Goal: Task Accomplishment & Management: Manage account settings

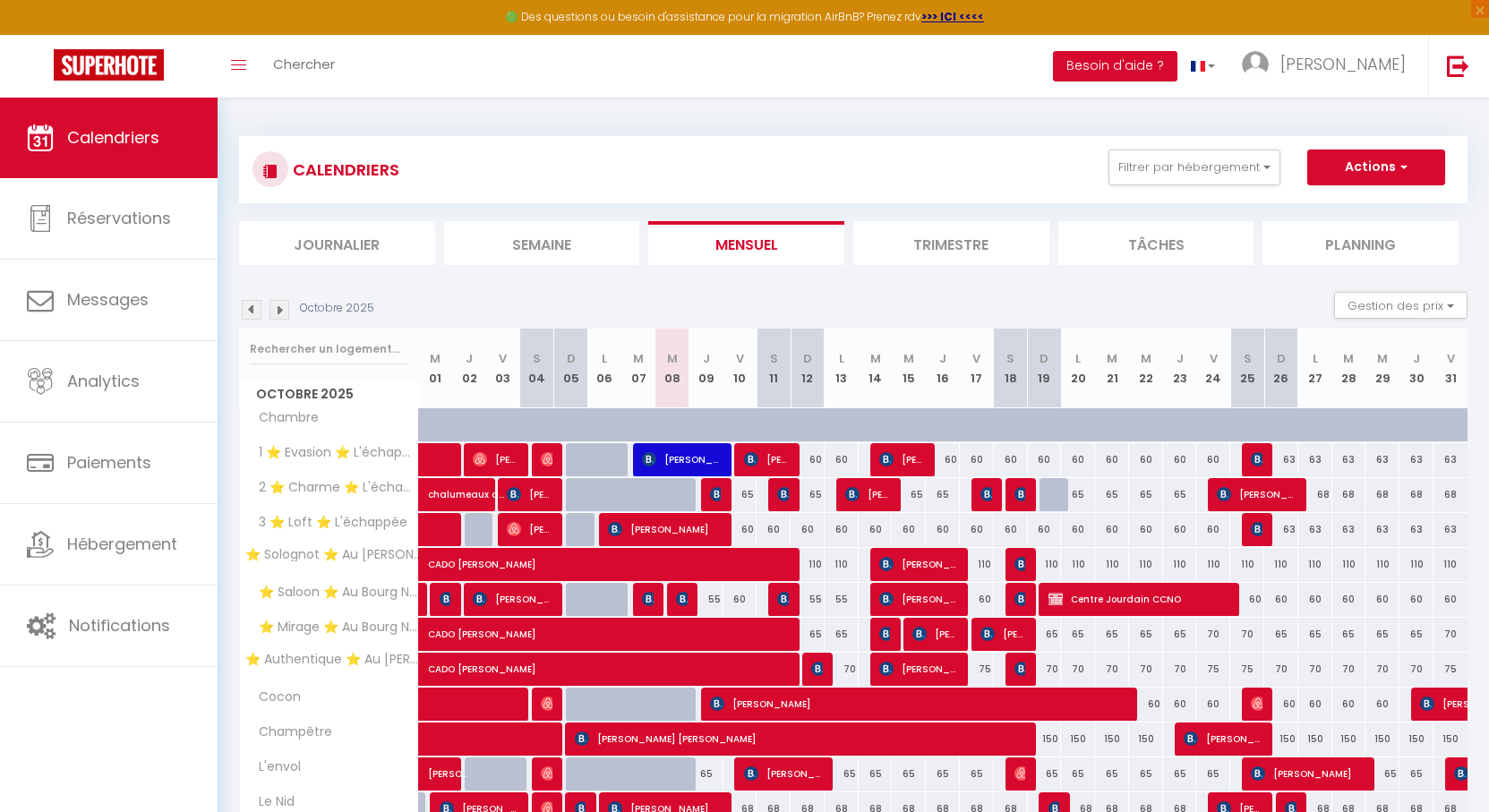
scroll to position [124, 0]
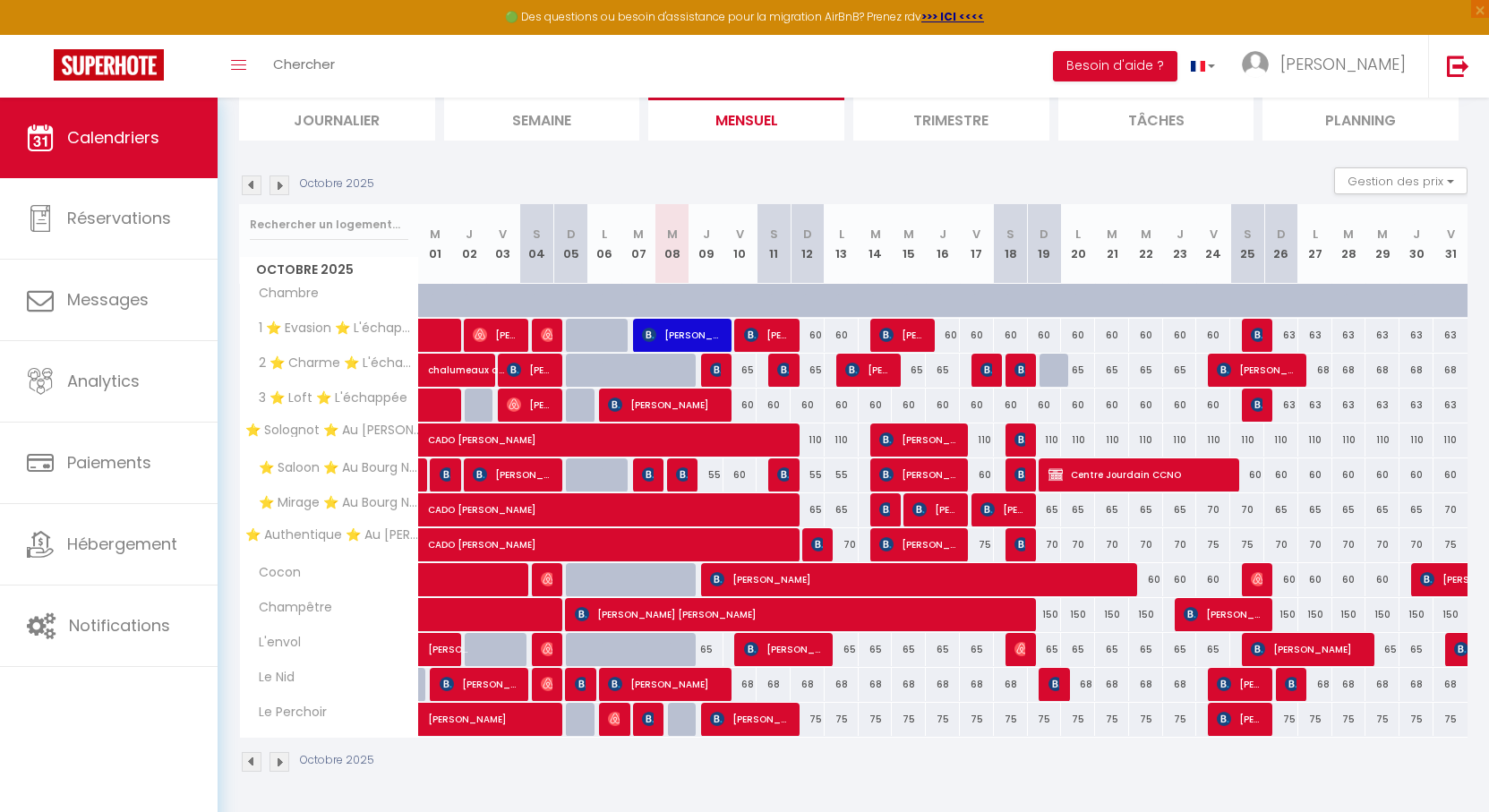
drag, startPoint x: 741, startPoint y: 163, endPoint x: 730, endPoint y: 163, distance: 11.0
click at [730, 163] on section "Octobre 2025 Gestion des prix Nb Nuits minimum Règles Disponibilité Octobre 202…" at bounding box center [853, 469] width 1228 height 641
click at [782, 168] on div "Octobre 2025 Gestion des prix Nb Nuits minimum Règles Disponibilité" at bounding box center [853, 185] width 1228 height 37
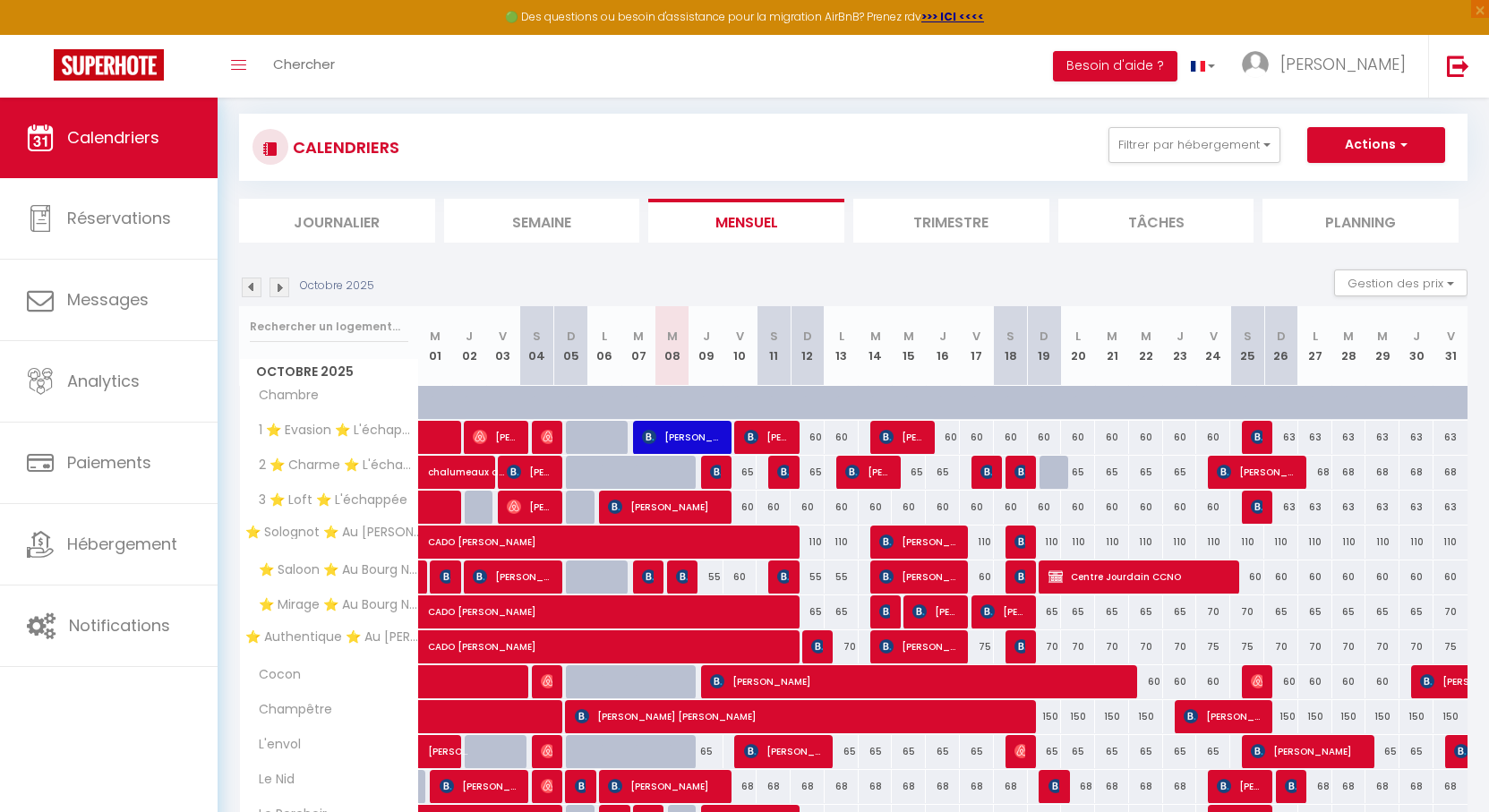
scroll to position [0, 0]
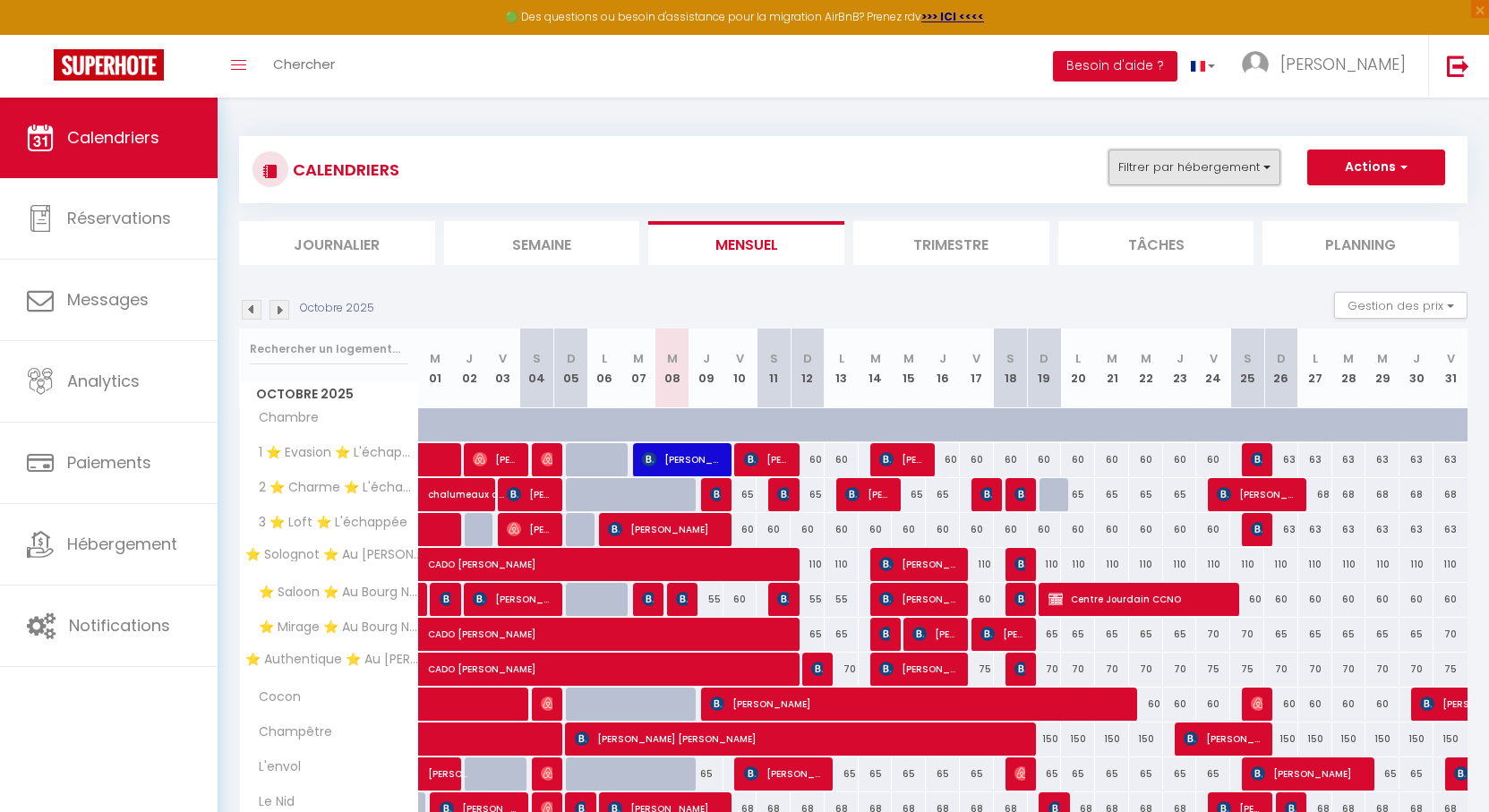
click at [1201, 172] on button "Filtrer par hébergement" at bounding box center [1195, 167] width 172 height 36
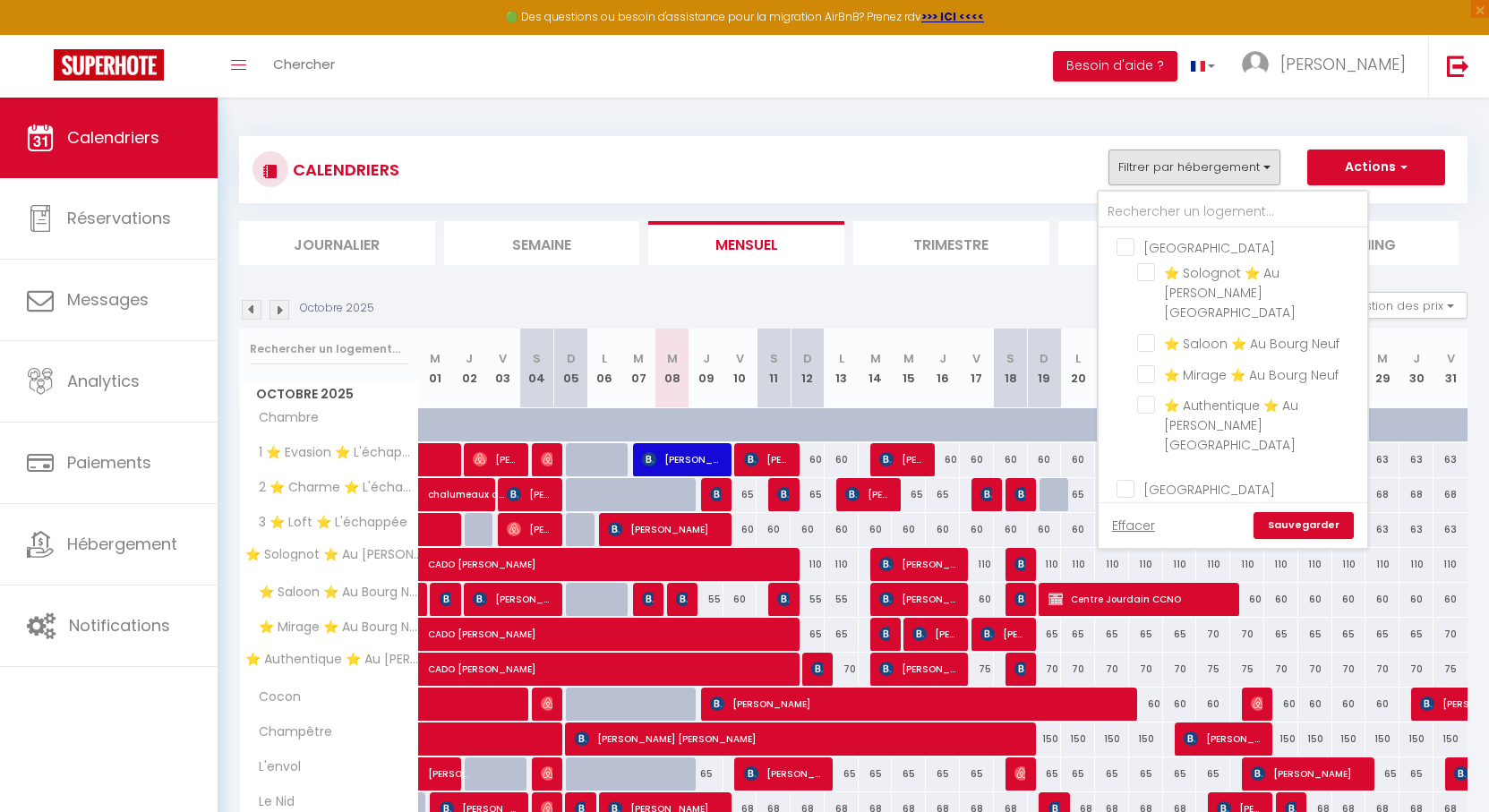
click at [1127, 250] on input "[GEOGRAPHIC_DATA]" at bounding box center [1251, 246] width 269 height 18
checkbox input "true"
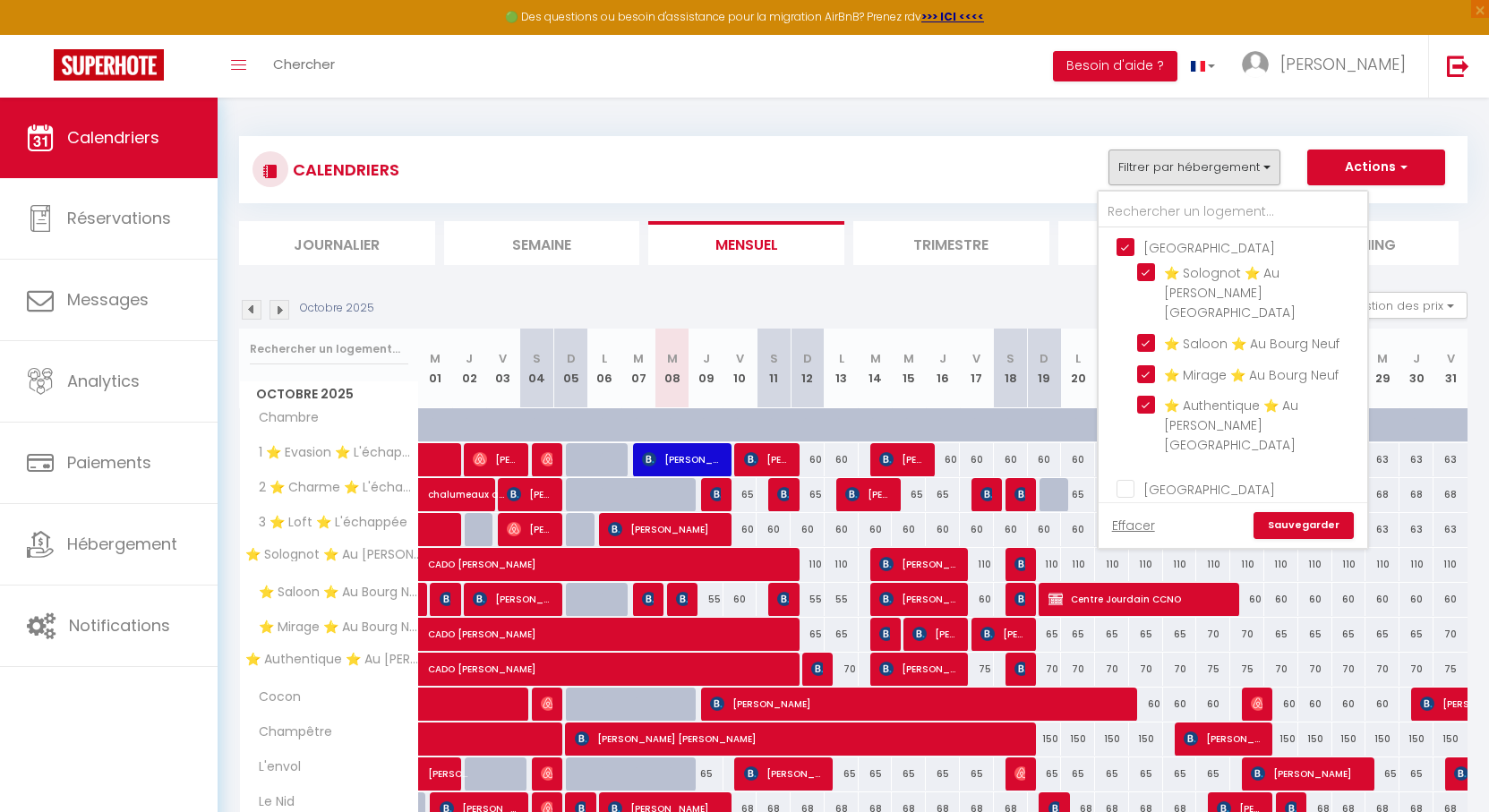
checkbox input "true"
checkbox input "false"
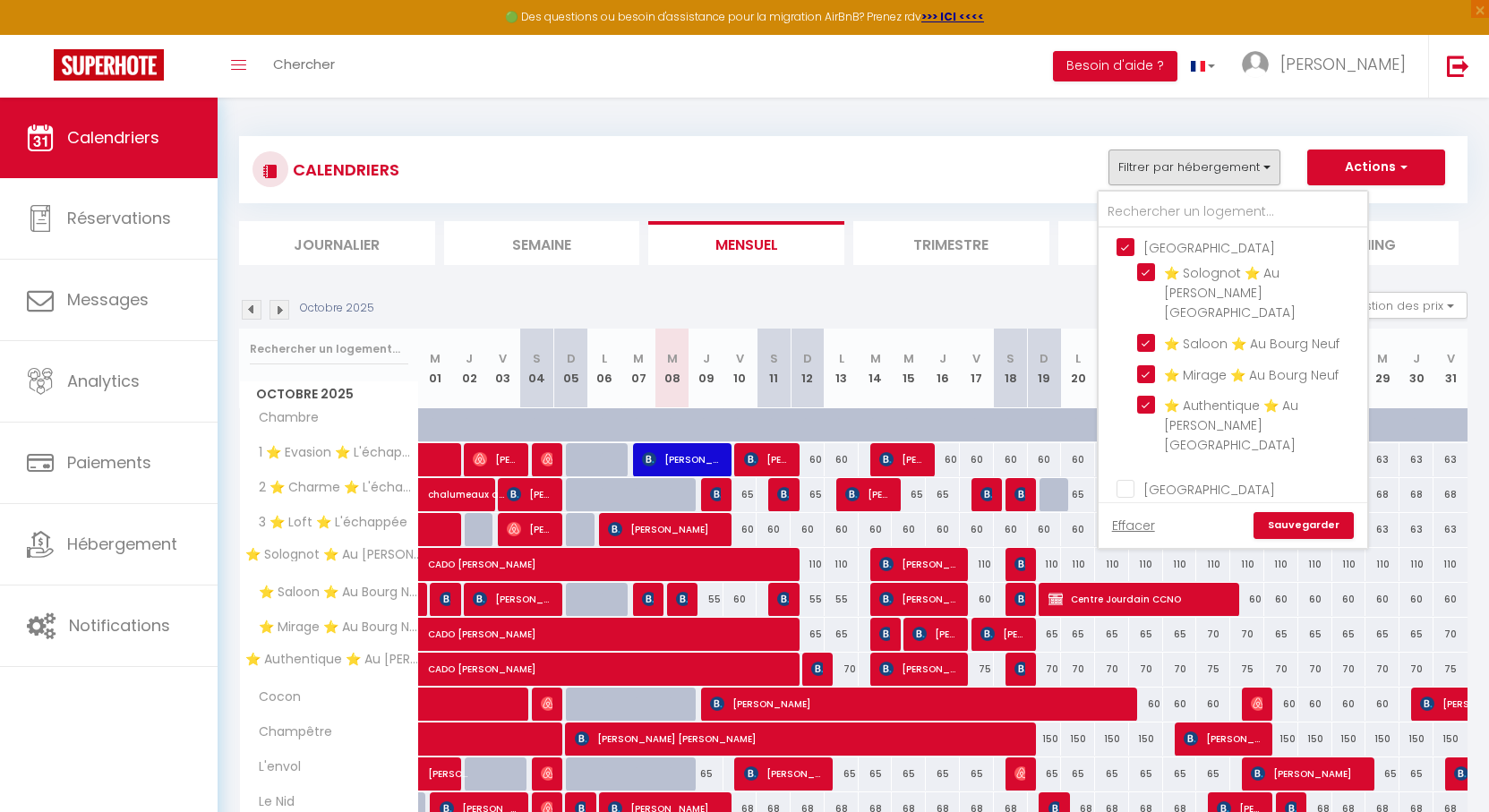
checkbox input "false"
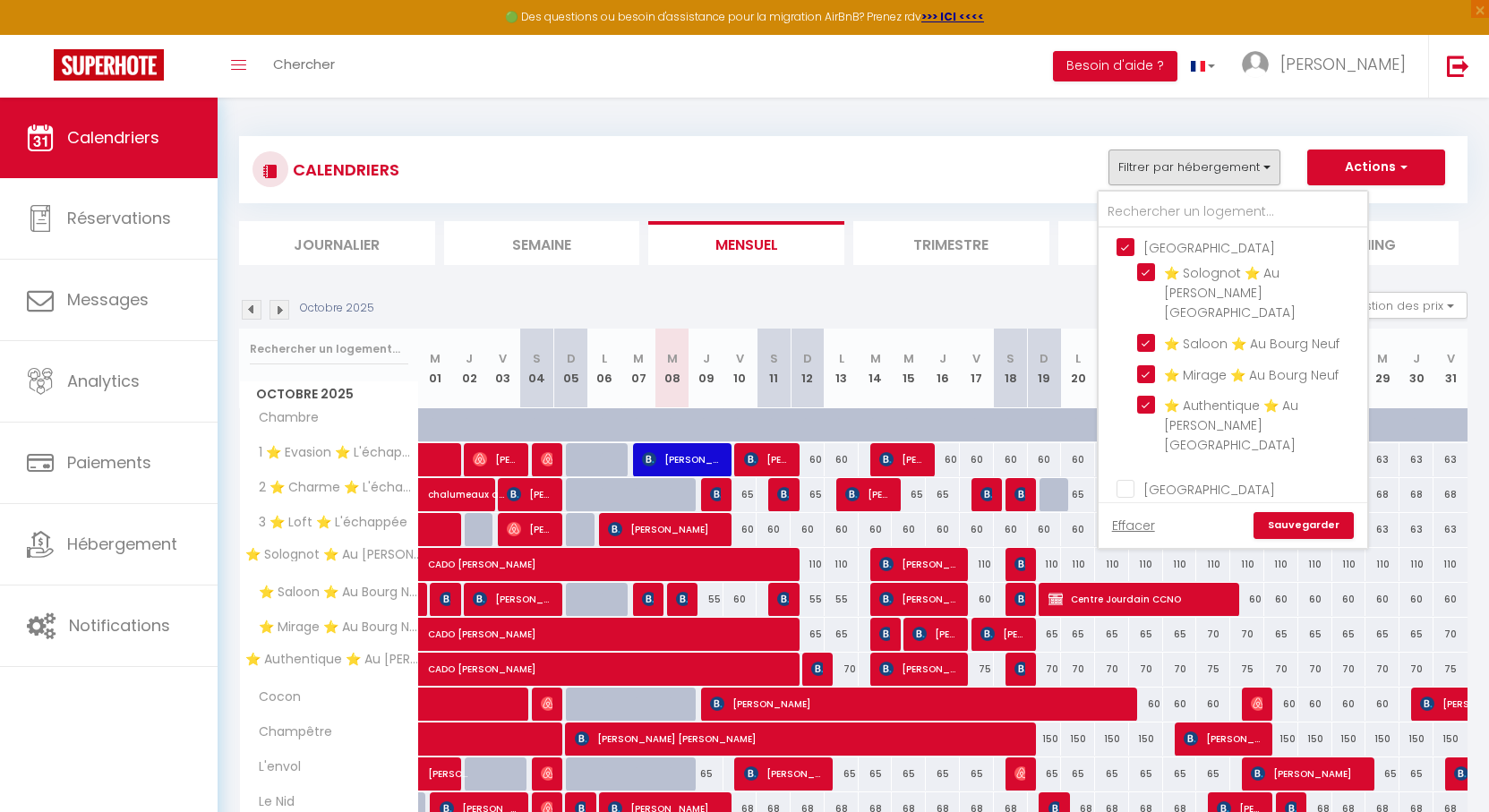
click at [1309, 518] on link "Sauvegarder" at bounding box center [1303, 525] width 100 height 27
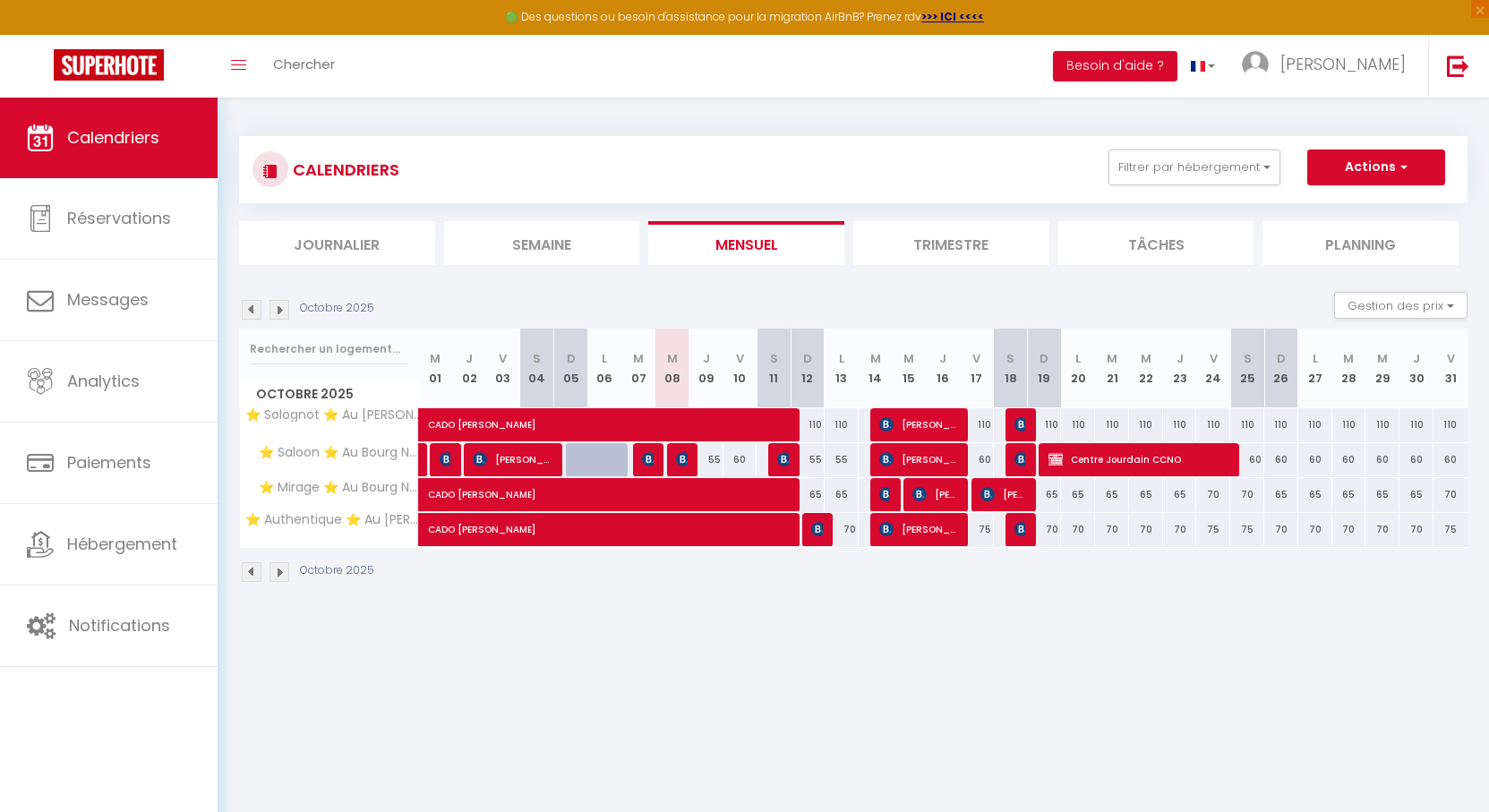
click at [281, 307] on img at bounding box center [280, 310] width 20 height 20
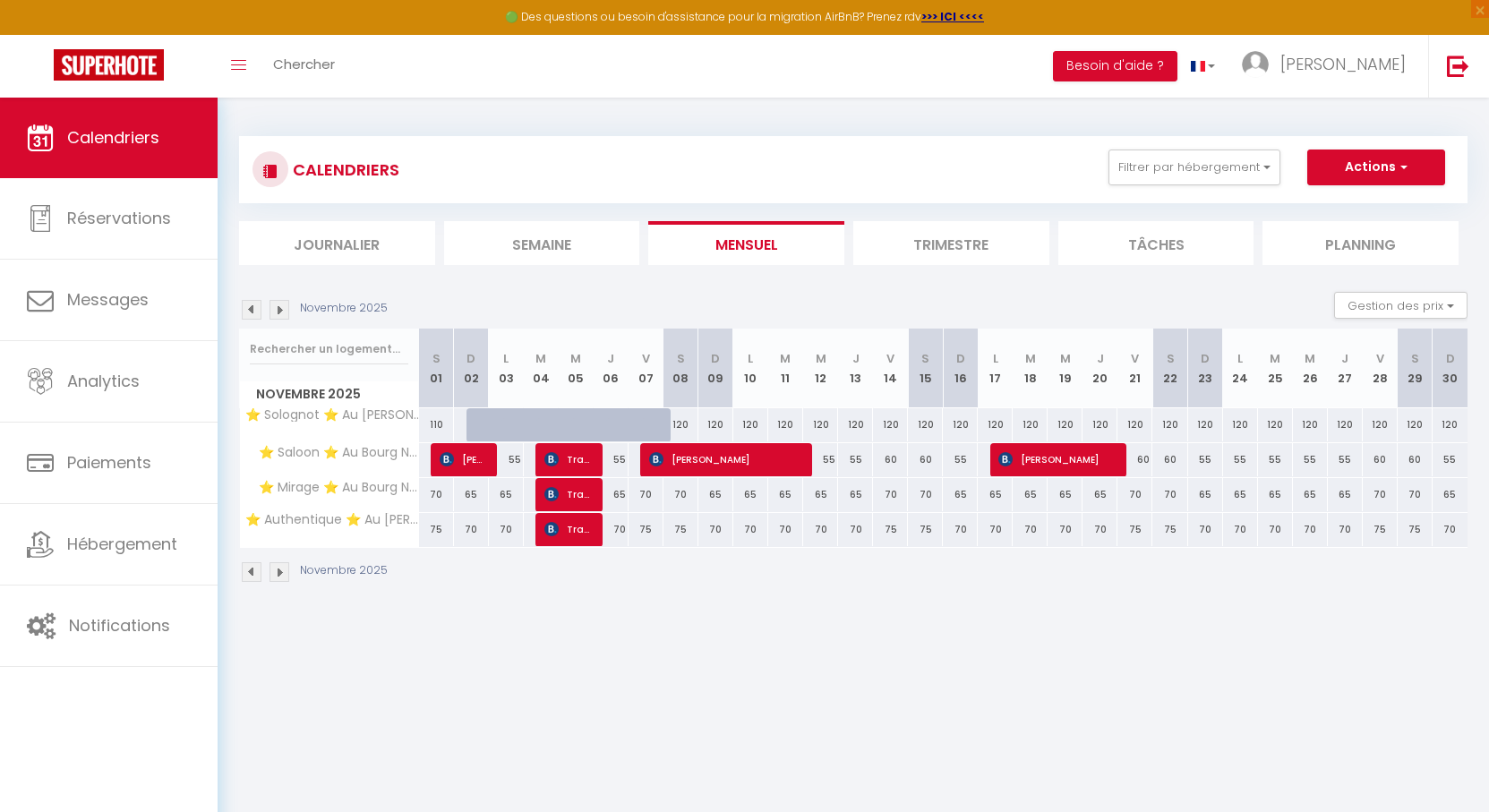
click at [281, 307] on img at bounding box center [280, 310] width 20 height 20
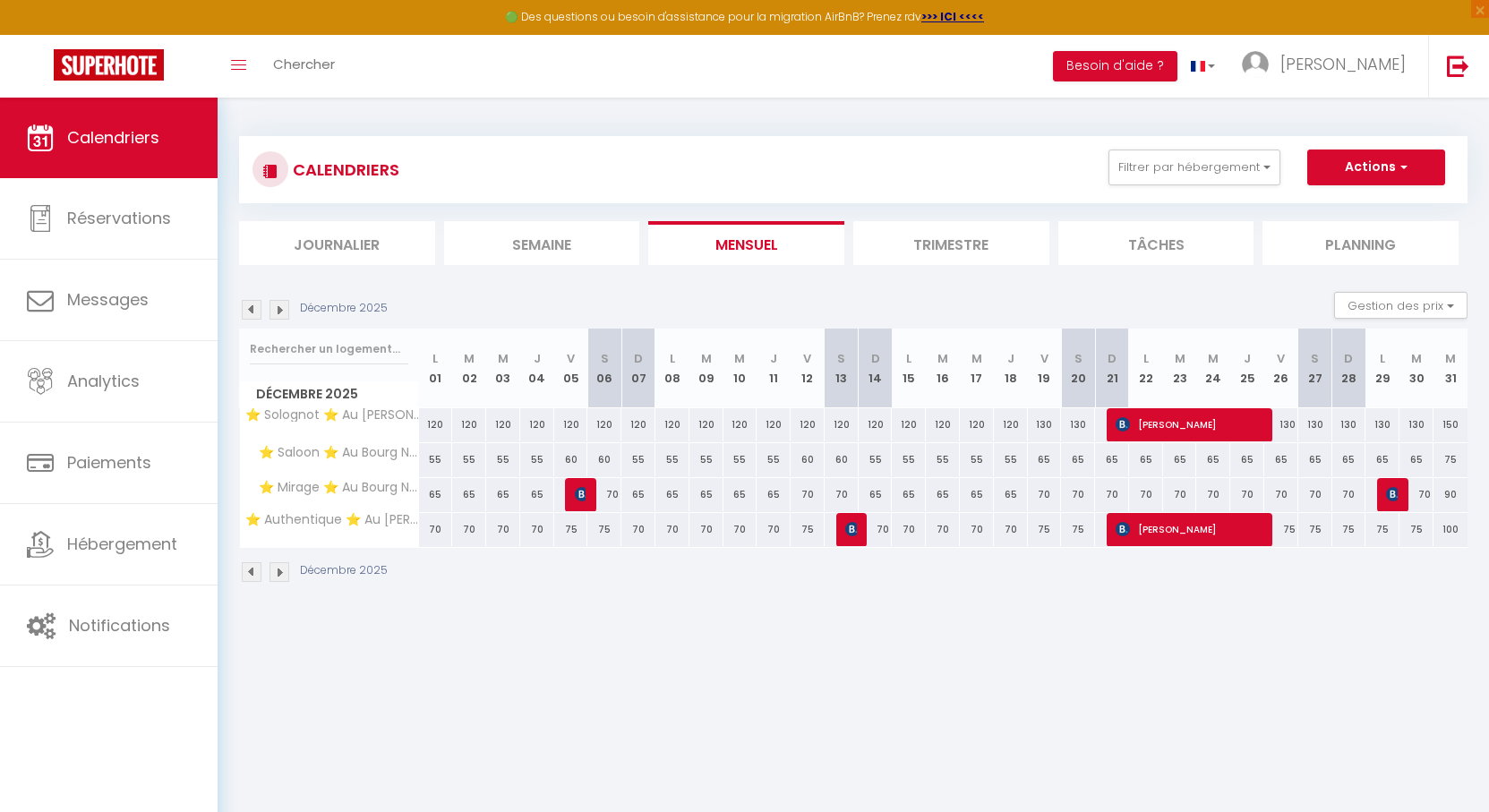
click at [281, 307] on img at bounding box center [280, 310] width 20 height 20
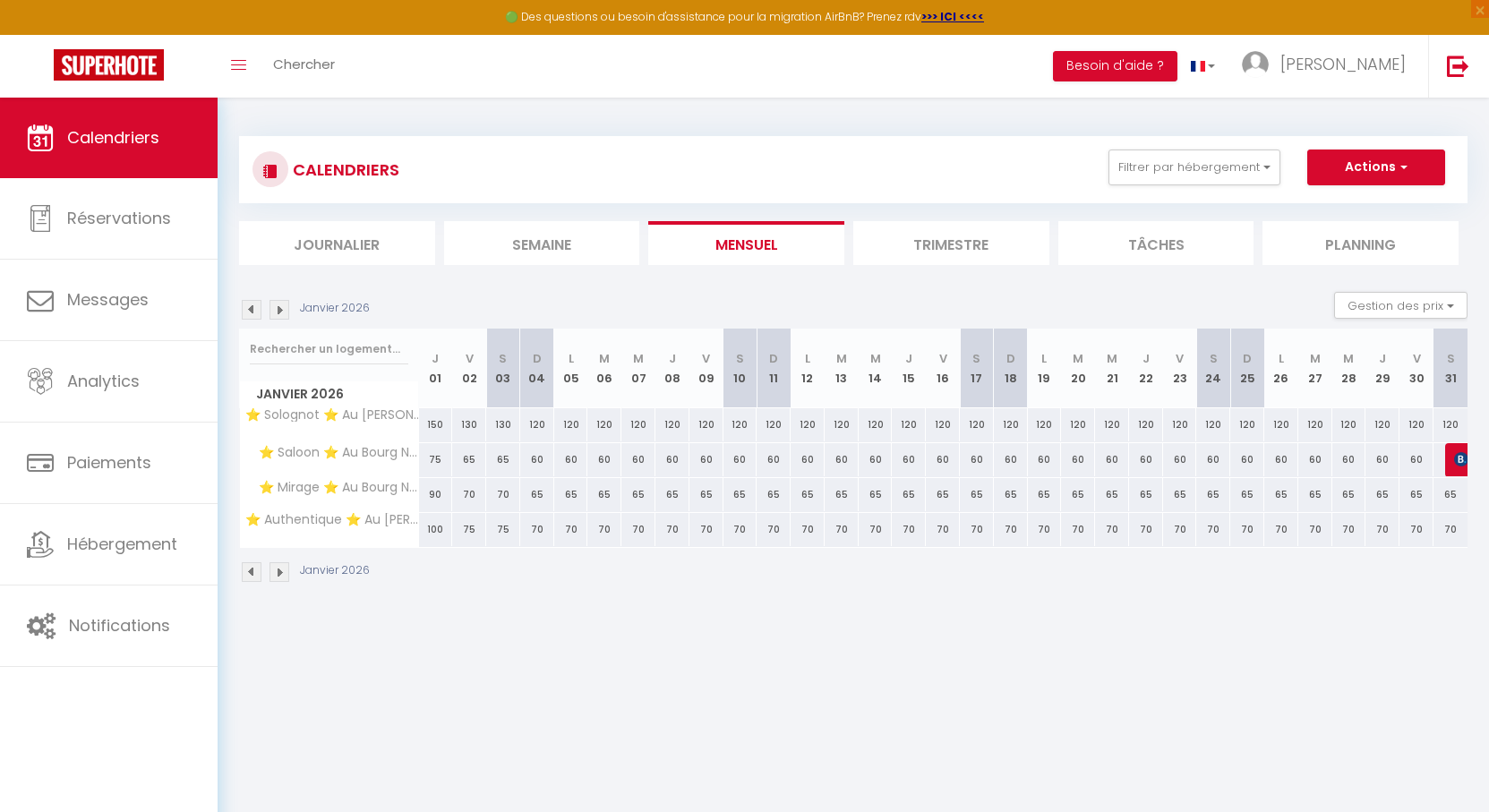
click at [281, 307] on img at bounding box center [280, 310] width 20 height 20
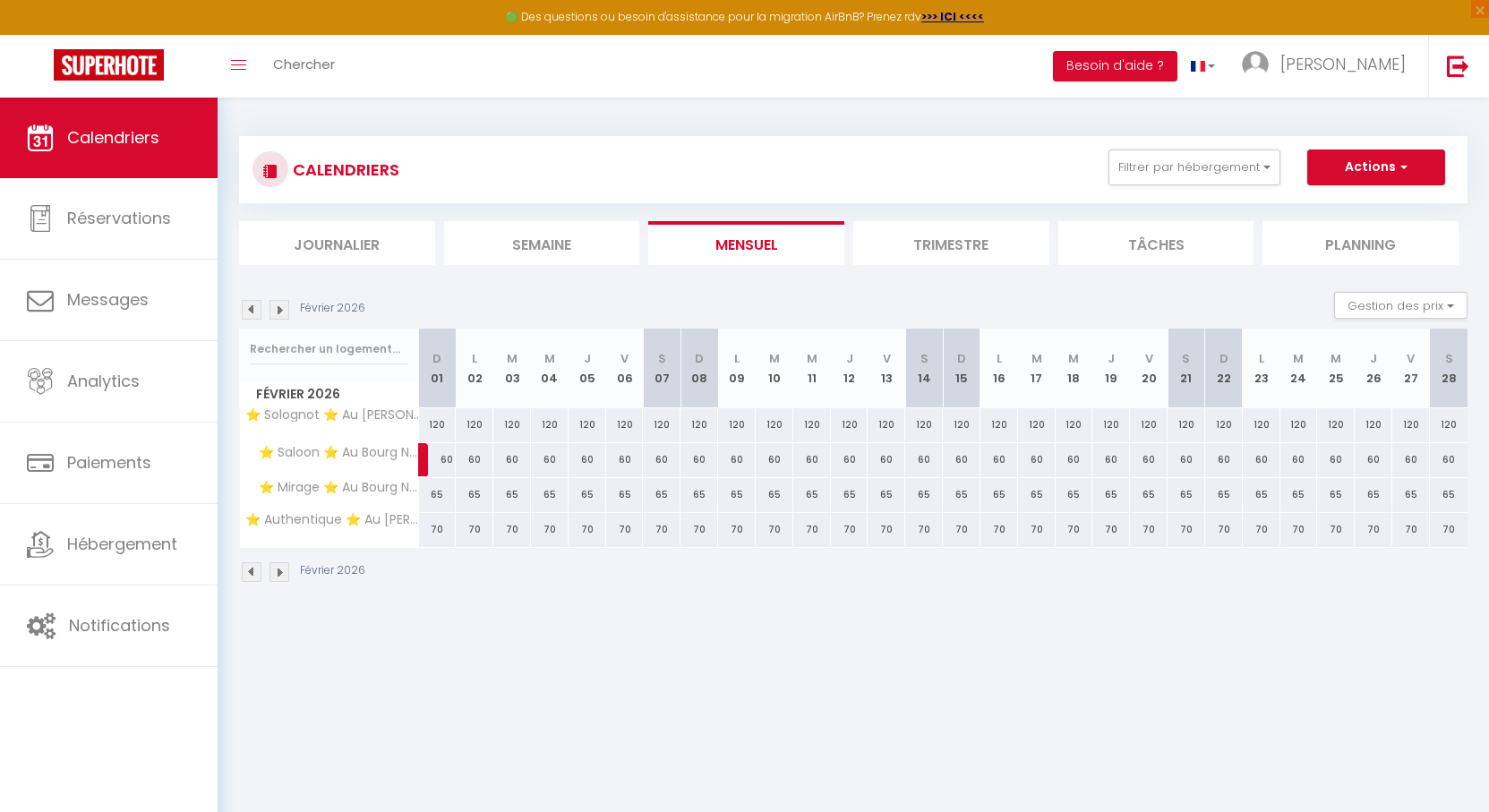
click at [281, 307] on img at bounding box center [280, 310] width 20 height 20
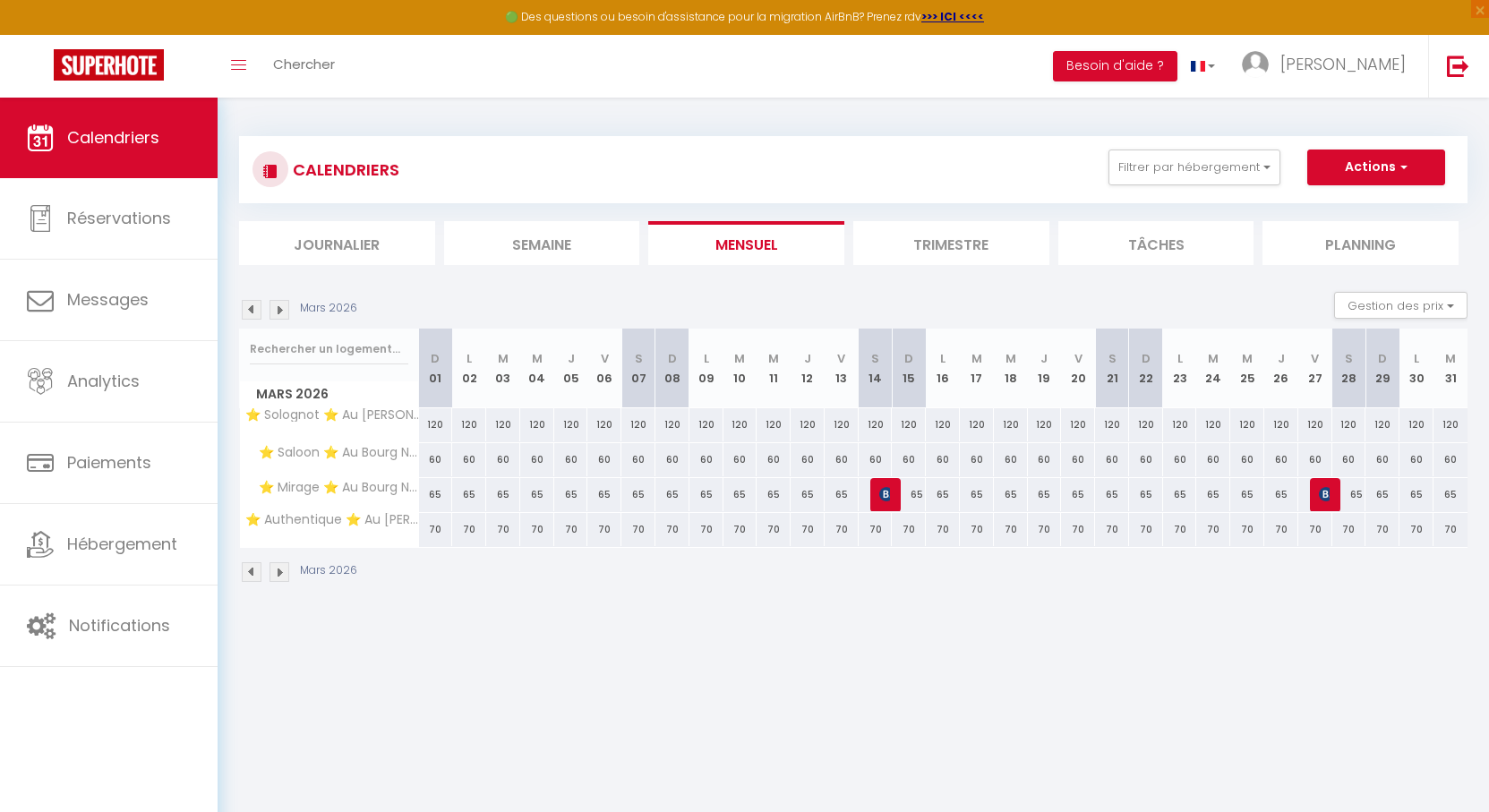
drag, startPoint x: 796, startPoint y: 177, endPoint x: 763, endPoint y: 174, distance: 33.1
click at [763, 174] on div "CALENDRIERS Filtrer par hébergement Orleans ⭐ Solognot ⭐ Au Bourg Neuf ⭐ Saloon…" at bounding box center [854, 169] width 1201 height 41
drag, startPoint x: 769, startPoint y: 175, endPoint x: 751, endPoint y: 174, distance: 18.0
click at [751, 174] on div "CALENDRIERS Filtrer par hébergement Orleans ⭐ Solognot ⭐ Au Bourg Neuf ⭐ Saloon…" at bounding box center [854, 169] width 1201 height 41
drag, startPoint x: 775, startPoint y: 190, endPoint x: 731, endPoint y: 179, distance: 45.4
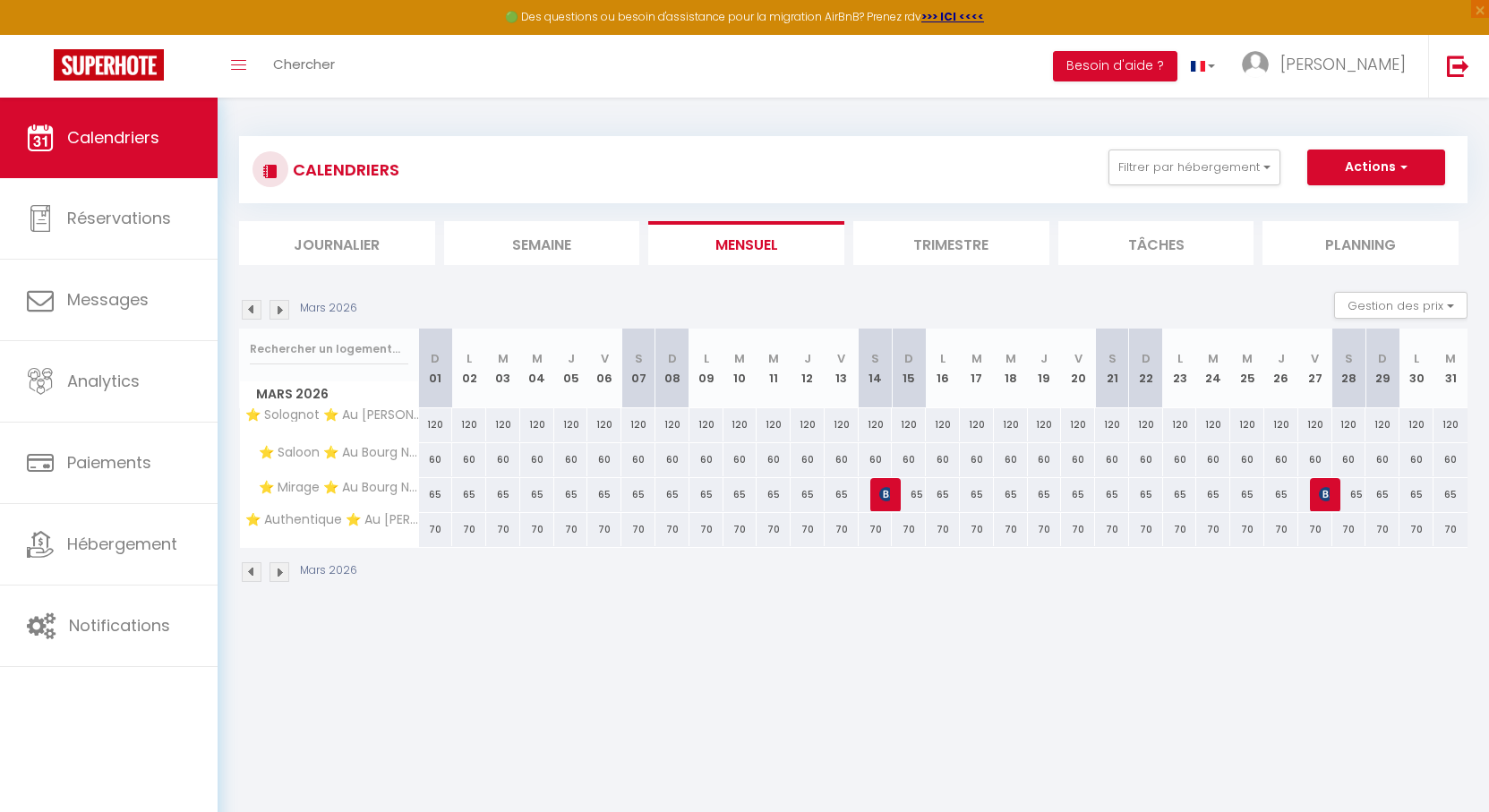
click at [741, 184] on div "CALENDRIERS Filtrer par hébergement Orleans ⭐ Solognot ⭐ Au Bourg Neuf ⭐ Saloon…" at bounding box center [854, 169] width 1201 height 41
drag, startPoint x: 805, startPoint y: 182, endPoint x: 760, endPoint y: 172, distance: 46.1
click at [760, 172] on div "CALENDRIERS Filtrer par hébergement Orleans ⭐ Solognot ⭐ Au Bourg Neuf ⭐ Saloon…" at bounding box center [854, 169] width 1201 height 41
click at [280, 315] on img at bounding box center [280, 310] width 20 height 20
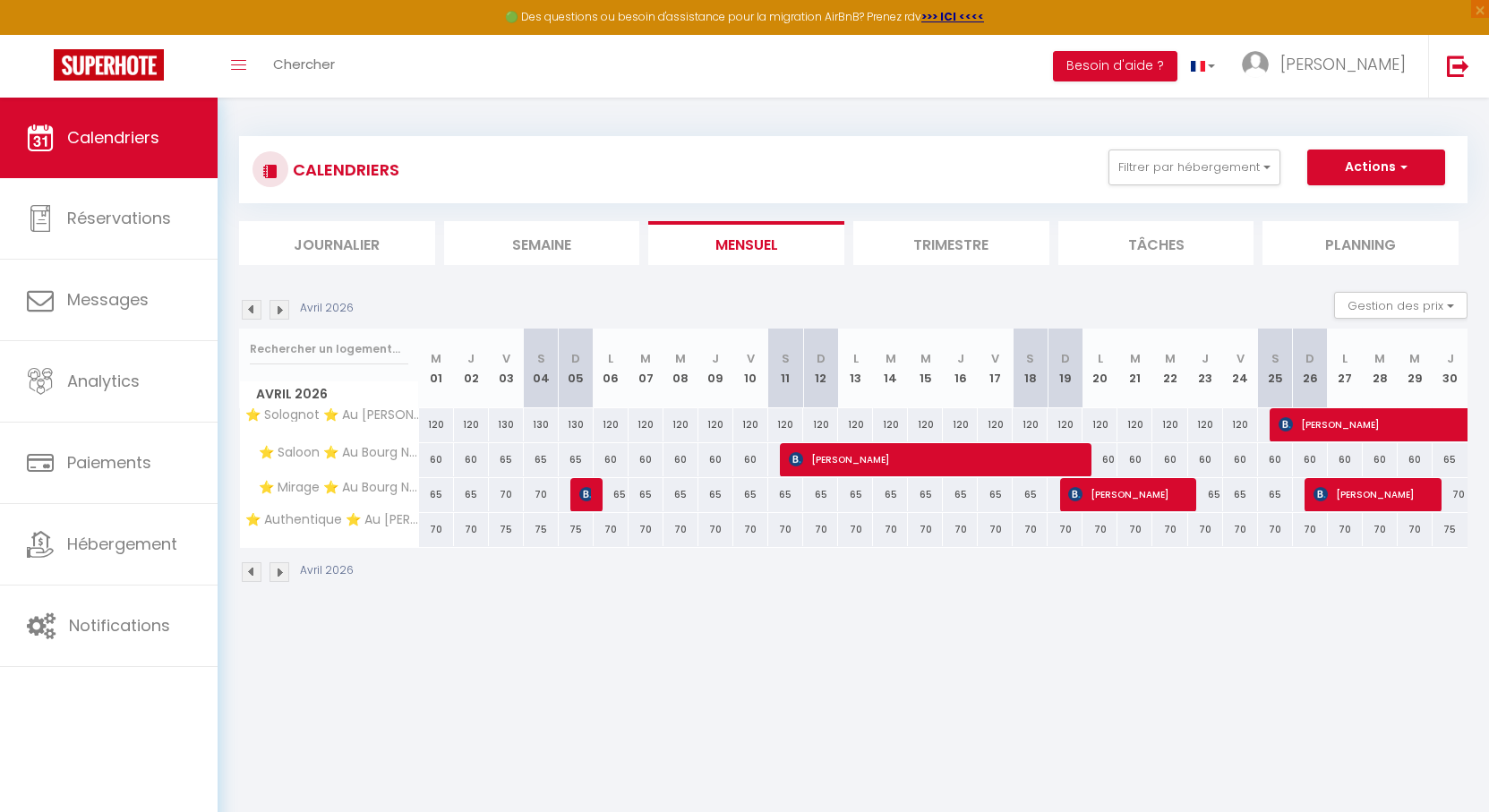
click at [252, 312] on img at bounding box center [252, 310] width 20 height 20
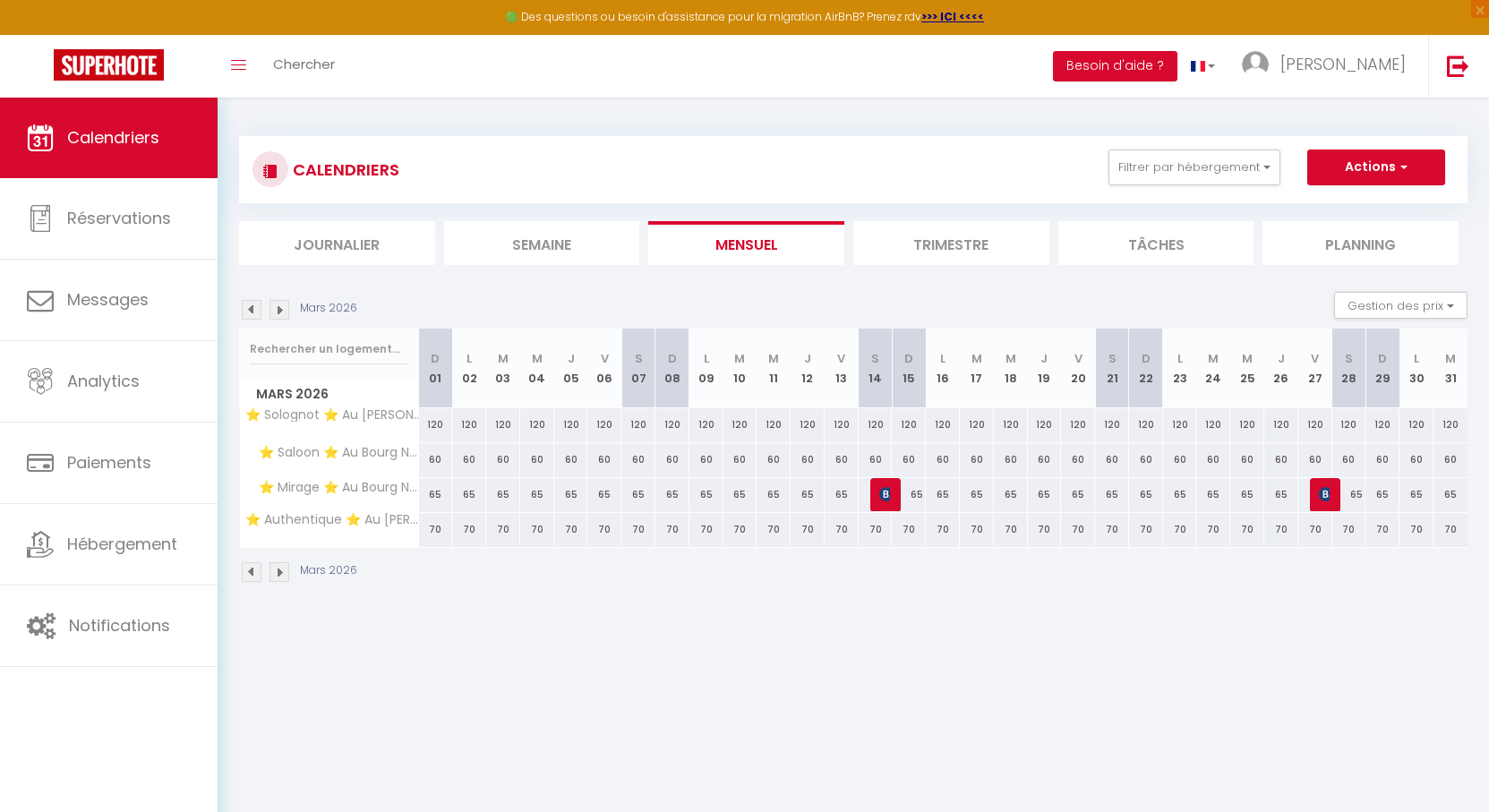
drag, startPoint x: 807, startPoint y: 283, endPoint x: 727, endPoint y: 283, distance: 80.0
click at [727, 283] on section "Mars 2026 Gestion des prix Nb Nuits minimum Règles Disponibilité Mars 2026 D 01…" at bounding box center [853, 437] width 1228 height 327
drag, startPoint x: 769, startPoint y: 286, endPoint x: 747, endPoint y: 286, distance: 22.0
click at [747, 286] on section "Mars 2026 Gestion des prix Nb Nuits minimum Règles Disponibilité Mars 2026 D 01…" at bounding box center [853, 437] width 1228 height 327
drag, startPoint x: 762, startPoint y: 287, endPoint x: 732, endPoint y: 280, distance: 30.8
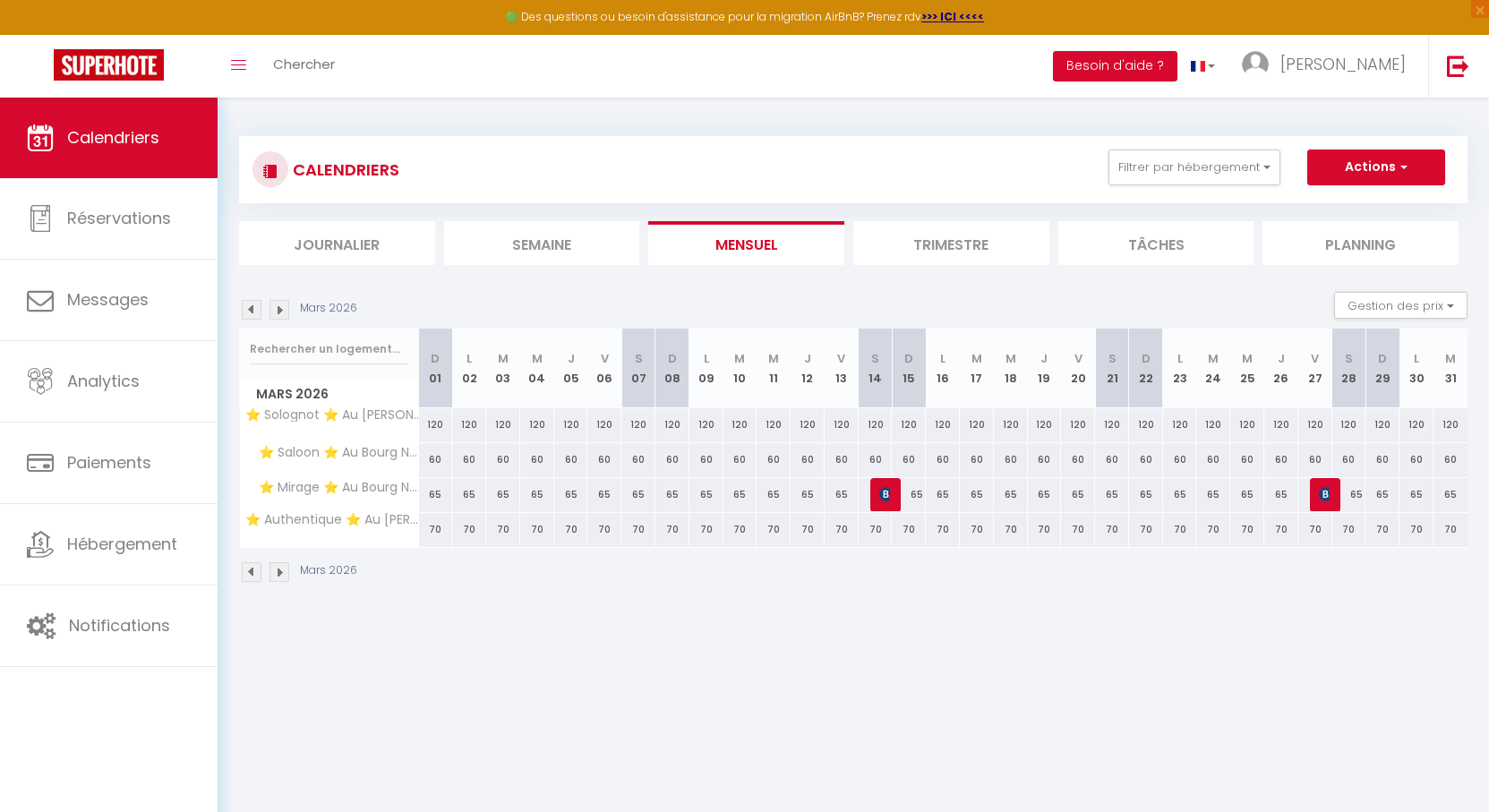
click at [732, 280] on section "Mars 2026 Gestion des prix Nb Nuits minimum Règles Disponibilité Mars 2026 D 01…" at bounding box center [853, 437] width 1228 height 327
drag, startPoint x: 936, startPoint y: 300, endPoint x: 906, endPoint y: 300, distance: 30.0
click at [906, 300] on div "Mars 2026 Gestion des prix Nb Nuits minimum Règles Disponibilité" at bounding box center [853, 309] width 1228 height 37
drag, startPoint x: 930, startPoint y: 300, endPoint x: 912, endPoint y: 300, distance: 18.0
click at [910, 300] on div "Mars 2026 Gestion des prix Nb Nuits minimum Règles Disponibilité" at bounding box center [853, 309] width 1228 height 37
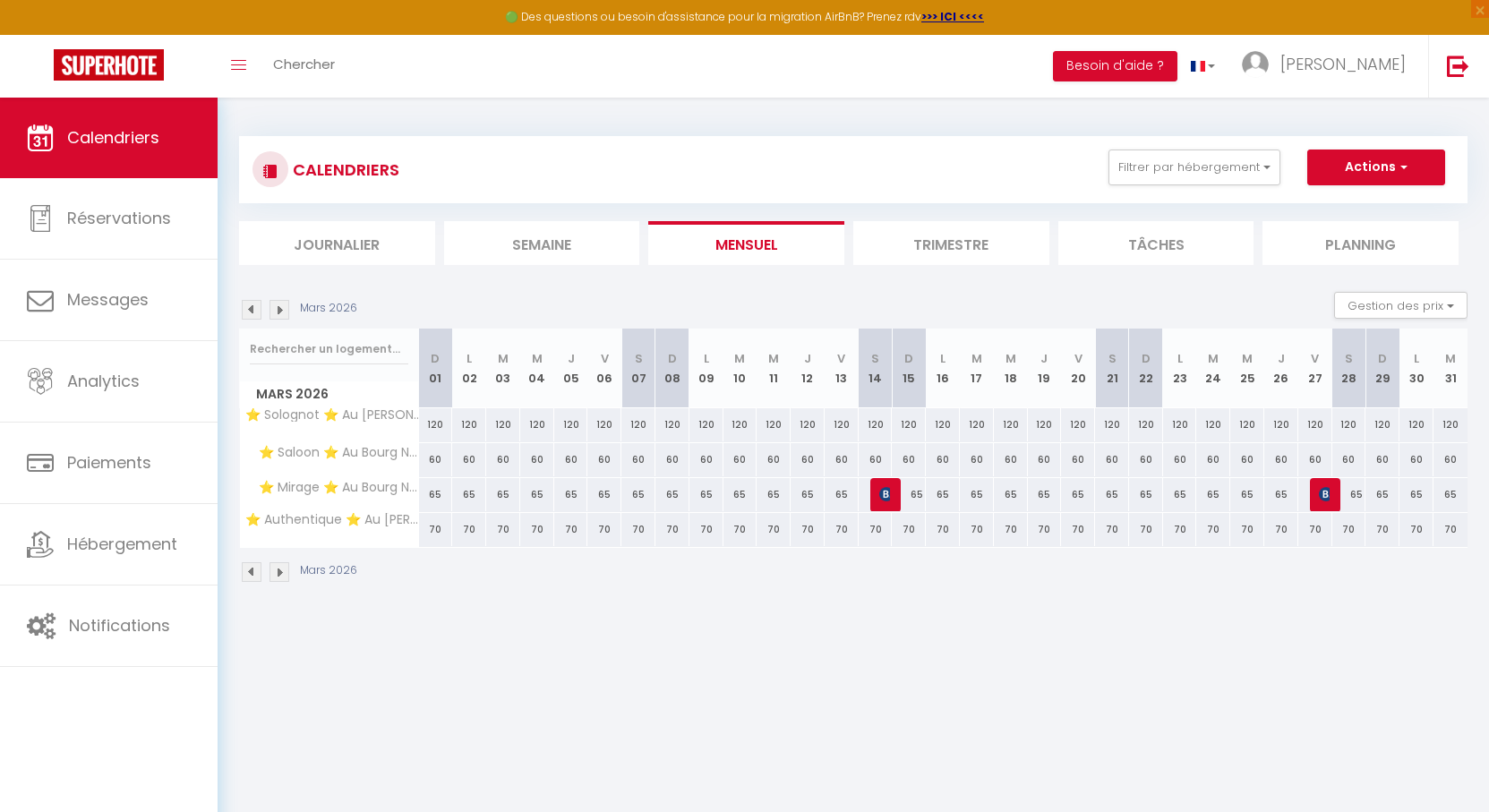
click at [286, 311] on img at bounding box center [280, 310] width 20 height 20
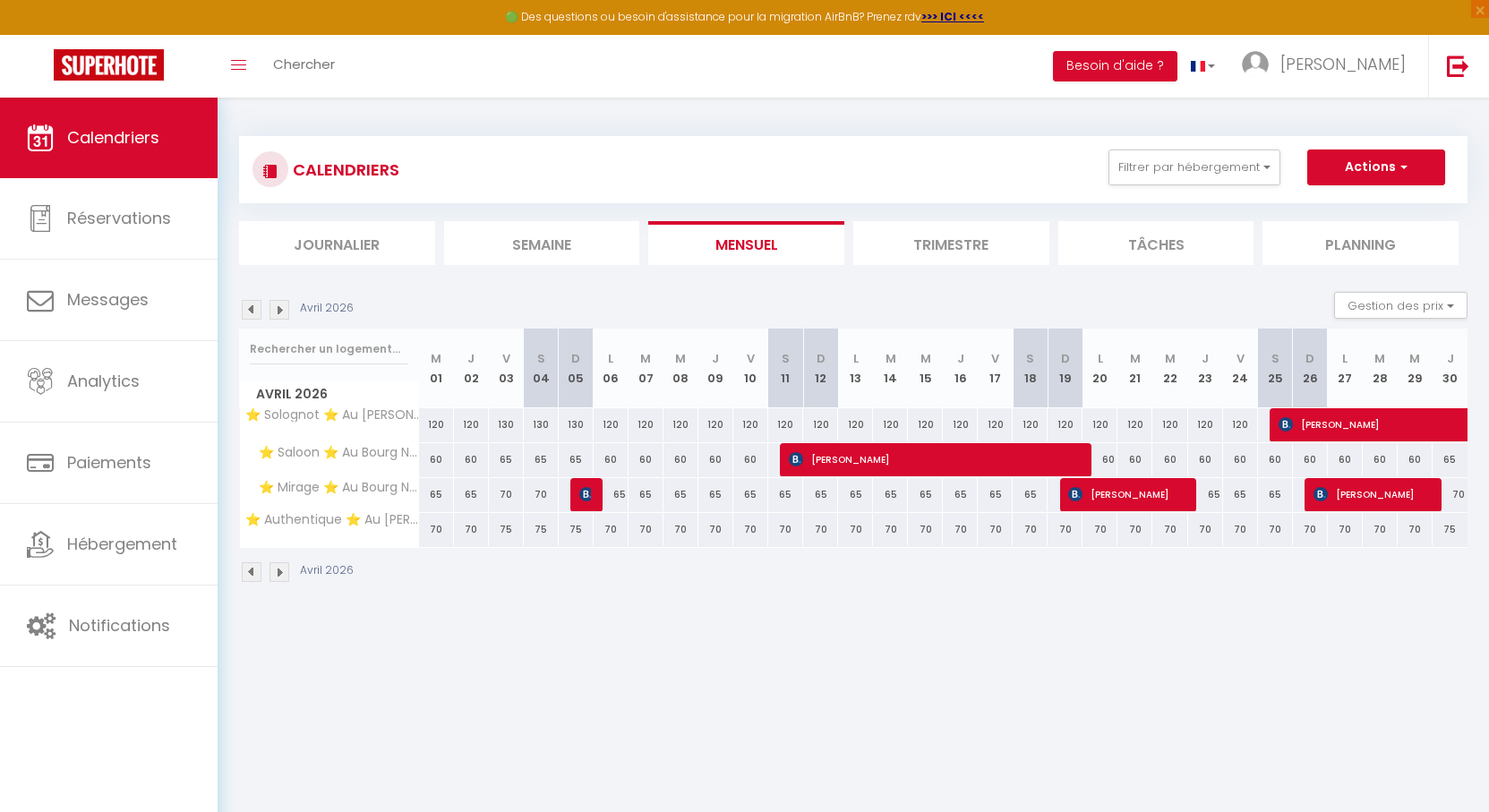
click at [245, 311] on img at bounding box center [252, 310] width 20 height 20
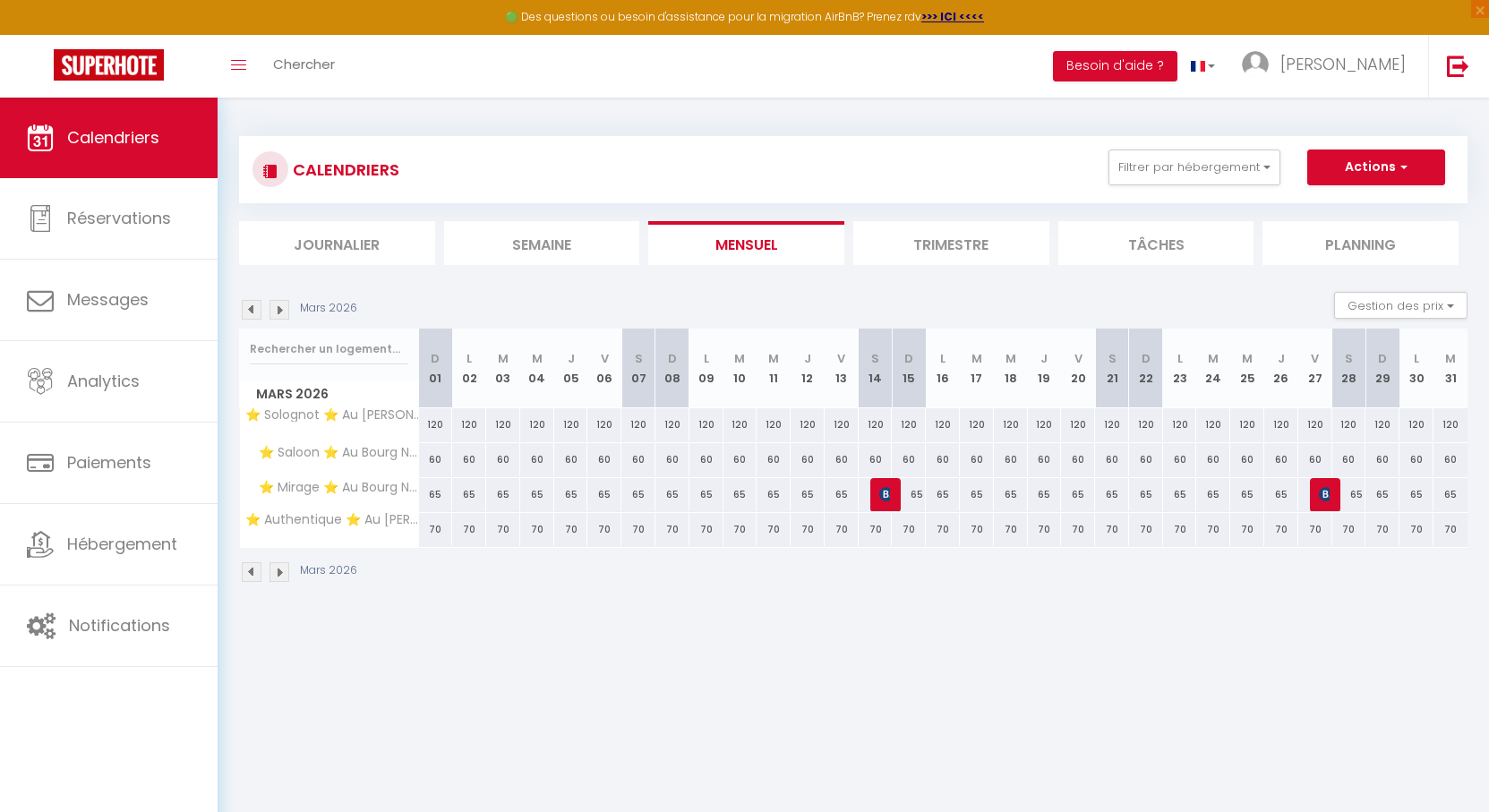
click at [1282, 422] on div "120" at bounding box center [1281, 425] width 34 height 34
type input "120"
type input "Jeu 26 Mars 2026"
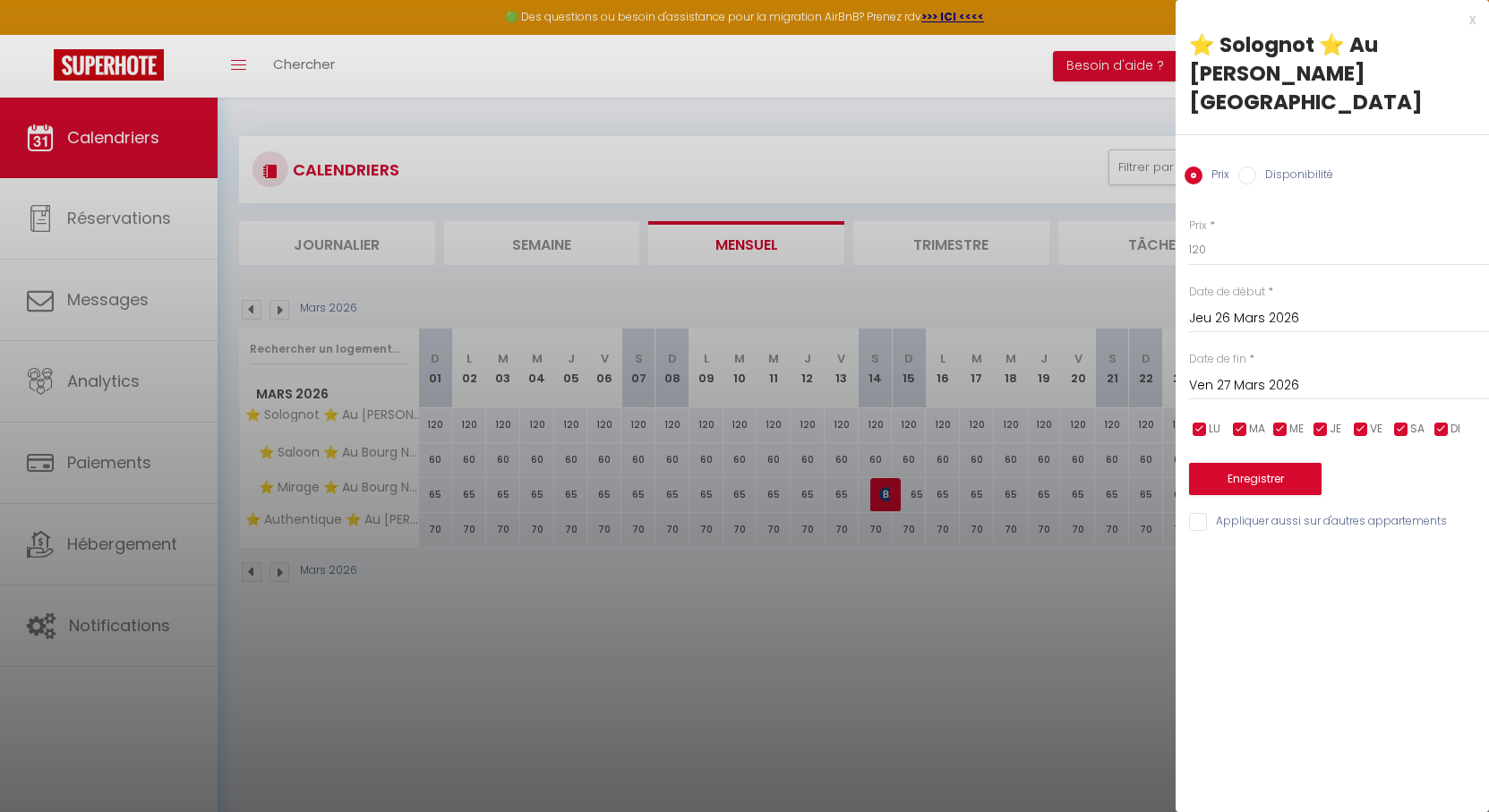
click at [1293, 374] on input "Ven 27 Mars 2026" at bounding box center [1339, 386] width 300 height 24
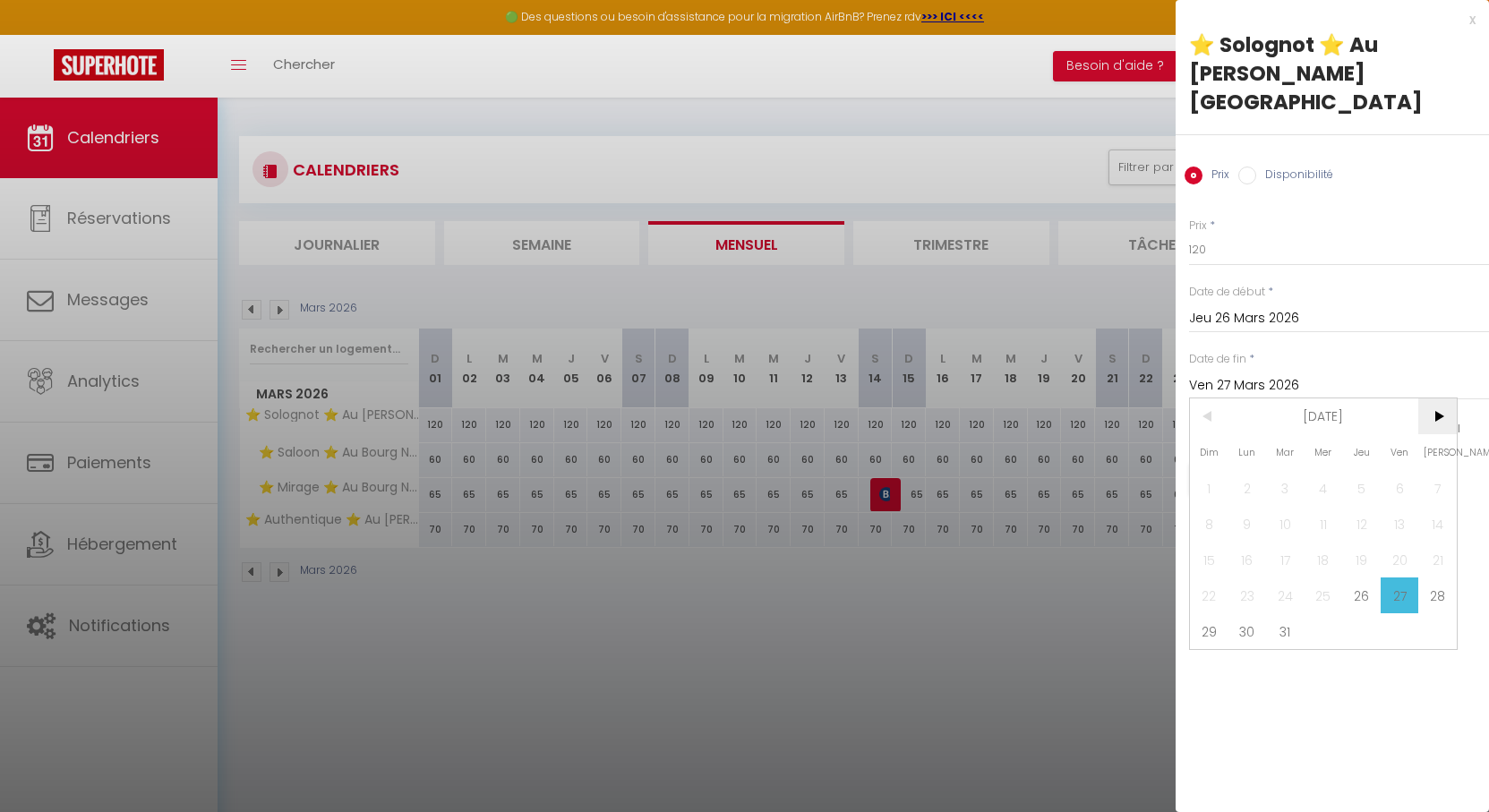
click at [1435, 398] on span ">" at bounding box center [1437, 416] width 39 height 36
click at [1256, 506] on span "6" at bounding box center [1247, 524] width 39 height 36
type input "Lun 06 Avril 2026"
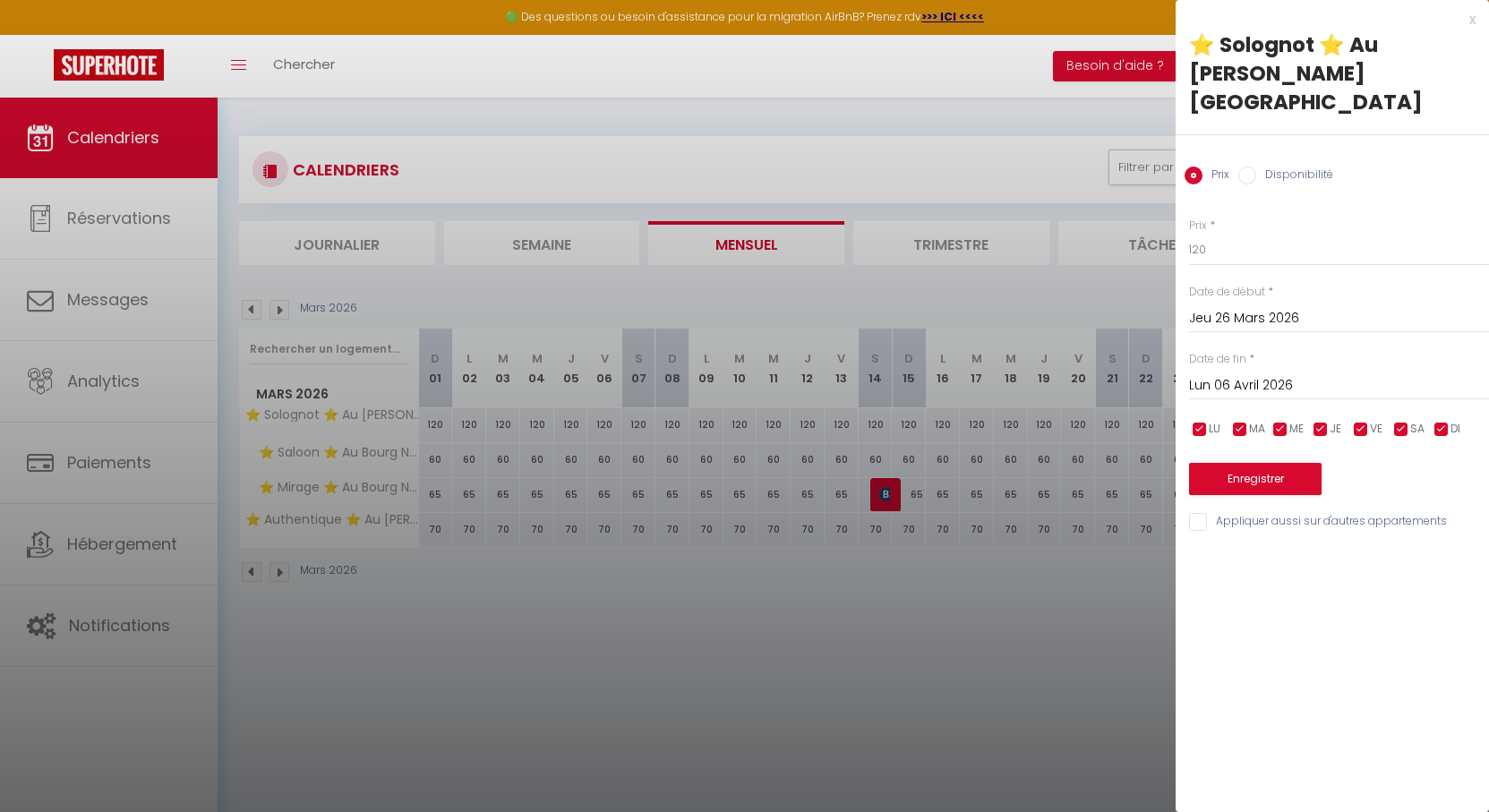
click at [1249, 167] on input "Disponibilité" at bounding box center [1247, 176] width 18 height 18
radio input "true"
radio input "false"
click at [1248, 233] on select "Disponible Indisponible" at bounding box center [1339, 250] width 300 height 34
select select "0"
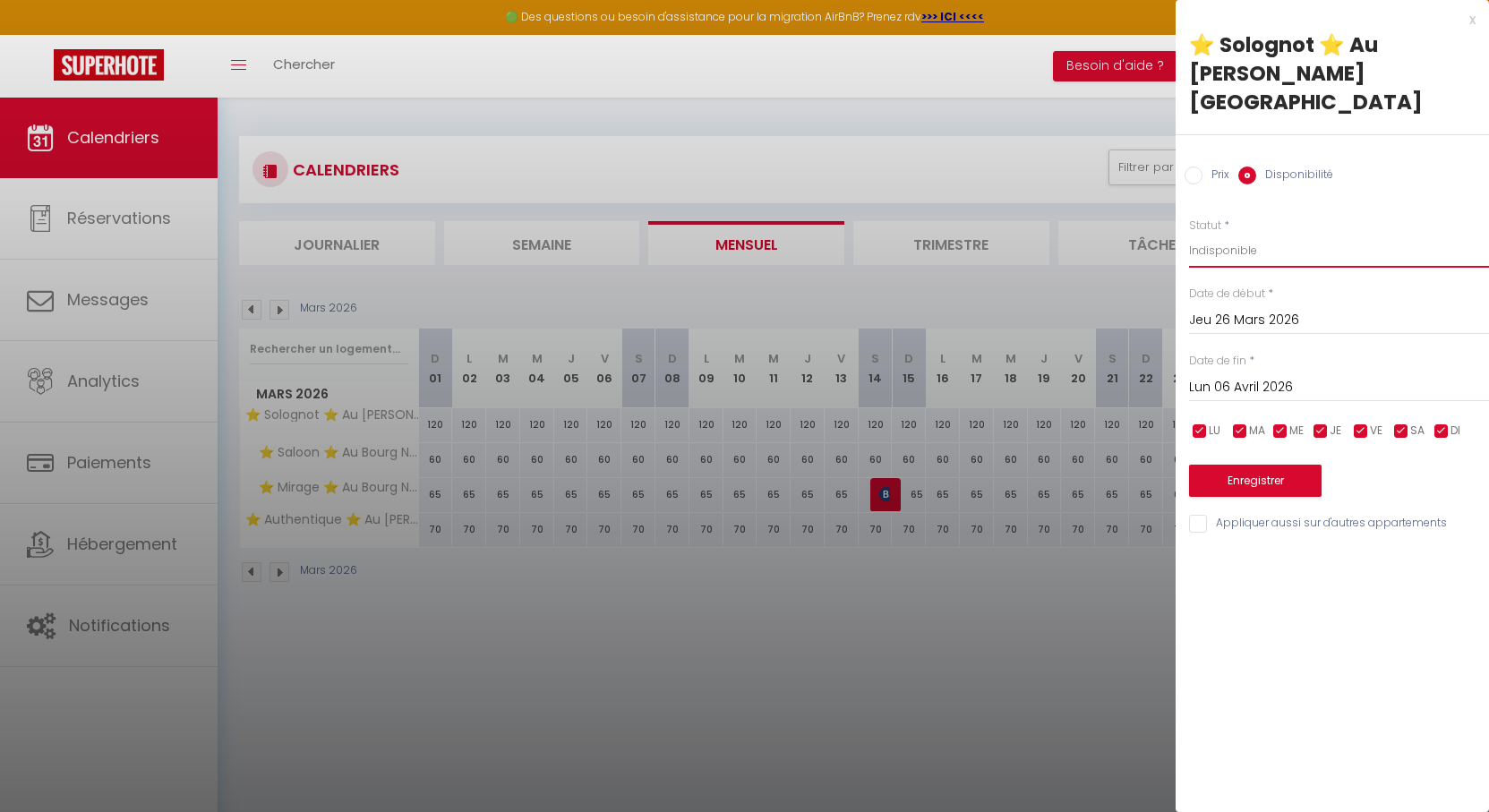
click at [1189, 233] on select "Disponible Indisponible" at bounding box center [1339, 250] width 300 height 34
click at [1222, 515] on input "Appliquer aussi sur d'autres appartements" at bounding box center [1339, 524] width 300 height 18
checkbox input "true"
click at [1243, 464] on button "Enregistrer" at bounding box center [1255, 480] width 132 height 33
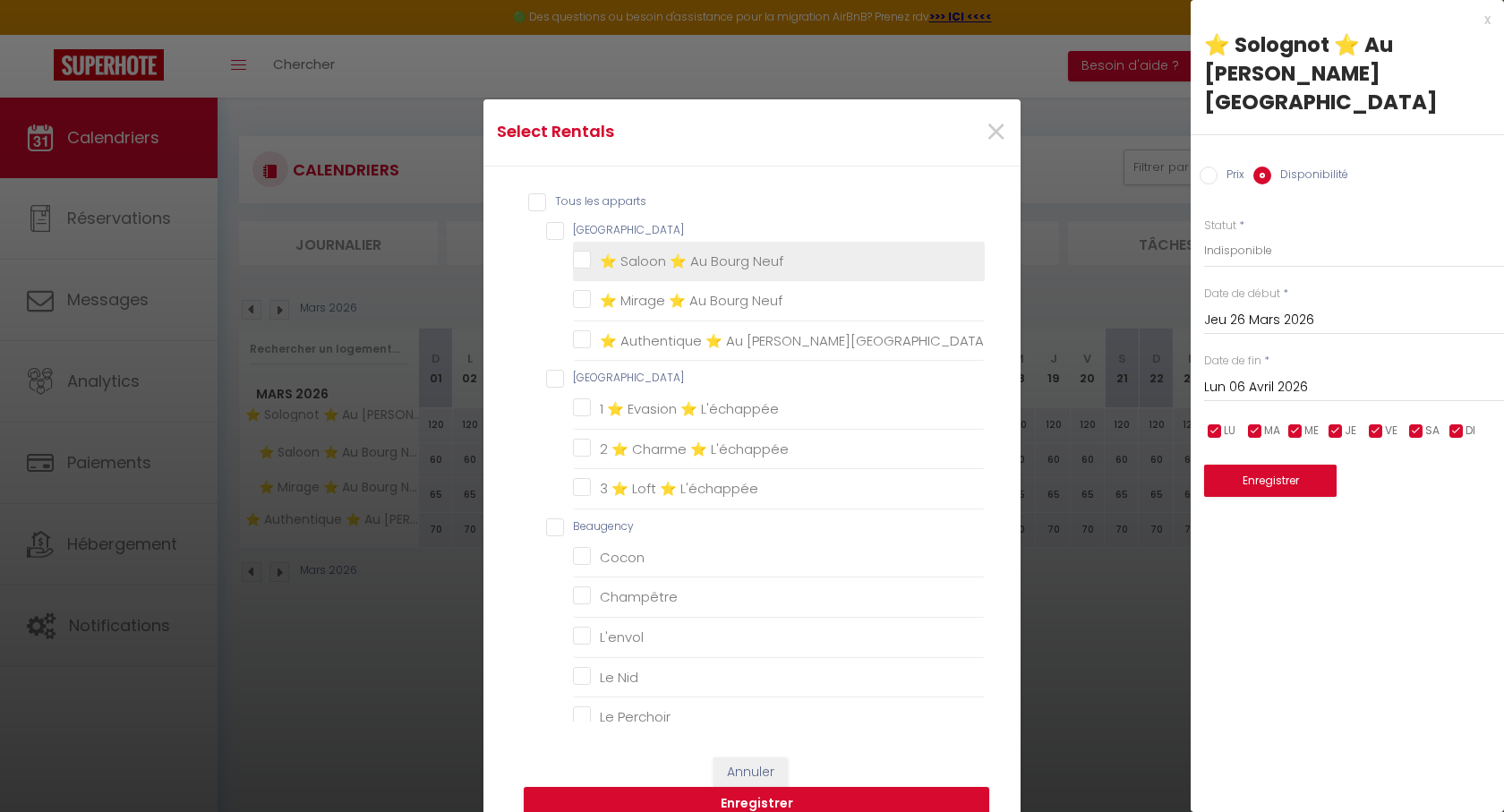
click at [639, 269] on Neuf "⭐ Saloon ⭐ Au Bourg Neuf" at bounding box center [779, 261] width 412 height 18
checkbox Neuf "true"
checkbox Neuf "false"
checkbox L\'échappée "false"
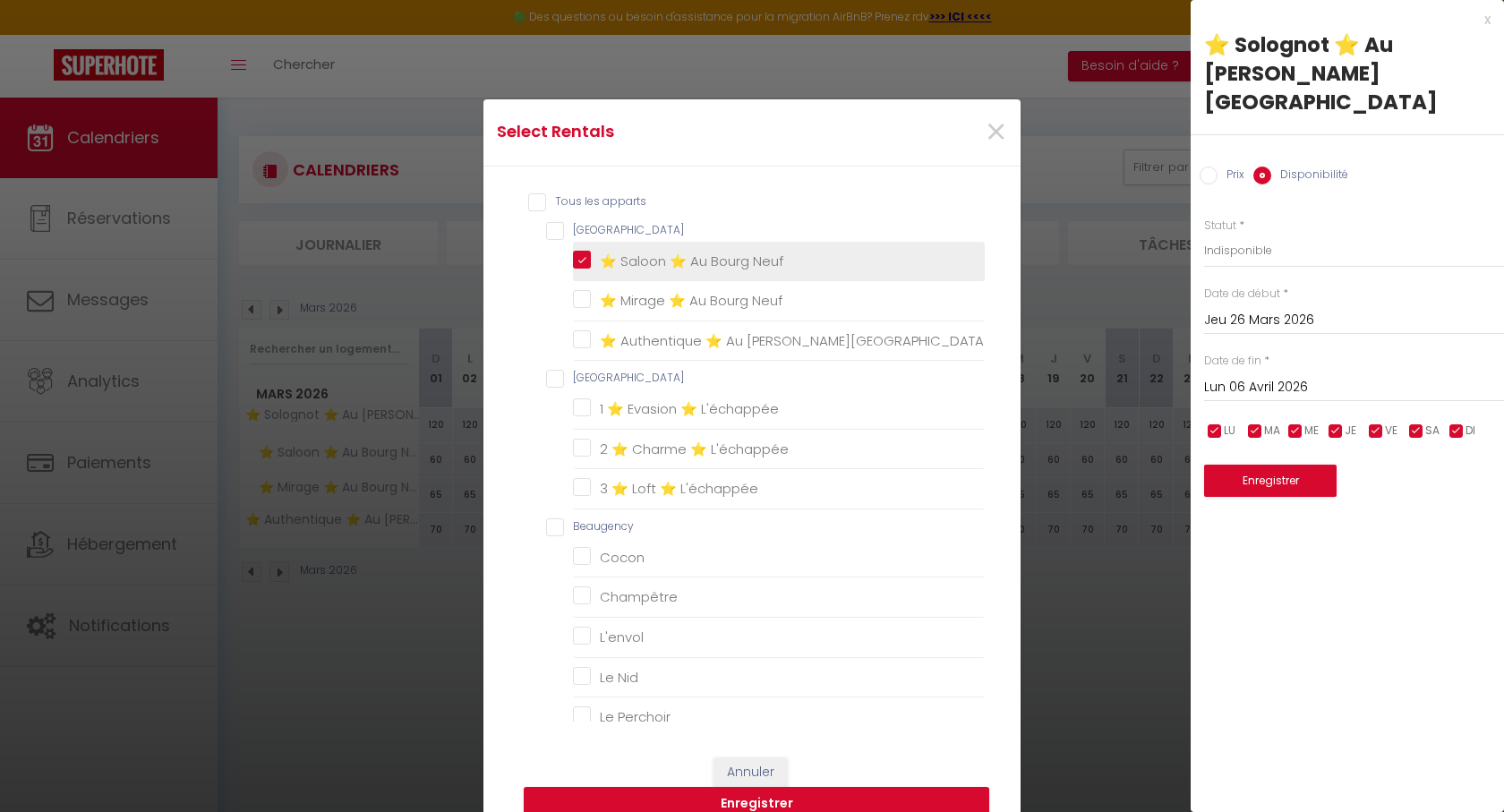
checkbox L\'échappée "false"
checkbox input "false"
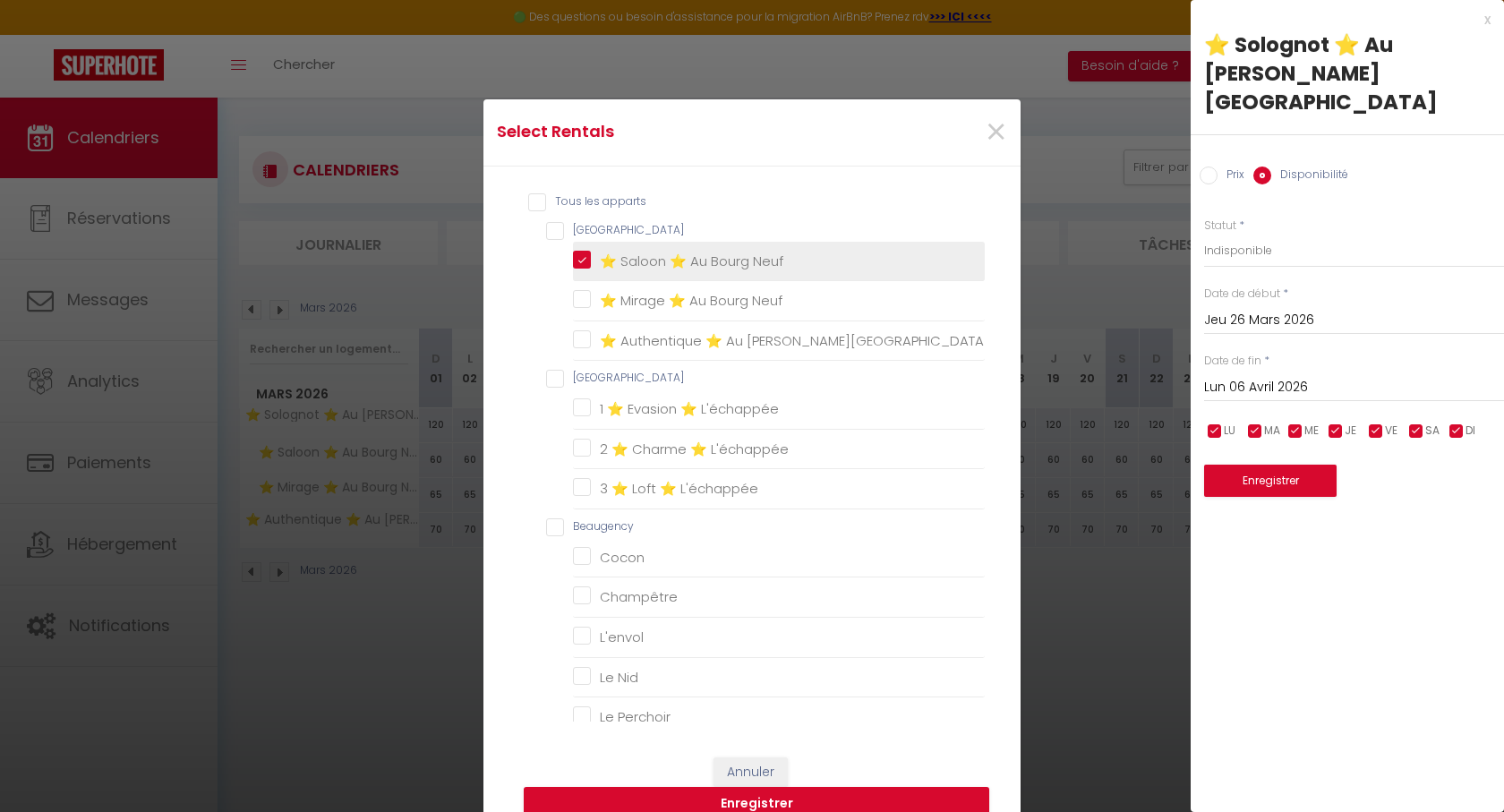
checkbox Nid "false"
checkbox Perchoir "false"
checkbox input "false"
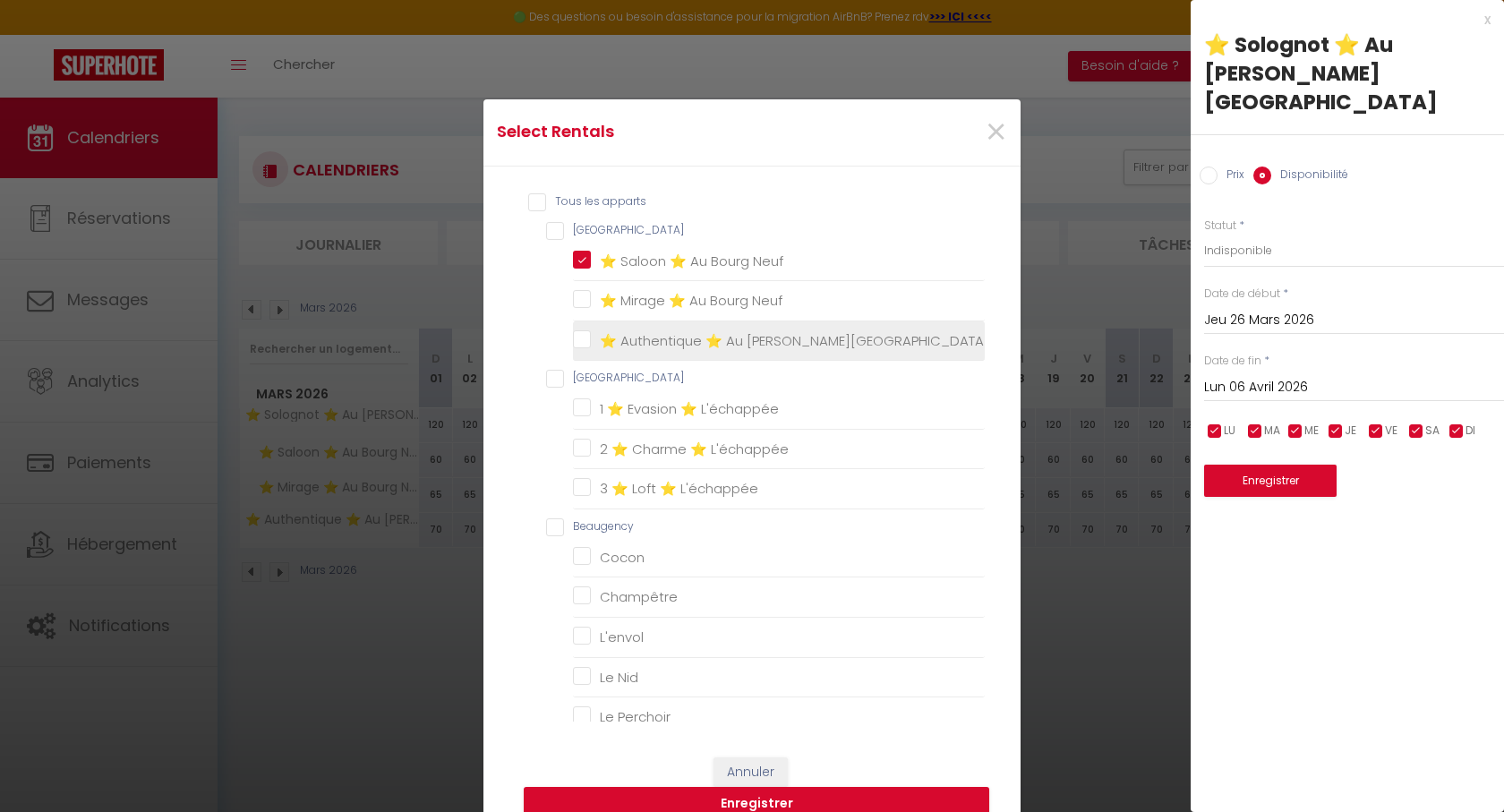
click at [658, 341] on Neuf "⭐ Authentique ⭐ Au [GEOGRAPHIC_DATA]" at bounding box center [779, 340] width 412 height 18
checkbox Neuf "true"
checkbox Neuf "false"
checkbox L\'échappée "false"
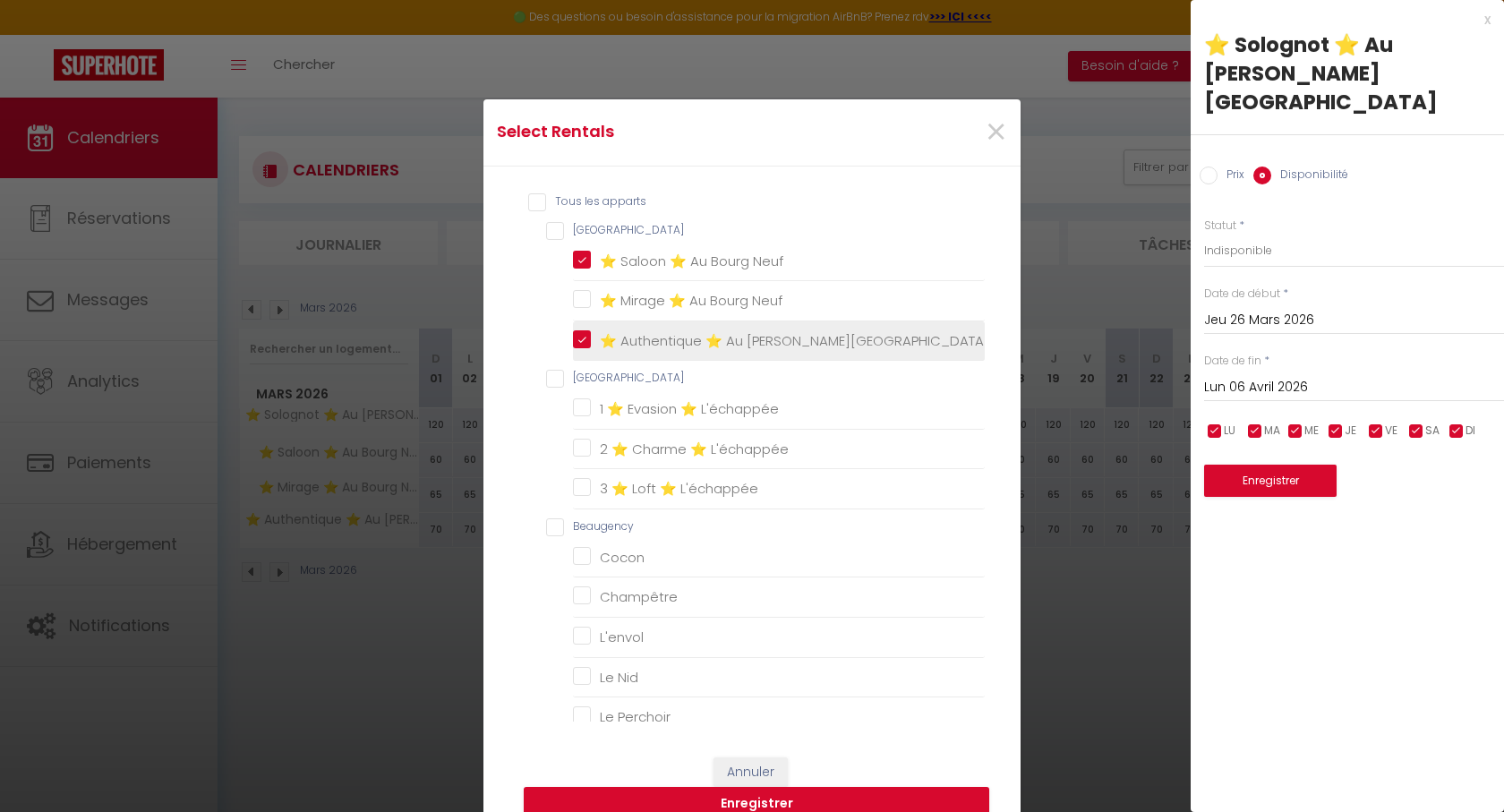
checkbox L\'échappée "false"
checkbox input "false"
checkbox Nid "false"
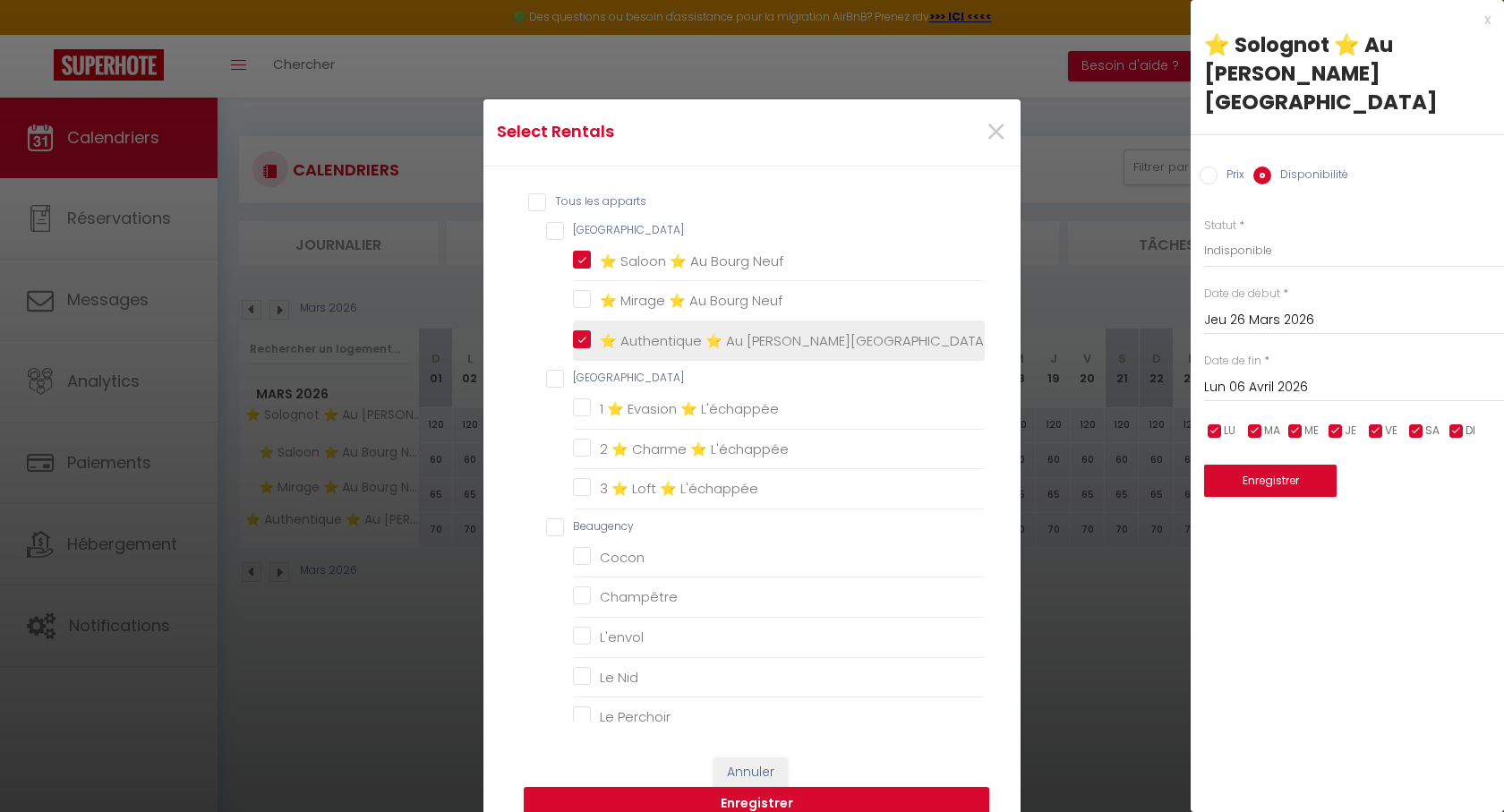
checkbox Perchoir "false"
checkbox input "false"
click at [744, 798] on button "Enregistrer" at bounding box center [756, 803] width 465 height 34
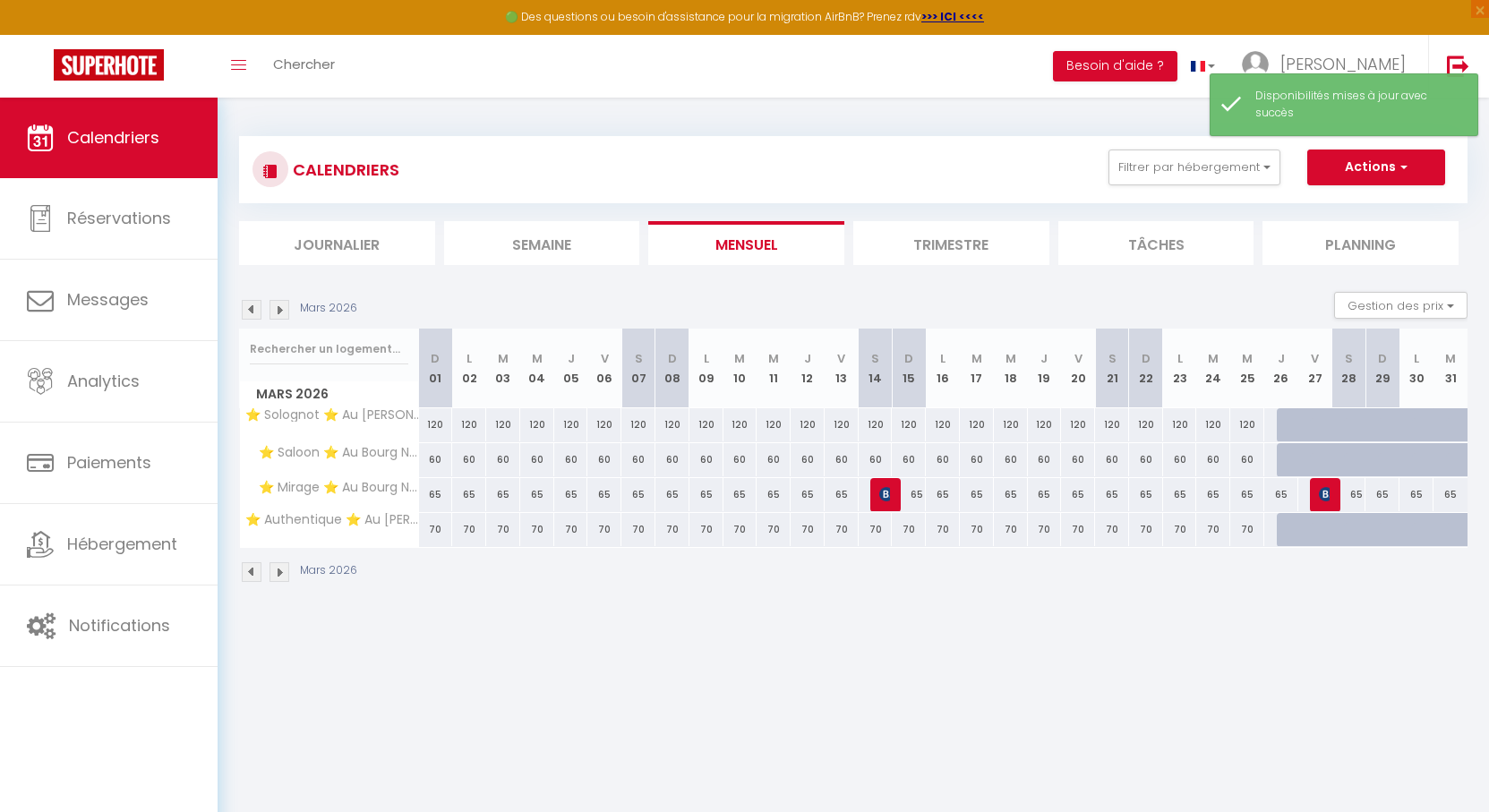
click at [282, 307] on img at bounding box center [280, 310] width 20 height 20
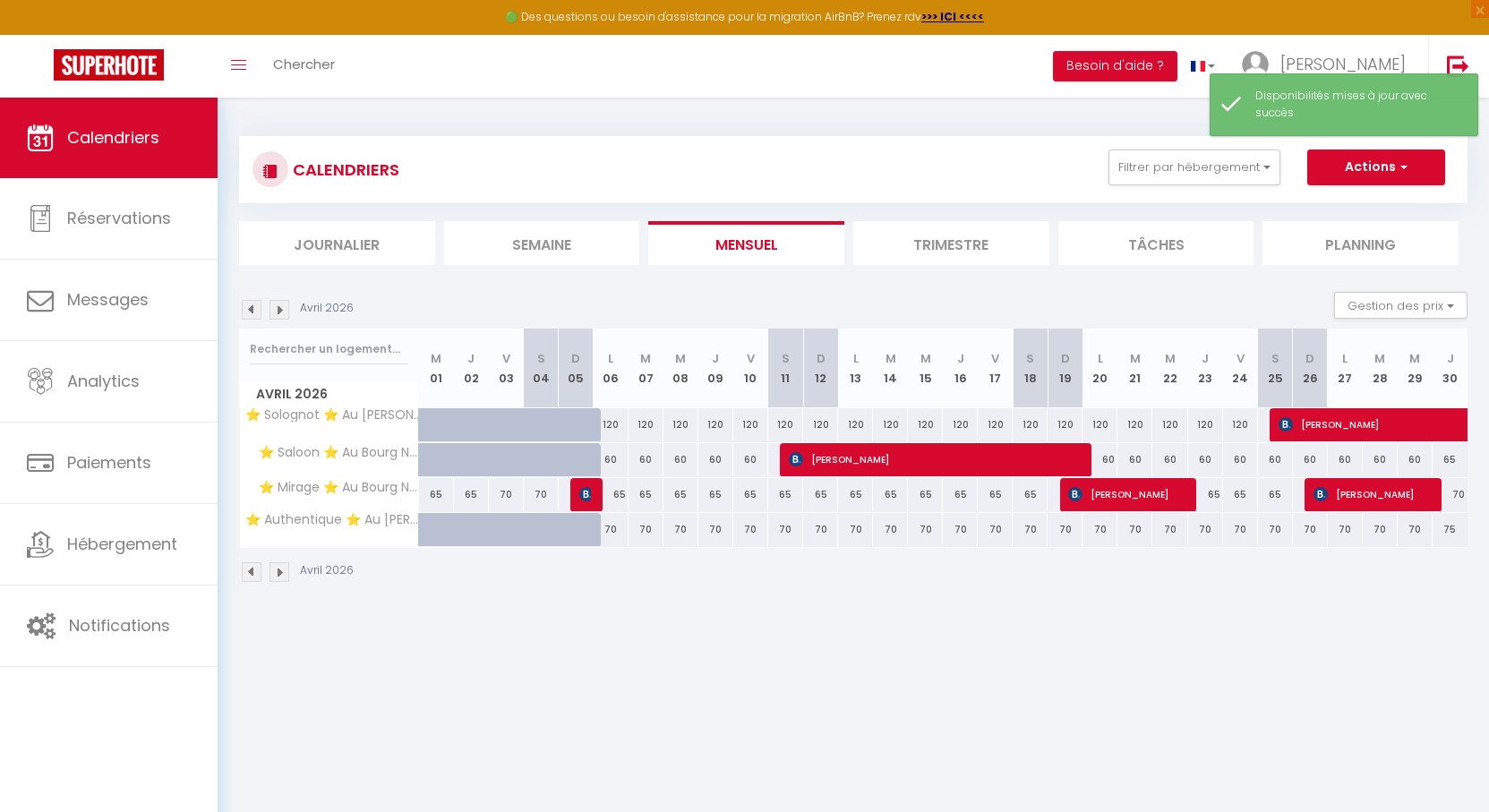
drag, startPoint x: 533, startPoint y: 287, endPoint x: 522, endPoint y: 282, distance: 12.1
click at [522, 282] on section "Avril 2026 Gestion des prix Nb Nuits minimum Règles Disponibilité Avril 2026 M …" at bounding box center [853, 437] width 1228 height 327
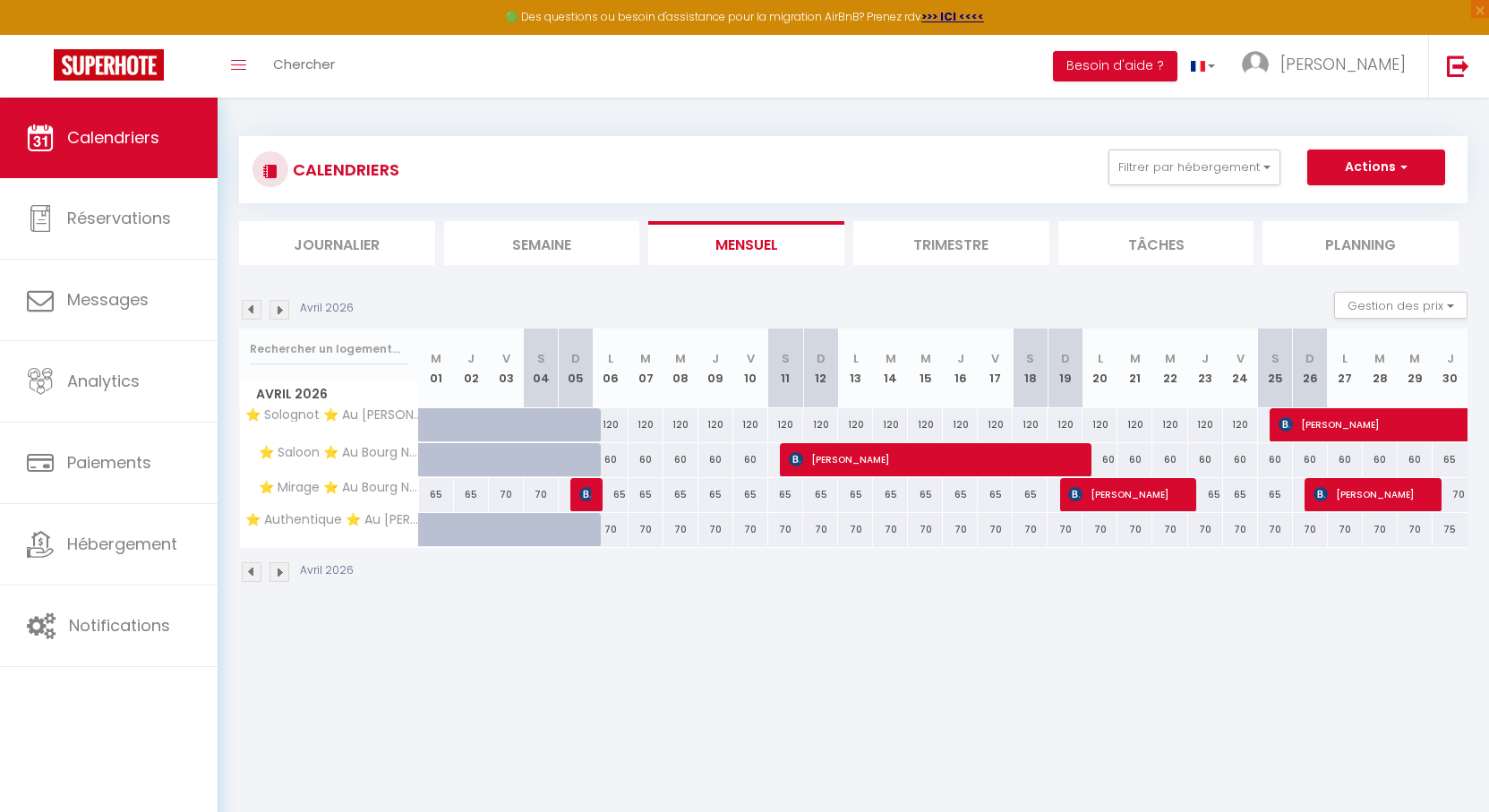
drag, startPoint x: 522, startPoint y: 208, endPoint x: 513, endPoint y: 206, distance: 9.2
click at [513, 206] on div "CALENDRIERS Filtrer par hébergement Orleans ⭐ Solognot ⭐ Au [GEOGRAPHIC_DATA] ⭐…" at bounding box center [853, 201] width 1228 height 128
drag, startPoint x: 524, startPoint y: 285, endPoint x: 479, endPoint y: 282, distance: 45.1
click at [479, 282] on section "Avril 2026 Gestion des prix Nb Nuits minimum Règles Disponibilité Avril 2026 M …" at bounding box center [853, 437] width 1228 height 327
drag, startPoint x: 229, startPoint y: 230, endPoint x: 227, endPoint y: 217, distance: 13.2
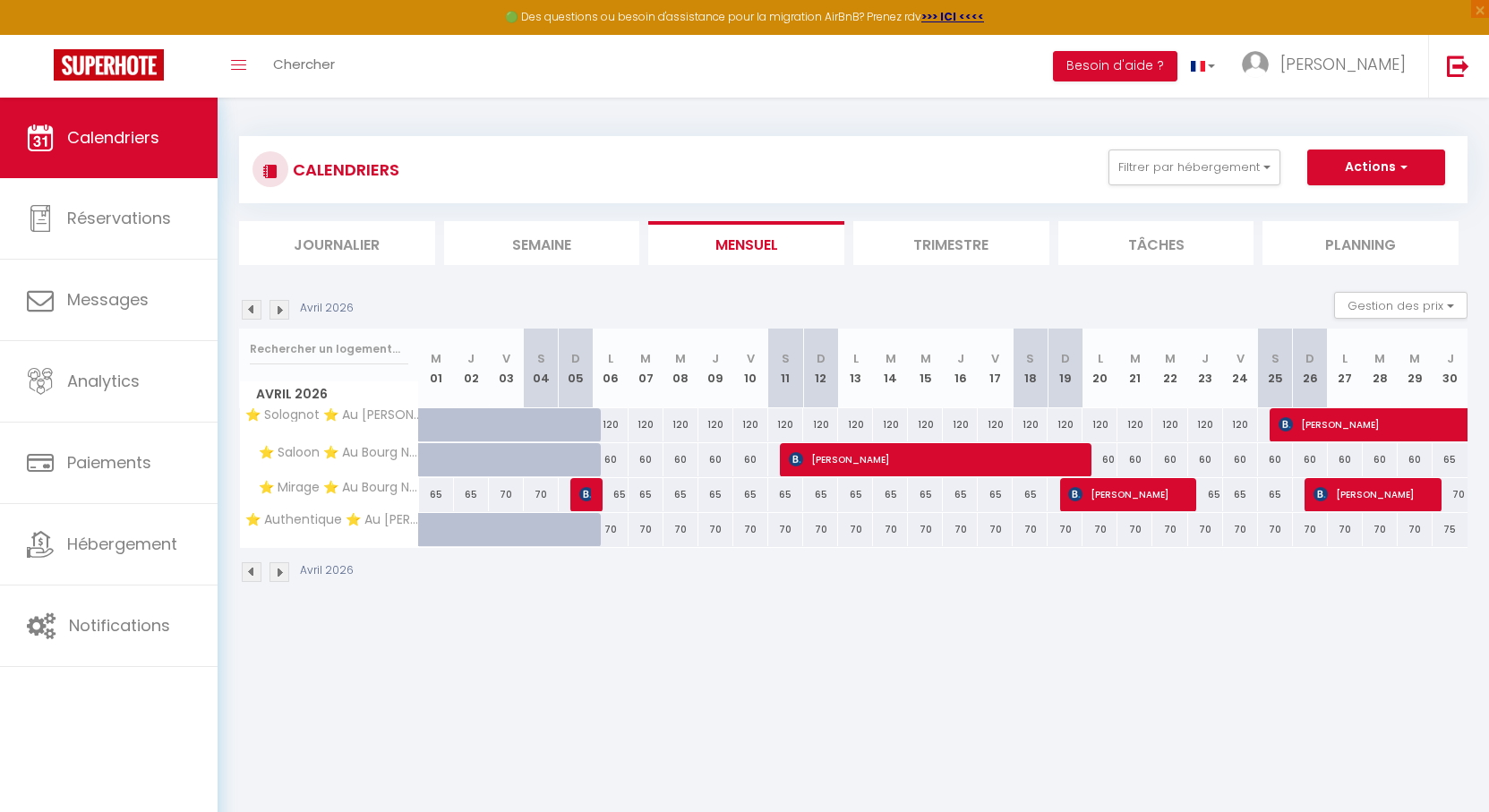
click at [227, 217] on div "CALENDRIERS Filtrer par hébergement Orleans ⭐ Solognot ⭐ Au Bourg Neuf ⭐ Saloon…" at bounding box center [853, 360] width 1272 height 525
click at [229, 207] on div "CALENDRIERS Filtrer par hébergement Orleans ⭐ Solognot ⭐ Au Bourg Neuf ⭐ Saloon…" at bounding box center [853, 360] width 1272 height 525
click at [249, 304] on img at bounding box center [252, 310] width 20 height 20
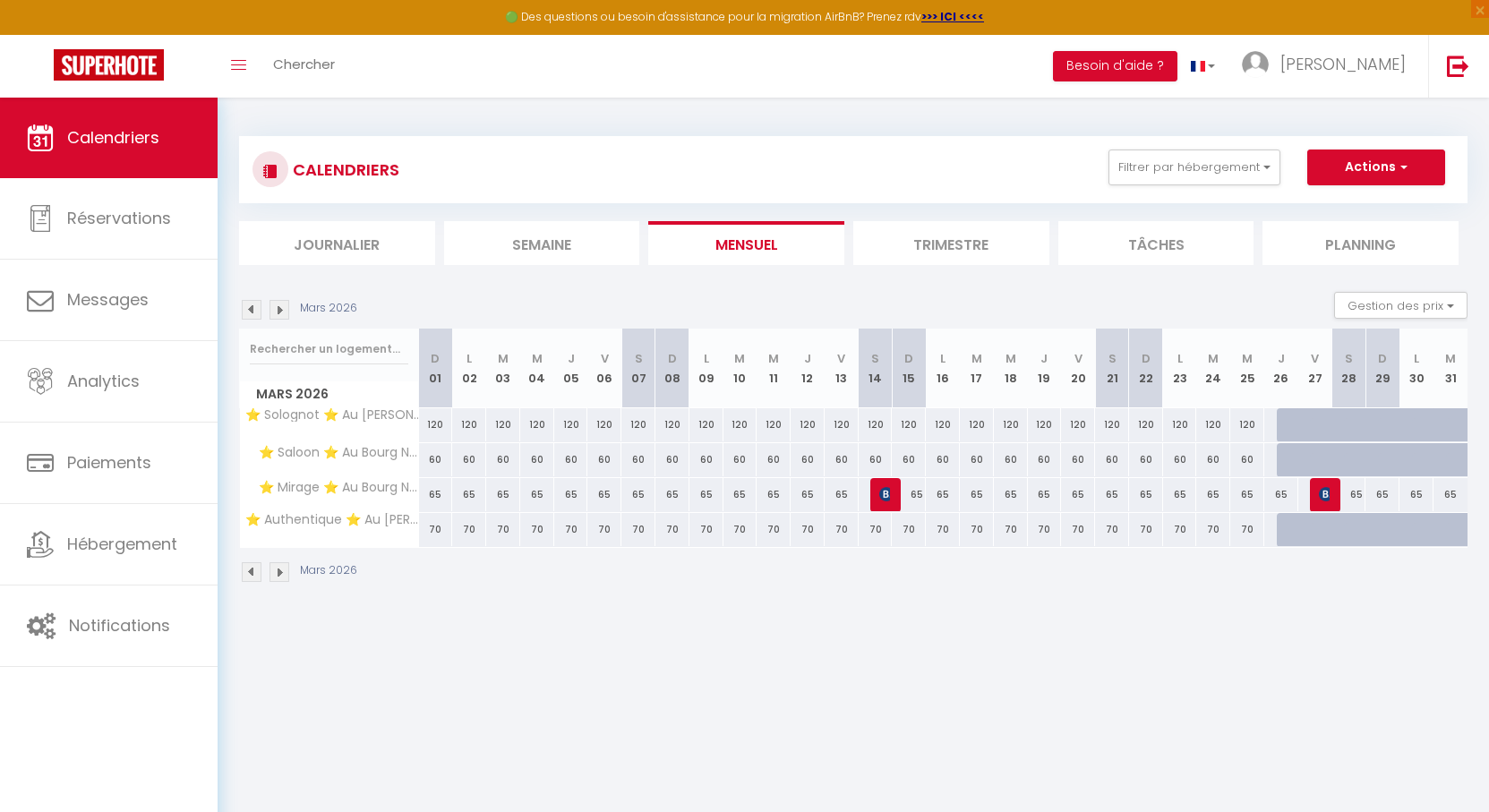
click at [249, 304] on img at bounding box center [252, 310] width 20 height 20
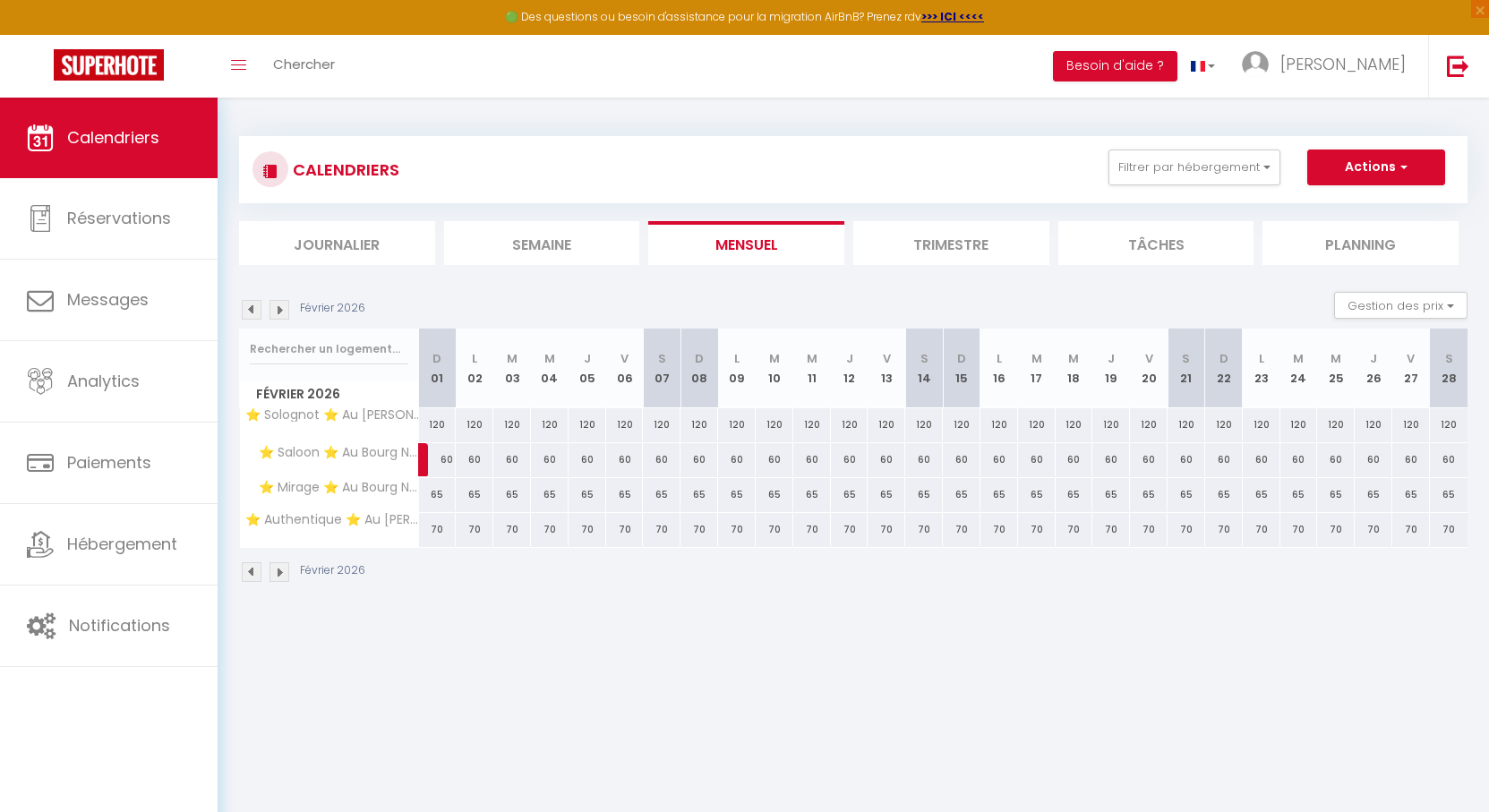
click at [249, 304] on img at bounding box center [252, 310] width 20 height 20
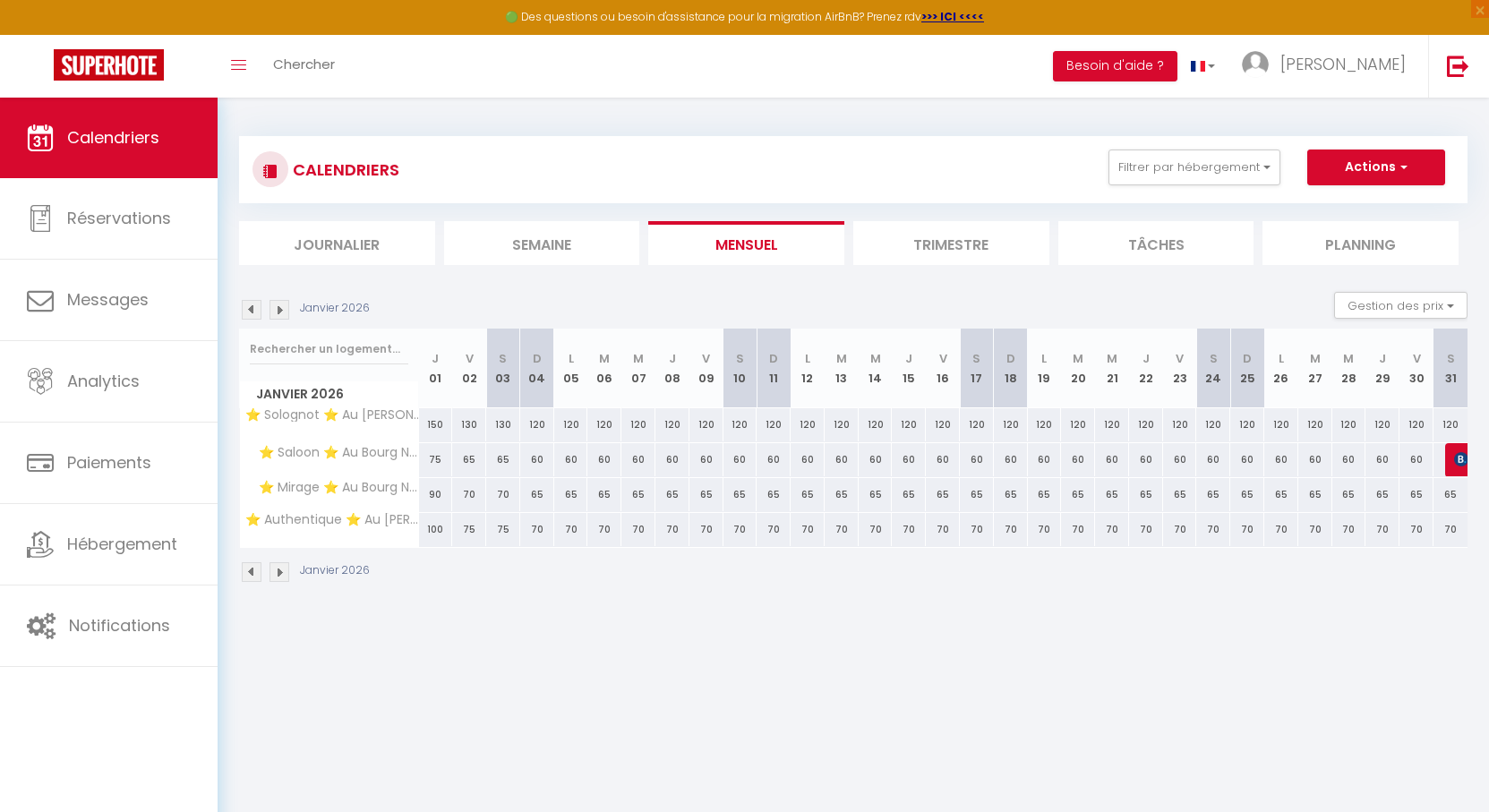
click at [249, 304] on img at bounding box center [252, 310] width 20 height 20
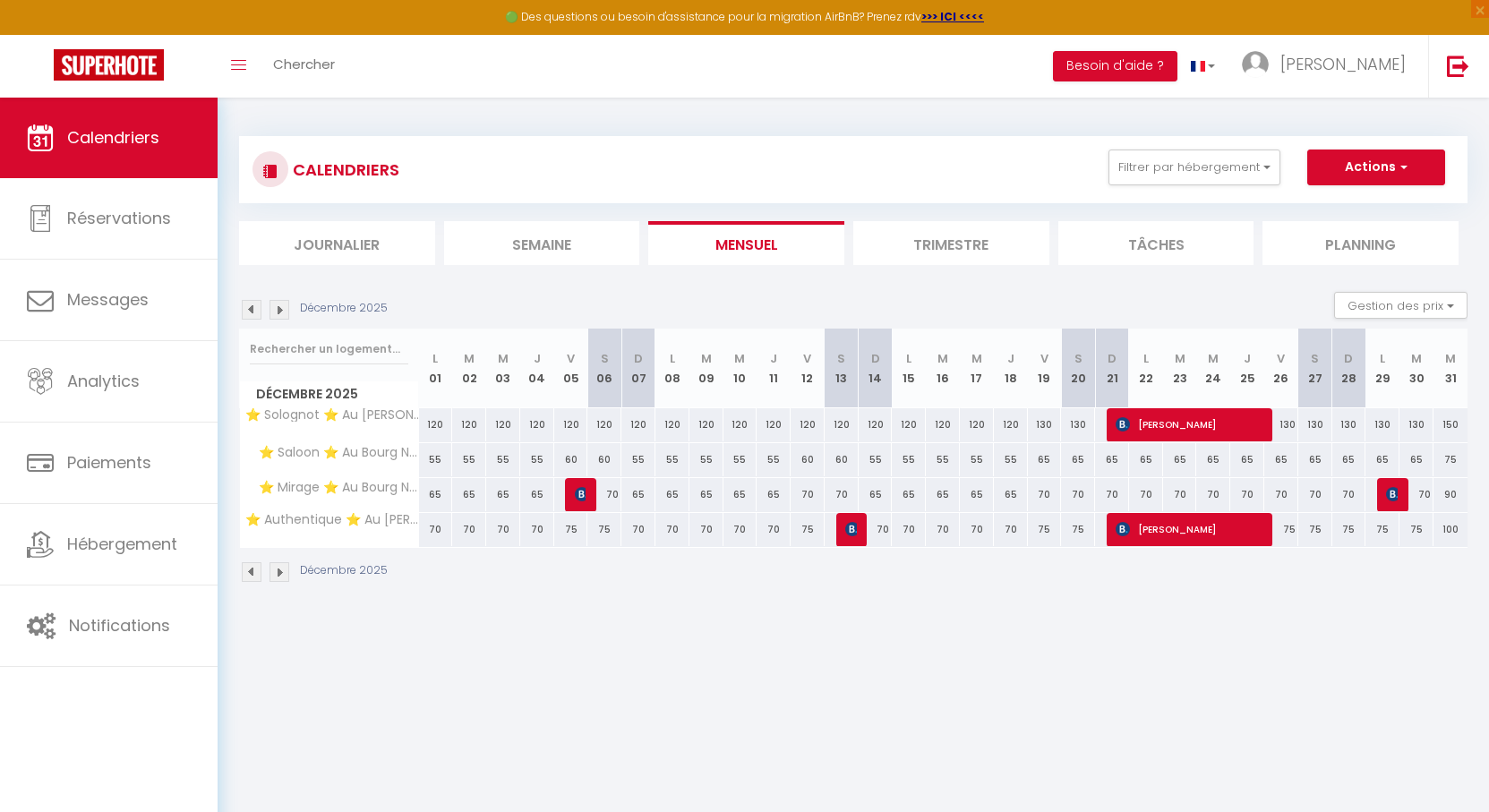
click at [249, 304] on img at bounding box center [252, 310] width 20 height 20
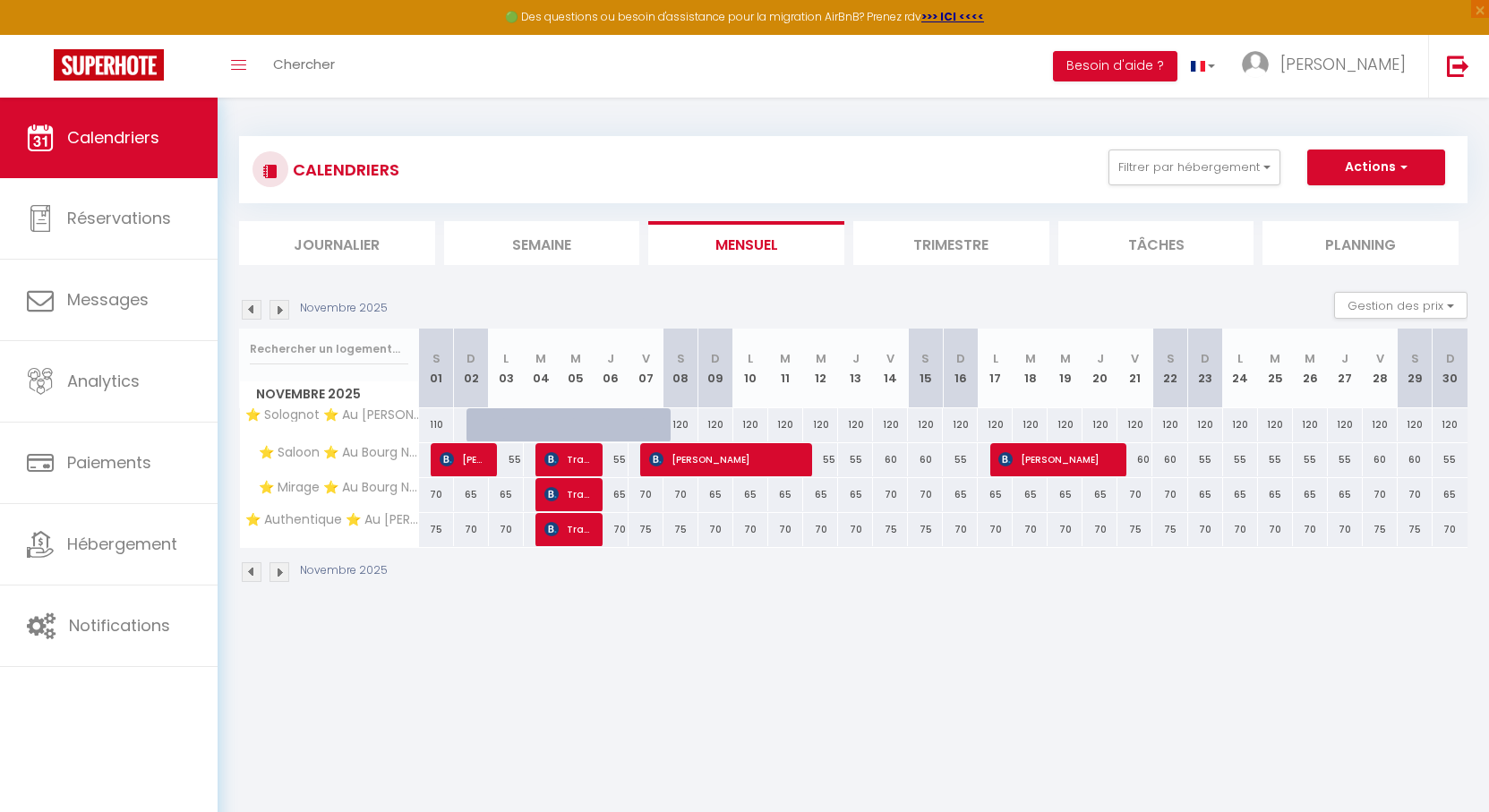
click at [249, 304] on img at bounding box center [252, 310] width 20 height 20
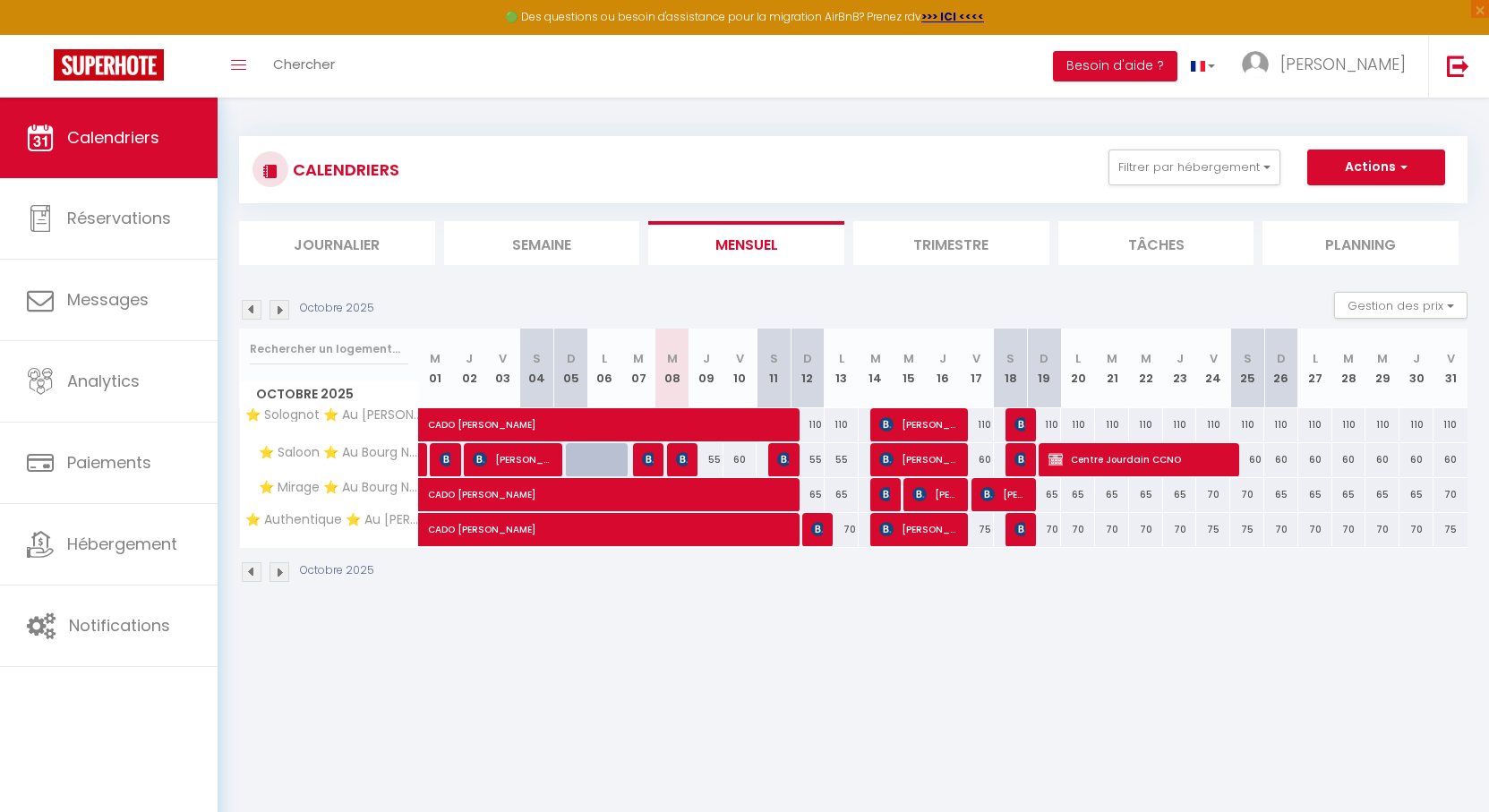
drag, startPoint x: 782, startPoint y: 293, endPoint x: 739, endPoint y: 289, distance: 43.2
click at [739, 289] on section "Octobre 2025 Gestion des prix Nb Nuits minimum Règles Disponibilité Octobre 202…" at bounding box center [853, 437] width 1228 height 327
drag, startPoint x: 825, startPoint y: 302, endPoint x: 782, endPoint y: 305, distance: 43.1
click at [782, 302] on div "Octobre 2025 Gestion des prix Nb Nuits minimum Règles Disponibilité" at bounding box center [853, 309] width 1228 height 37
drag, startPoint x: 819, startPoint y: 300, endPoint x: 817, endPoint y: 324, distance: 24.1
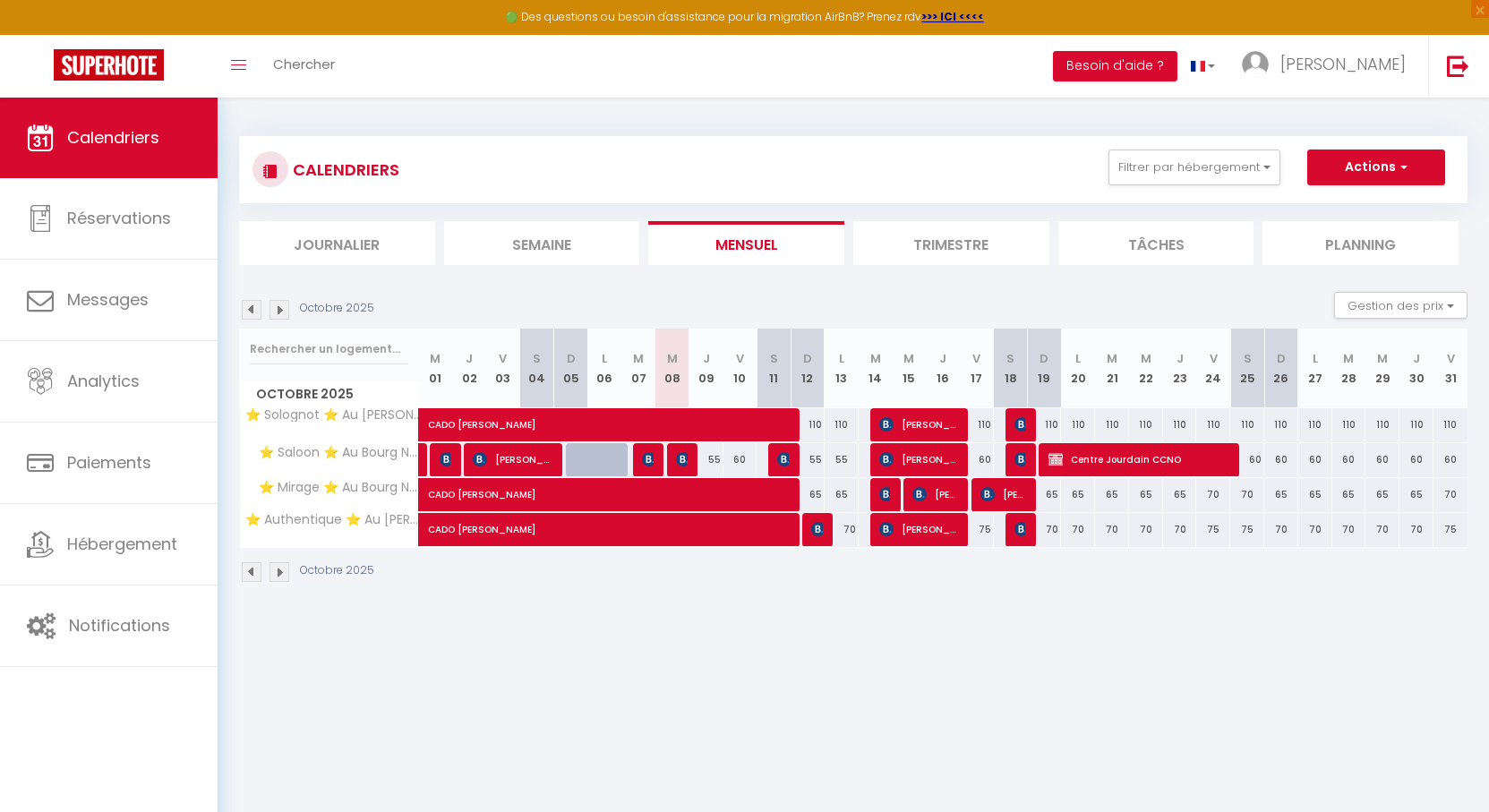
click at [816, 300] on div "Octobre 2025 Gestion des prix Nb Nuits minimum Règles Disponibilité" at bounding box center [853, 309] width 1228 height 37
drag, startPoint x: 843, startPoint y: 299, endPoint x: 822, endPoint y: 294, distance: 21.6
click at [822, 294] on div "Octobre 2025 Gestion des prix Nb Nuits minimum Règles Disponibilité" at bounding box center [853, 309] width 1228 height 37
click at [286, 318] on img at bounding box center [280, 310] width 20 height 20
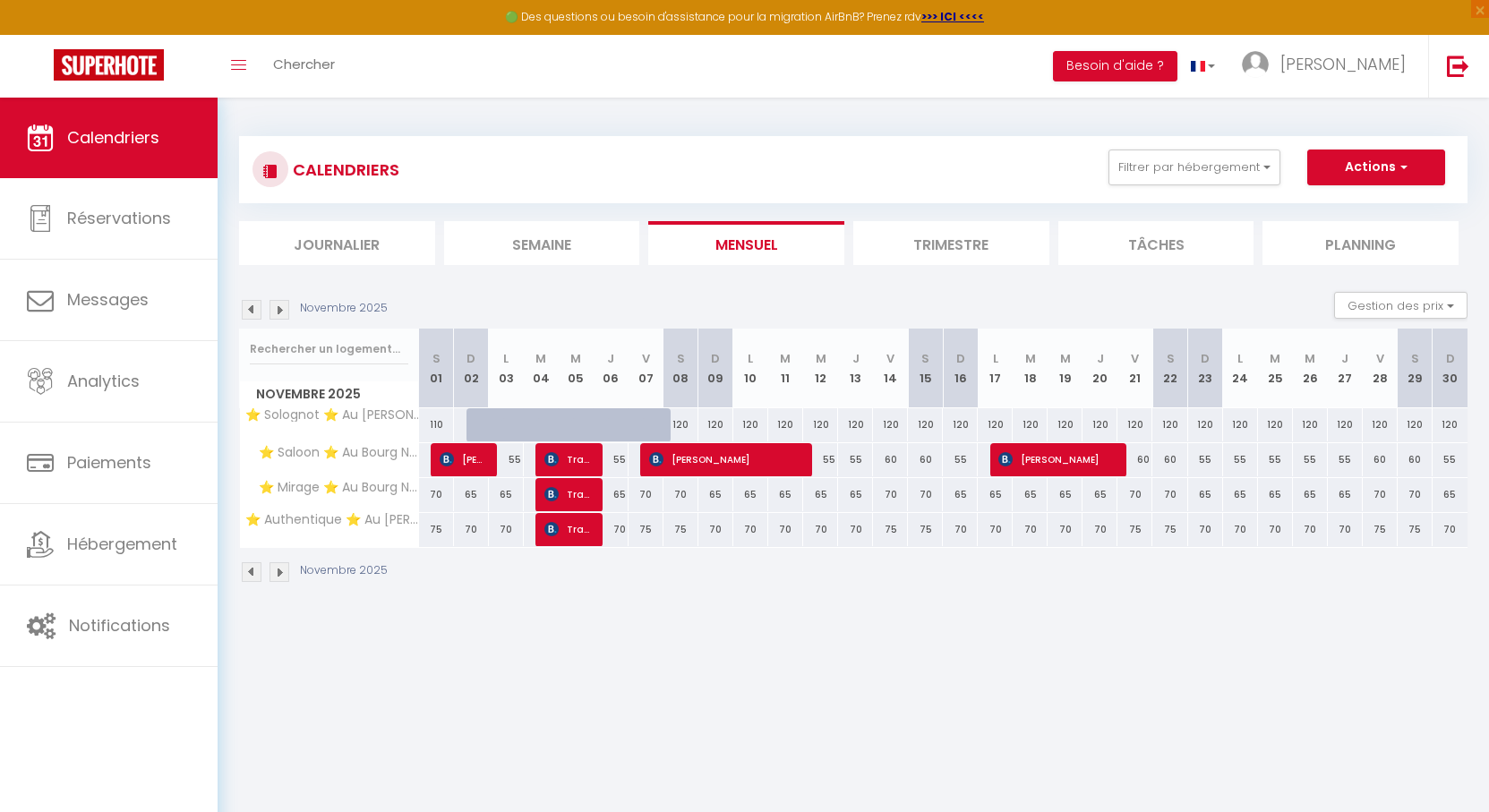
click at [285, 315] on img at bounding box center [280, 310] width 20 height 20
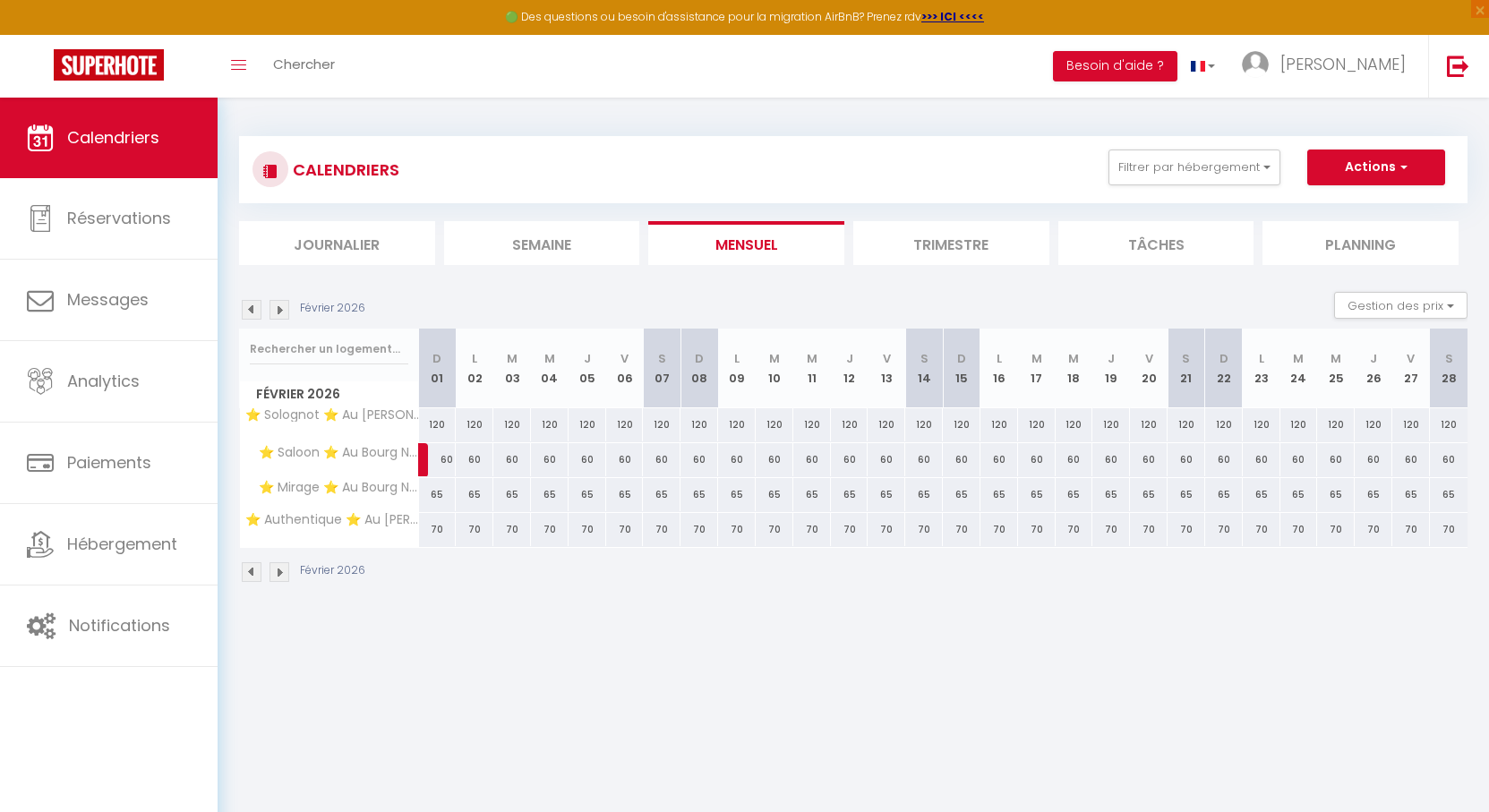
click at [285, 315] on img at bounding box center [280, 310] width 20 height 20
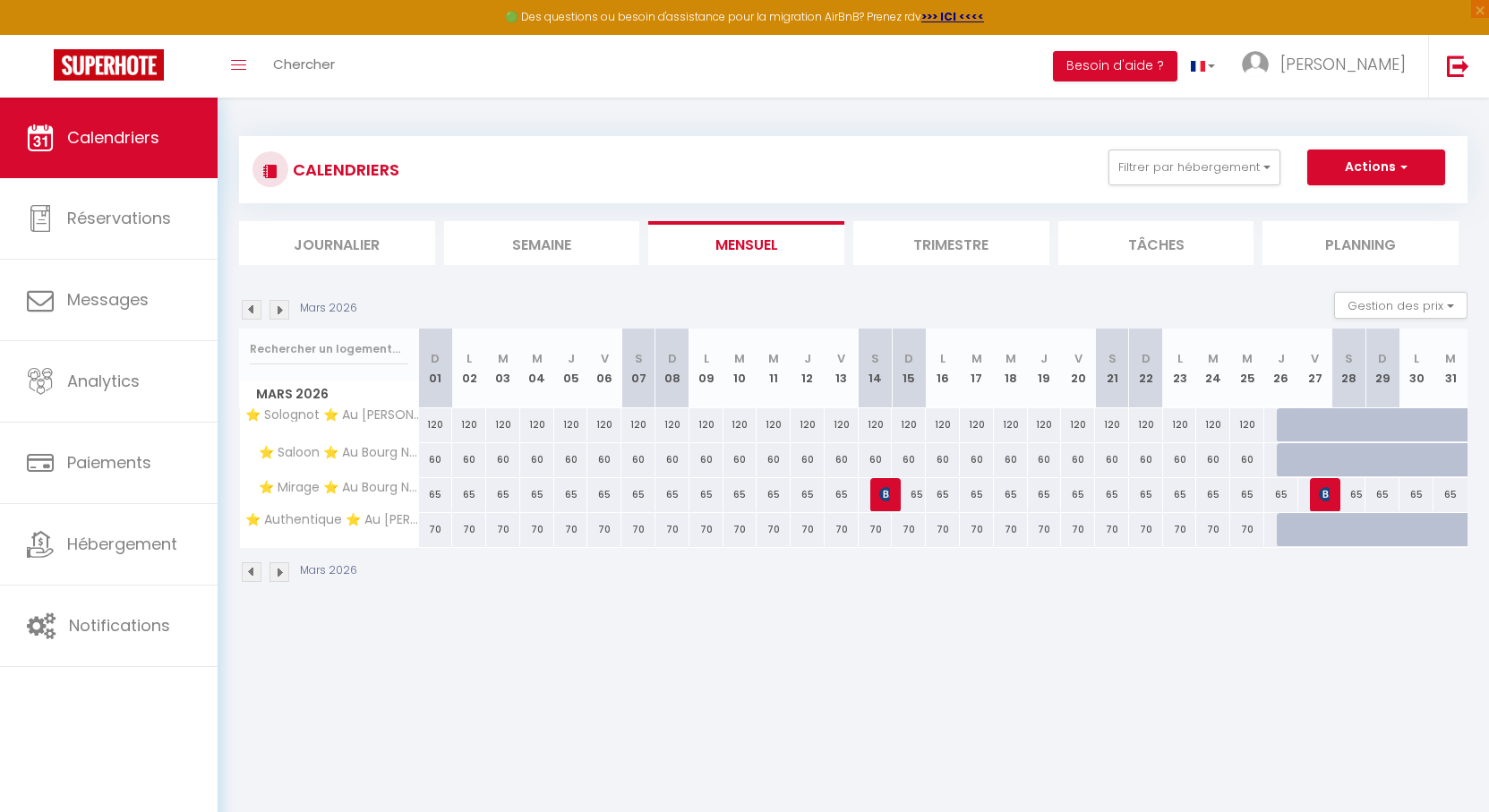
drag, startPoint x: 798, startPoint y: 300, endPoint x: 786, endPoint y: 300, distance: 12.0
click at [786, 300] on div "Mars 2026 Gestion des prix Nb Nuits minimum Règles Disponibilité" at bounding box center [853, 309] width 1228 height 37
click at [278, 308] on img at bounding box center [280, 310] width 20 height 20
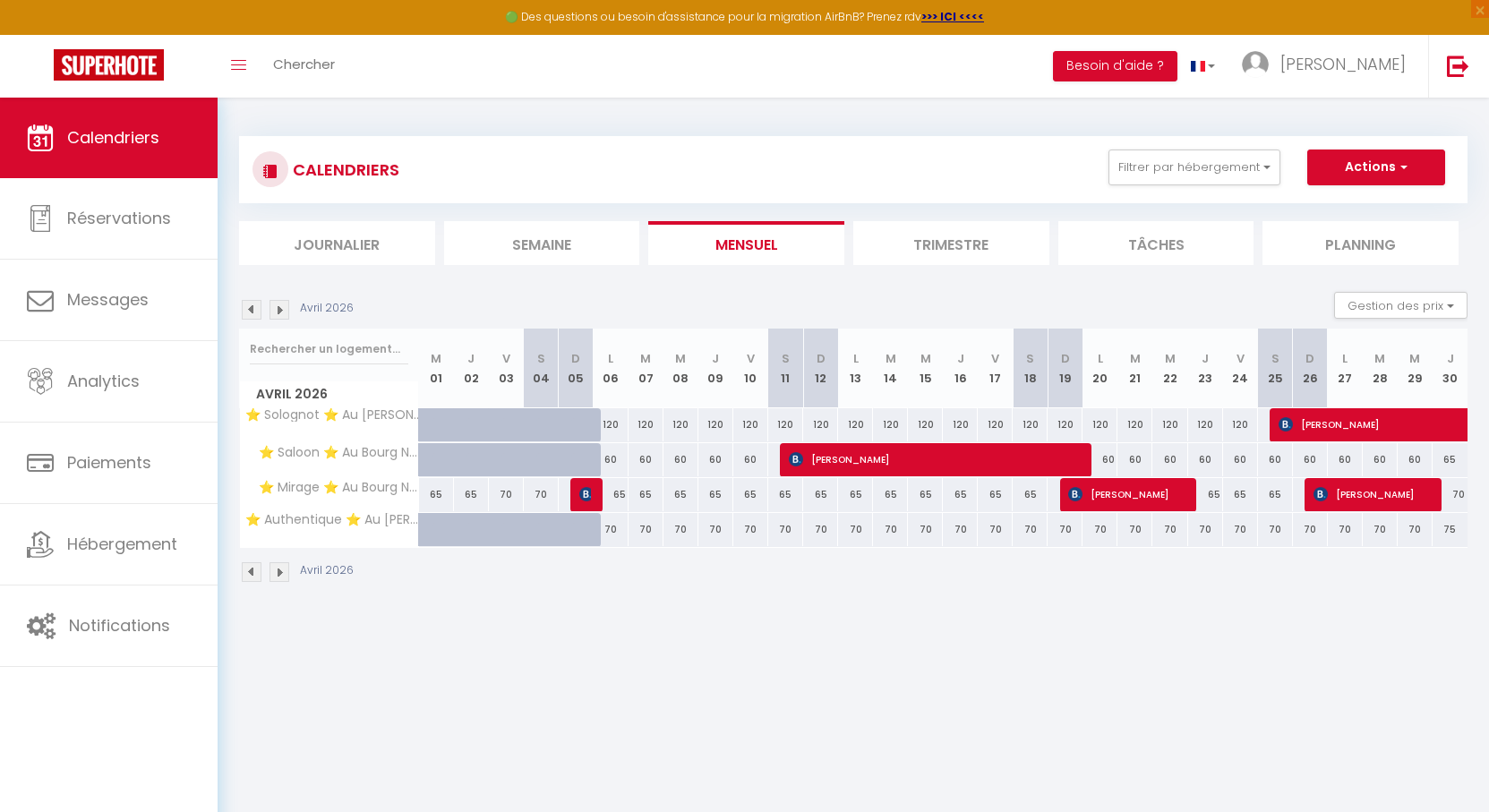
click at [253, 308] on img at bounding box center [252, 310] width 20 height 20
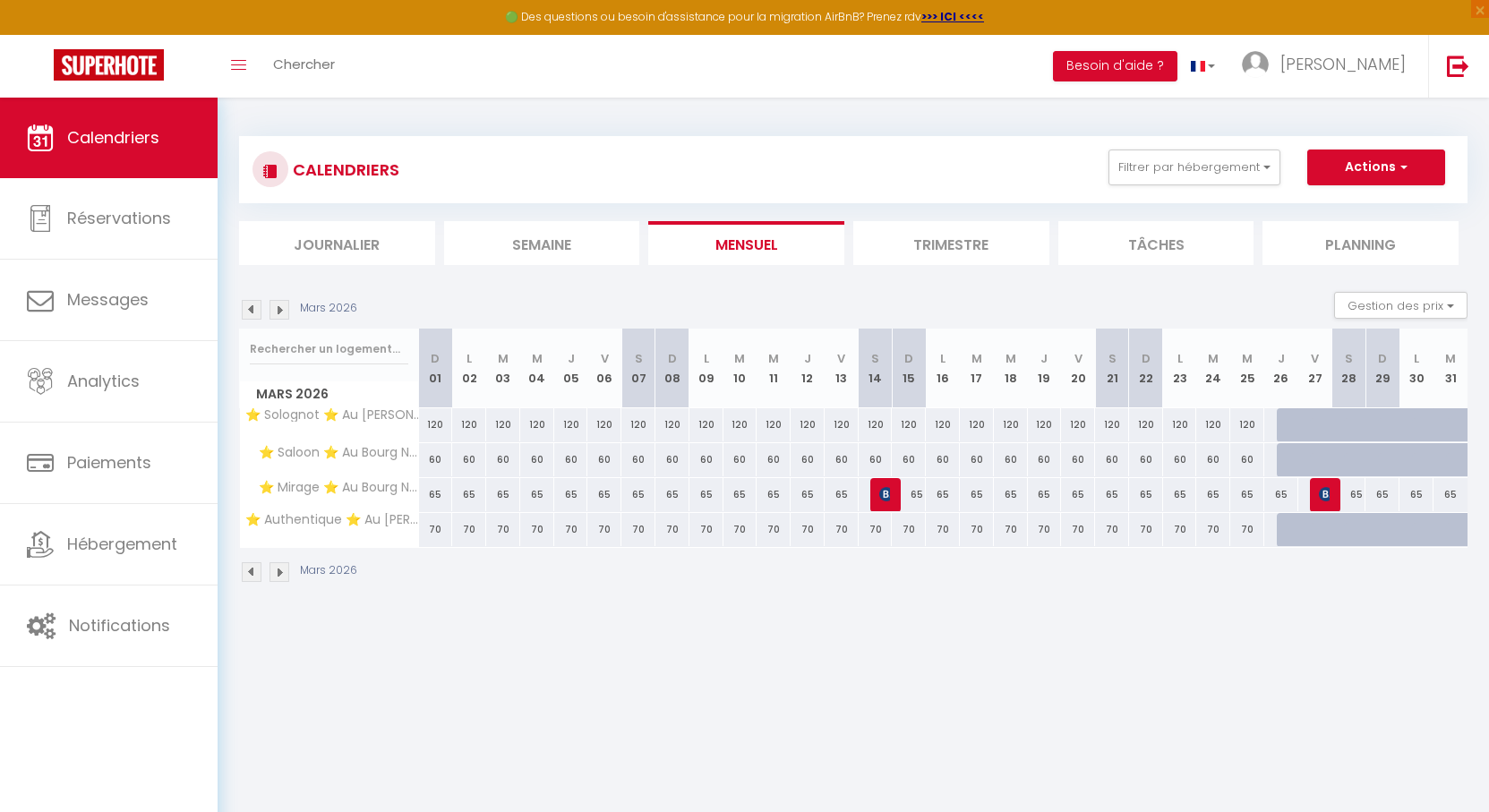
click at [285, 310] on img at bounding box center [280, 310] width 20 height 20
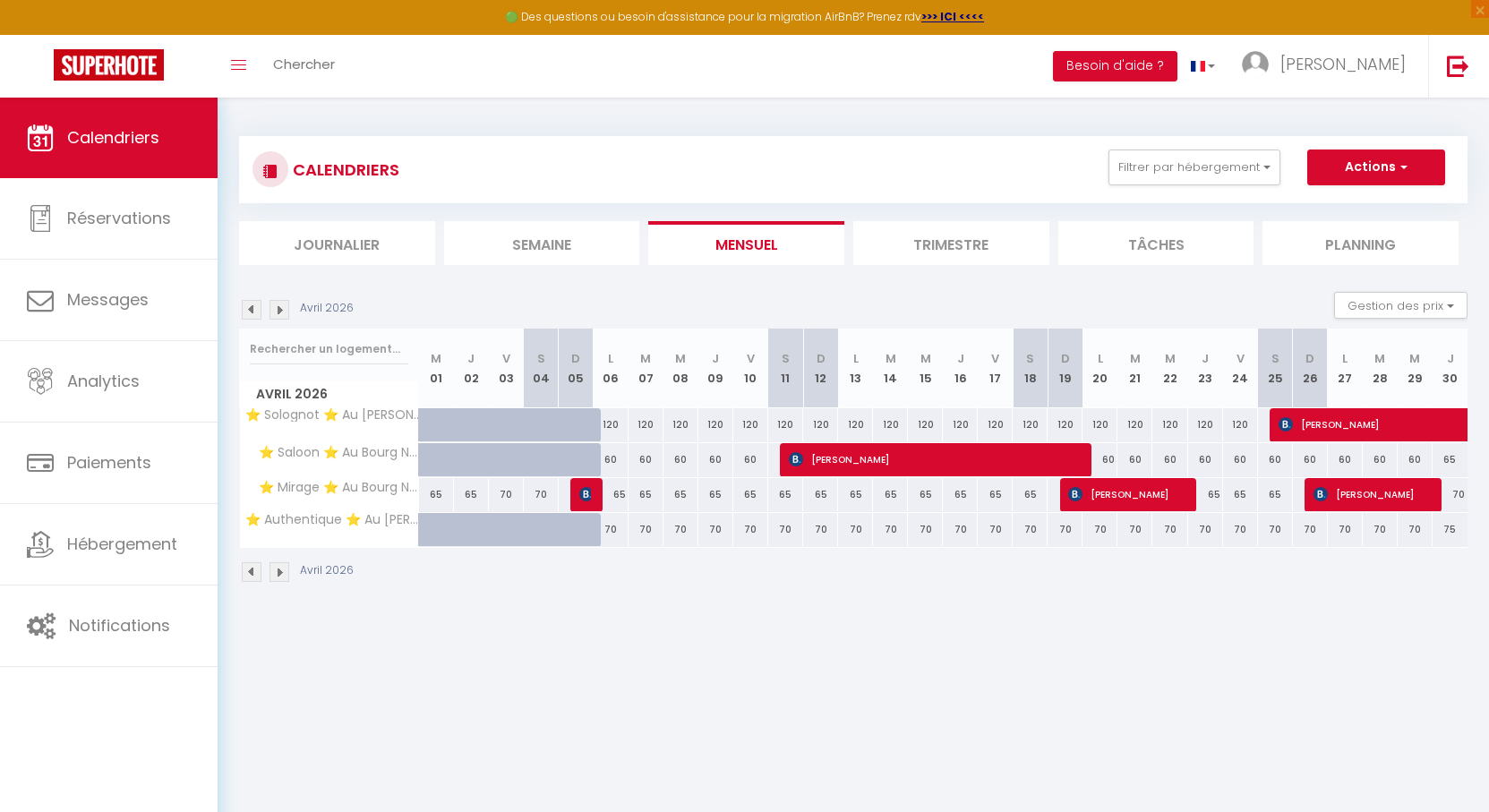
click at [249, 310] on img at bounding box center [252, 310] width 20 height 20
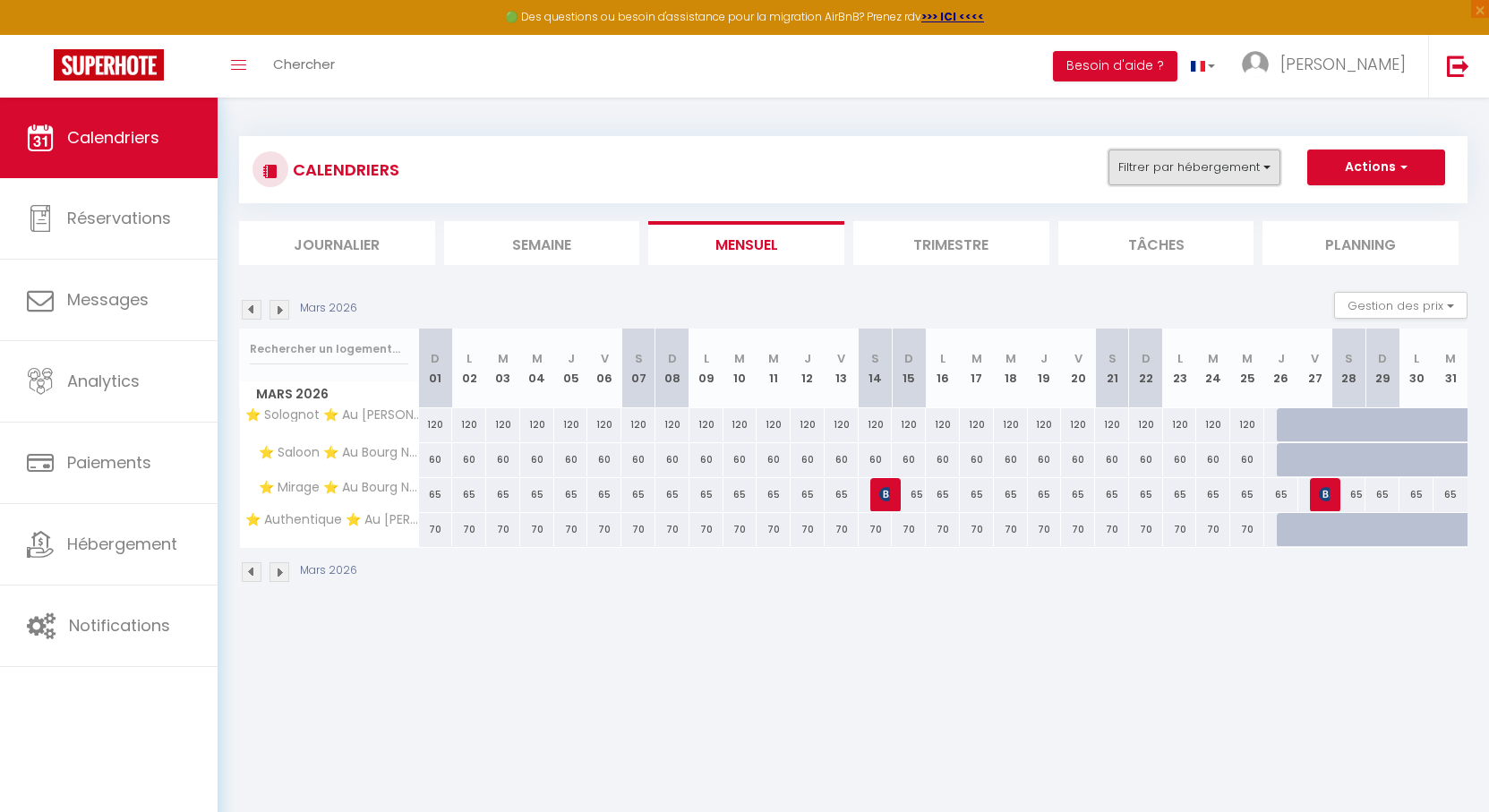
click at [1169, 169] on button "Filtrer par hébergement" at bounding box center [1195, 167] width 172 height 36
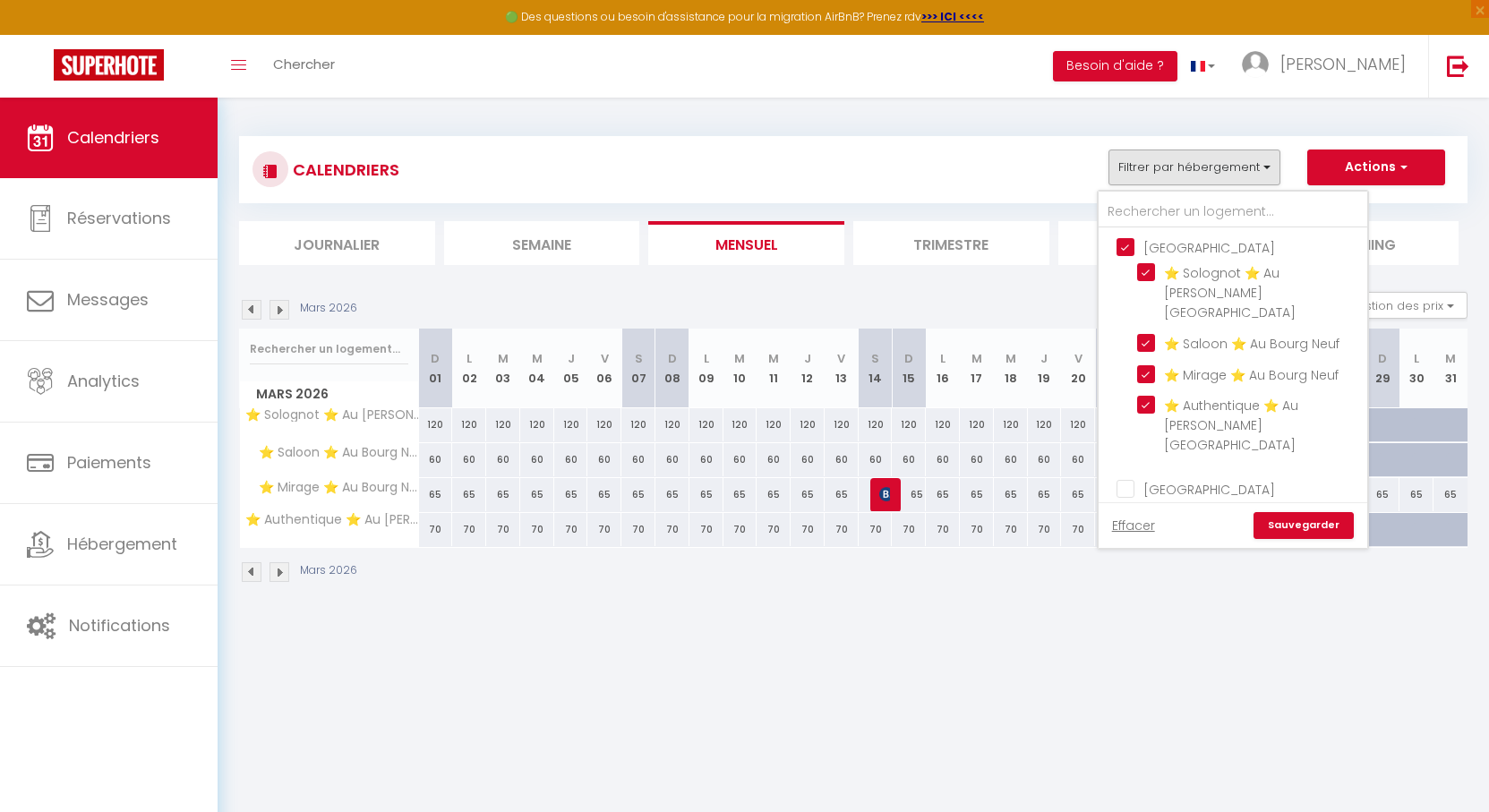
click at [1133, 244] on input "[GEOGRAPHIC_DATA]" at bounding box center [1251, 246] width 269 height 18
checkbox input "false"
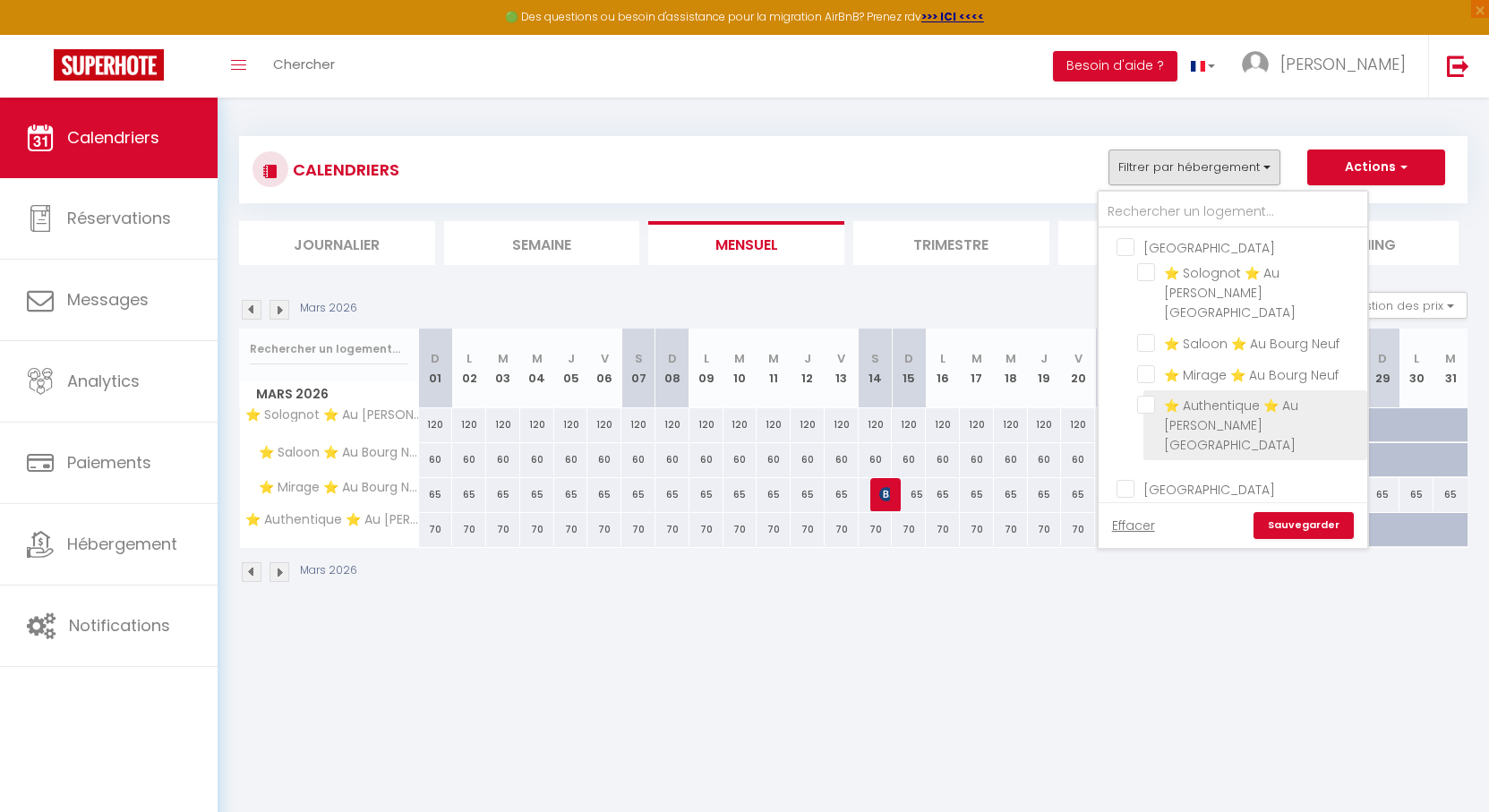
checkbox input "false"
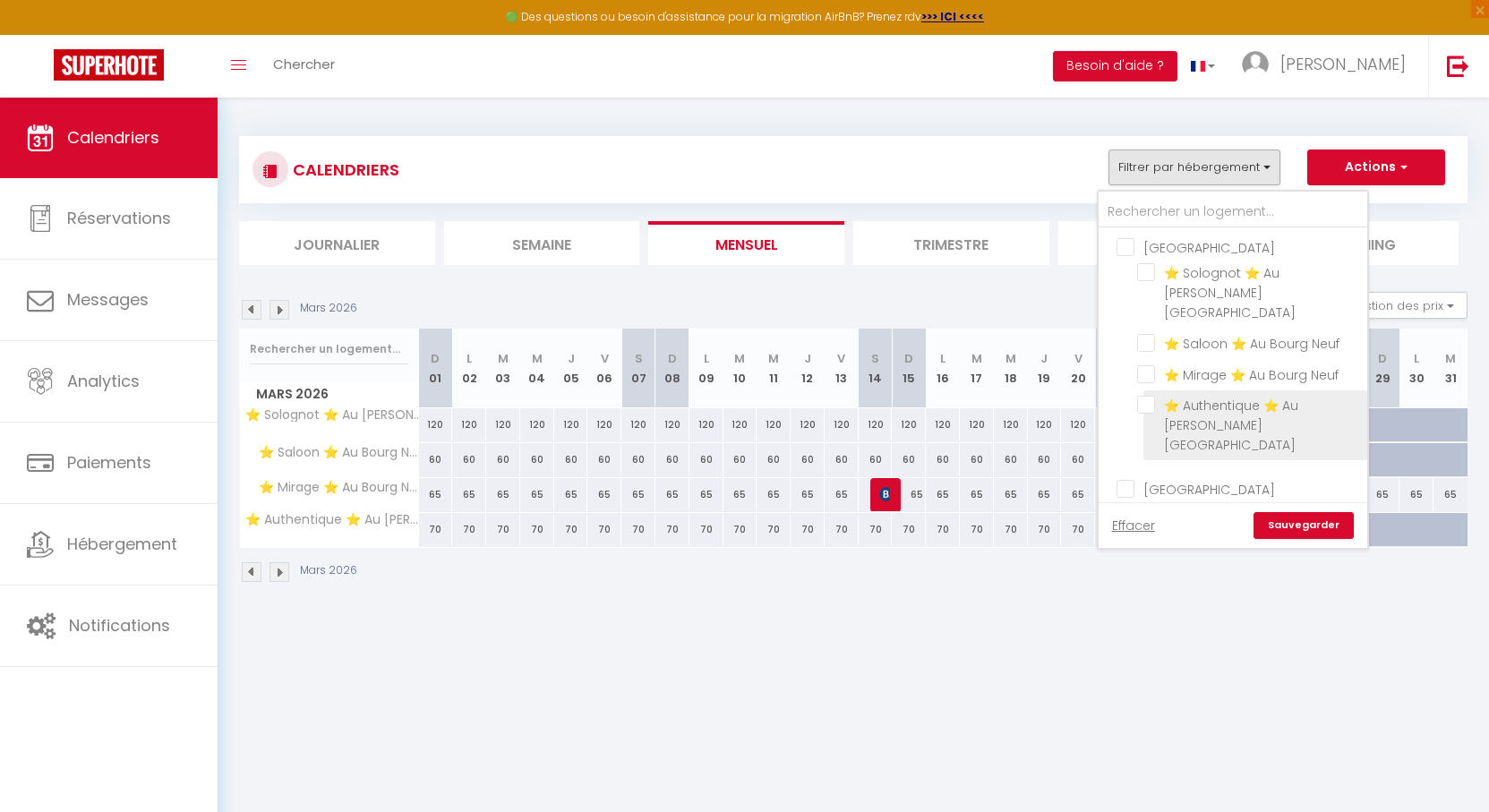
checkbox input "false"
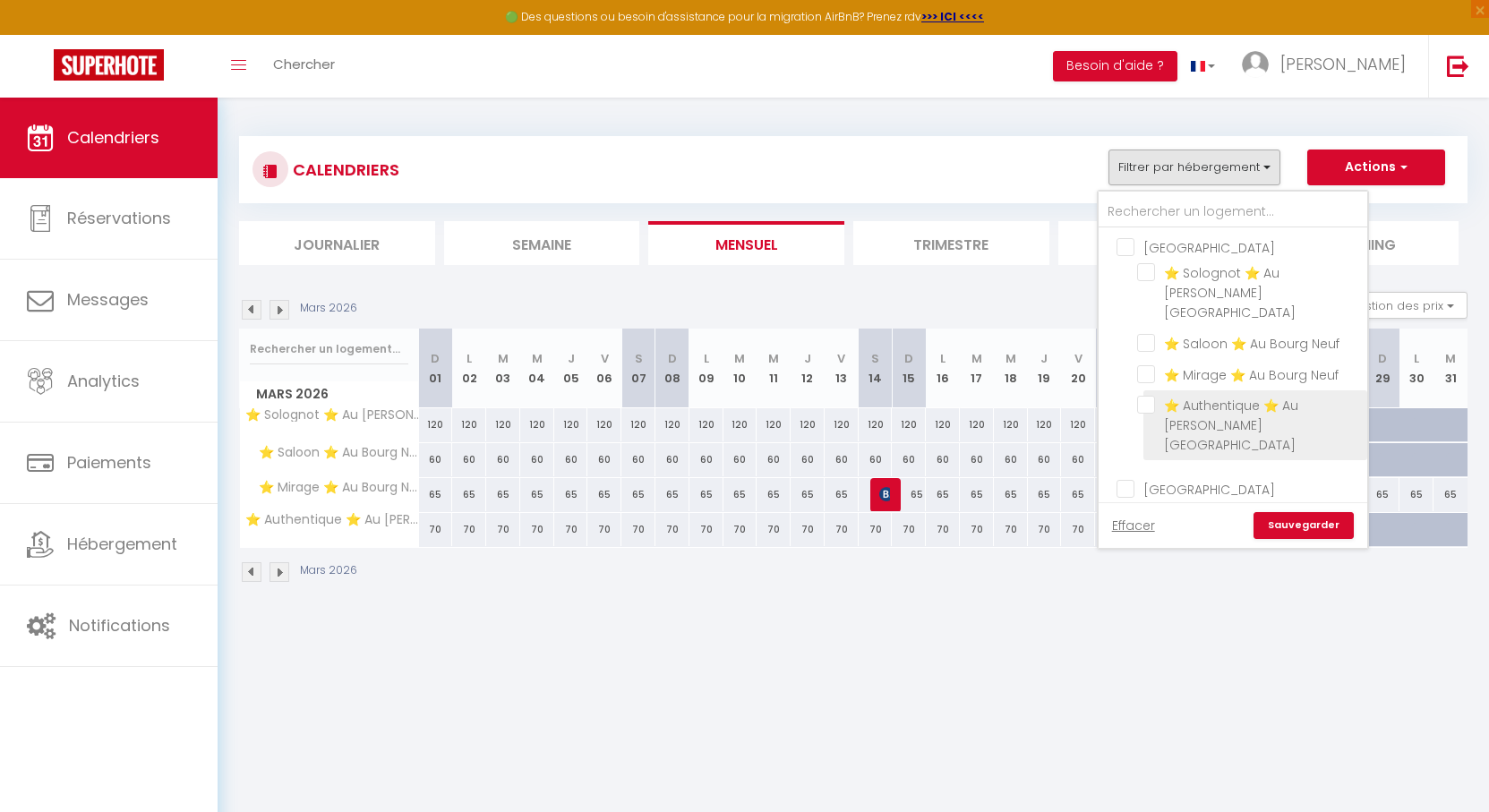
checkbox input "false"
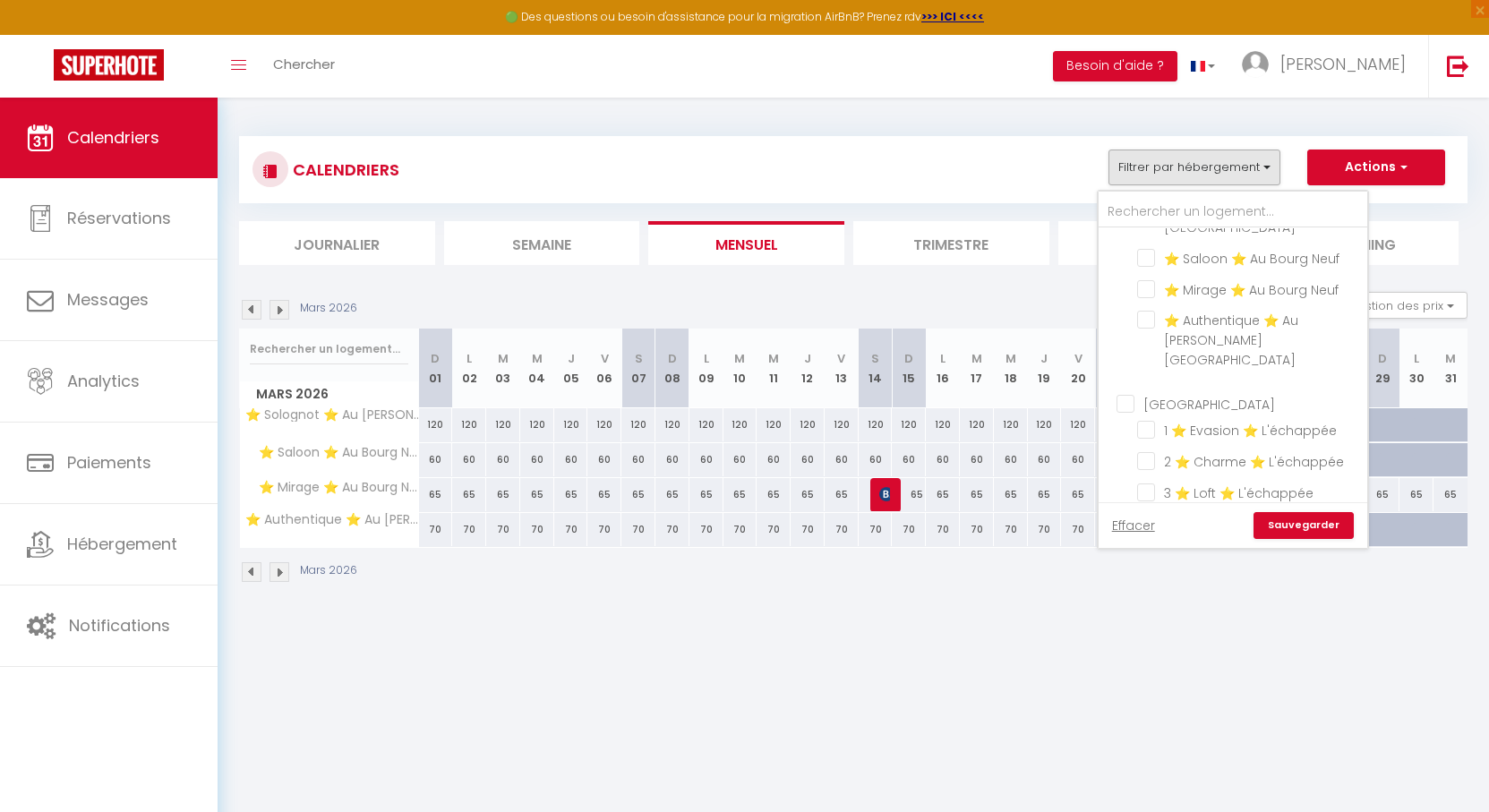
scroll to position [179, 0]
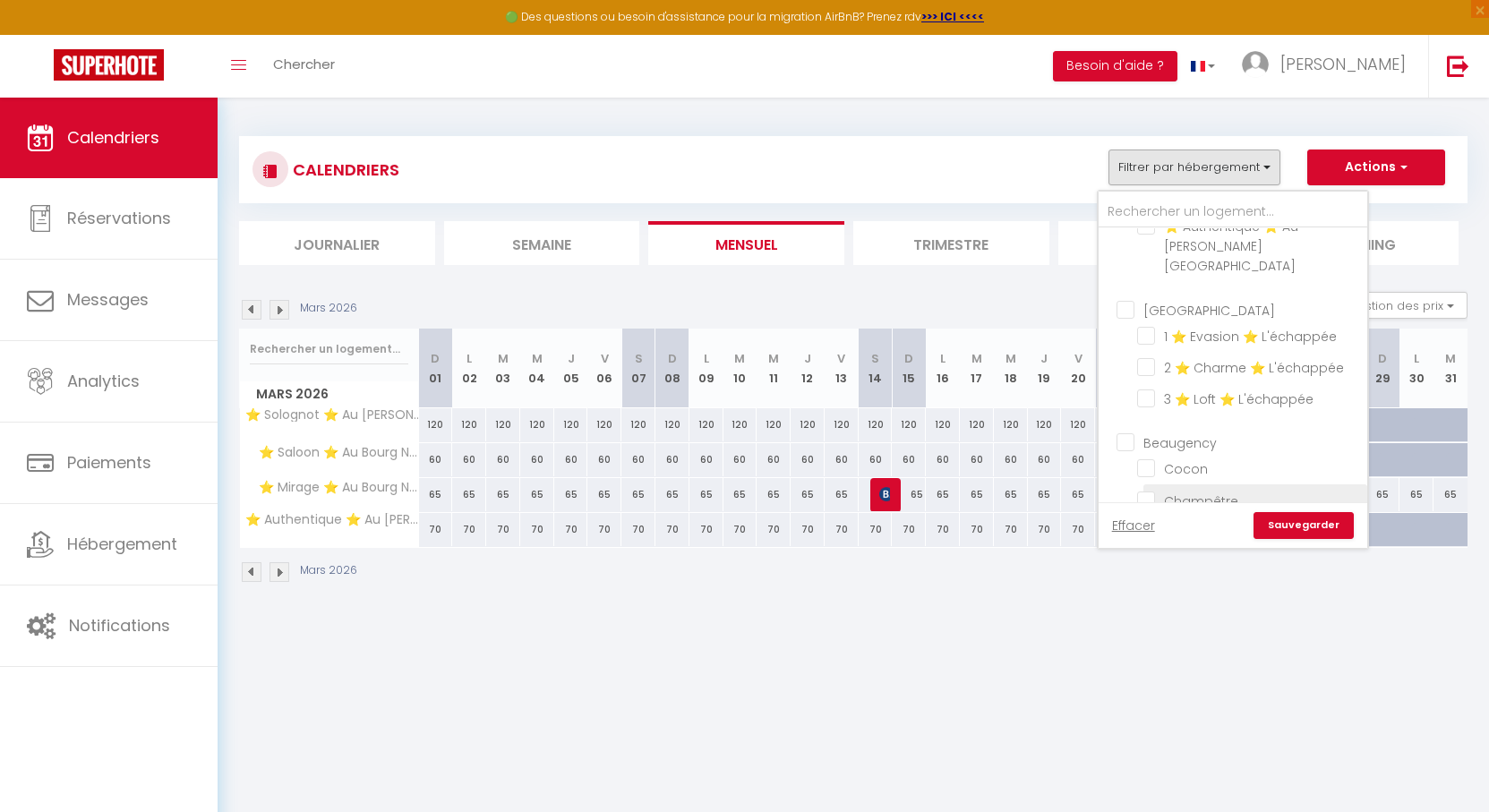
click at [1133, 433] on input "Beaugency" at bounding box center [1251, 442] width 269 height 18
checkbox input "true"
checkbox input "false"
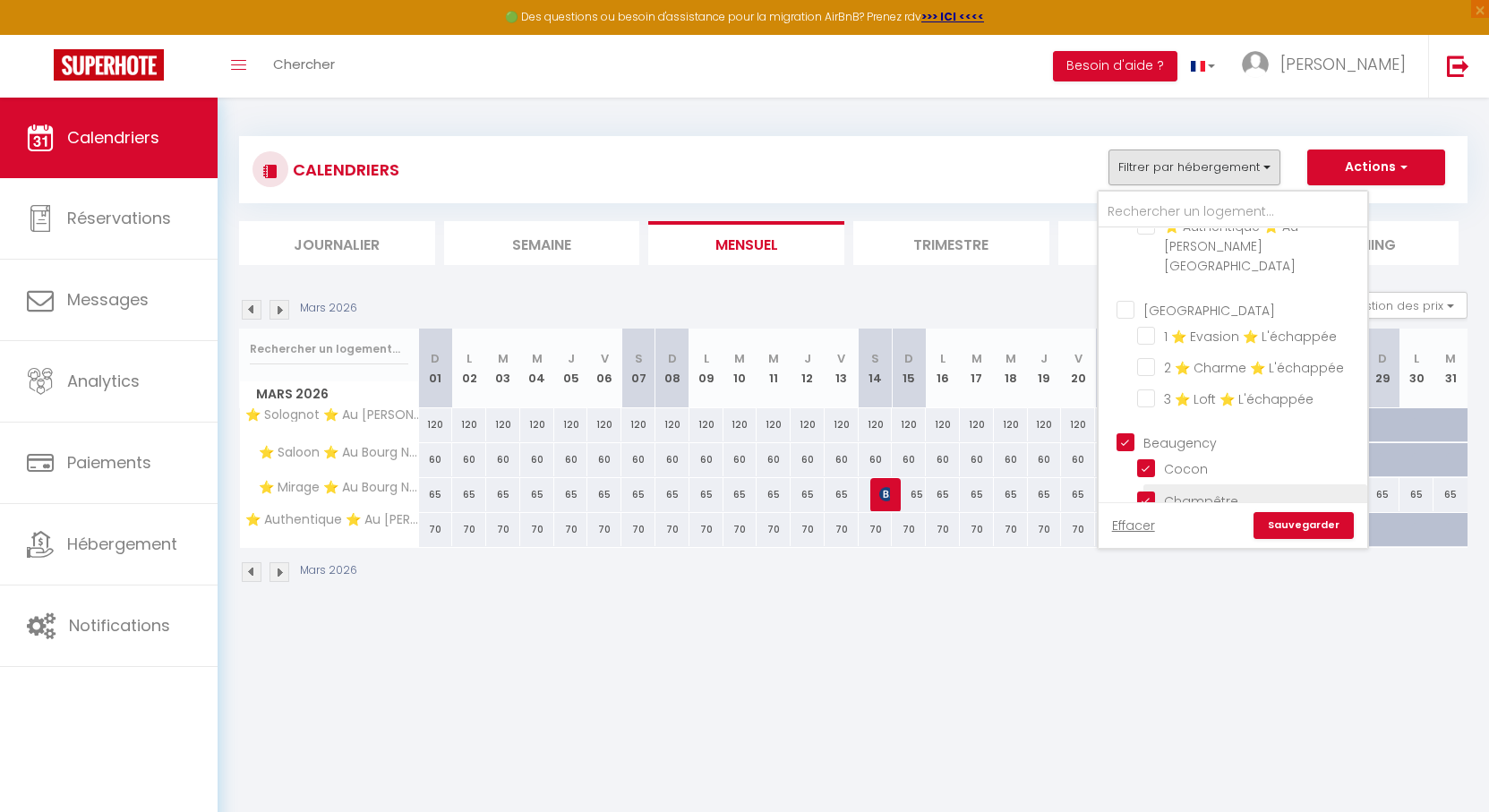
checkbox input "true"
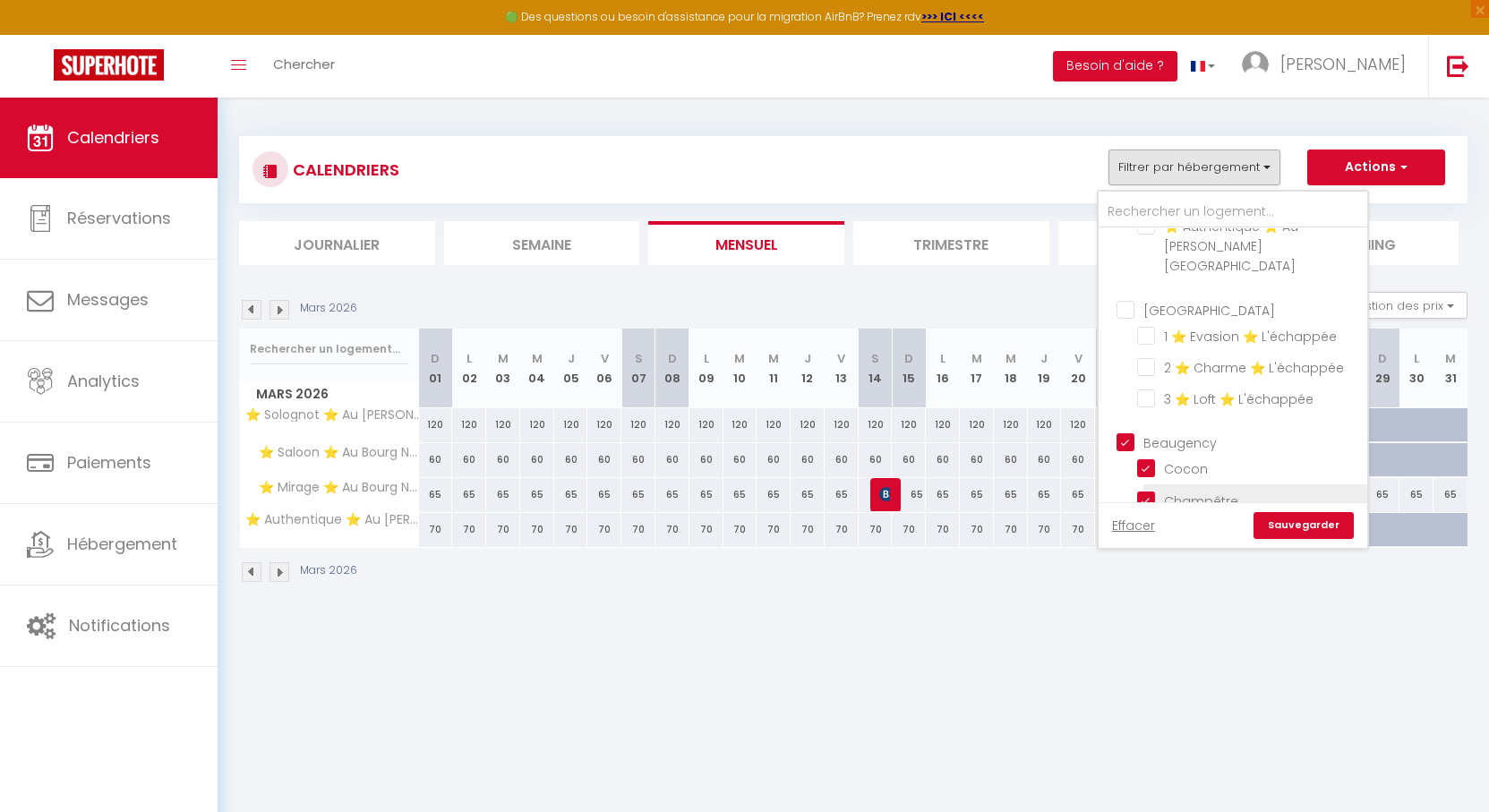
checkbox input "false"
click at [1307, 525] on link "Sauvegarder" at bounding box center [1303, 525] width 100 height 27
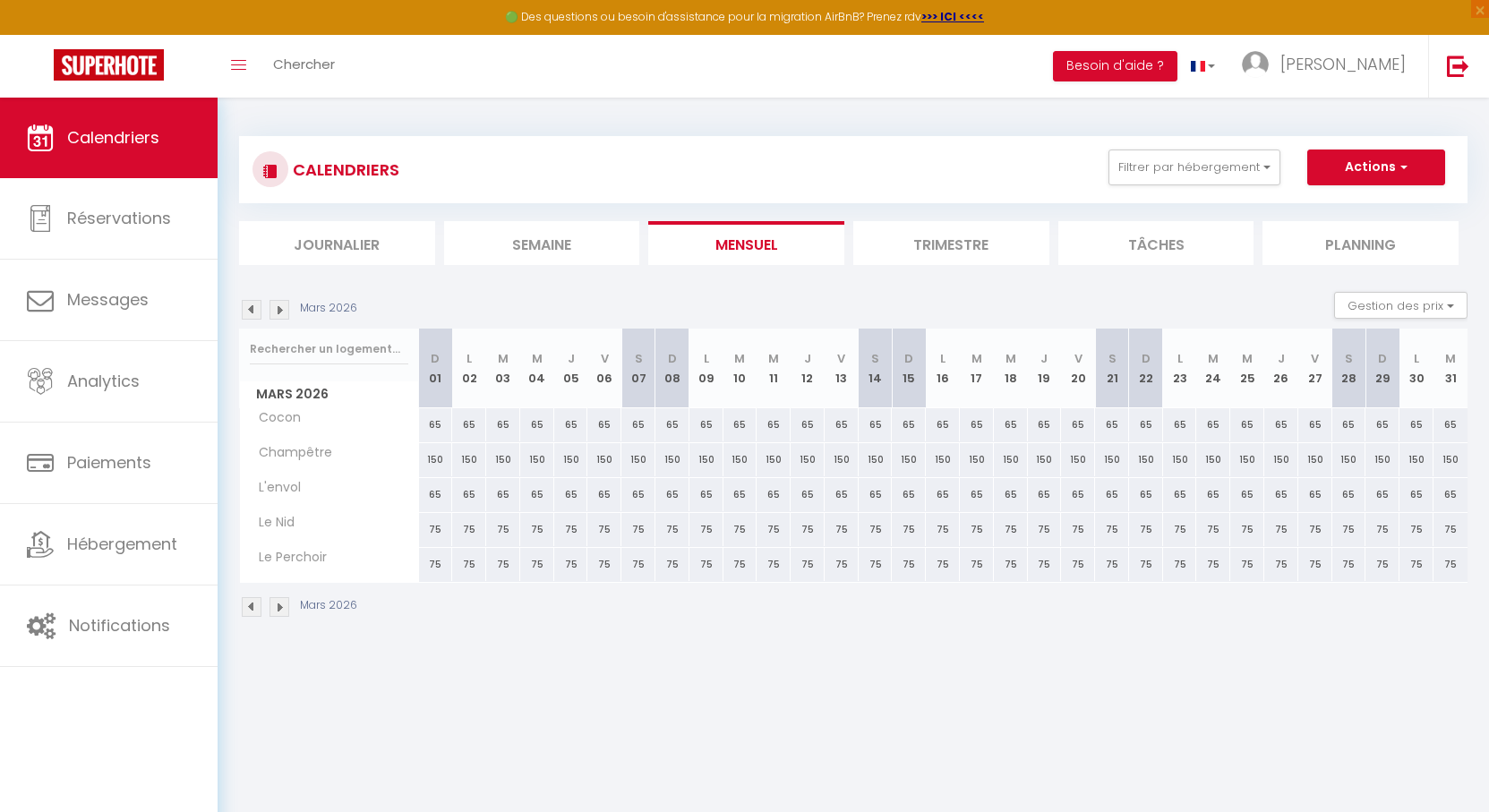
click at [247, 310] on img at bounding box center [252, 310] width 20 height 20
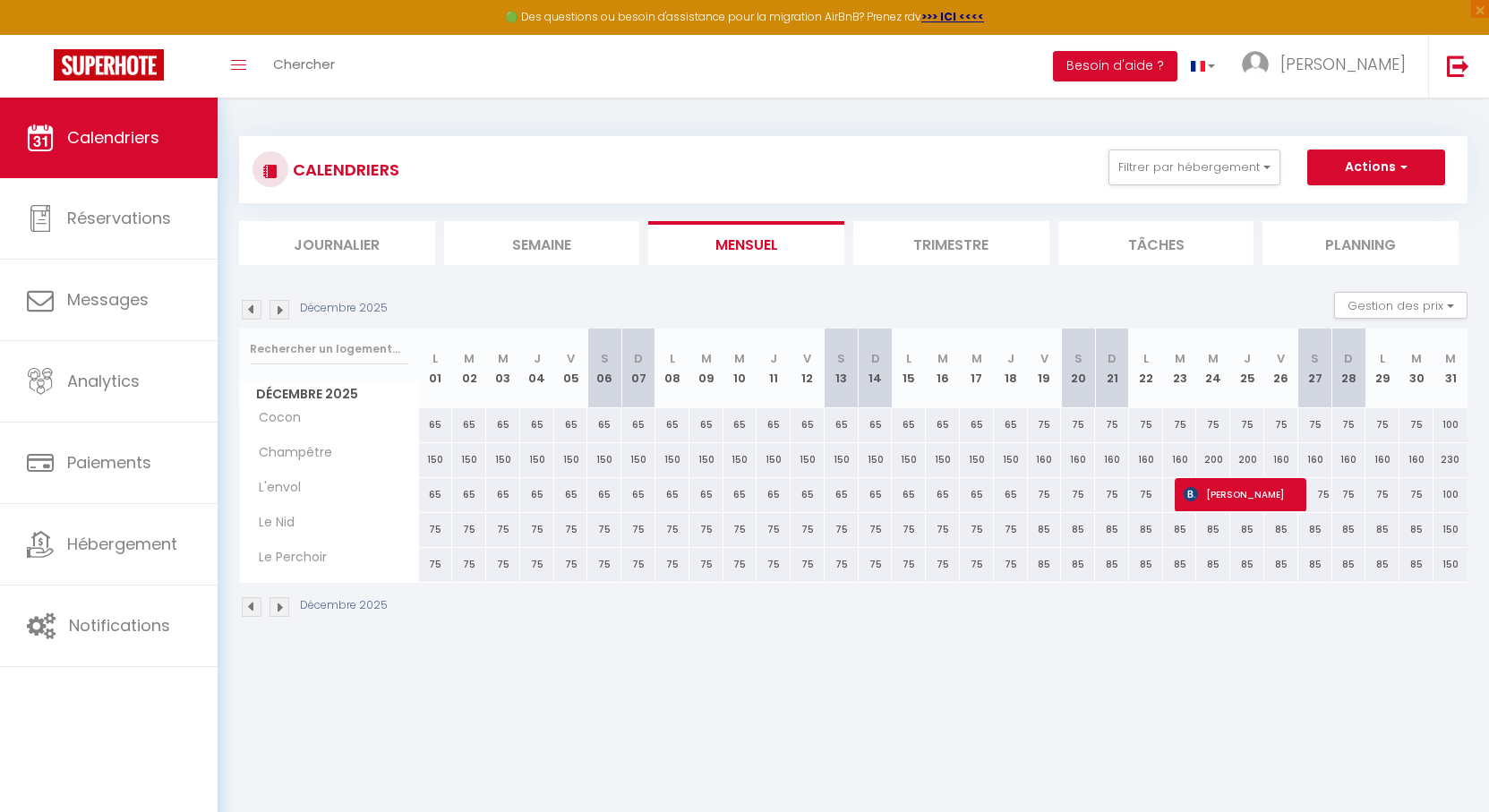
click at [247, 310] on img at bounding box center [252, 310] width 20 height 20
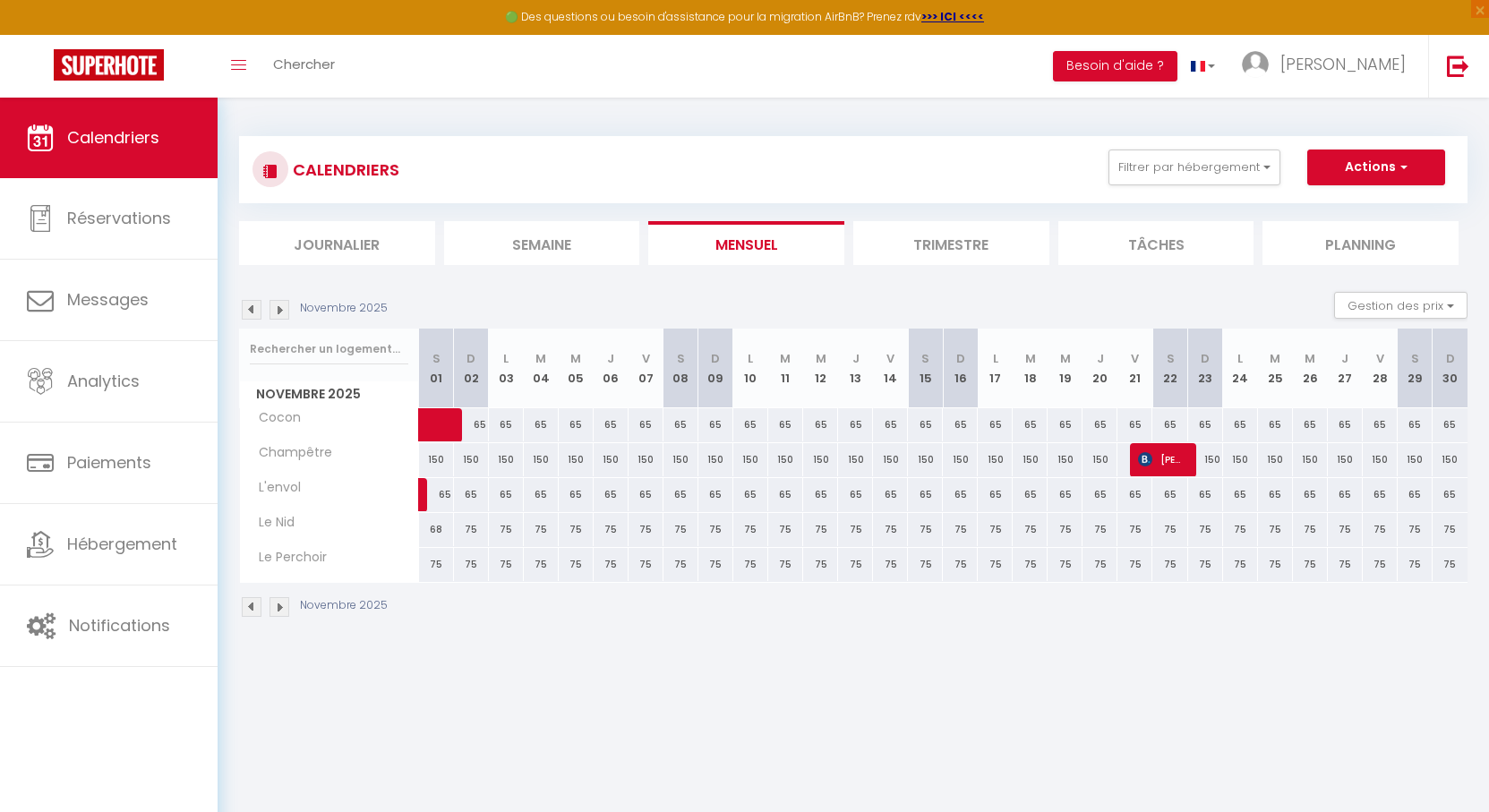
click at [247, 310] on img at bounding box center [252, 310] width 20 height 20
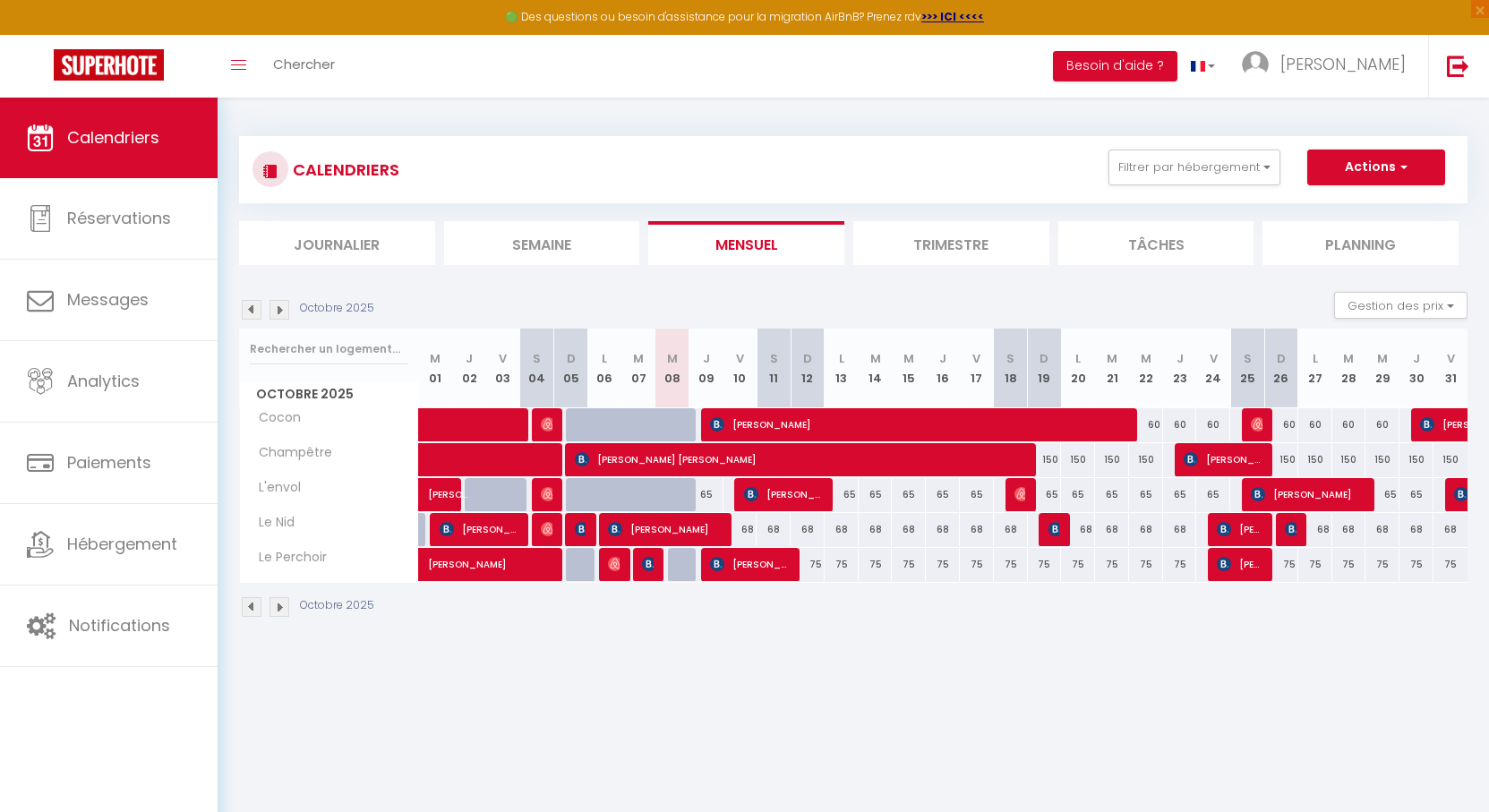
drag, startPoint x: 777, startPoint y: 286, endPoint x: 749, endPoint y: 294, distance: 29.1
click at [749, 293] on div "Octobre 2025 Gestion des prix Nb Nuits minimum Règles Disponibilité" at bounding box center [853, 309] width 1228 height 37
click at [653, 564] on img at bounding box center [649, 564] width 14 height 14
select select "OK"
select select "KO"
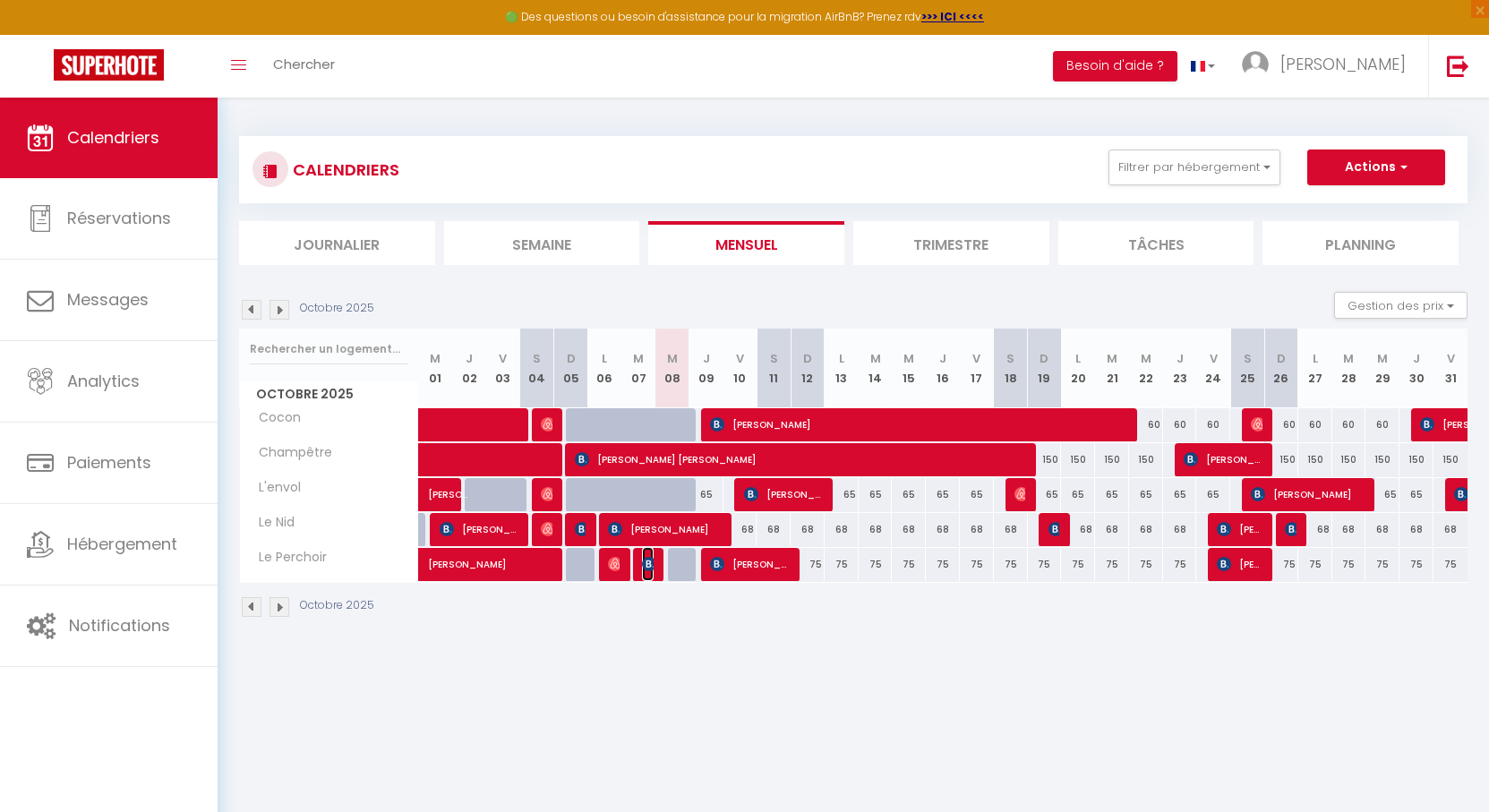
select select "0"
select select "1"
select select
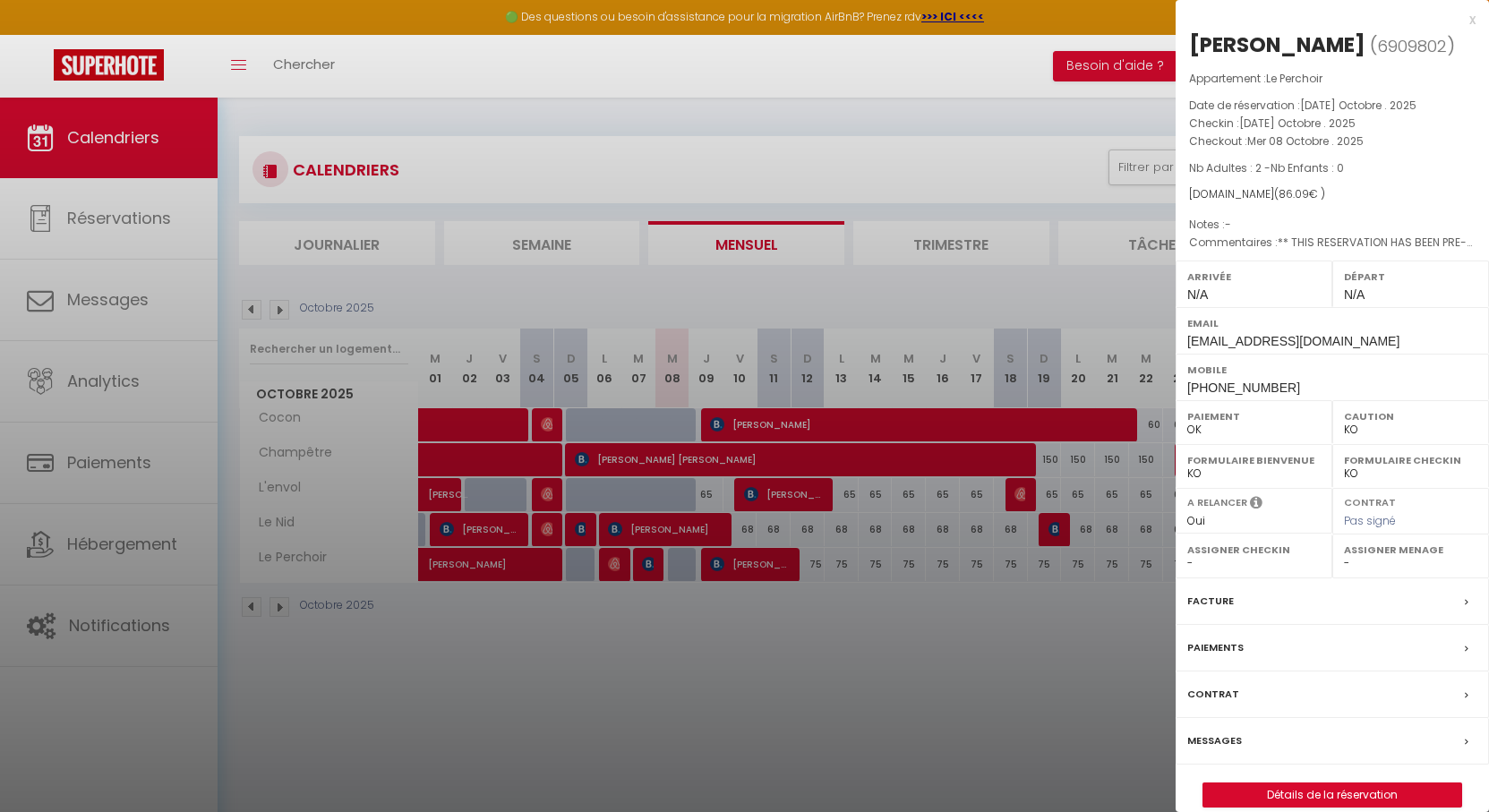
drag, startPoint x: 565, startPoint y: 132, endPoint x: 593, endPoint y: 131, distance: 28.0
click at [569, 129] on div at bounding box center [744, 406] width 1489 height 812
checkbox input "false"
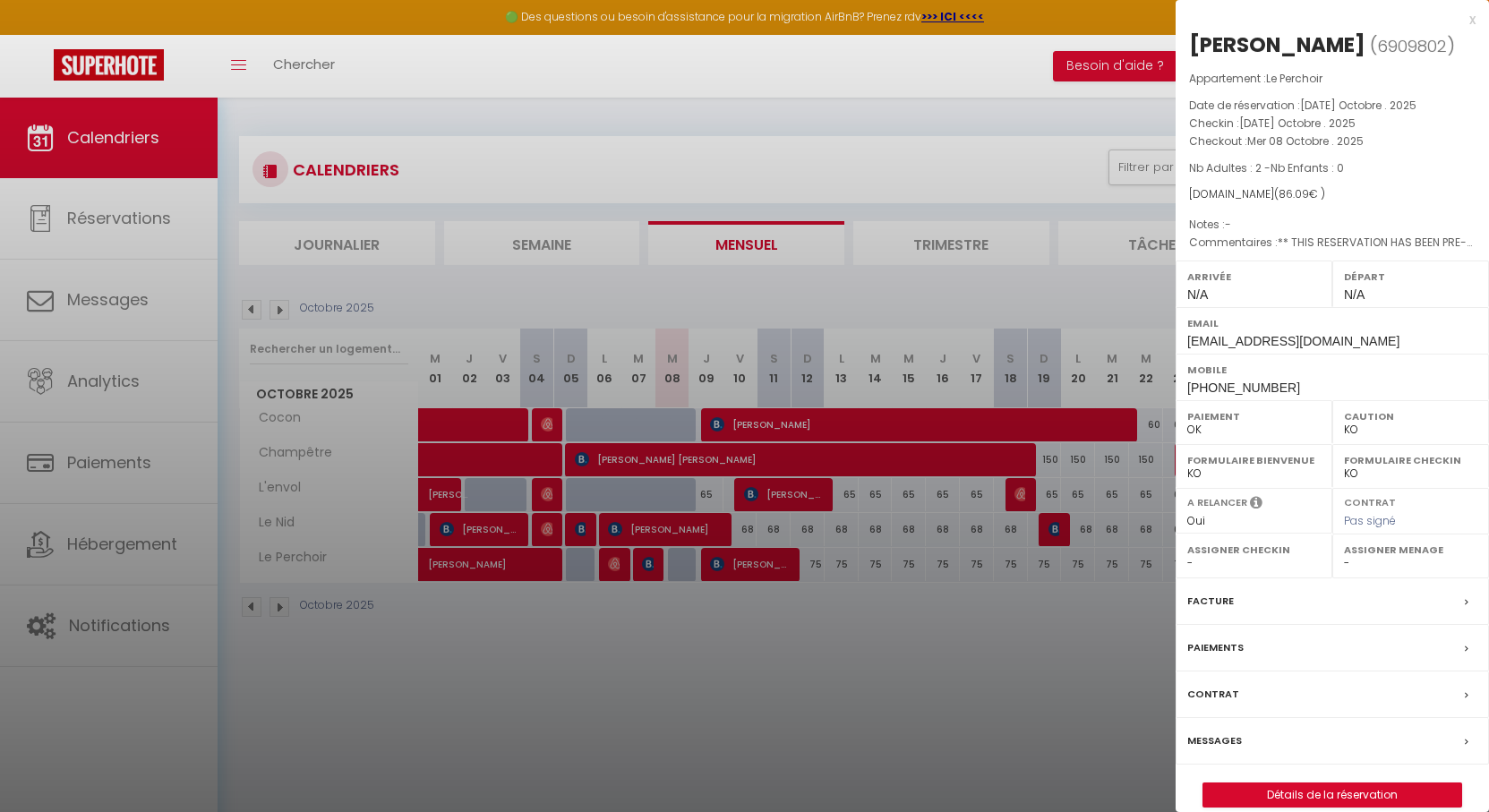
checkbox input "false"
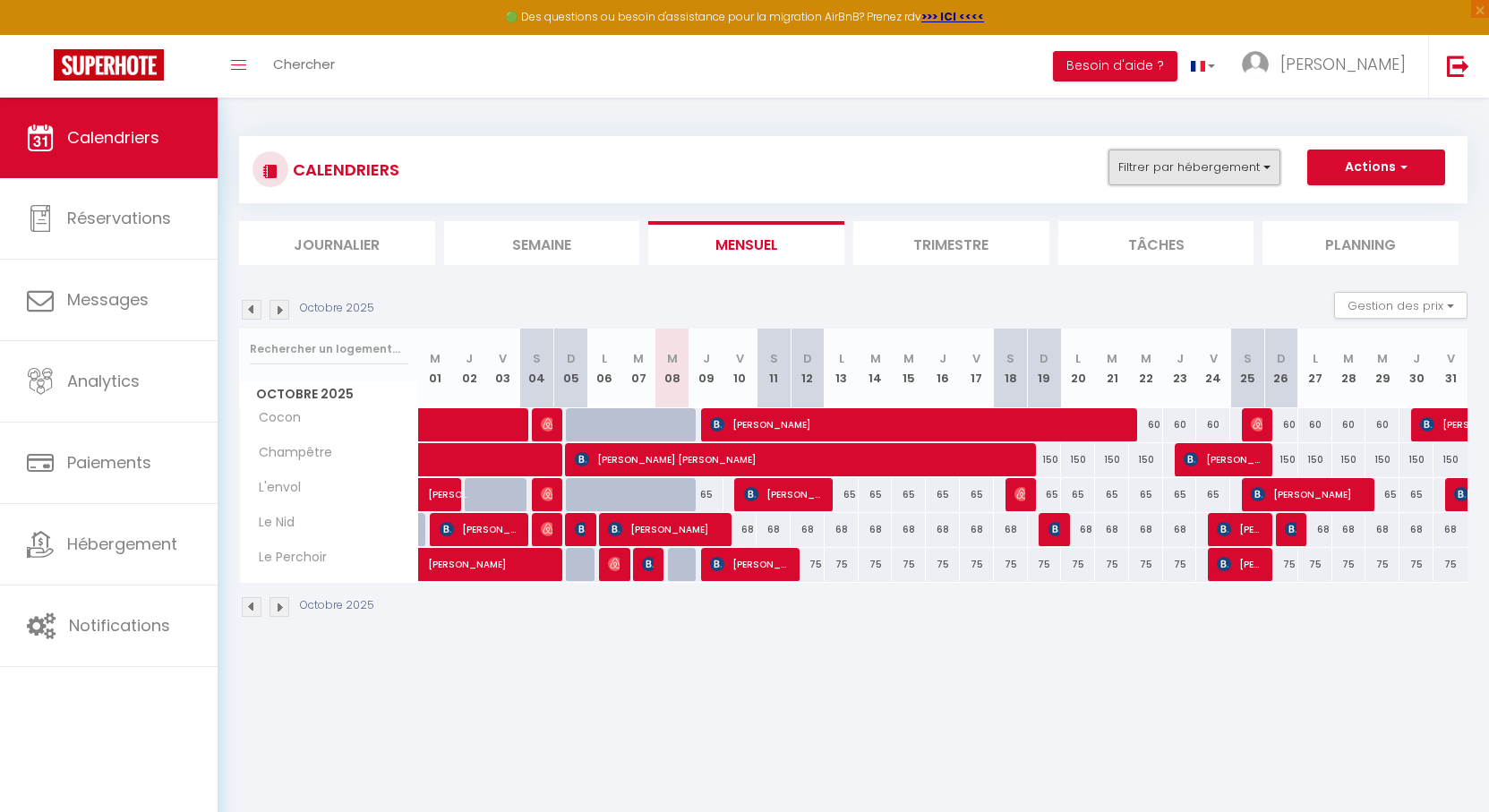
click at [1168, 178] on button "Filtrer par hébergement" at bounding box center [1195, 167] width 172 height 36
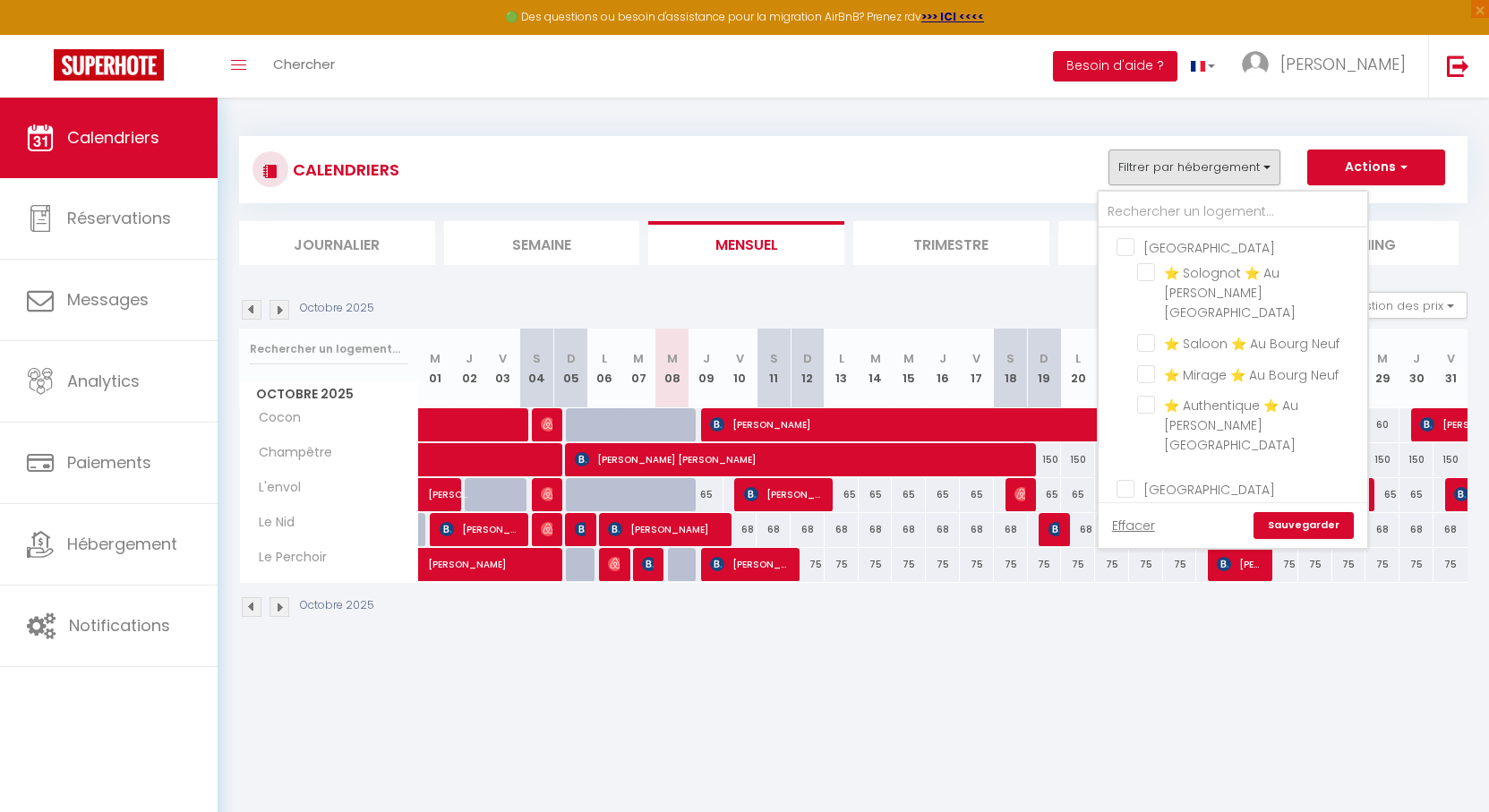
click at [1129, 478] on input "[GEOGRAPHIC_DATA]" at bounding box center [1251, 487] width 269 height 18
checkbox input "true"
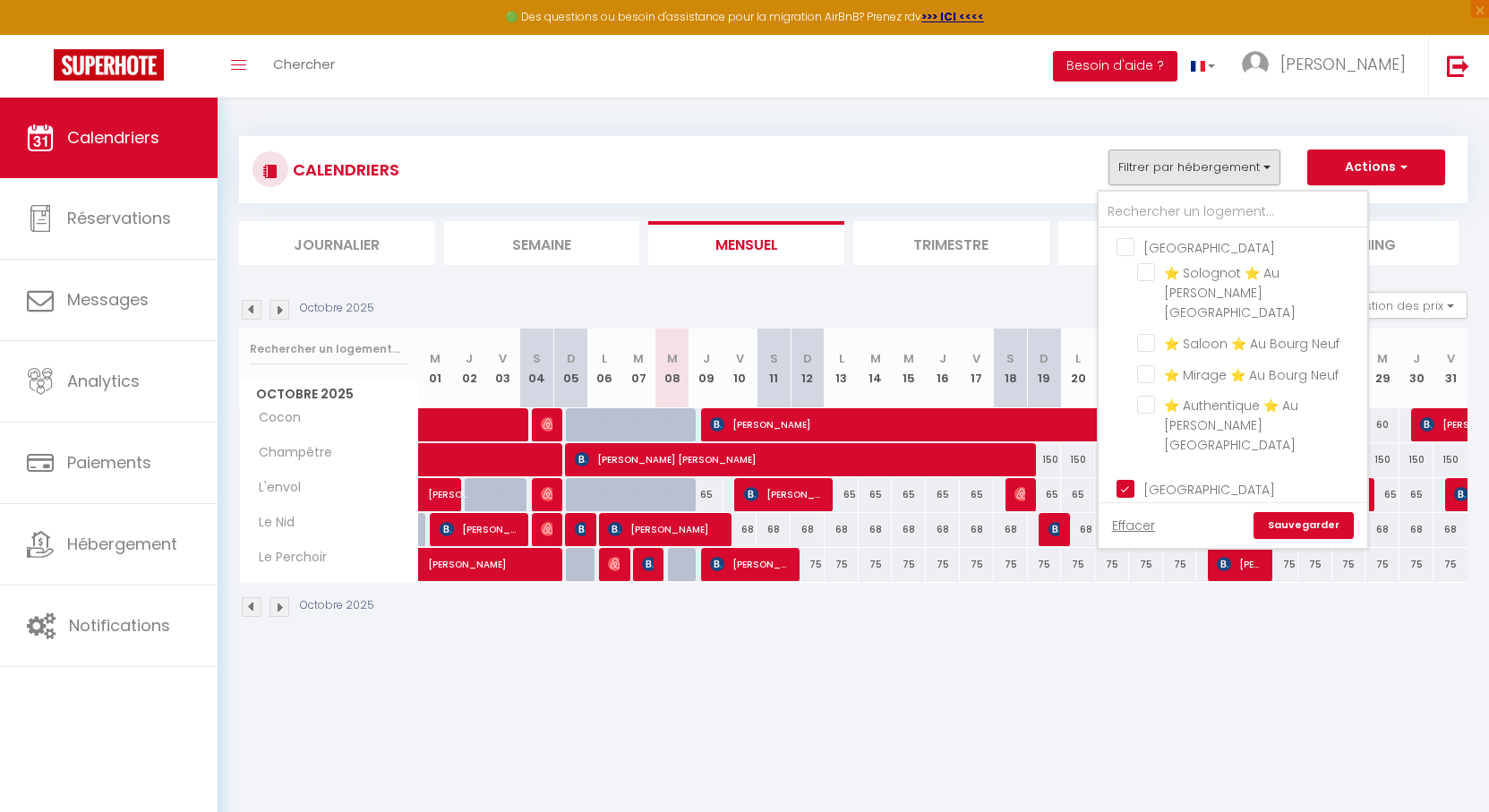
checkbox input "false"
click at [1301, 520] on link "Sauvegarder" at bounding box center [1303, 525] width 100 height 27
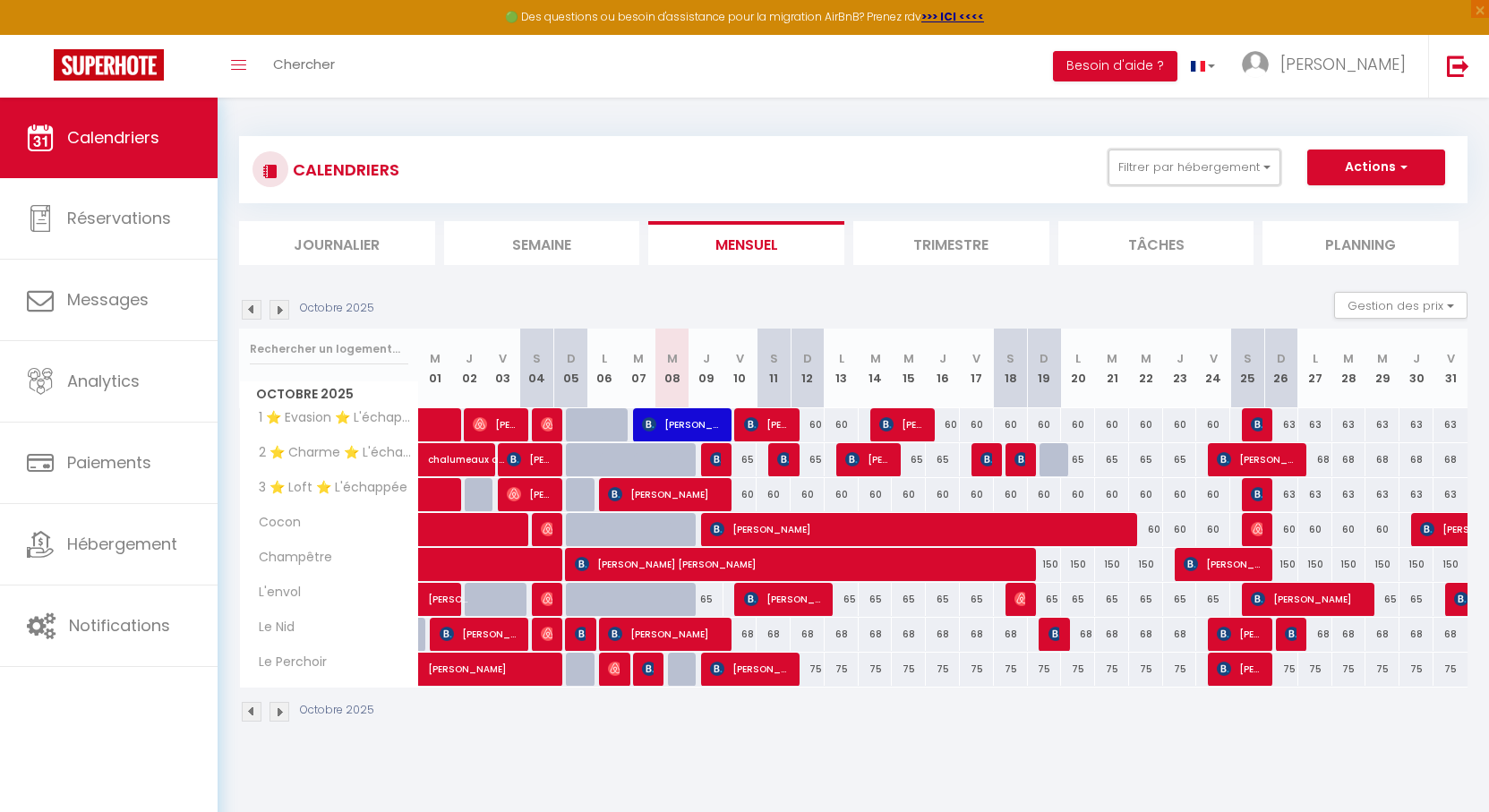
drag, startPoint x: 1146, startPoint y: 160, endPoint x: 1139, endPoint y: 255, distance: 95.3
click at [1148, 160] on button "Filtrer par hébergement" at bounding box center [1195, 167] width 172 height 36
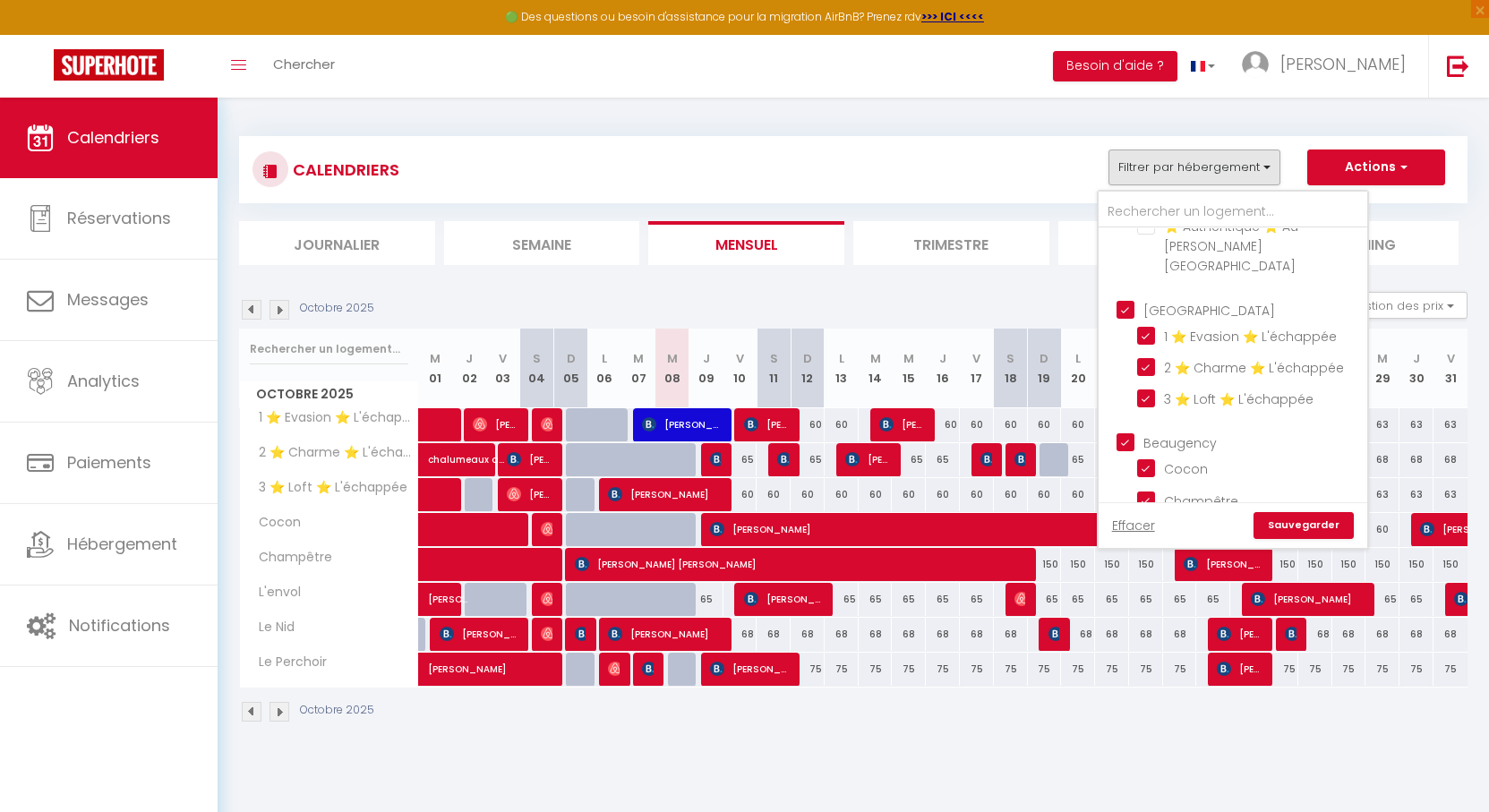
click at [1120, 433] on input "Beaugency" at bounding box center [1251, 442] width 269 height 18
checkbox input "false"
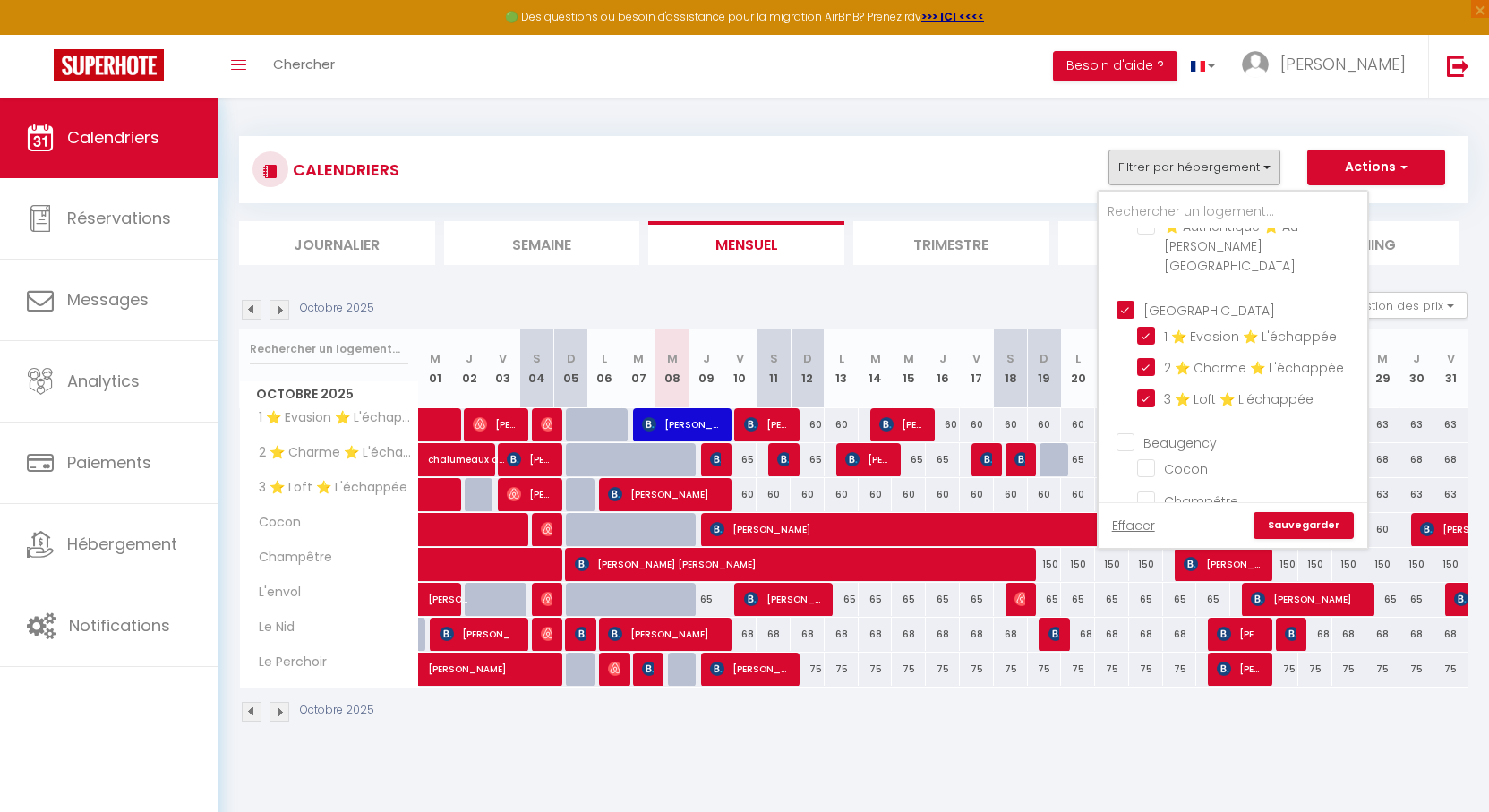
checkbox input "false"
click at [1306, 523] on link "Sauvegarder" at bounding box center [1303, 525] width 100 height 27
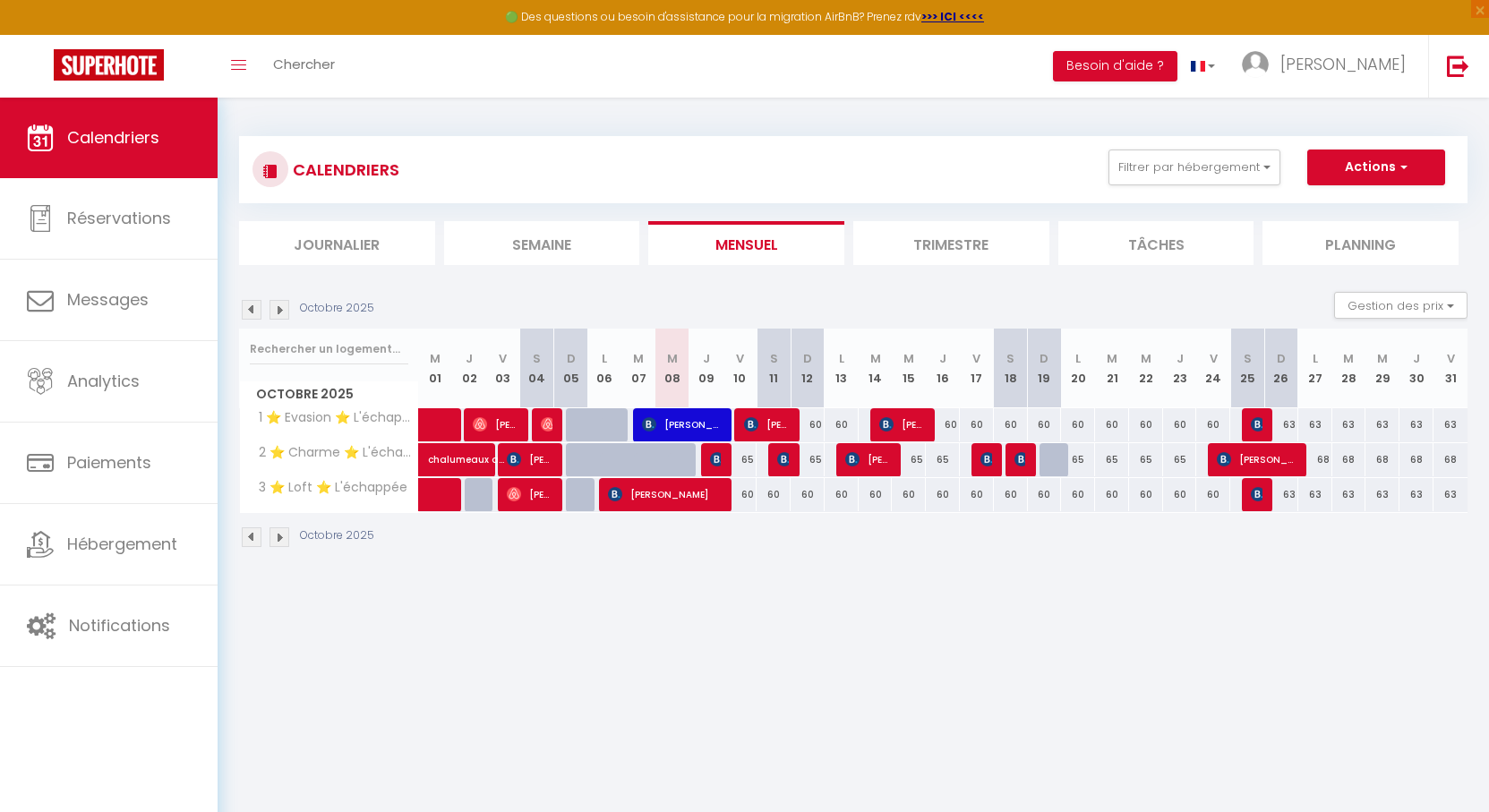
click at [283, 312] on img at bounding box center [280, 310] width 20 height 20
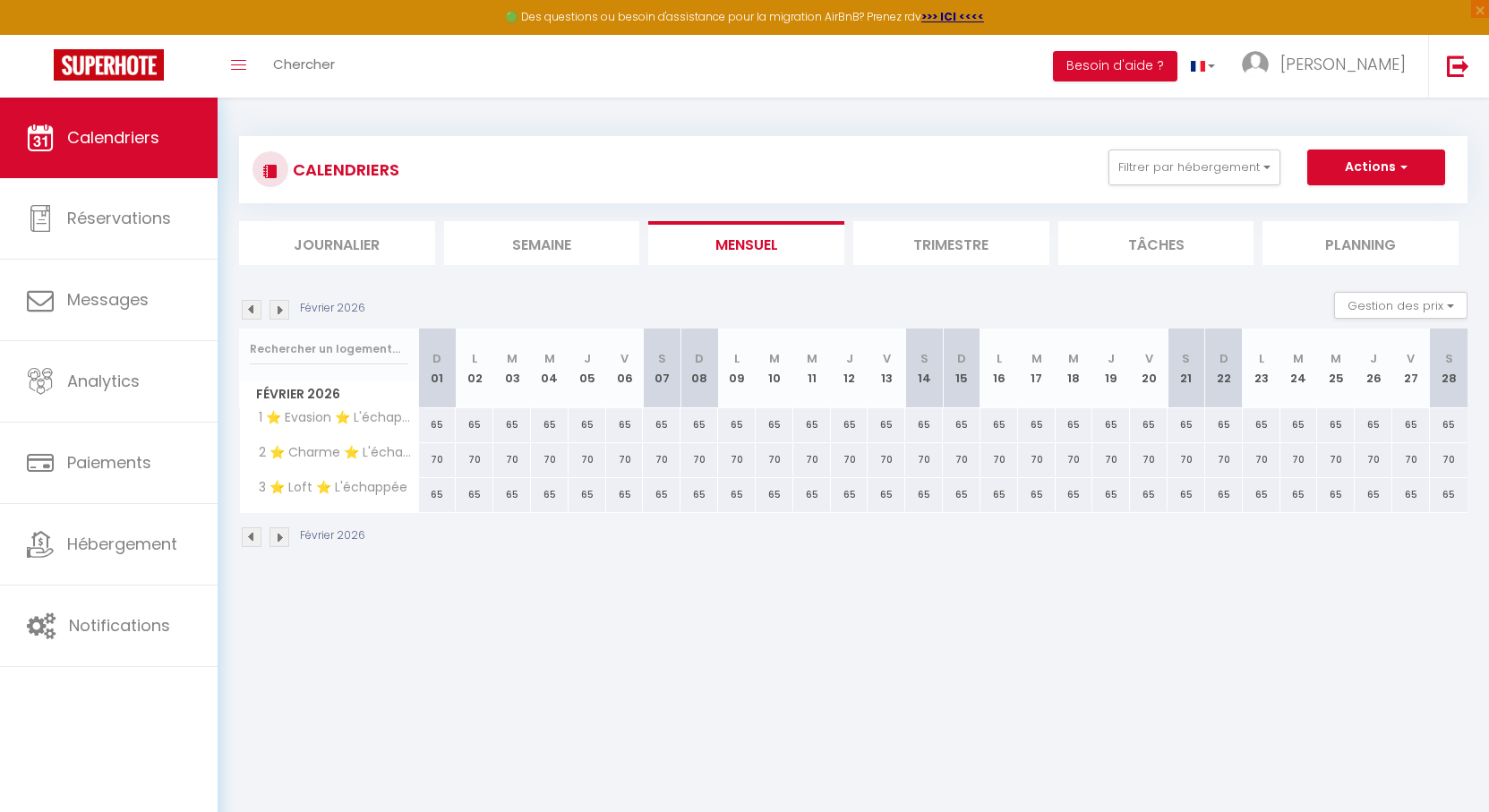
click at [283, 312] on img at bounding box center [280, 310] width 20 height 20
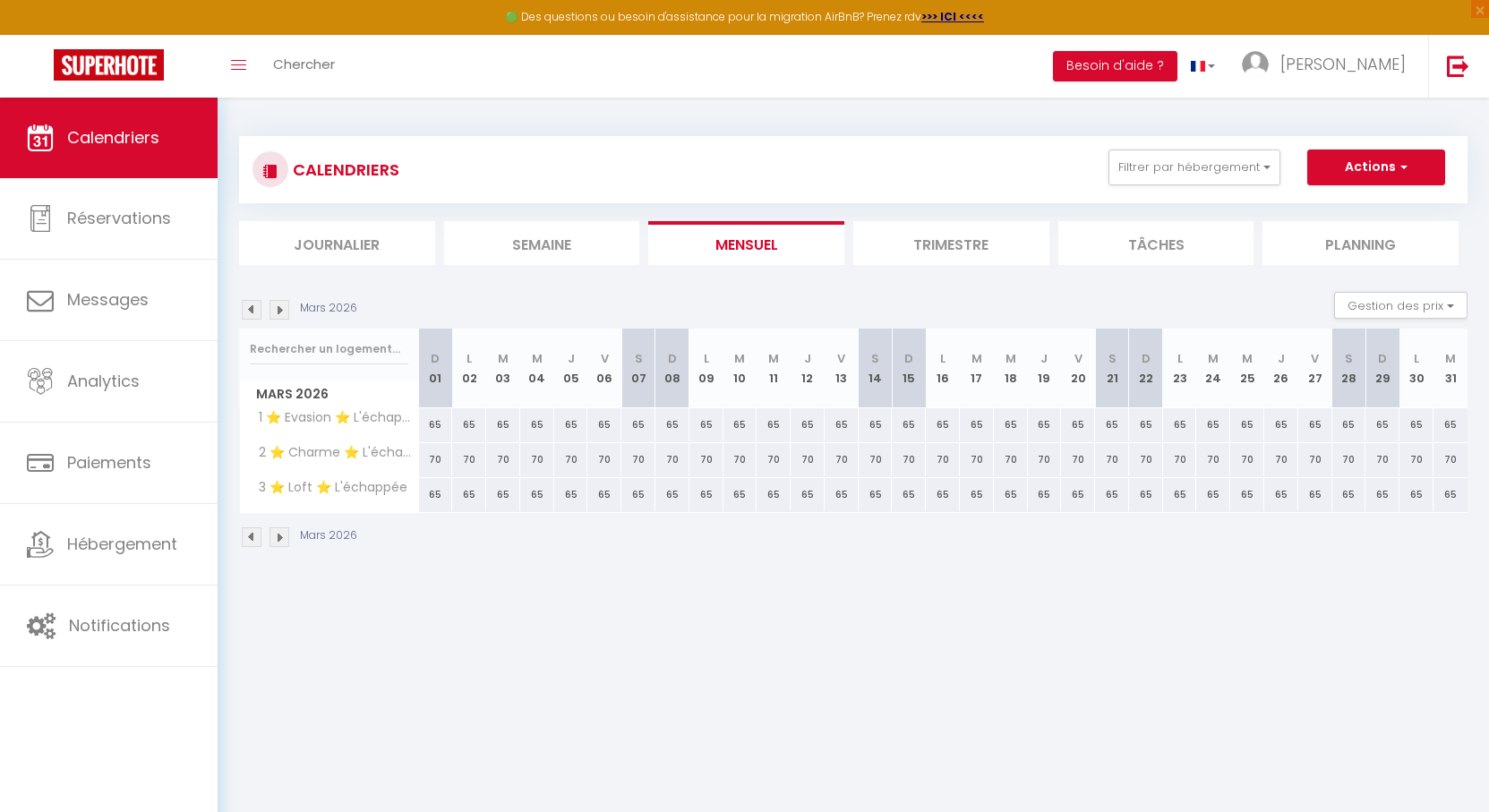
click at [283, 312] on img at bounding box center [280, 310] width 20 height 20
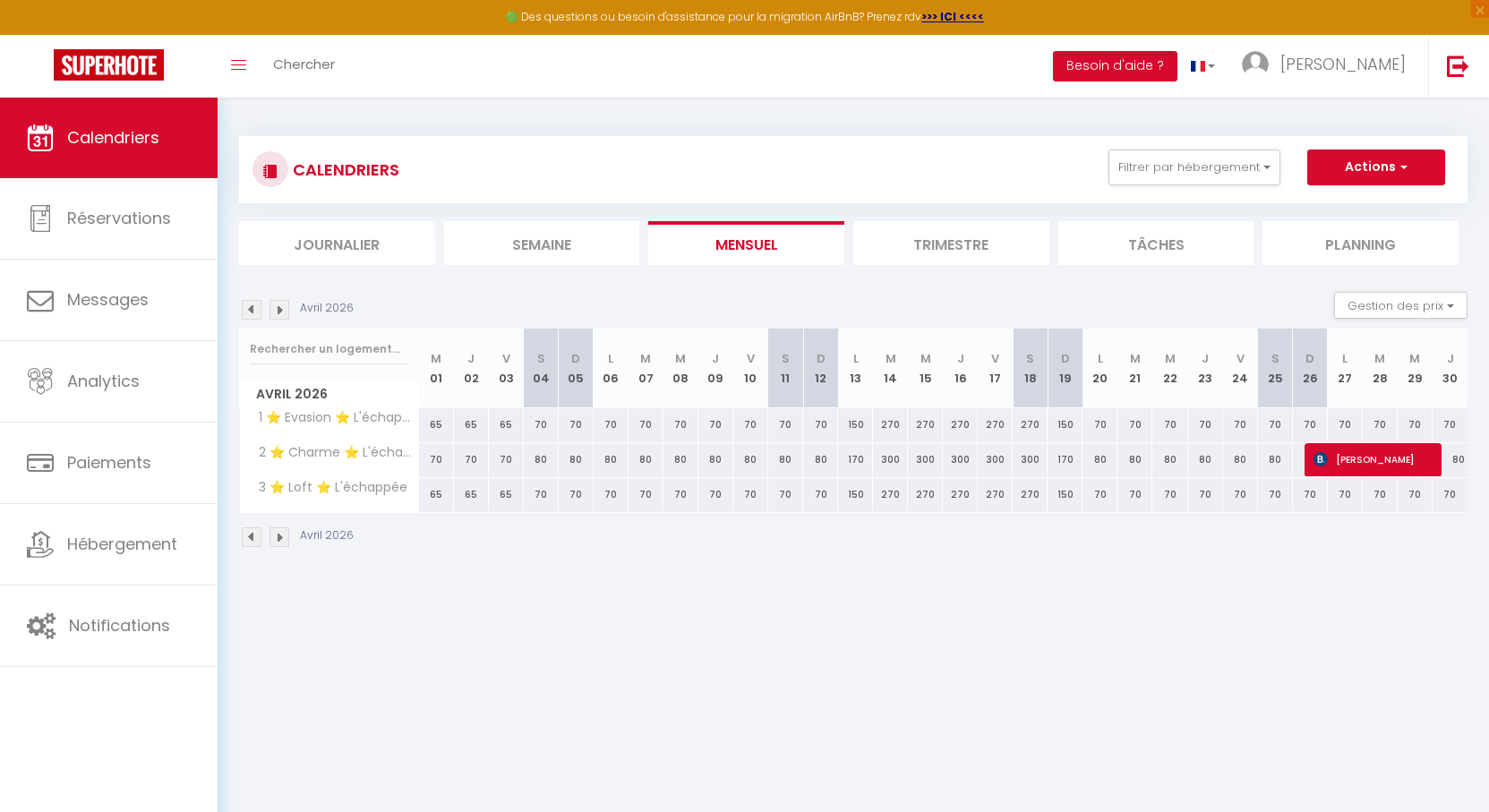
drag, startPoint x: 842, startPoint y: 282, endPoint x: 817, endPoint y: 282, distance: 25.0
click at [817, 282] on section "Avril 2026 Gestion des prix Nb Nuits minimum Règles Disponibilité Avril 2026 M …" at bounding box center [853, 419] width 1228 height 291
drag, startPoint x: 816, startPoint y: 282, endPoint x: 783, endPoint y: 278, distance: 33.2
click at [783, 278] on section "Avril 2026 Gestion des prix Nb Nuits minimum Règles Disponibilité Avril 2026 M …" at bounding box center [853, 419] width 1228 height 291
click at [282, 319] on div "Avril 2026 Gestion des prix Nb Nuits minimum Règles Disponibilité" at bounding box center [853, 309] width 1228 height 37
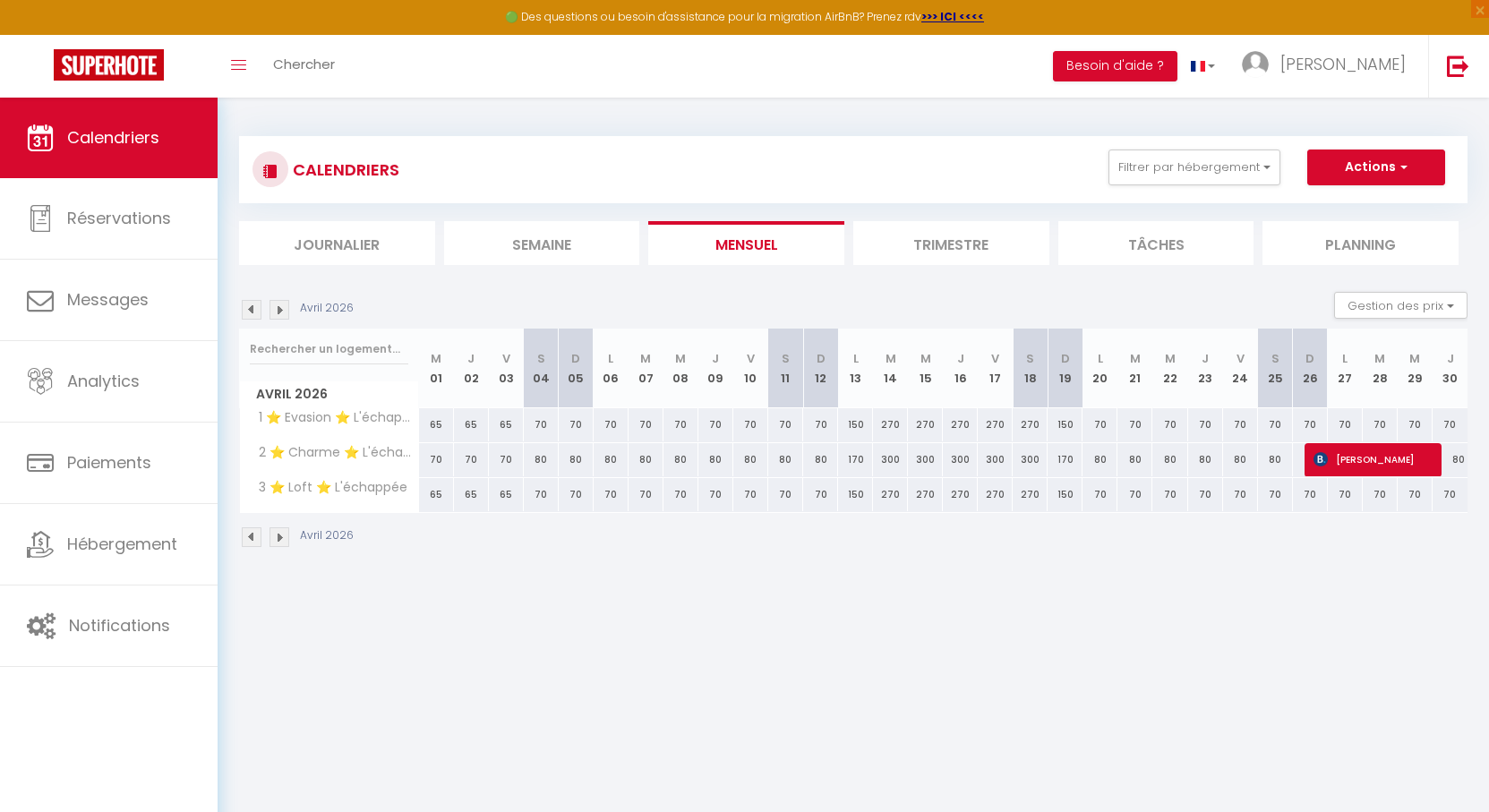
click at [285, 318] on img at bounding box center [280, 310] width 20 height 20
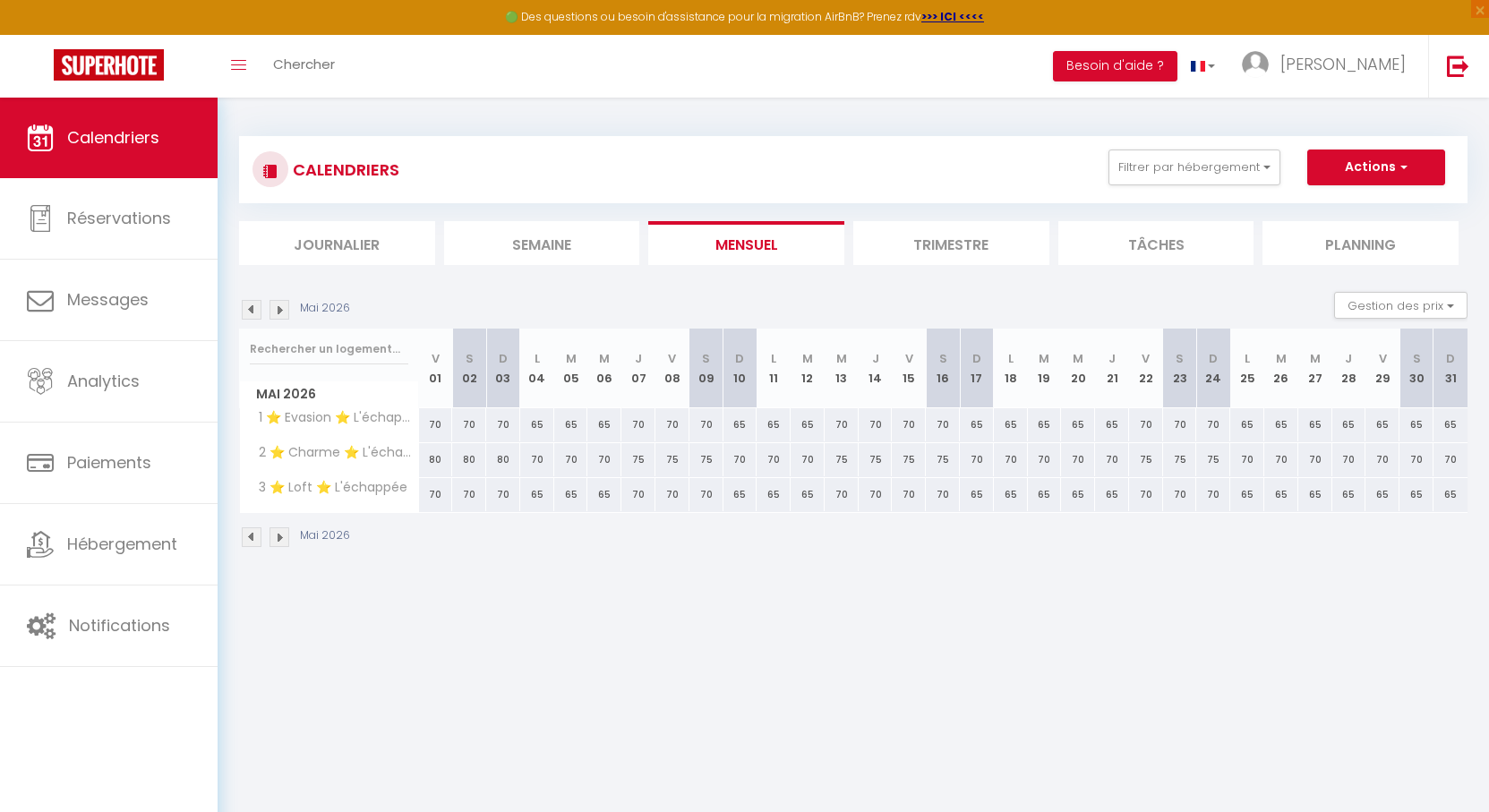
click at [253, 306] on img at bounding box center [252, 310] width 20 height 20
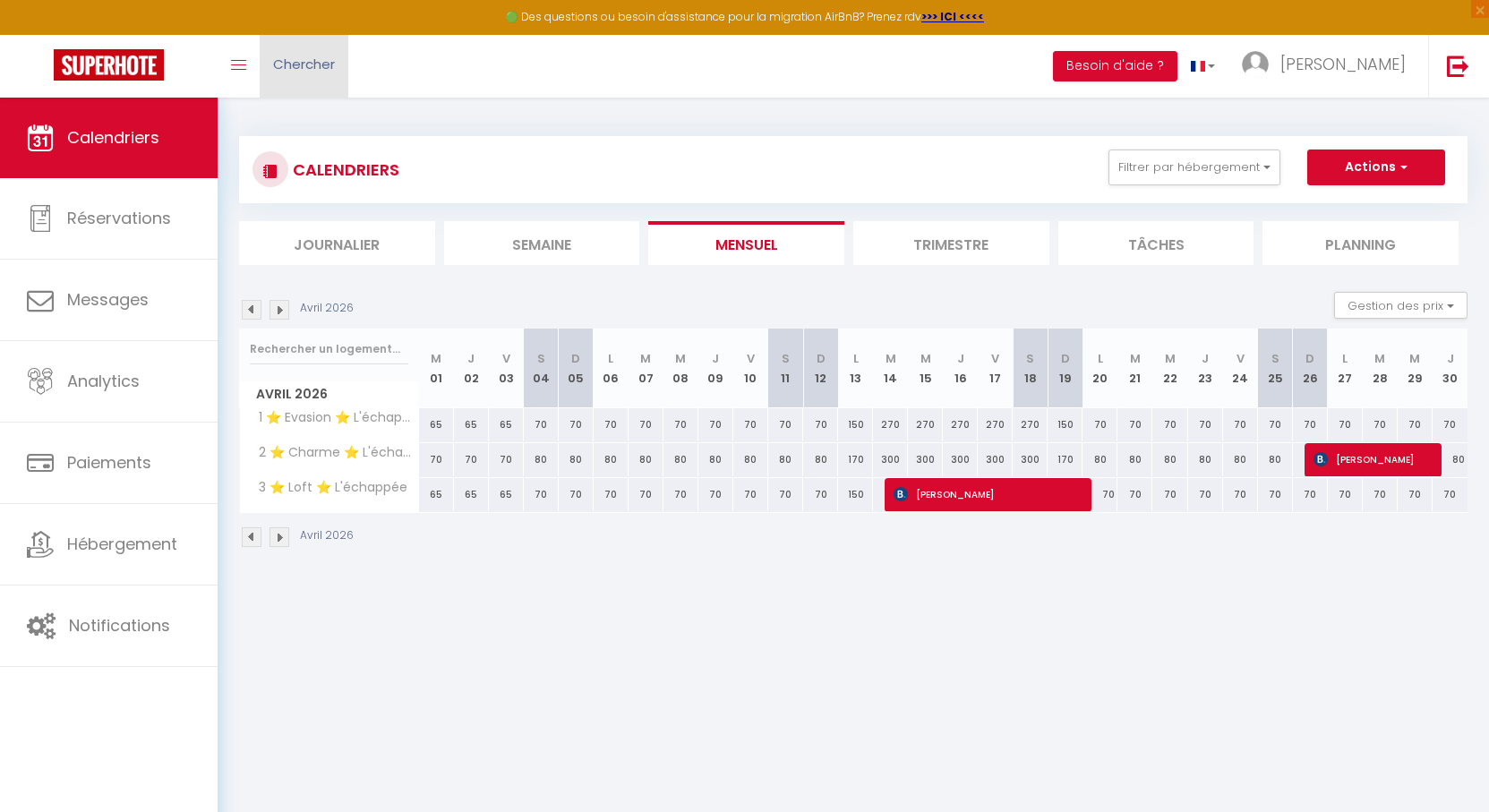
click at [311, 66] on span "Chercher" at bounding box center [303, 63] width 62 height 19
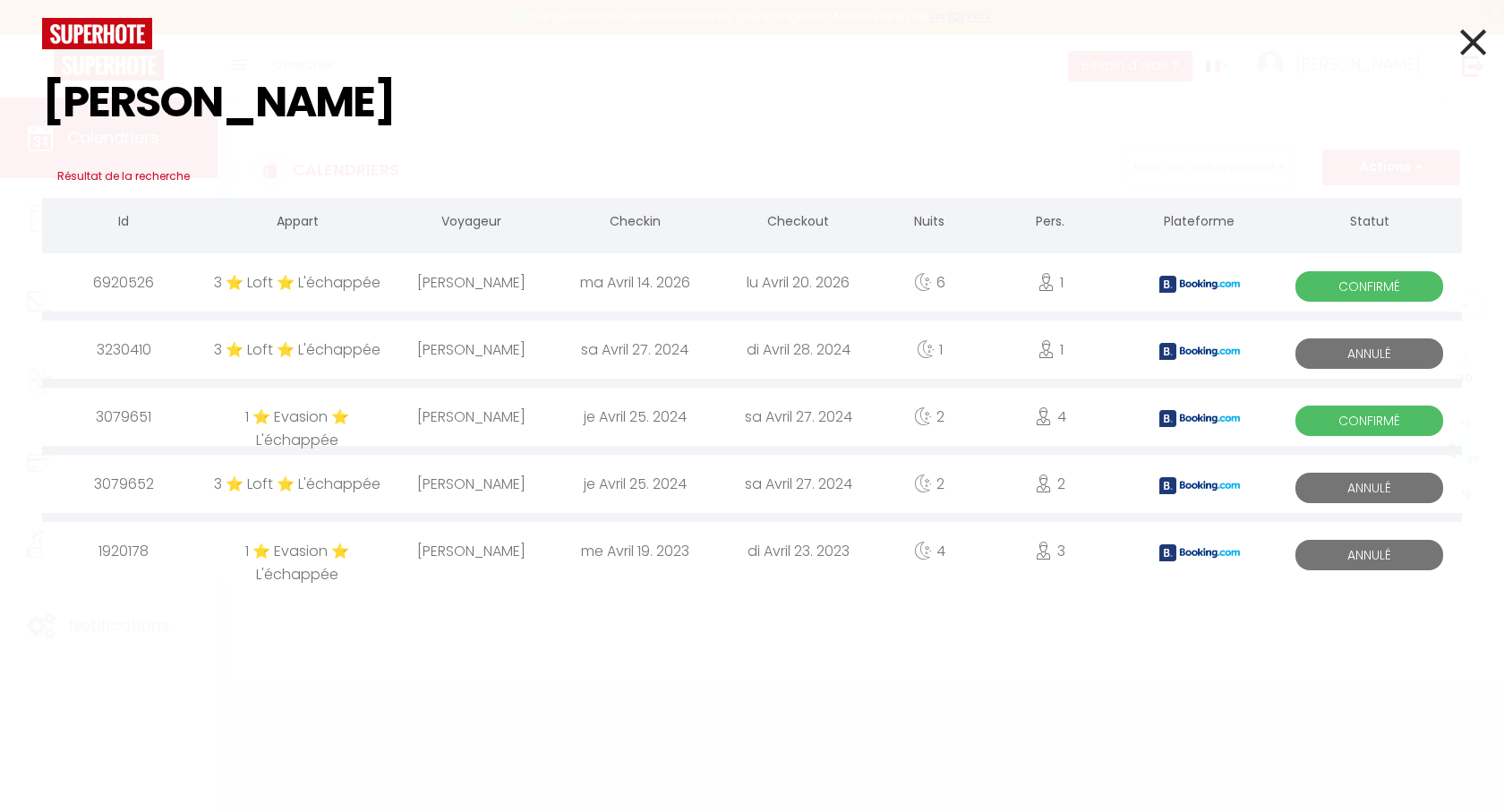
drag, startPoint x: 772, startPoint y: 143, endPoint x: 736, endPoint y: 129, distance: 38.6
click at [740, 129] on input "julie bernard" at bounding box center [752, 102] width 1420 height 106
drag, startPoint x: 750, startPoint y: 113, endPoint x: 727, endPoint y: 100, distance: 26.4
click at [727, 100] on input "julie bernard" at bounding box center [752, 102] width 1420 height 106
drag, startPoint x: 736, startPoint y: 134, endPoint x: 686, endPoint y: 118, distance: 52.5
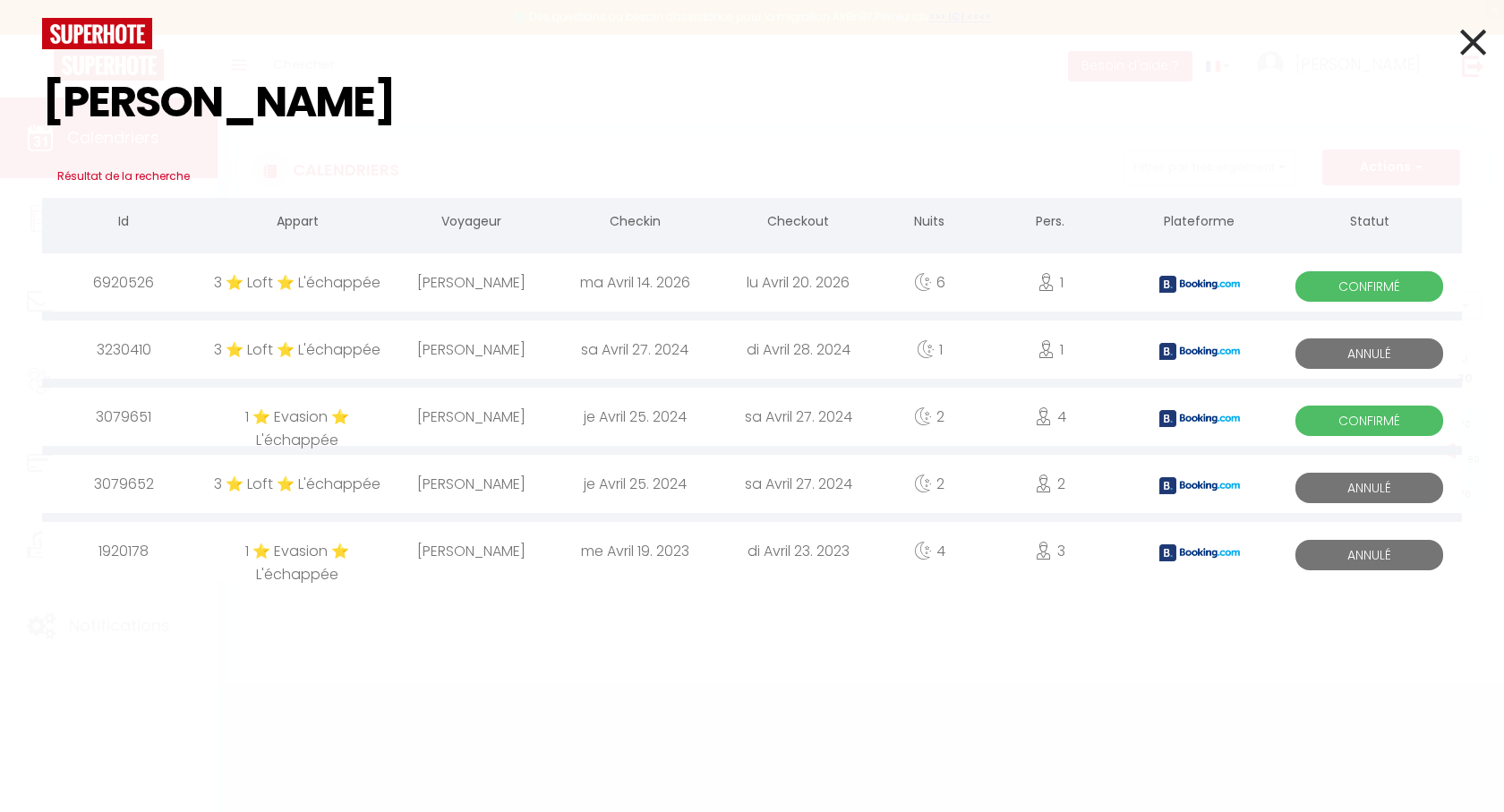
click at [686, 119] on input "julie bernard" at bounding box center [752, 102] width 1420 height 106
type input "julie bernard"
click at [1475, 36] on icon at bounding box center [1473, 41] width 26 height 44
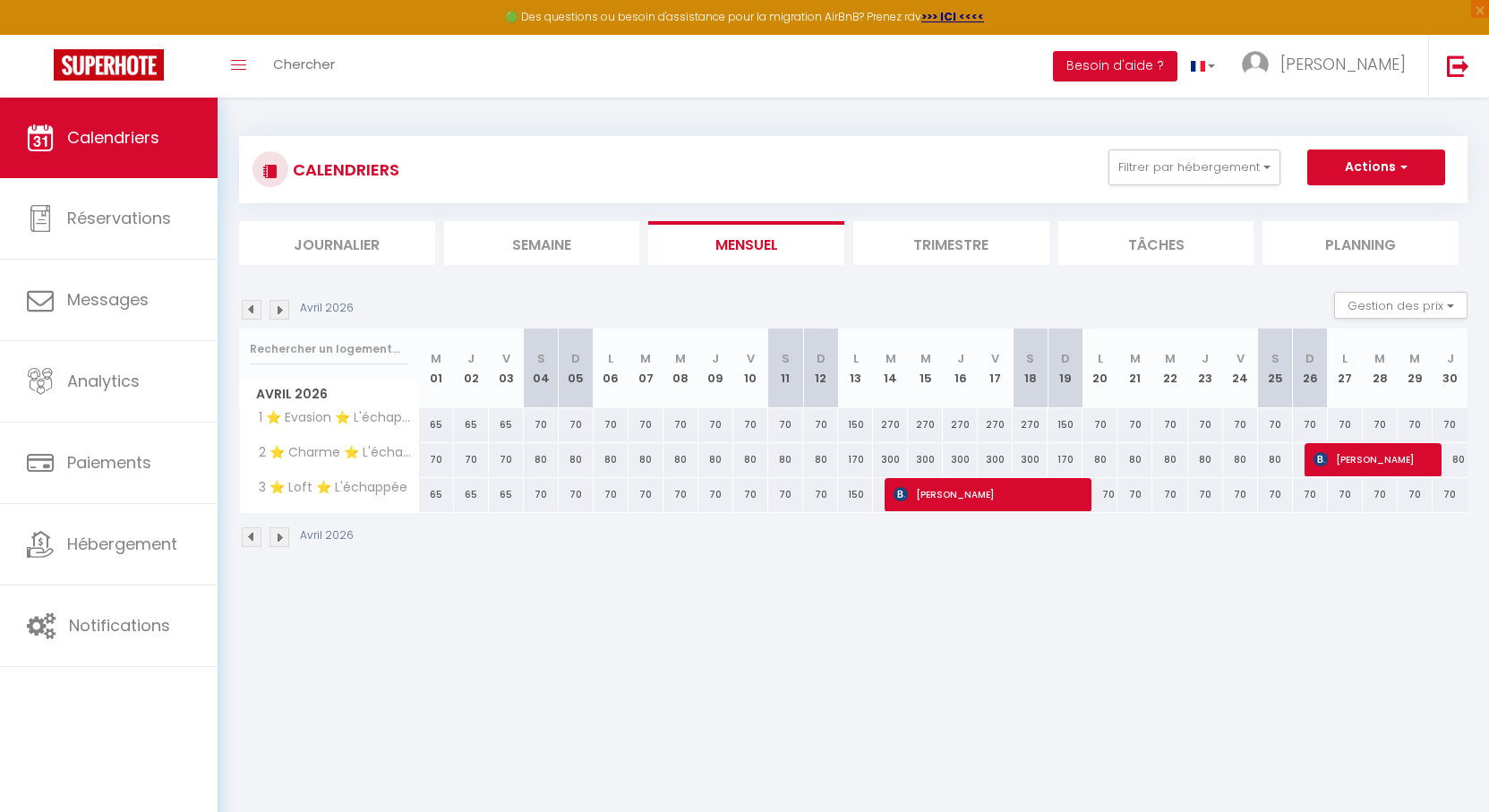
drag, startPoint x: 762, startPoint y: 156, endPoint x: 724, endPoint y: 139, distance: 41.6
click at [724, 139] on div "CALENDRIERS Filtrer par hébergement Orleans ⭐ Solognot ⭐ Au Bourg Neuf ⭐ Saloon…" at bounding box center [853, 170] width 1228 height 67
click at [1462, 67] on img at bounding box center [1457, 65] width 23 height 23
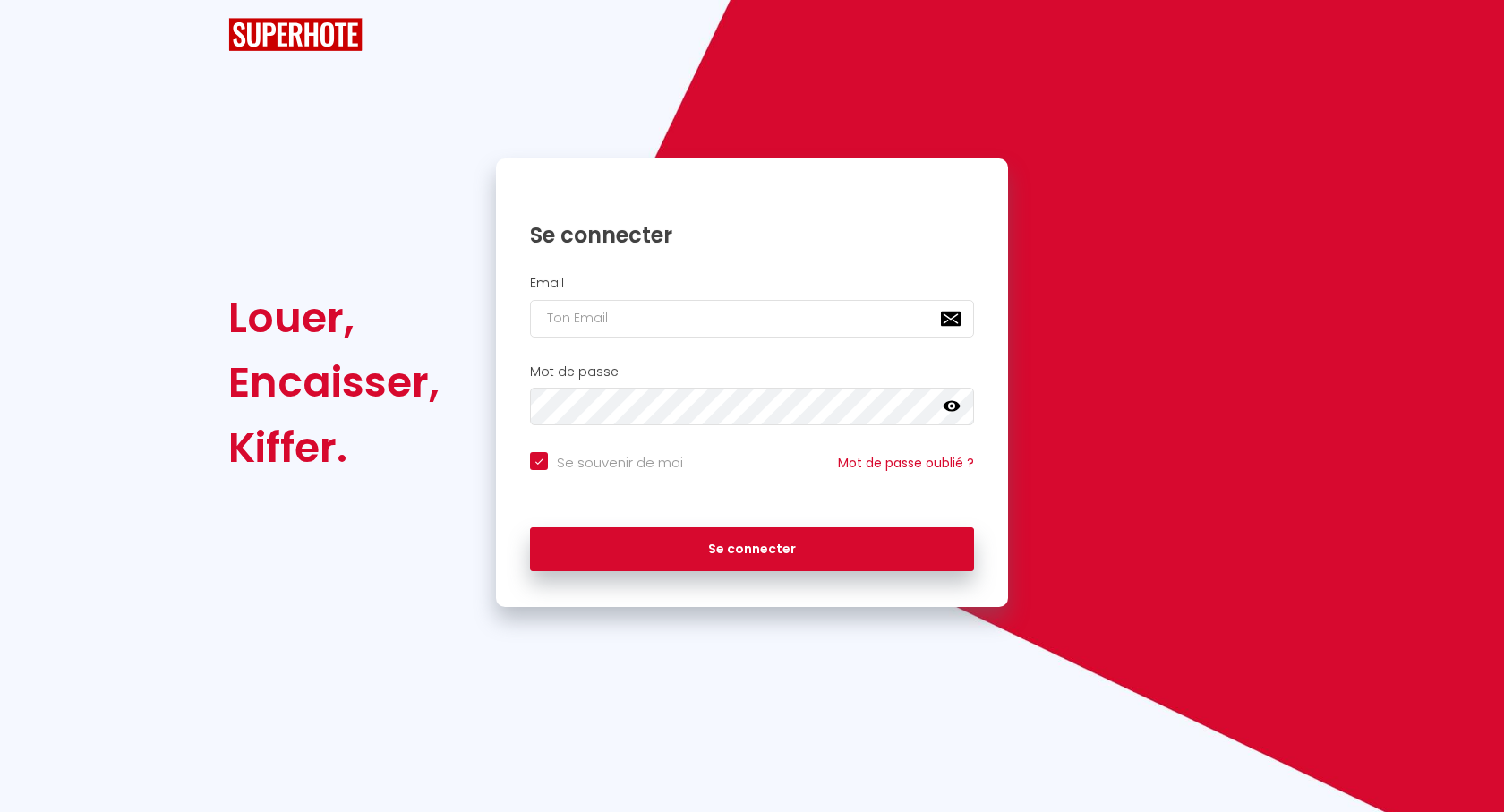
checkbox input "true"
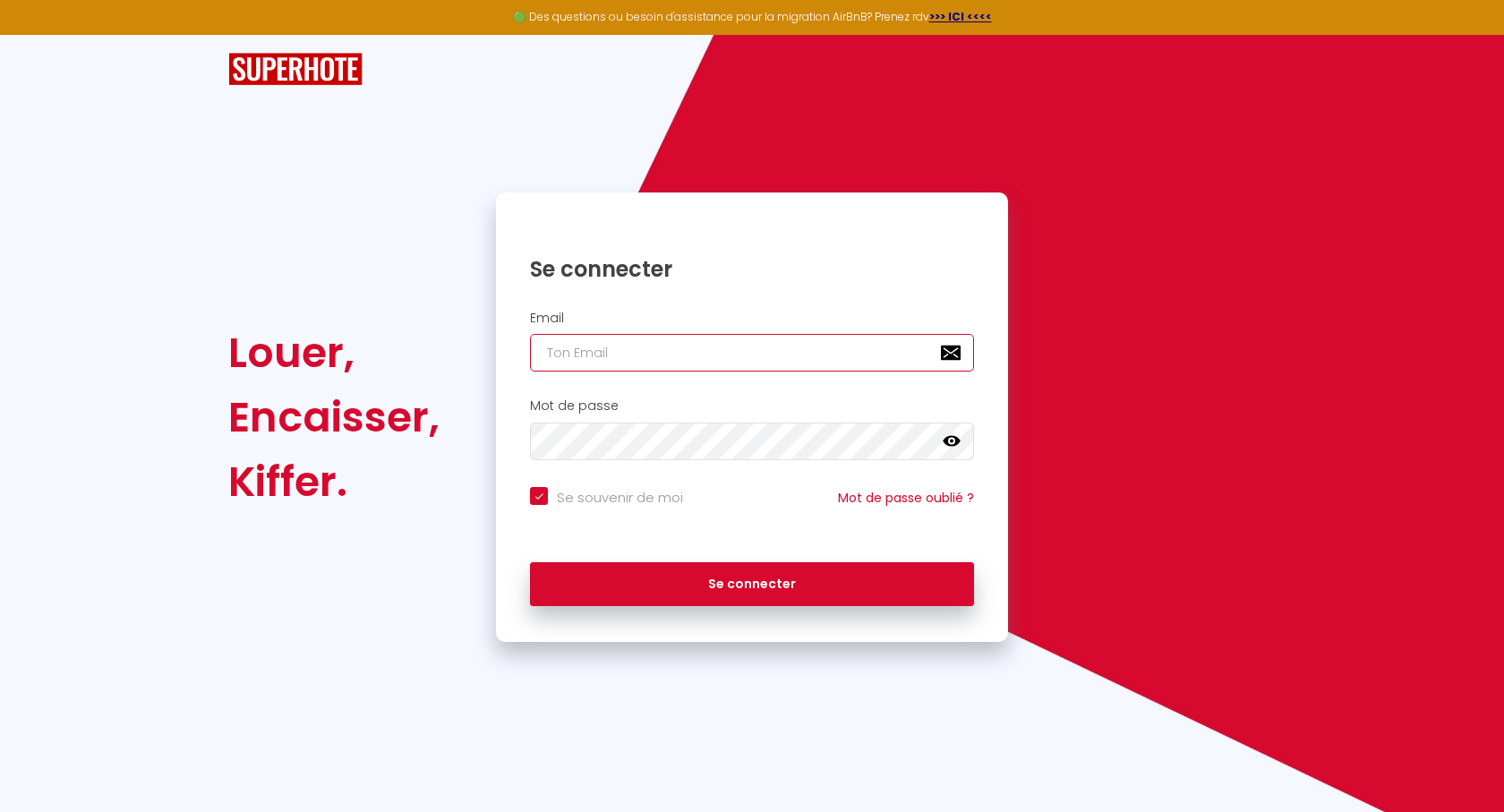
click at [624, 354] on input "email" at bounding box center [751, 353] width 444 height 38
type input "j"
checkbox input "true"
type input "je"
checkbox input "true"
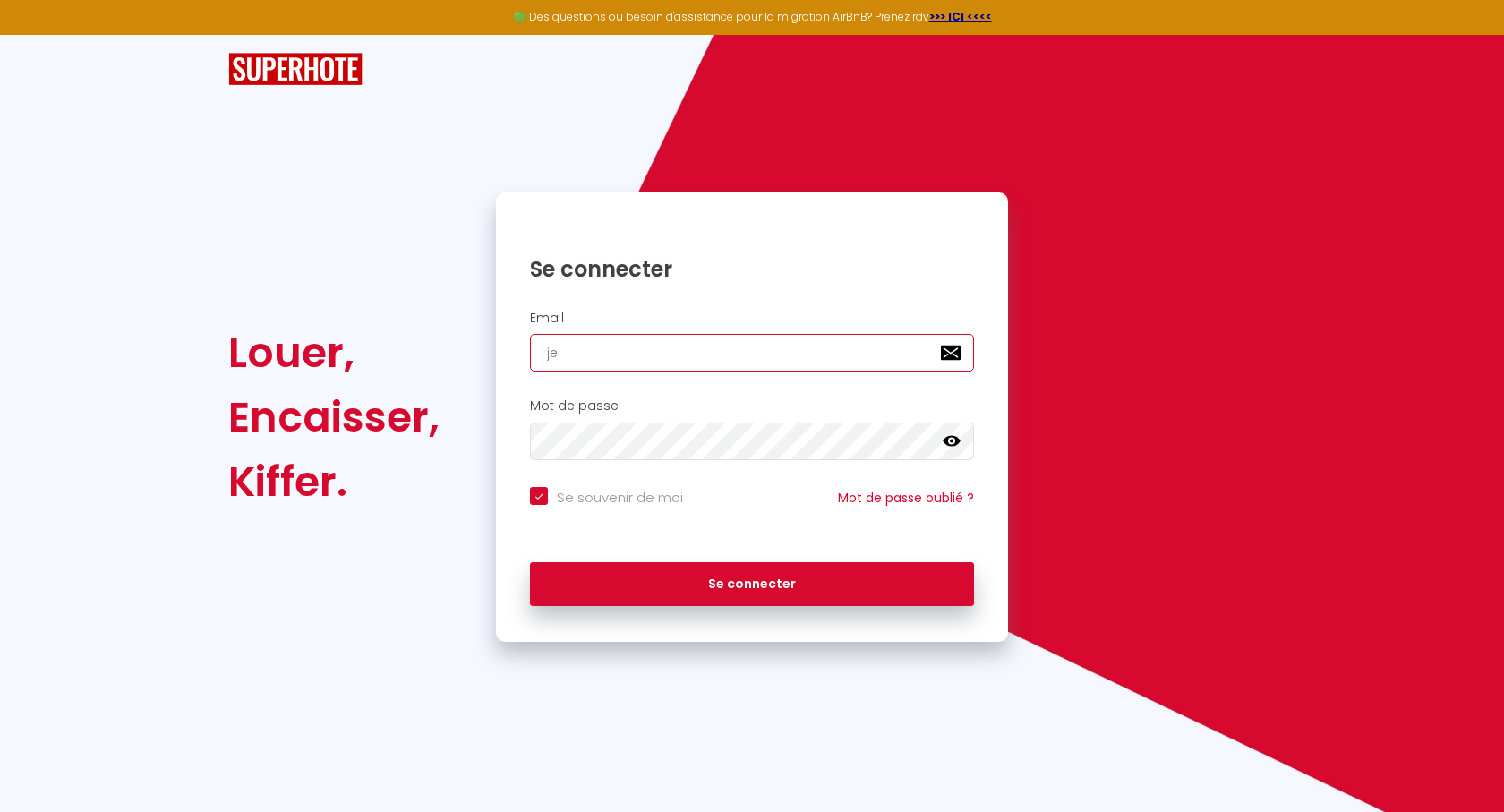
type input "jea"
checkbox input "true"
type input "[PERSON_NAME]"
checkbox input "true"
type input "jeanm"
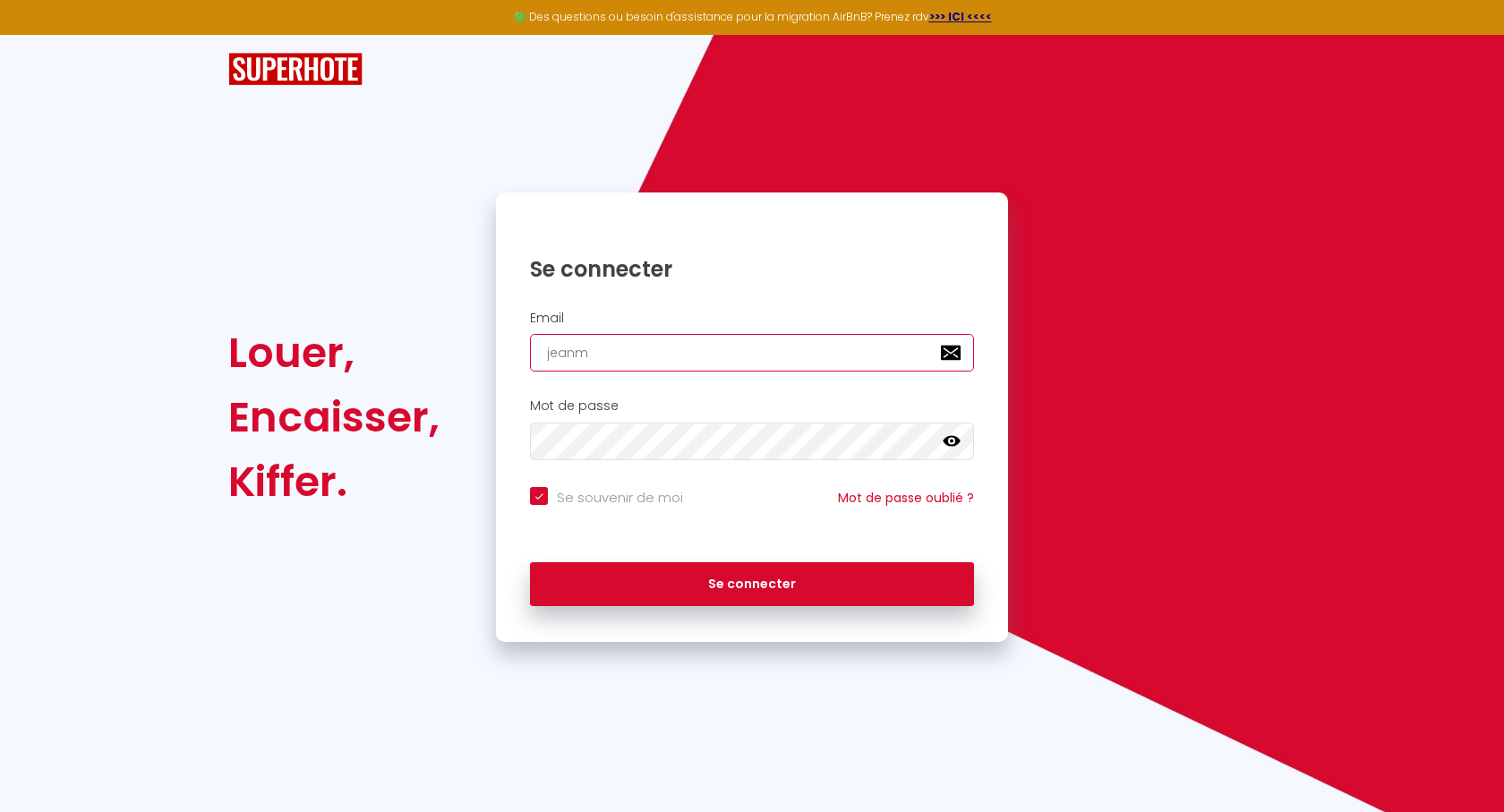
checkbox input "true"
type input "jeanma"
checkbox input "true"
type input "jeanmar"
checkbox input "true"
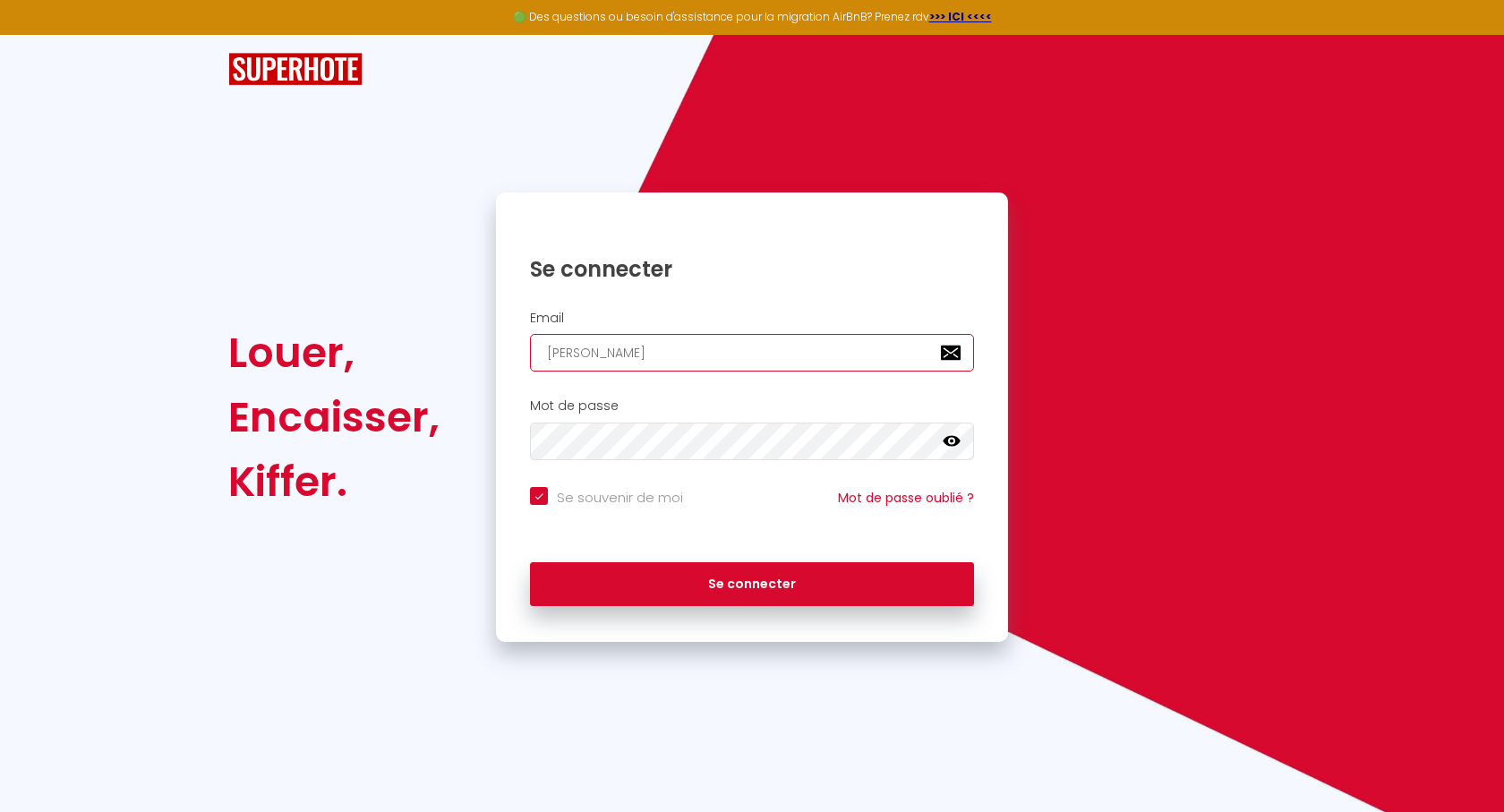
type input "jeanmari"
checkbox input "true"
type input "jeanmarie"
checkbox input "true"
type input "jeanmariec"
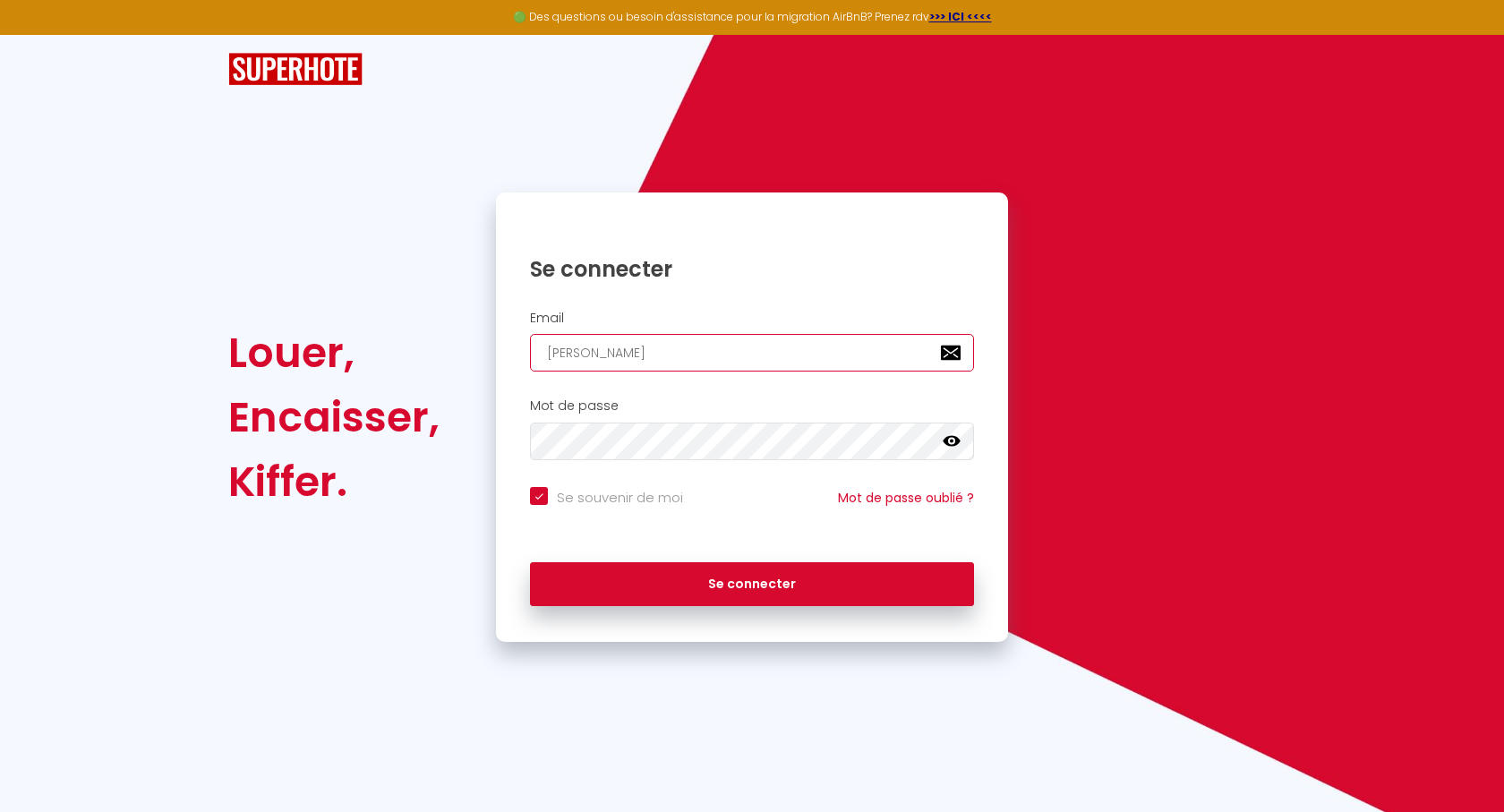
checkbox input "true"
type input "jeanmarieco"
checkbox input "true"
type input "jeanmariecou"
checkbox input "true"
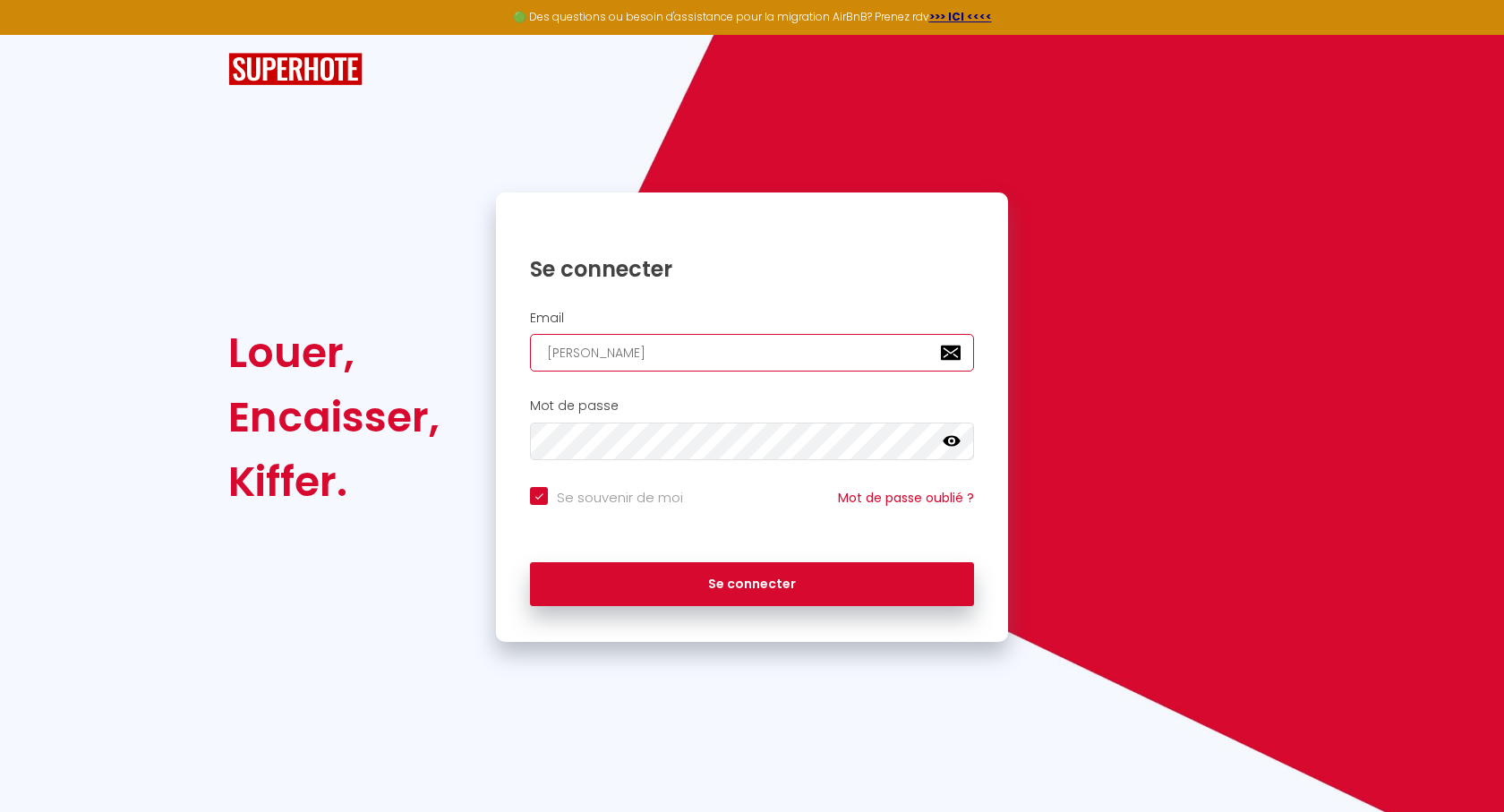
type input "jeanmariecoud"
checkbox input "true"
type input "jeanmariecoude"
checkbox input "true"
type input "jeanmariecoudek"
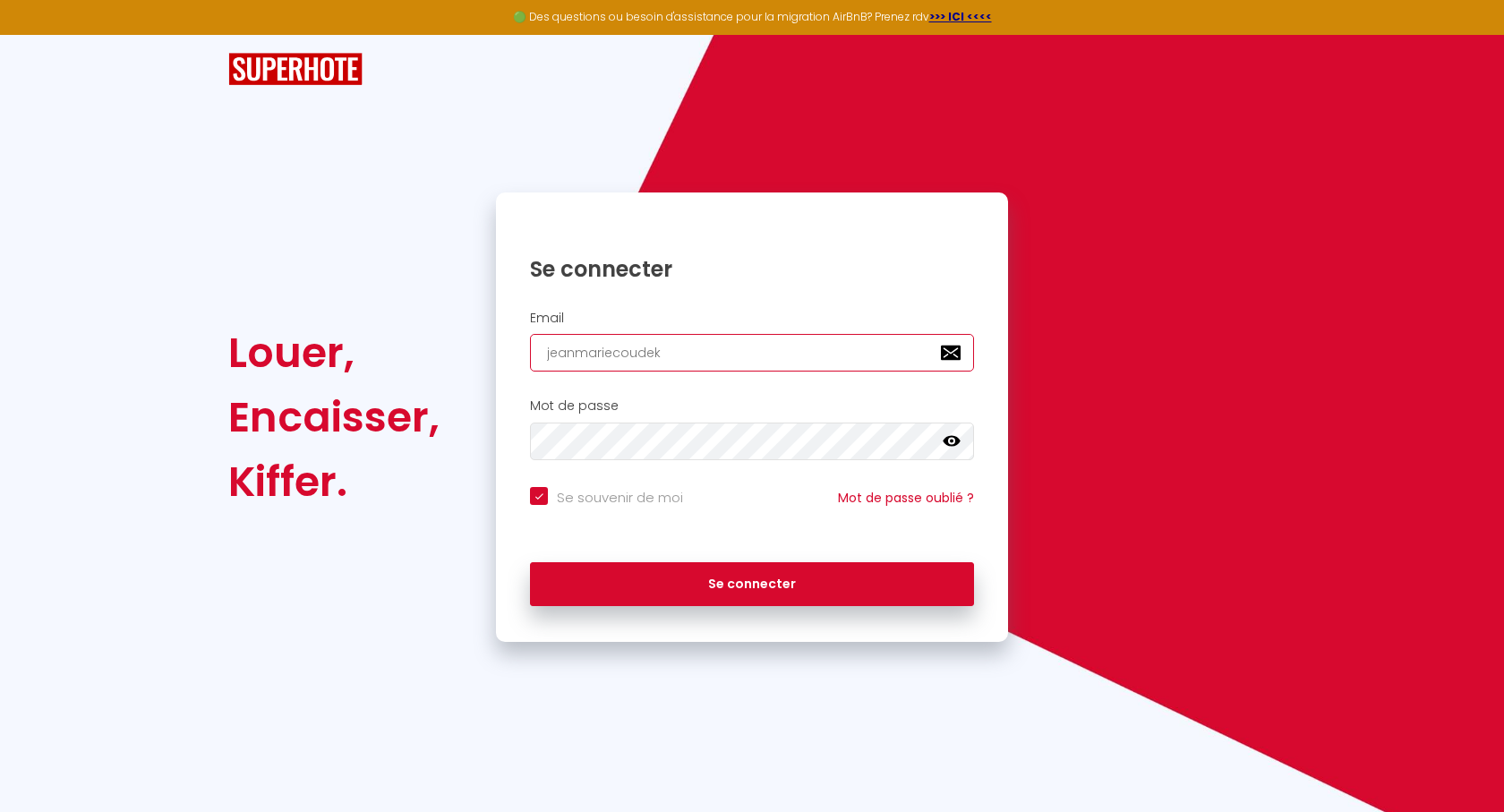
checkbox input "true"
type input "jeanmariecoudeke"
checkbox input "true"
type input "jeanmariecoudeker"
checkbox input "true"
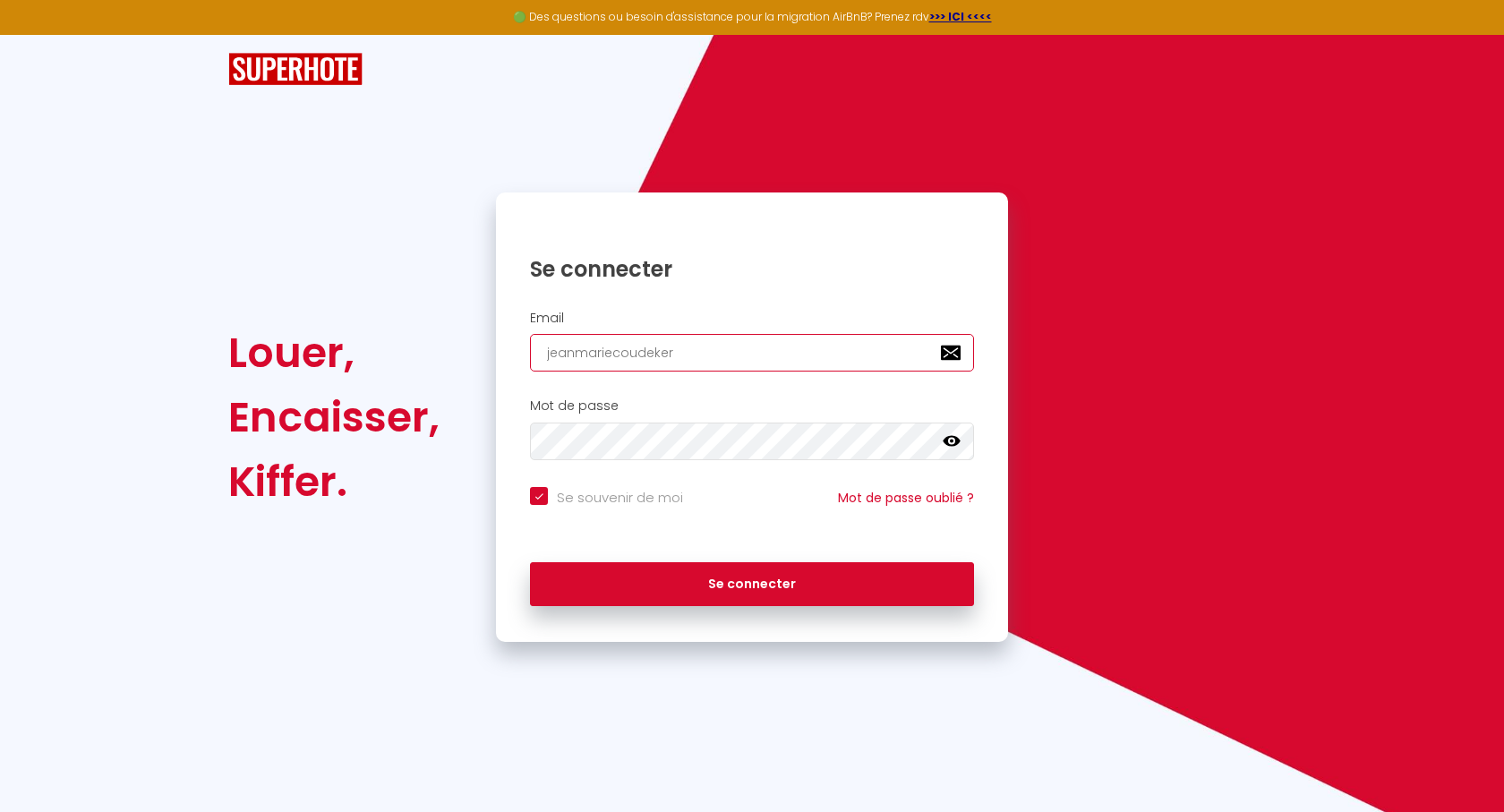
type input "jeanmariecoudekerq"
checkbox input "true"
type input "jeanmariecoudekerqu"
checkbox input "true"
type input "jeanmariecoudekerque"
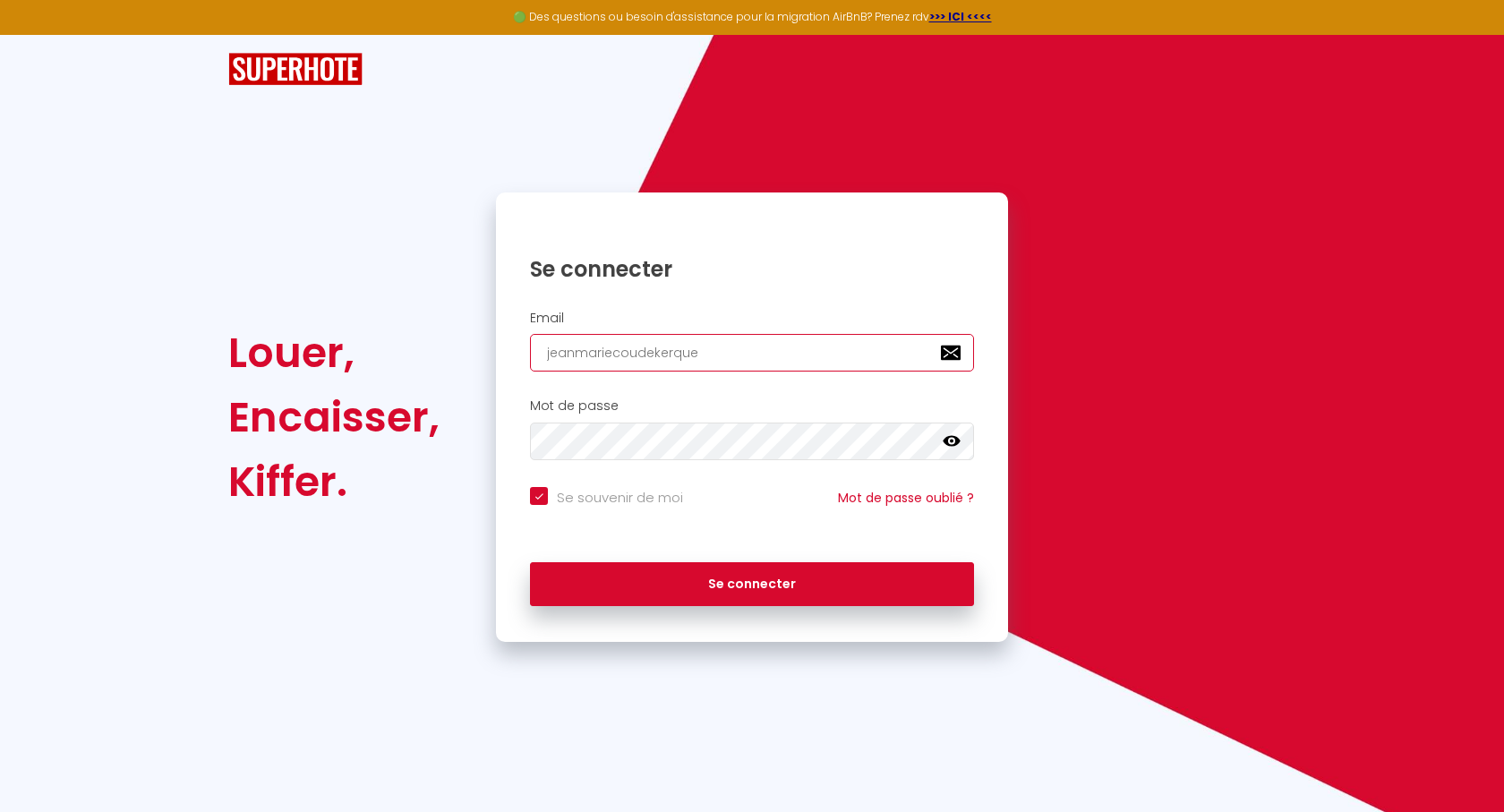
checkbox input "true"
type input "jeanmariecoudekerque@"
checkbox input "true"
type input "jeanmariecoudekerque@g"
checkbox input "true"
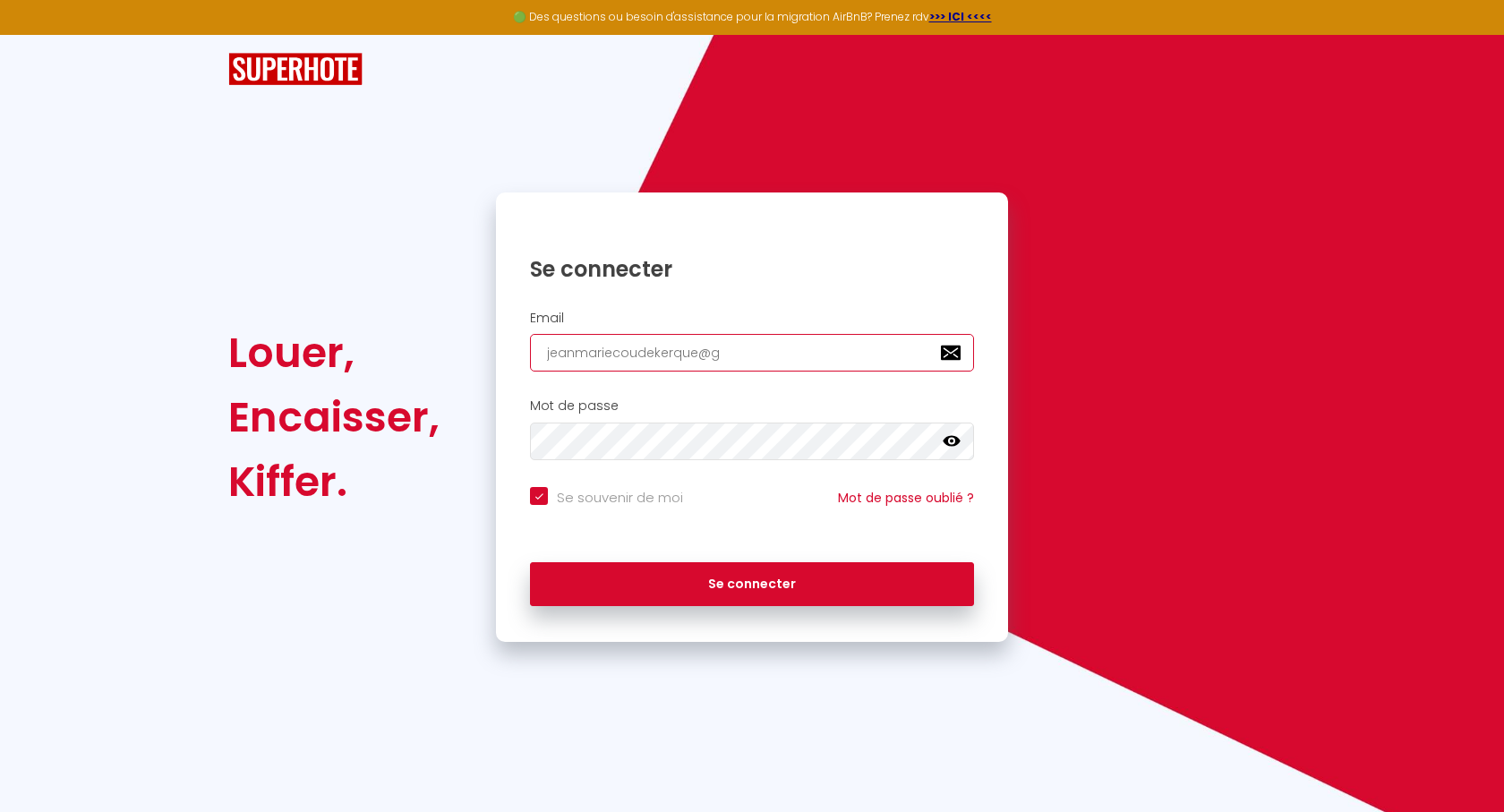
type input "jeanmariecoudekerque@gm"
checkbox input "true"
type input "jeanmariecoudekerque@gma"
checkbox input "true"
type input "jeanmariecoudekerque@gmai"
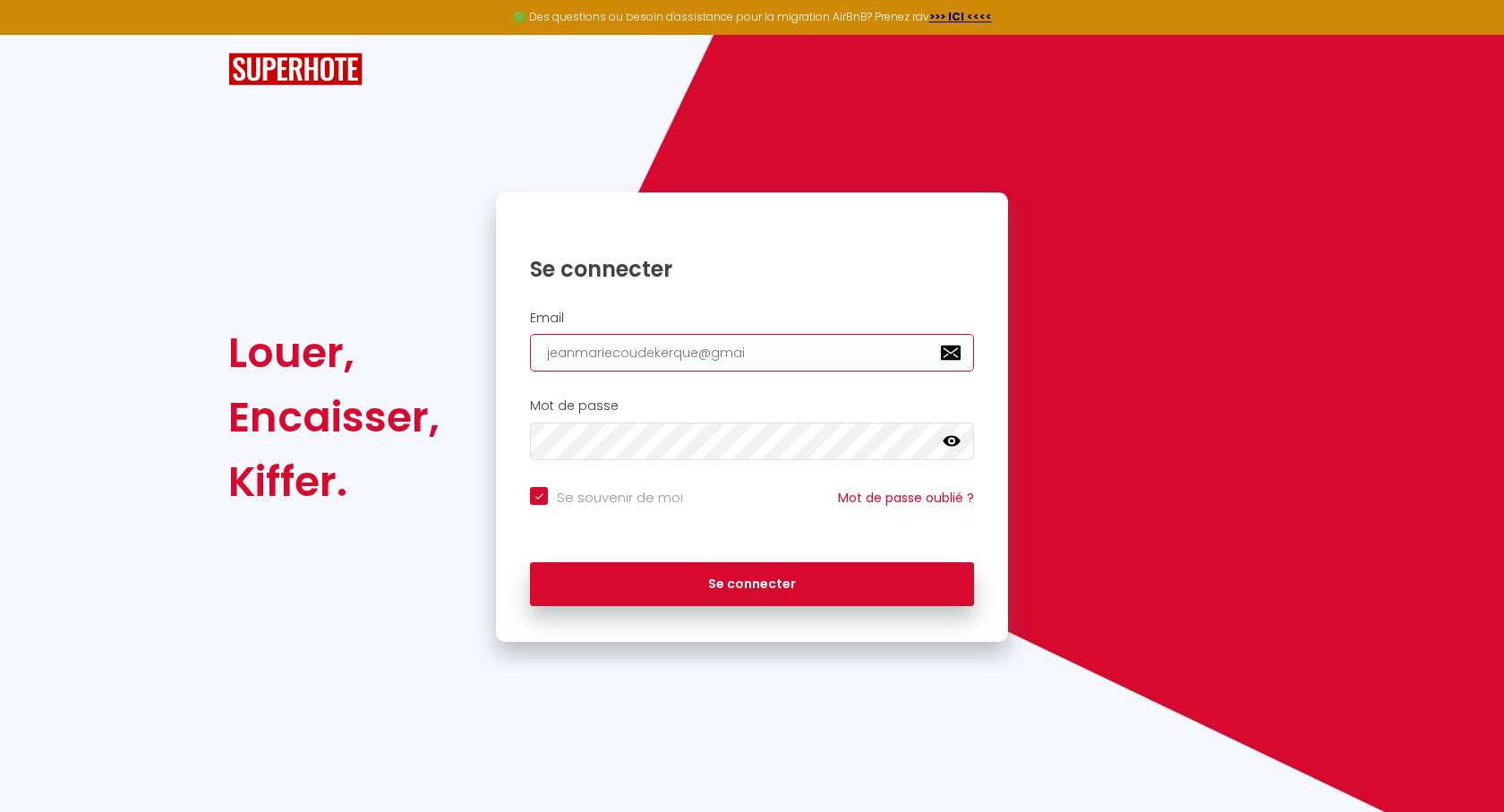
checkbox input "true"
type input "jeanmariecoudekerque@gmail"
checkbox input "true"
type input "jeanmariecoudekerque@gmail."
checkbox input "true"
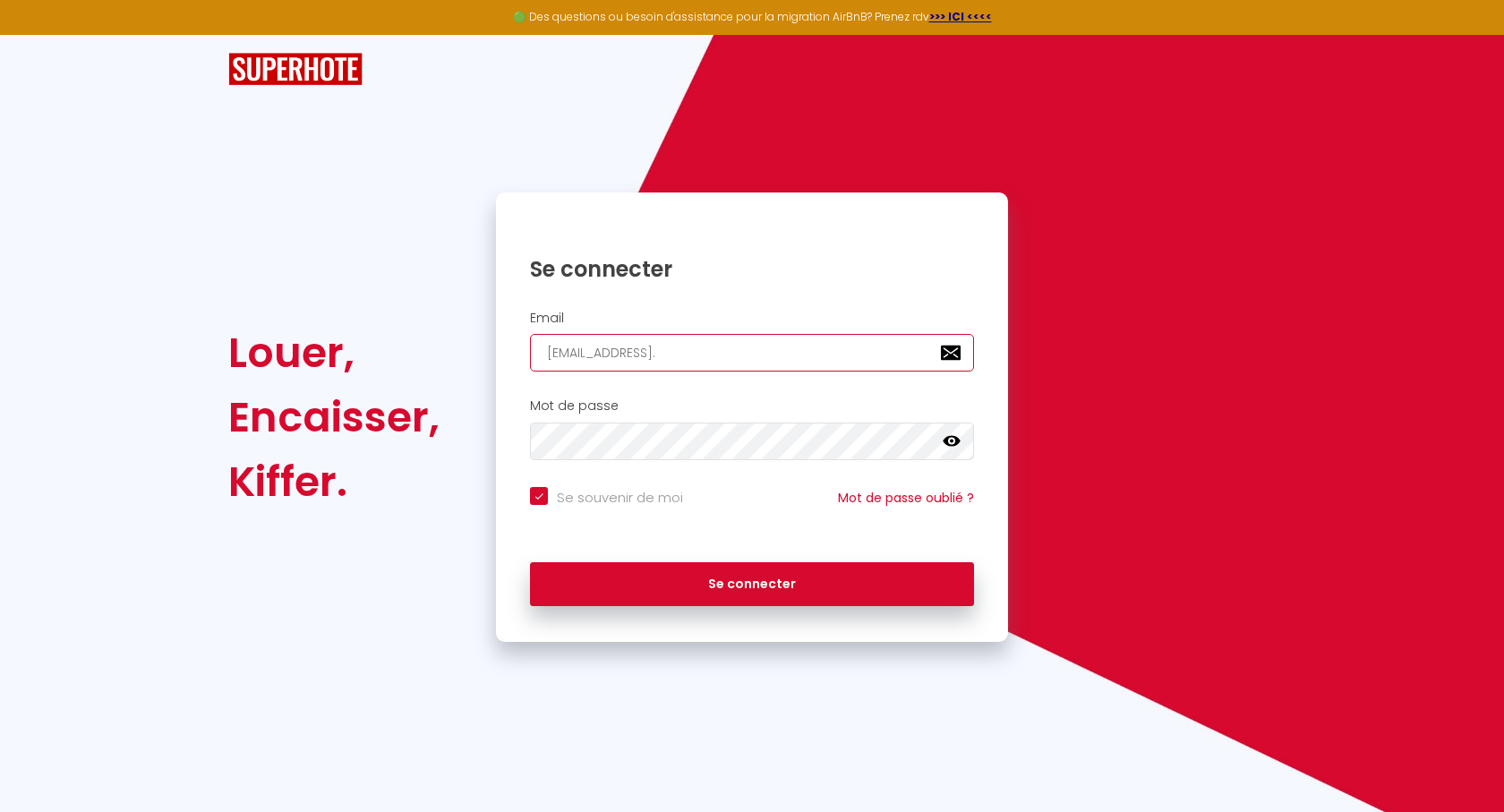
type input "jeanmariecoudekerque@gmail.c"
checkbox input "true"
type input "jeanmariecoudekerque@gmail.co"
checkbox input "true"
type input "jeanmariecoudekerque@gmail.com"
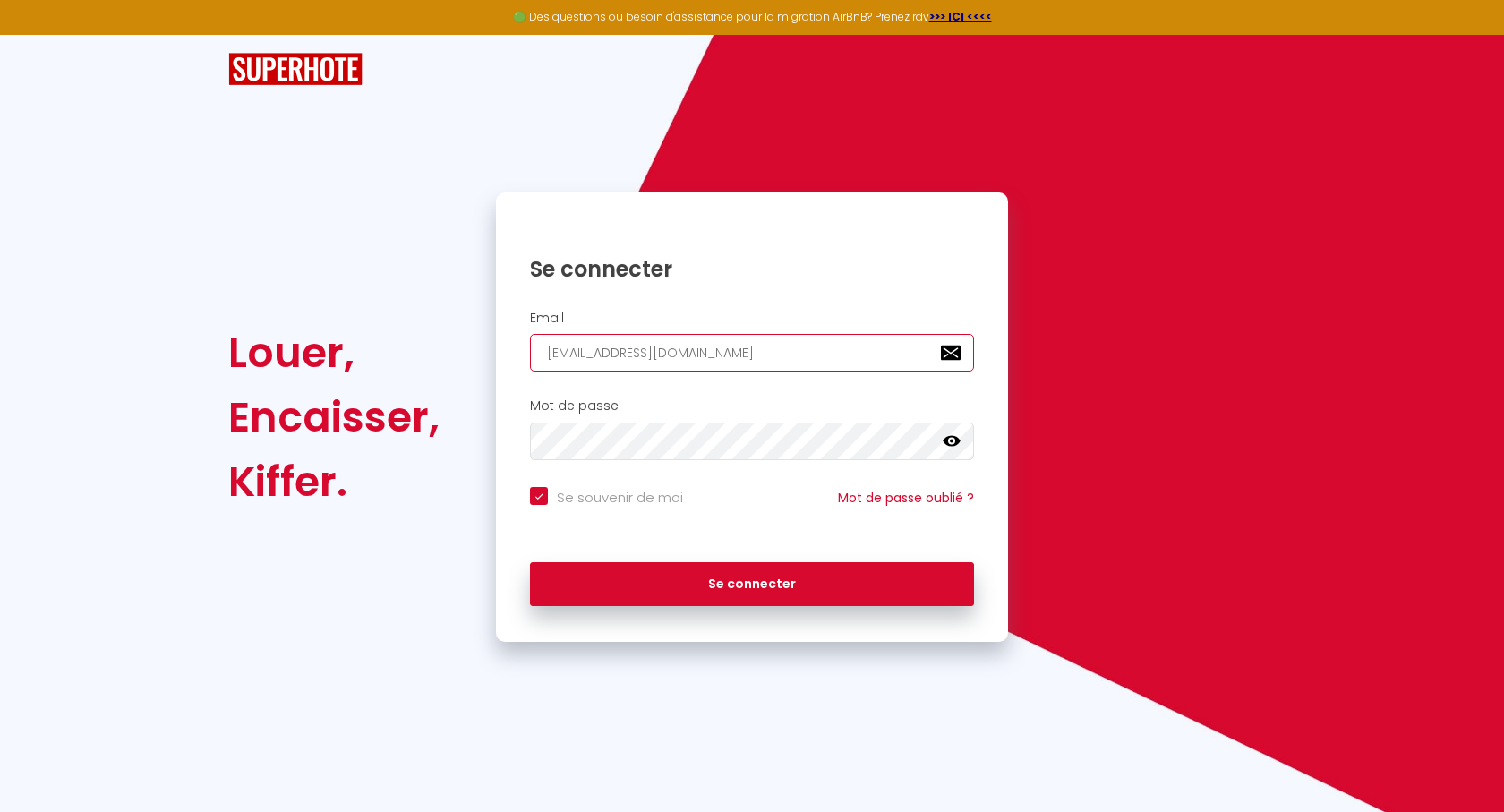
checkbox input "true"
type input "jeanmariecoudekerque@gmail.com"
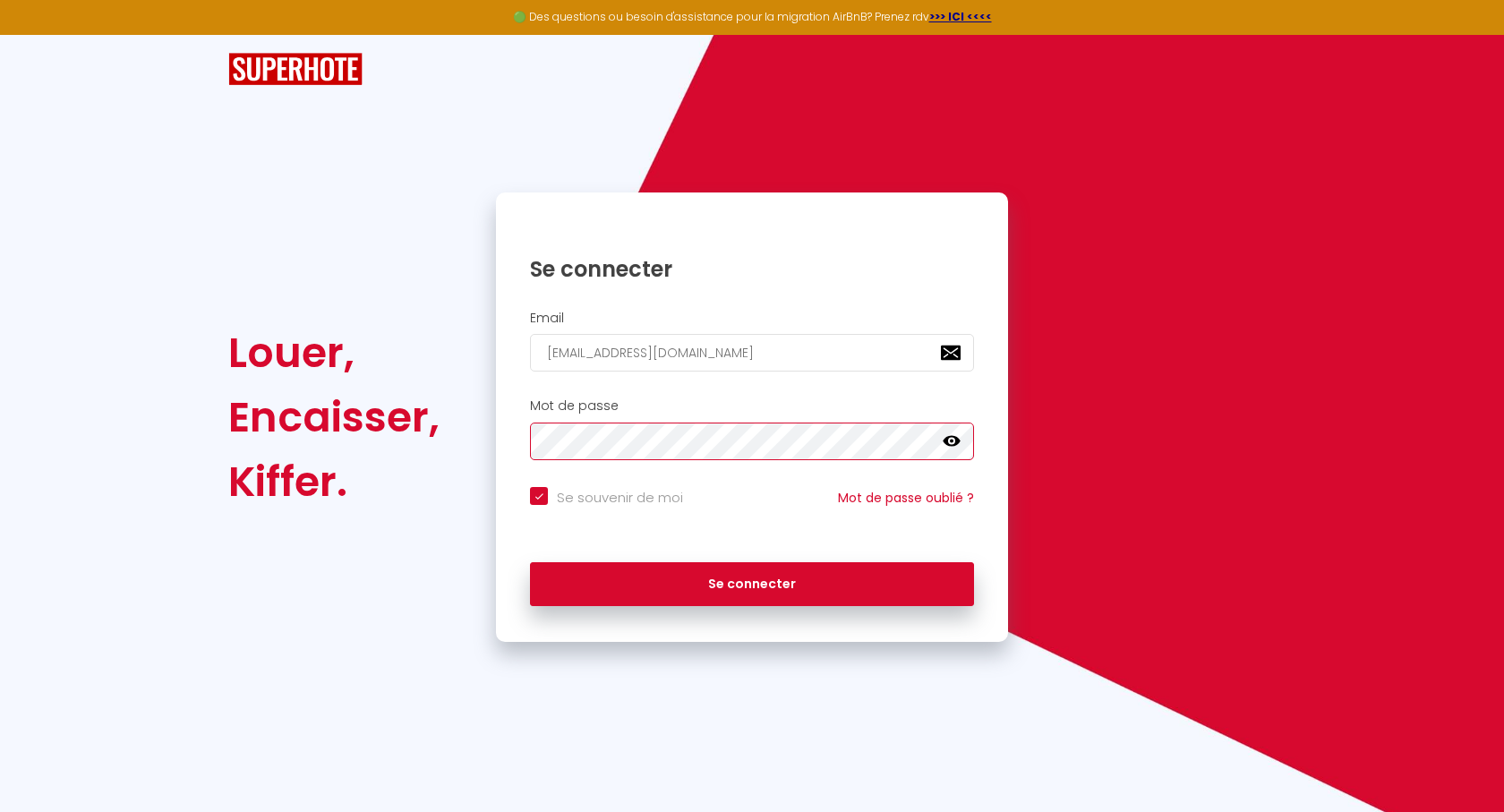
click at [530, 562] on button "Se connecter" at bounding box center [751, 584] width 444 height 44
checkbox input "true"
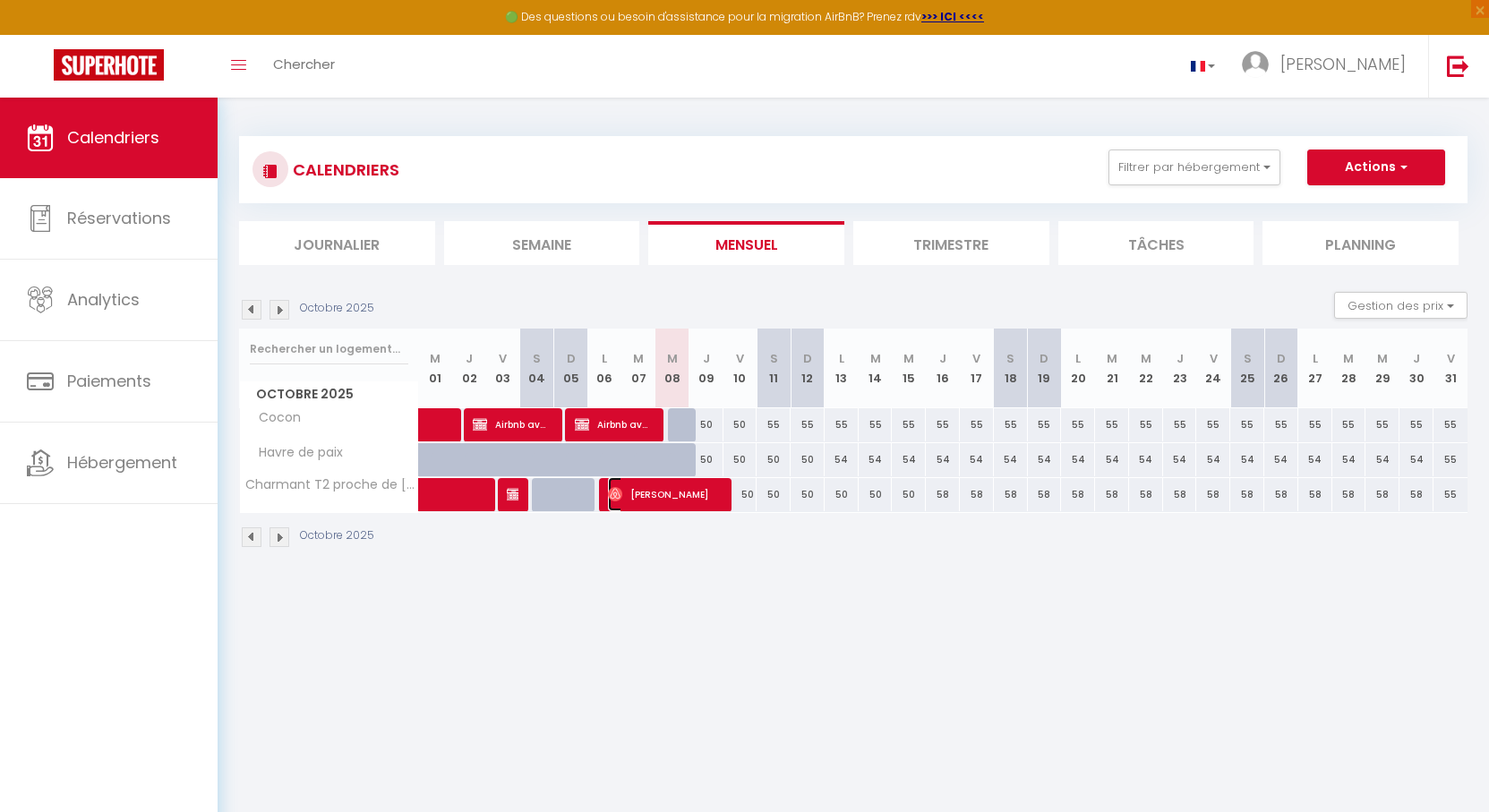
click at [665, 496] on span "Aléxis Cabral" at bounding box center [664, 494] width 114 height 34
select select "OK"
select select "0"
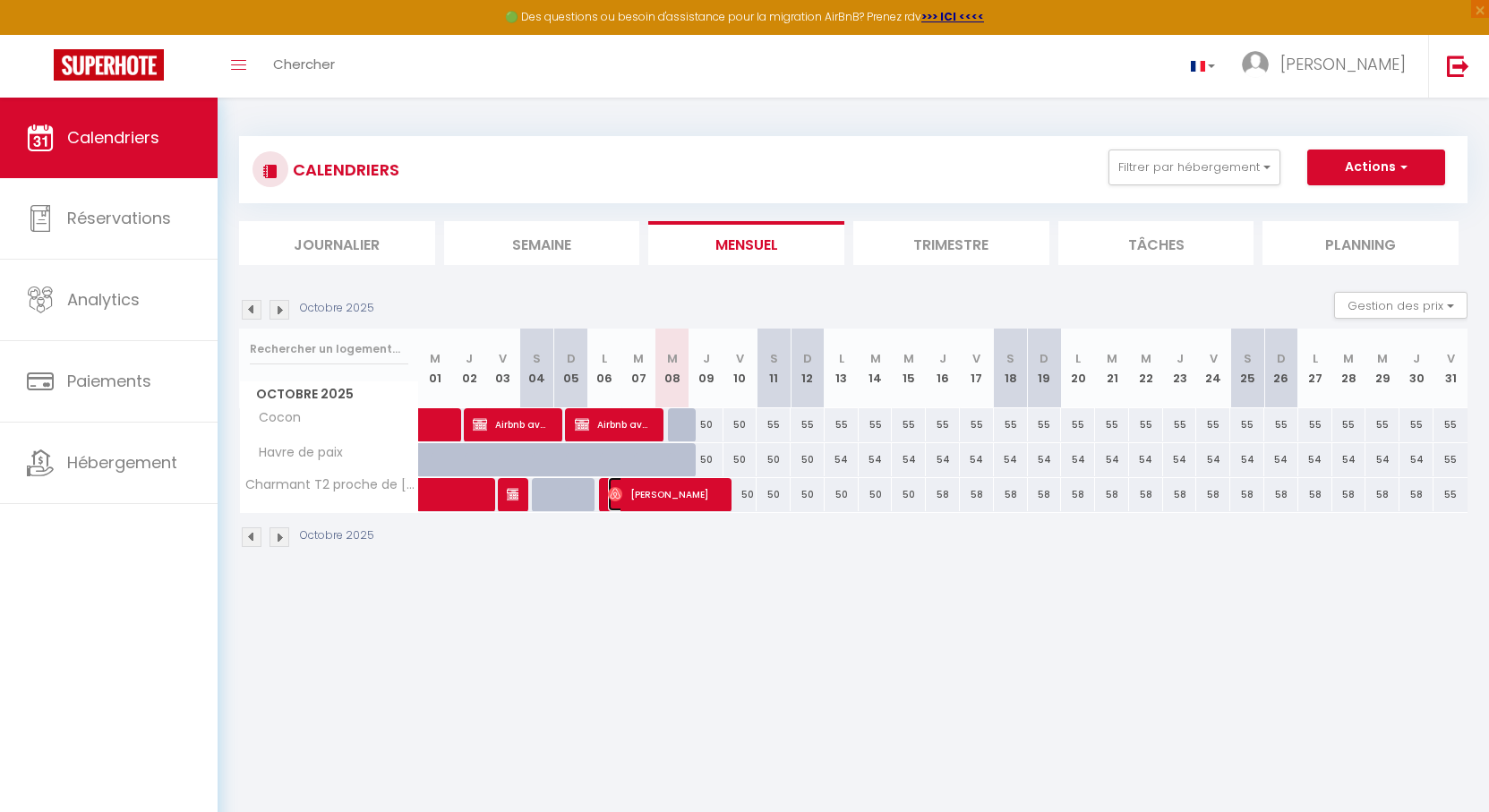
select select "1"
select select
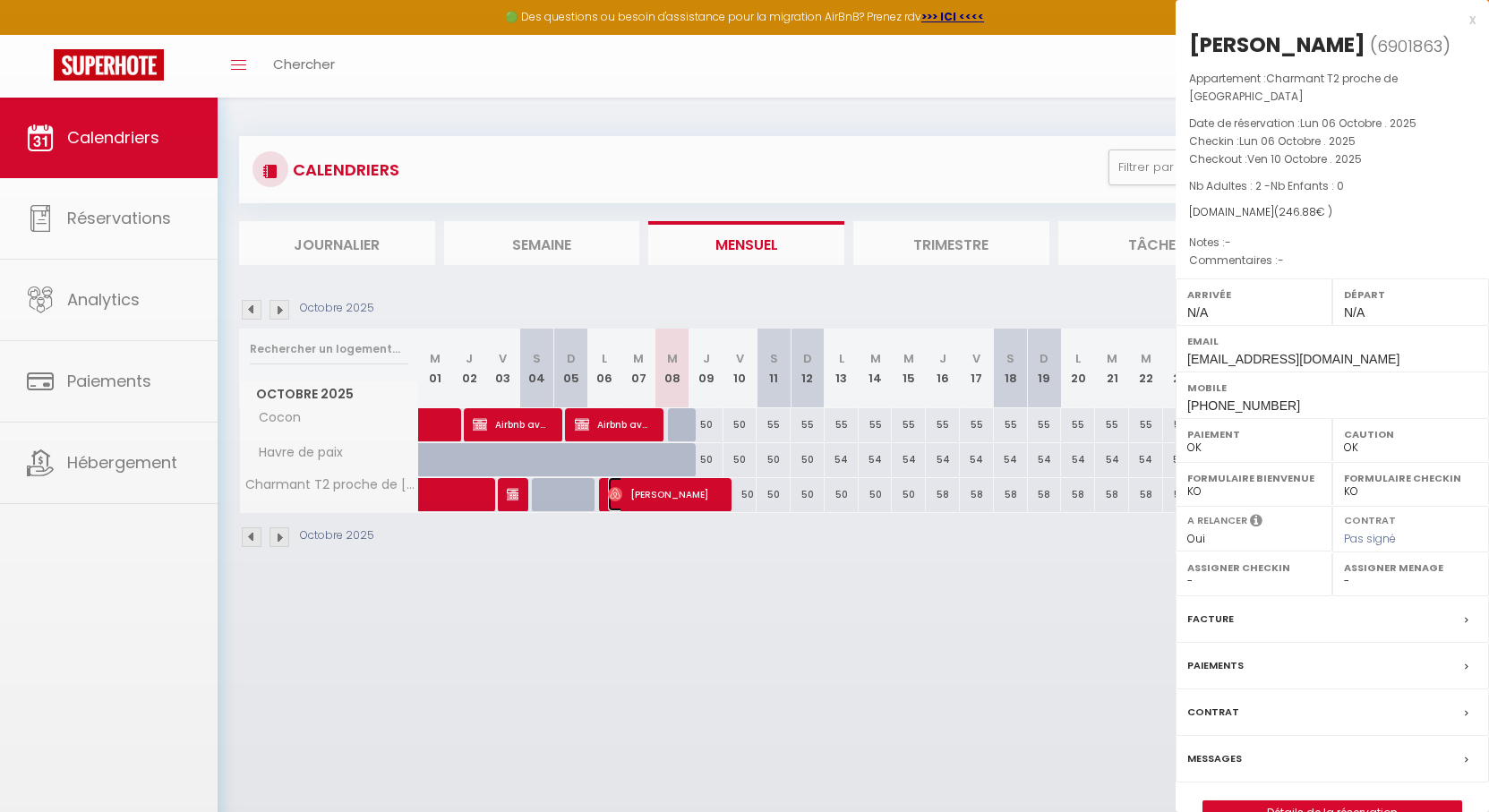
select select "15413"
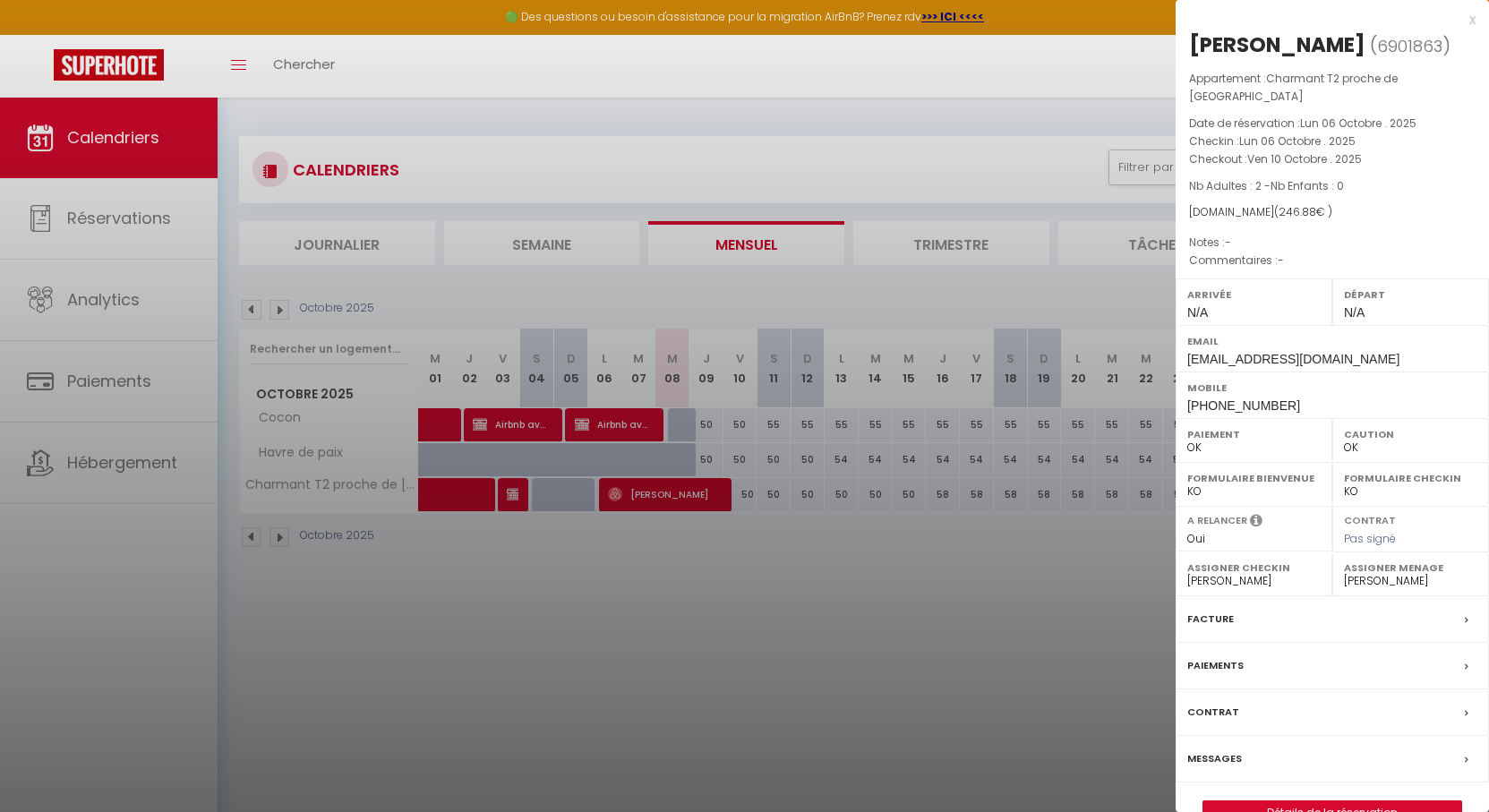
click at [660, 492] on div at bounding box center [744, 406] width 1489 height 812
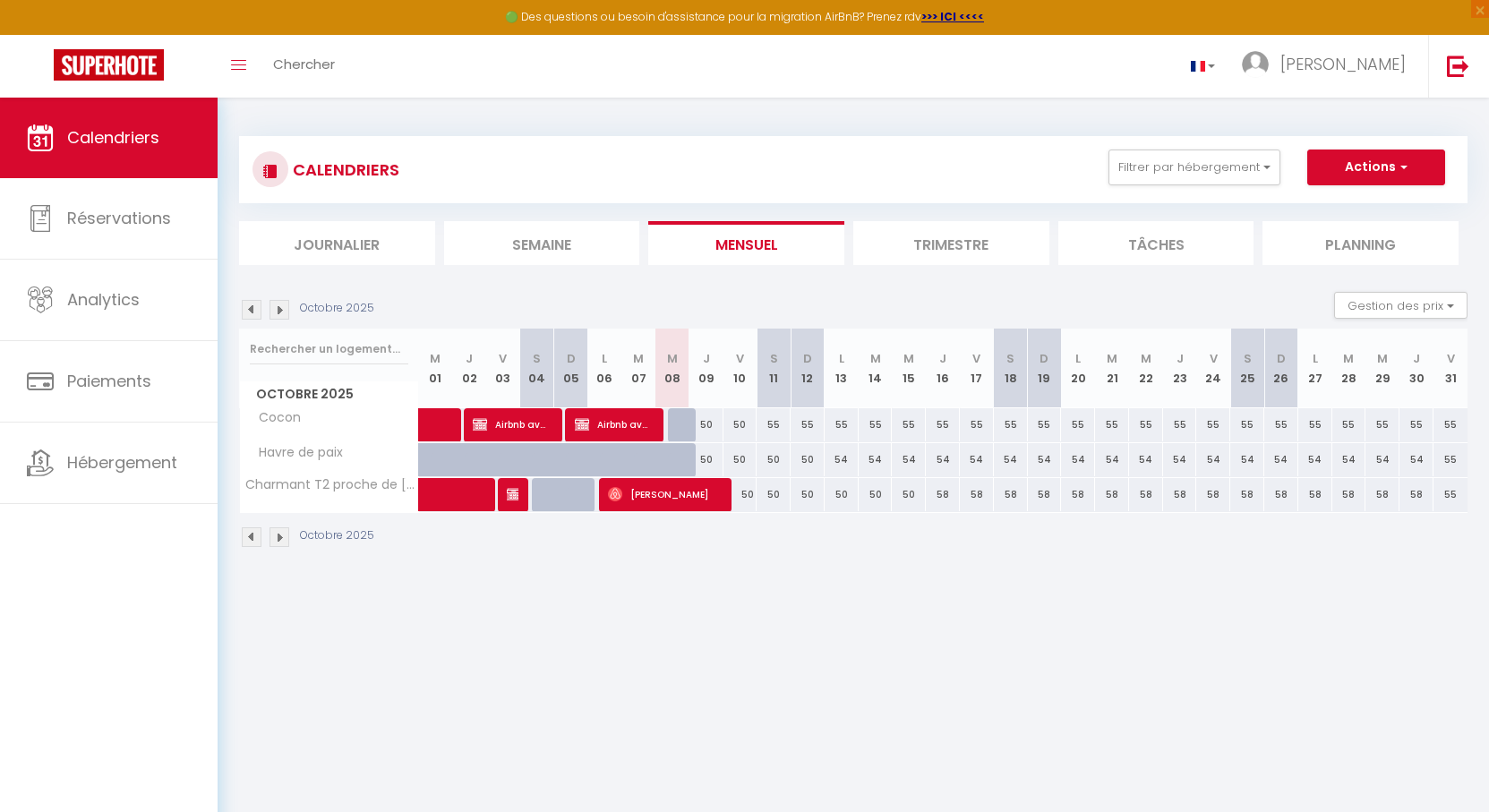
click at [279, 308] on img at bounding box center [280, 310] width 20 height 20
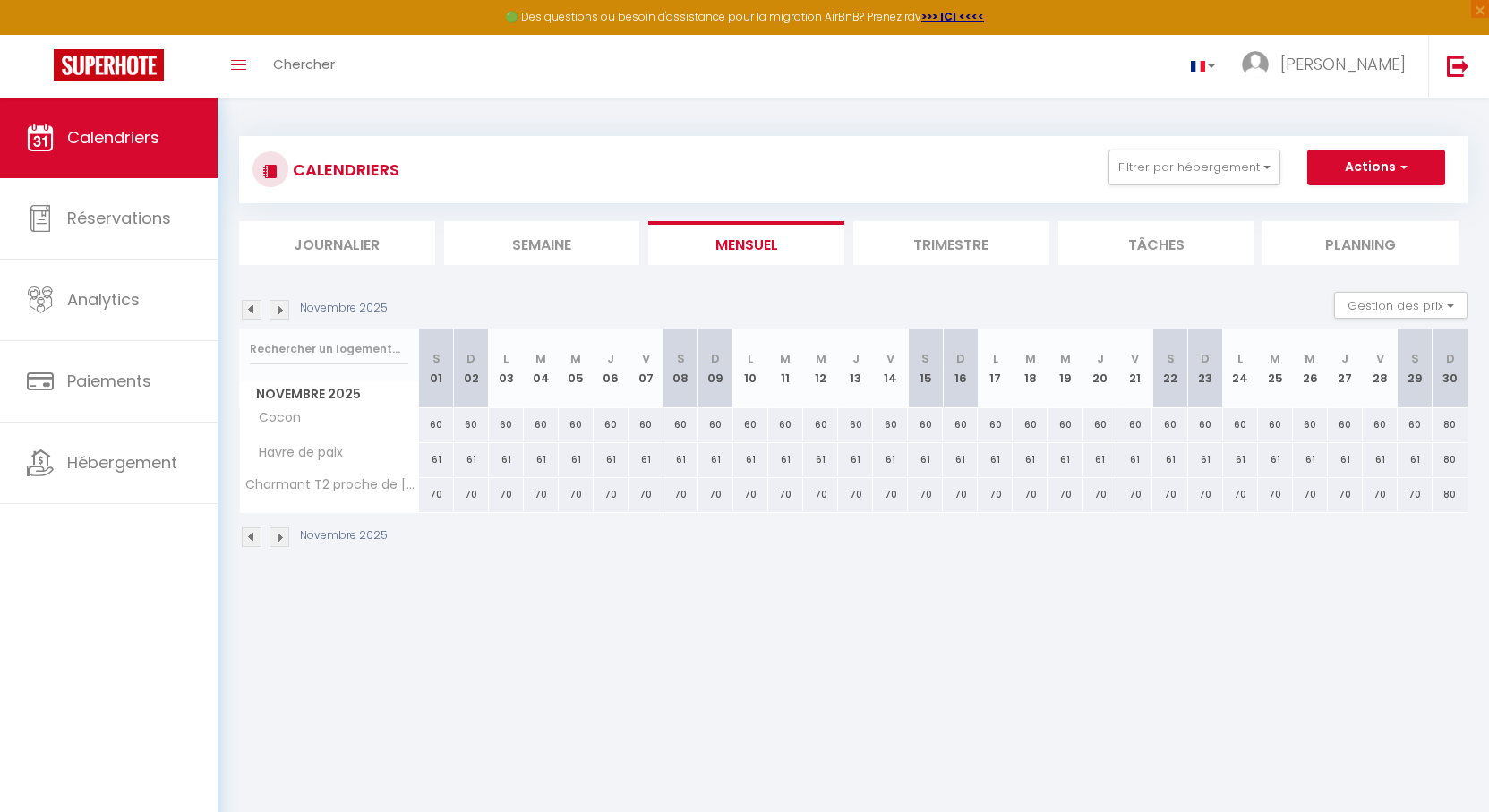
click at [279, 308] on img at bounding box center [280, 310] width 20 height 20
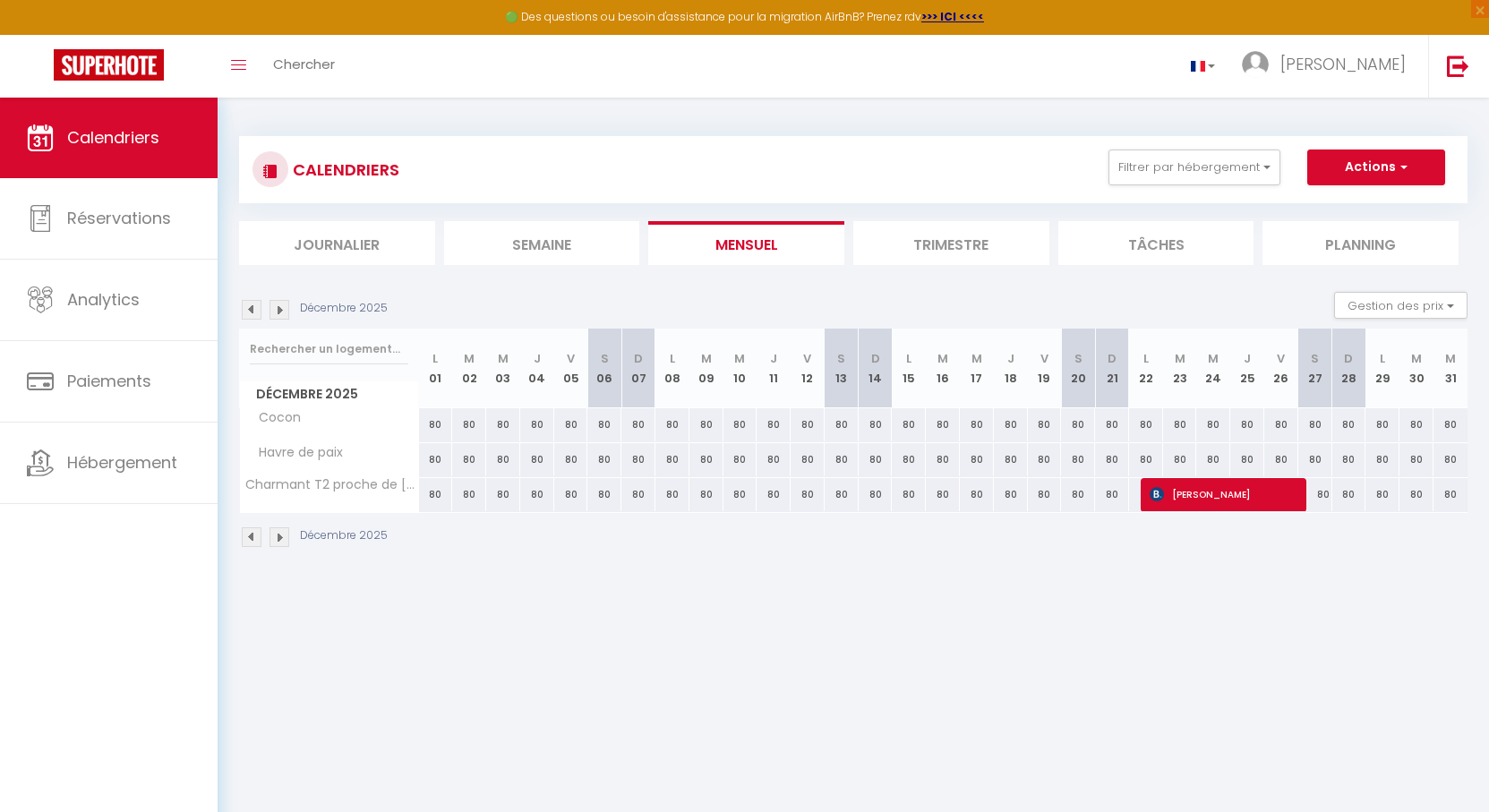
click at [280, 307] on img at bounding box center [280, 310] width 20 height 20
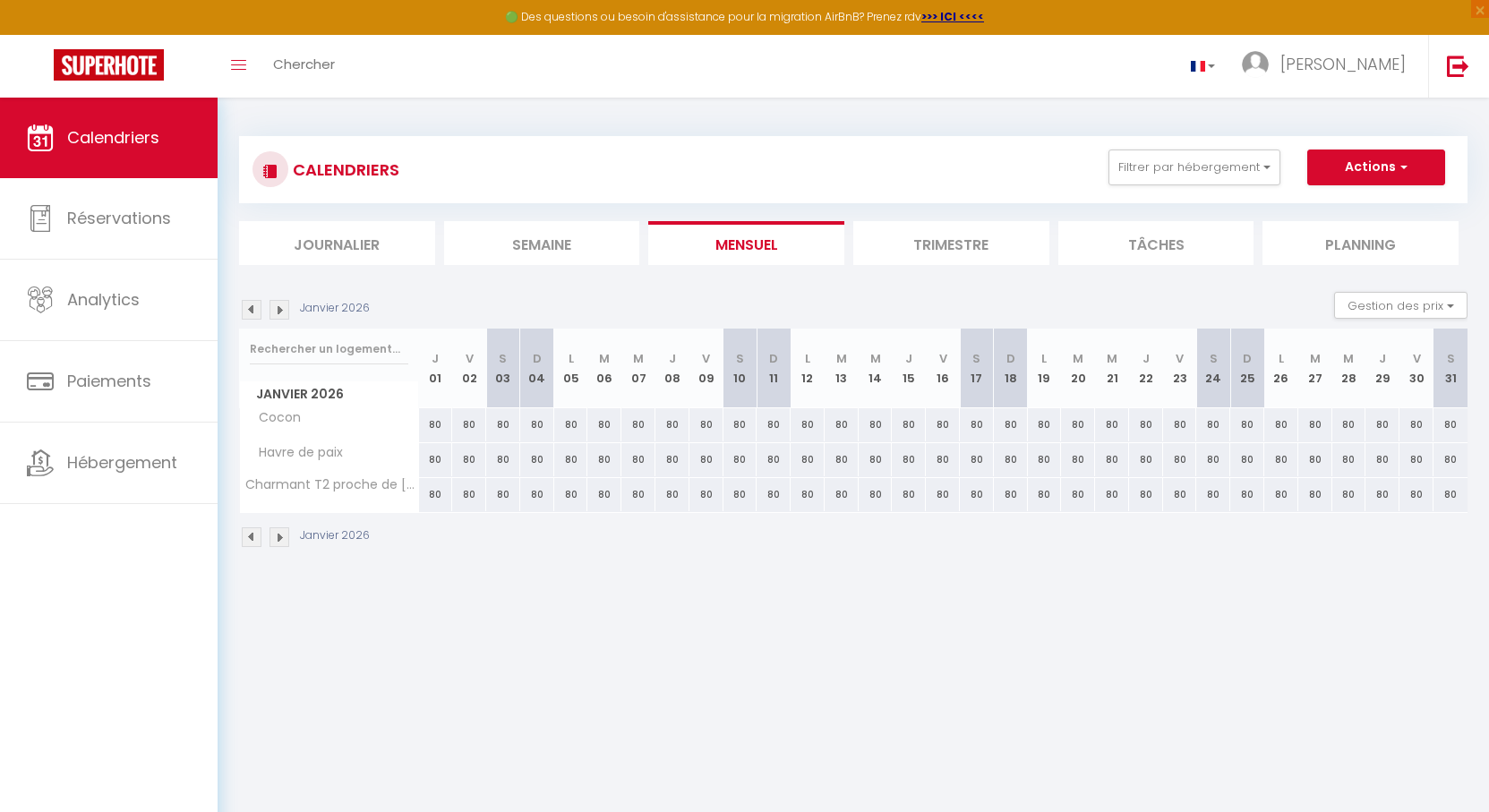
click at [304, 306] on p "Janvier 2026" at bounding box center [335, 308] width 70 height 17
click at [283, 306] on img at bounding box center [280, 310] width 20 height 20
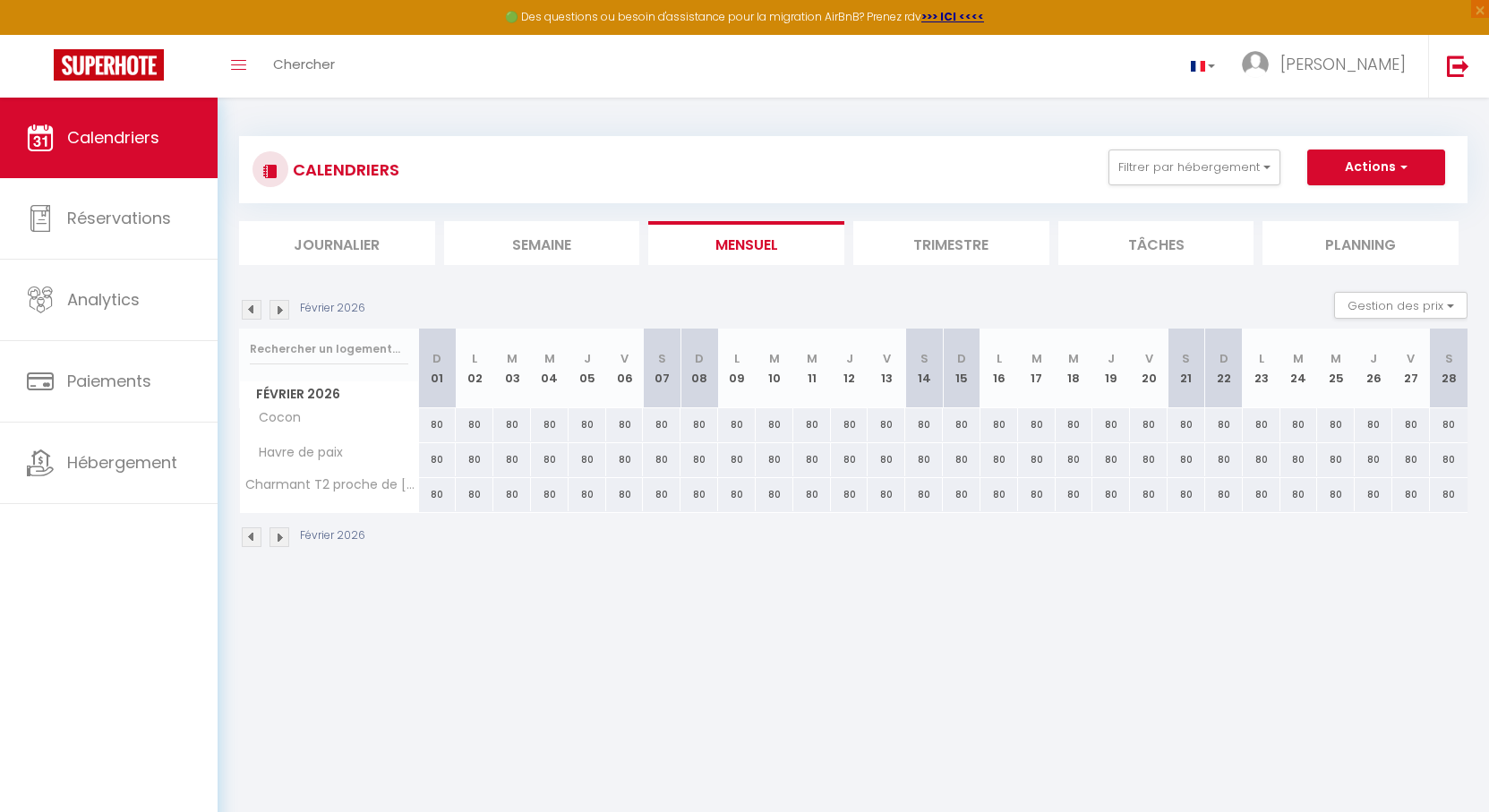
click at [283, 306] on img at bounding box center [280, 310] width 20 height 20
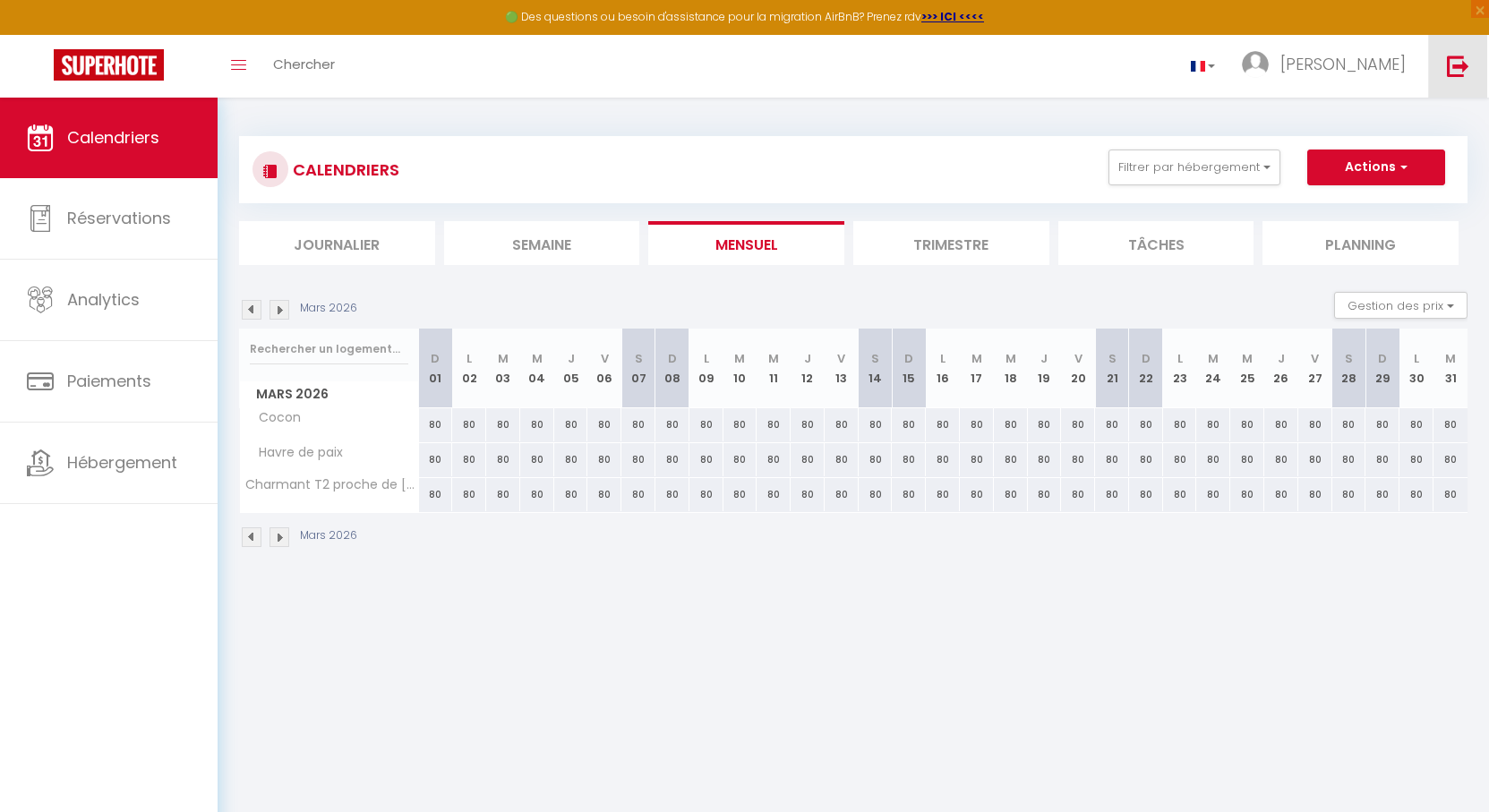
click at [1459, 81] on link at bounding box center [1457, 65] width 59 height 62
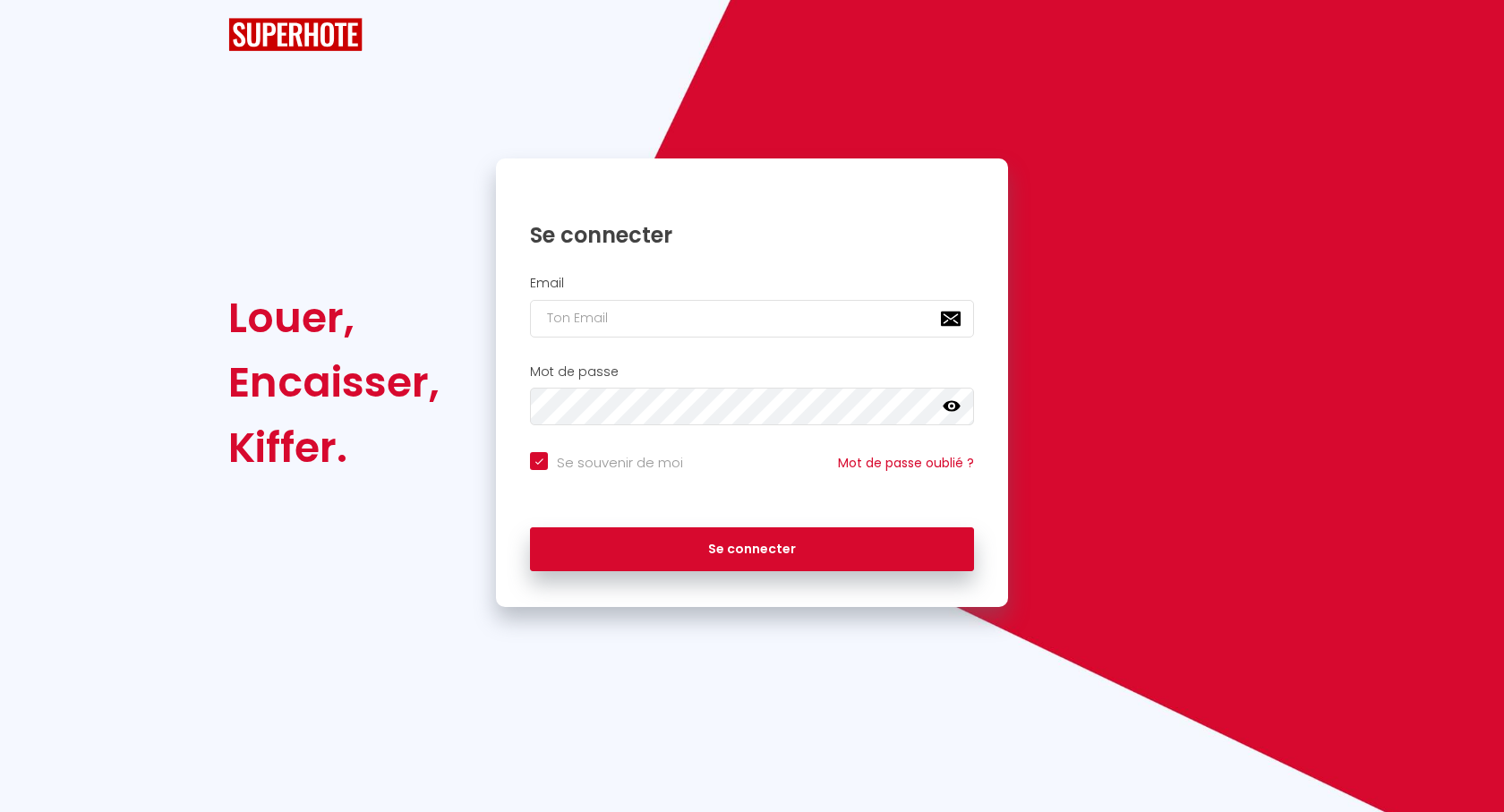
checkbox input "true"
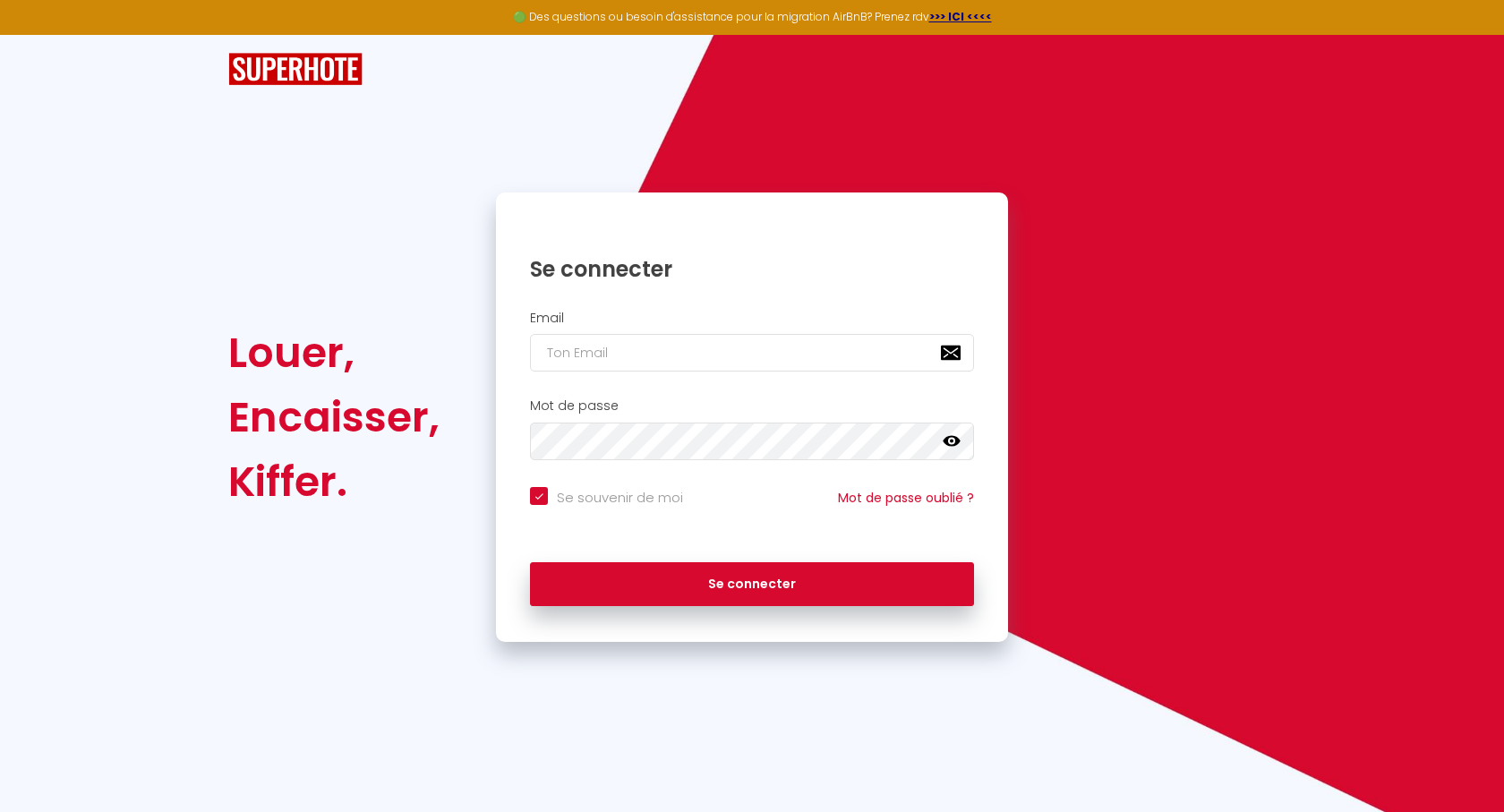
type input "j"
checkbox input "true"
type input "je"
checkbox input "true"
type input "jea"
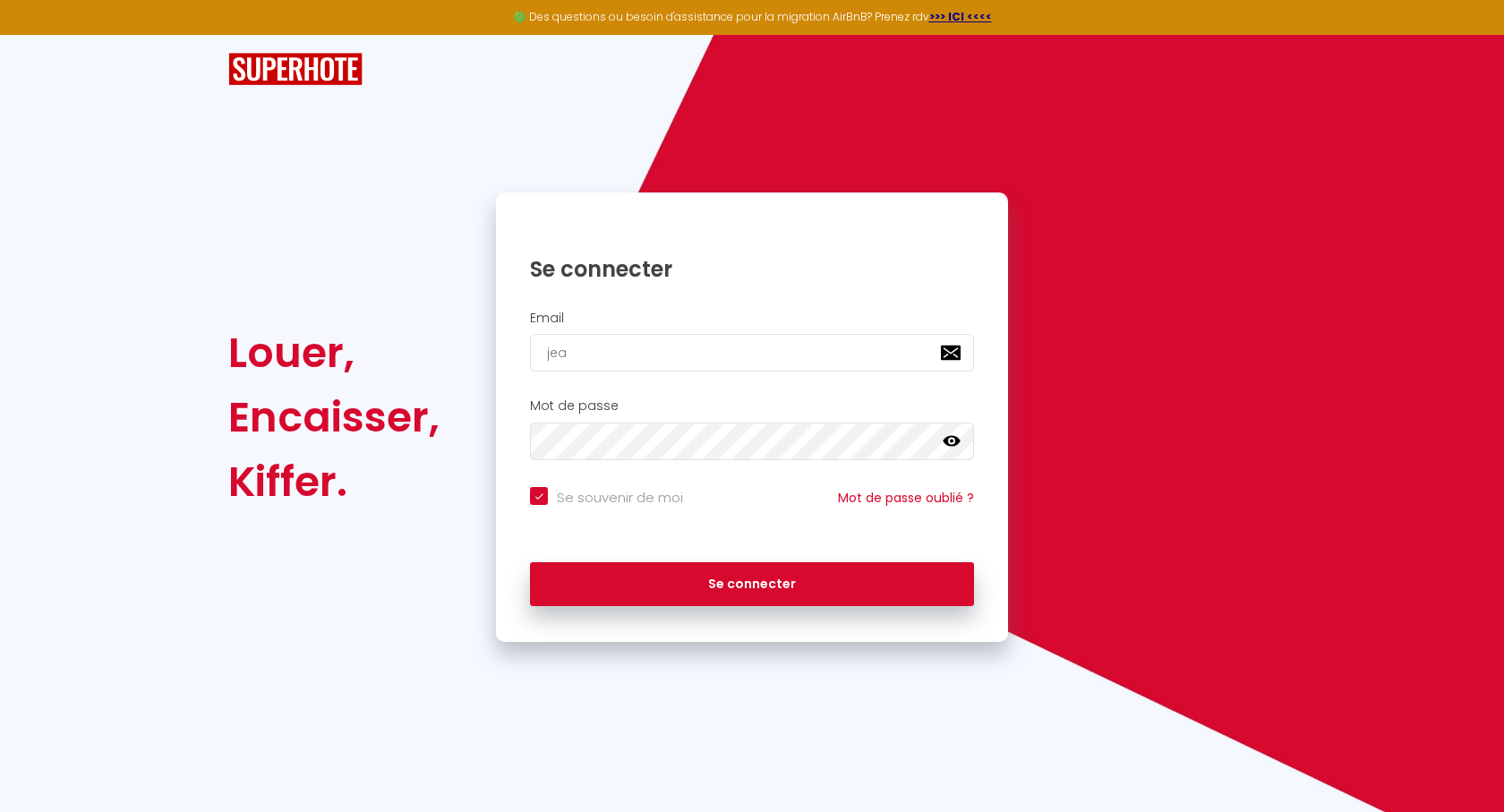
checkbox input "true"
type input "[PERSON_NAME]"
checkbox input "true"
type input "[PERSON_NAME]-"
checkbox input "true"
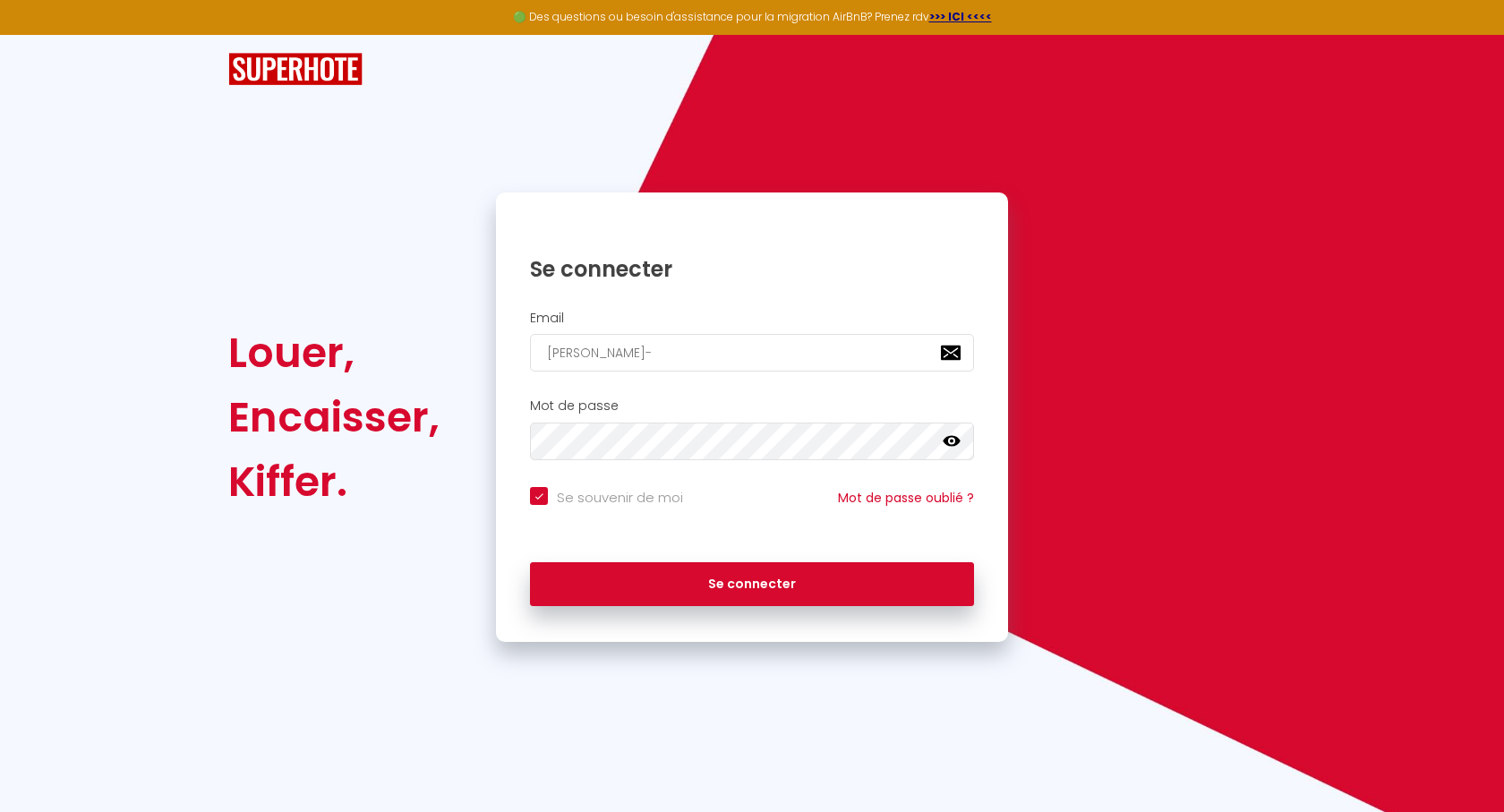
type input "[PERSON_NAME]"
checkbox input "true"
type input "[PERSON_NAME]"
checkbox input "true"
type input "[PERSON_NAME]"
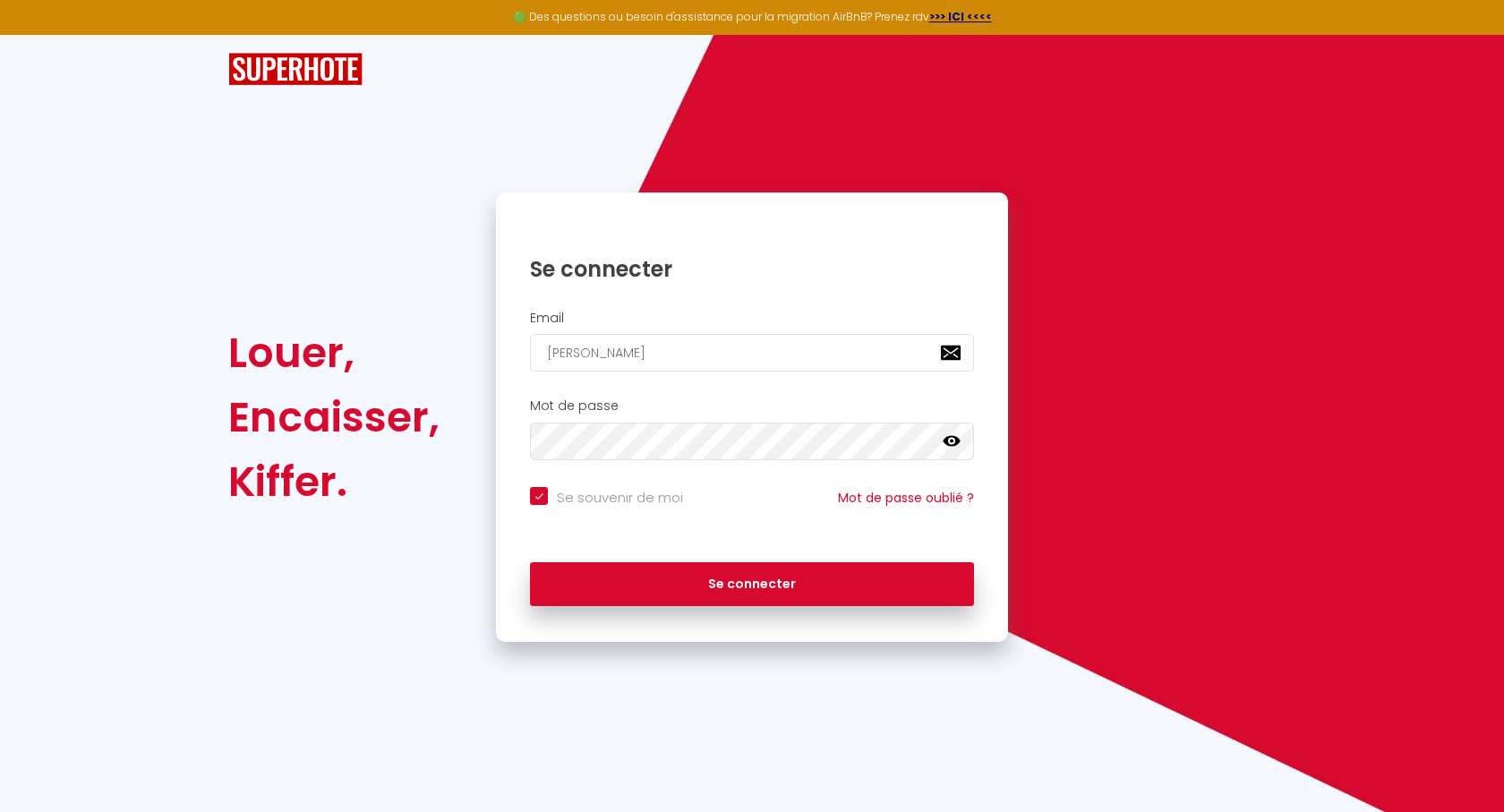
checkbox input "true"
type input "[PERSON_NAME]"
checkbox input "true"
type input "[PERSON_NAME]"
checkbox input "true"
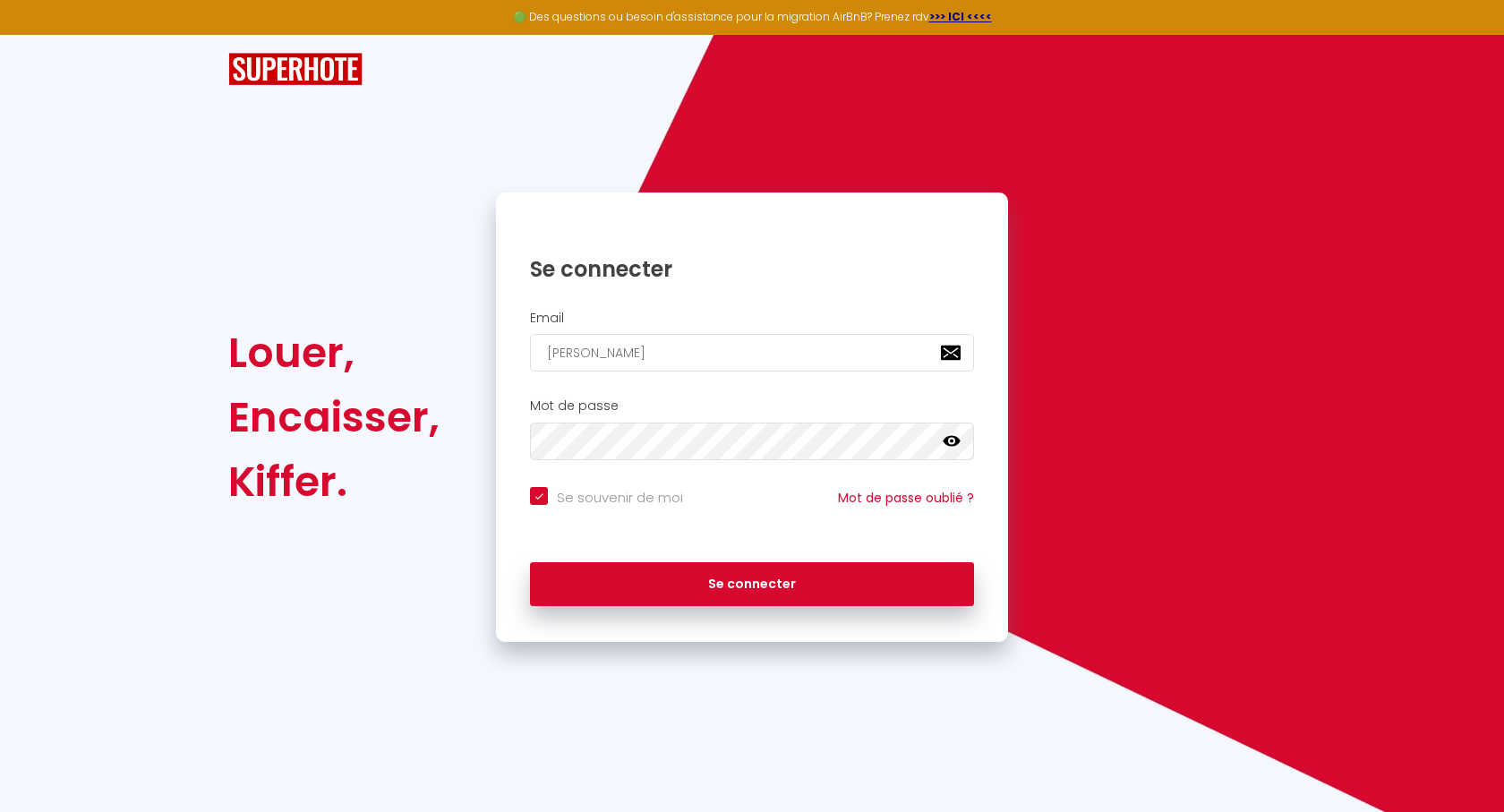
type input "[PERSON_NAME]."
checkbox input "true"
type input "[PERSON_NAME].m"
checkbox input "true"
type input "[DOMAIN_NAME]"
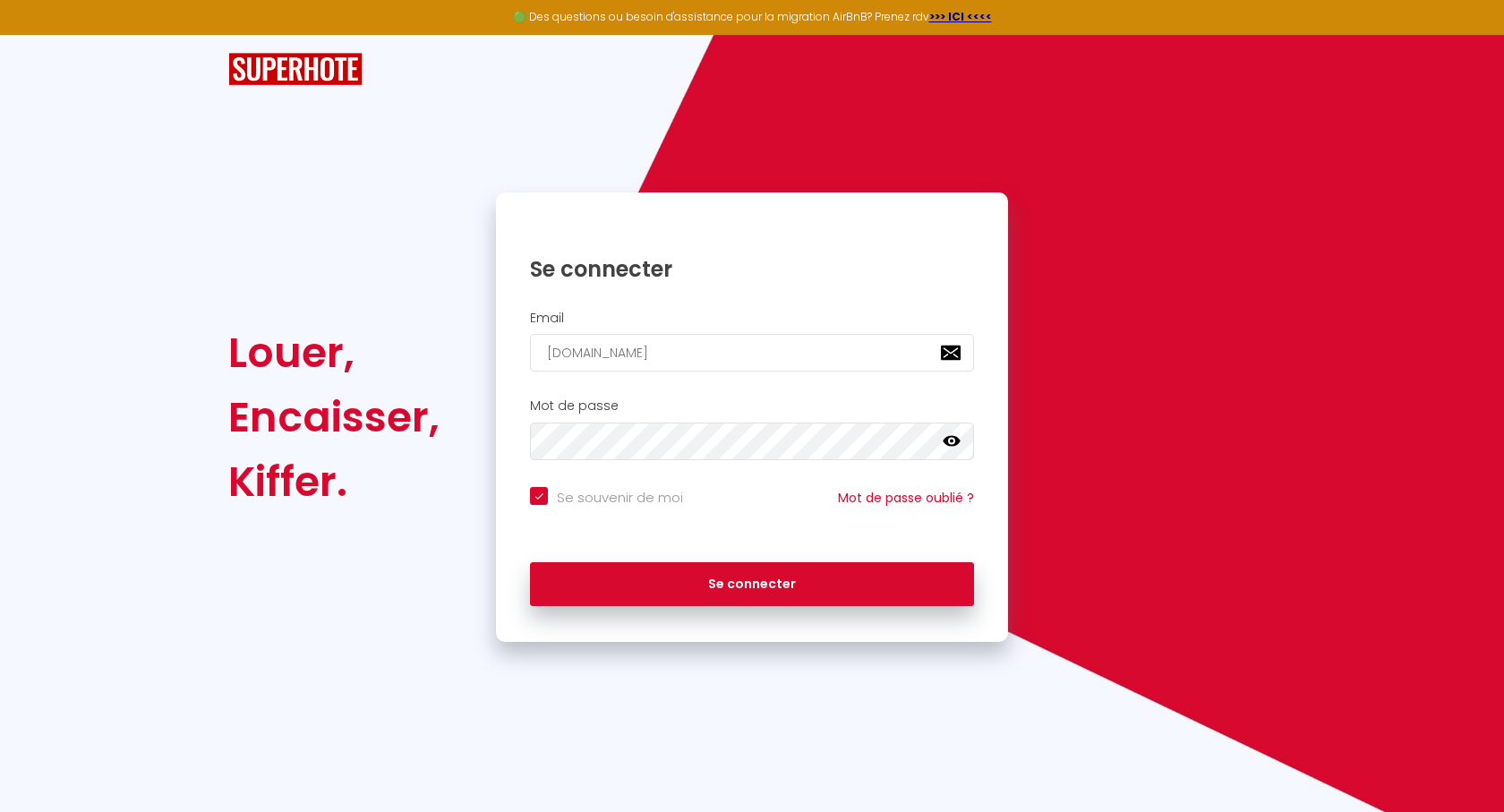
checkbox input "true"
type input "[PERSON_NAME].mon"
checkbox input "true"
type input "[PERSON_NAME].monc"
checkbox input "true"
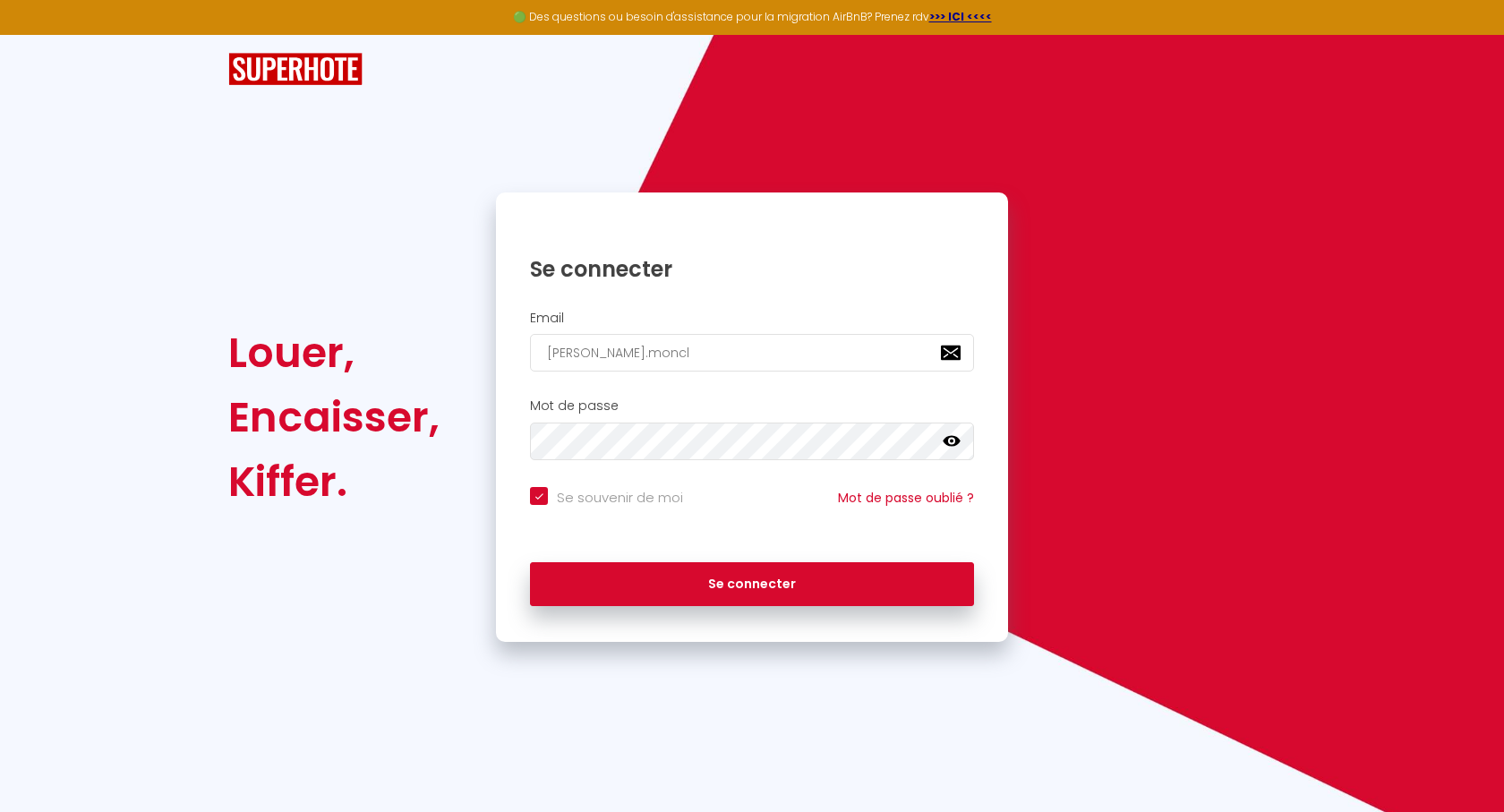
type input "[PERSON_NAME].moncla"
checkbox input "true"
type input "[PERSON_NAME].monclai"
checkbox input "true"
type input "[PERSON_NAME].monclair"
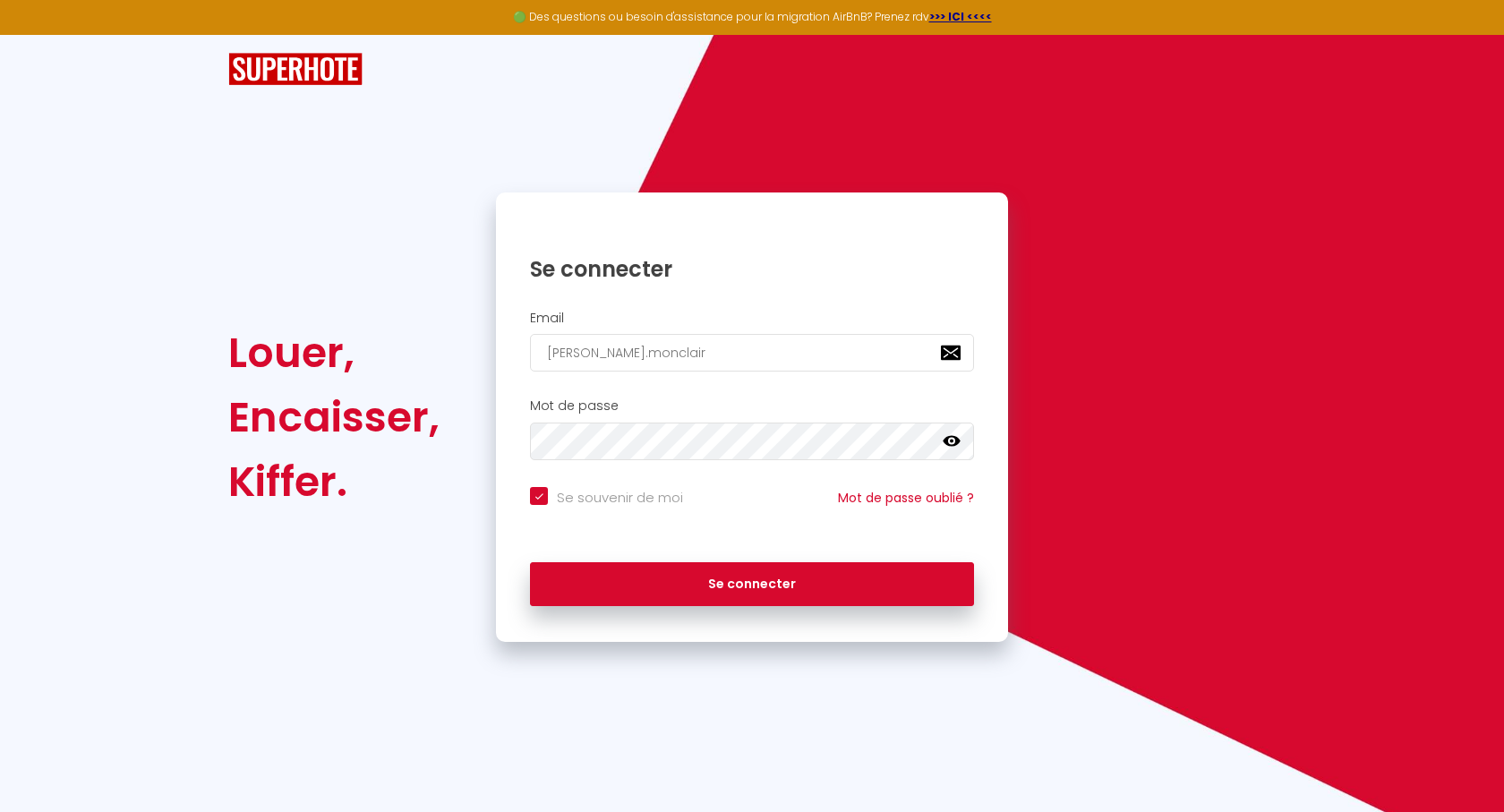
checkbox input "true"
type input "[PERSON_NAME].monclaire"
checkbox input "true"
type input "[PERSON_NAME].monclaire@"
checkbox input "true"
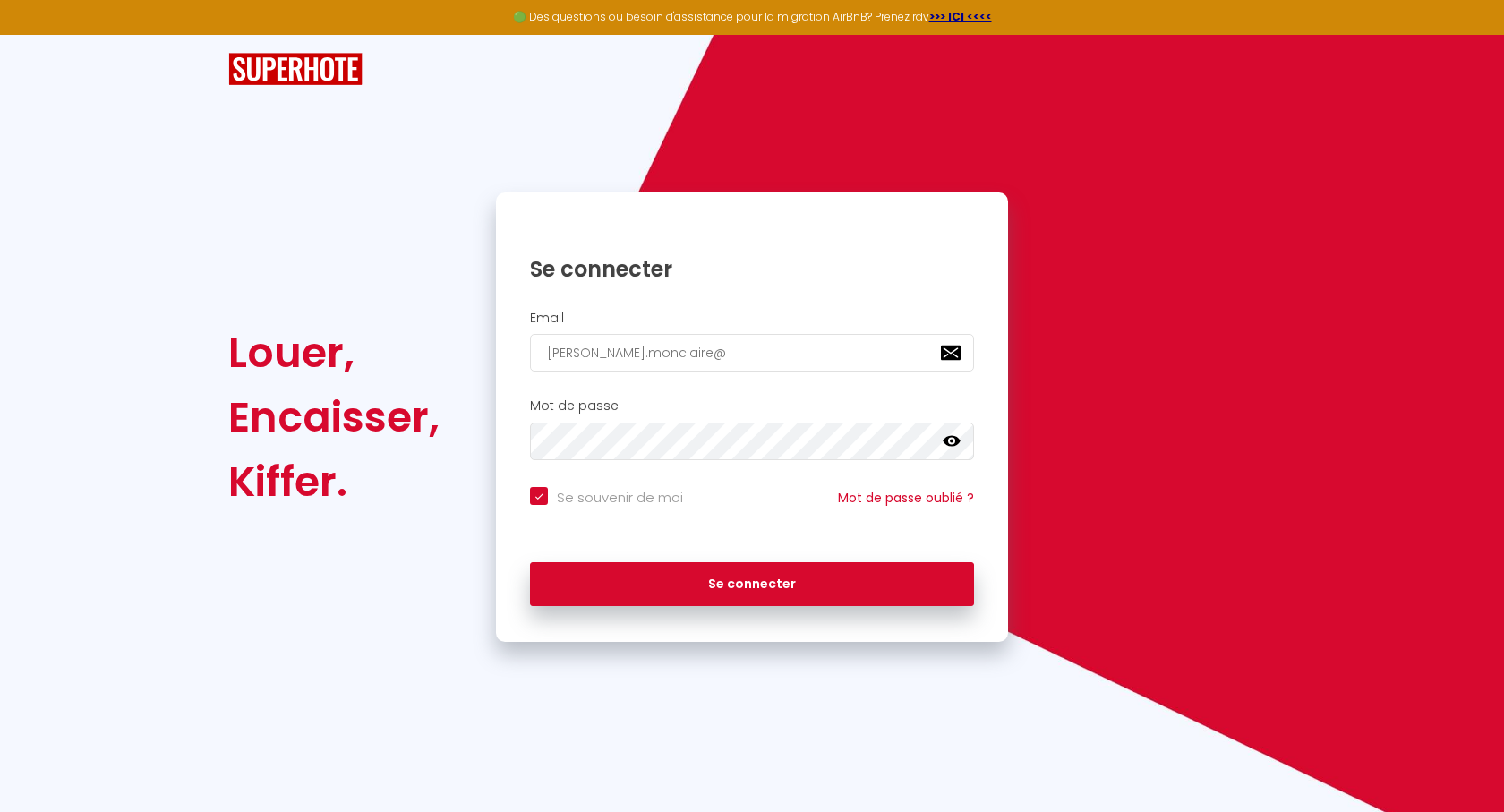
type input "[PERSON_NAME]"
checkbox input "true"
type input "jean-marie.monclaire@sf"
checkbox input "true"
type input "[EMAIL_ADDRESS]"
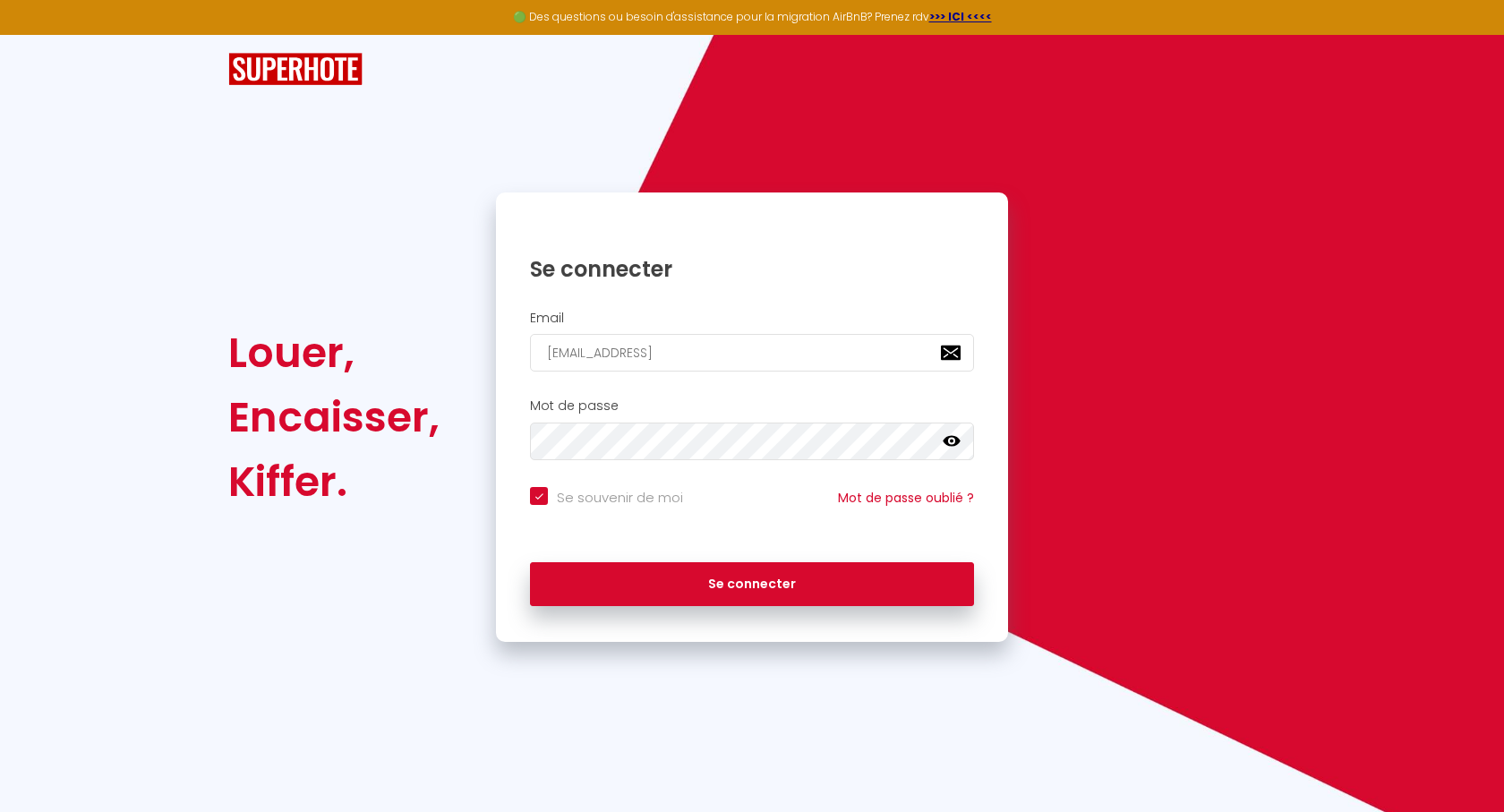
checkbox input "true"
type input "[EMAIL_ADDRESS]."
checkbox input "true"
type input "jean-marie.monclaire@sfr.f"
checkbox input "true"
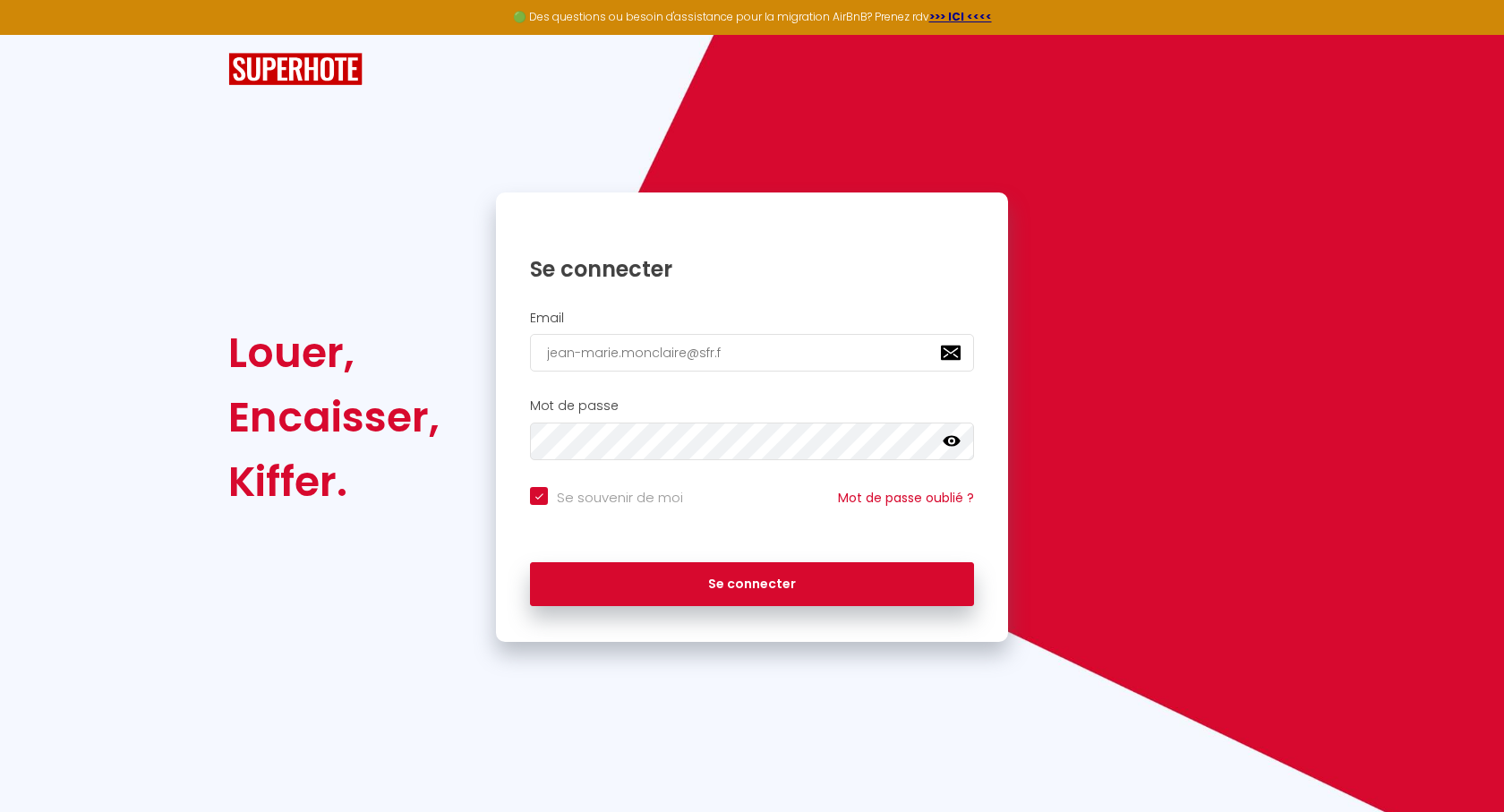
type input "[EMAIL_ADDRESS][DOMAIN_NAME]"
checkbox input "true"
type input "[EMAIL_ADDRESS][DOMAIN_NAME]"
click at [530, 562] on button "Se connecter" at bounding box center [751, 584] width 444 height 44
checkbox input "true"
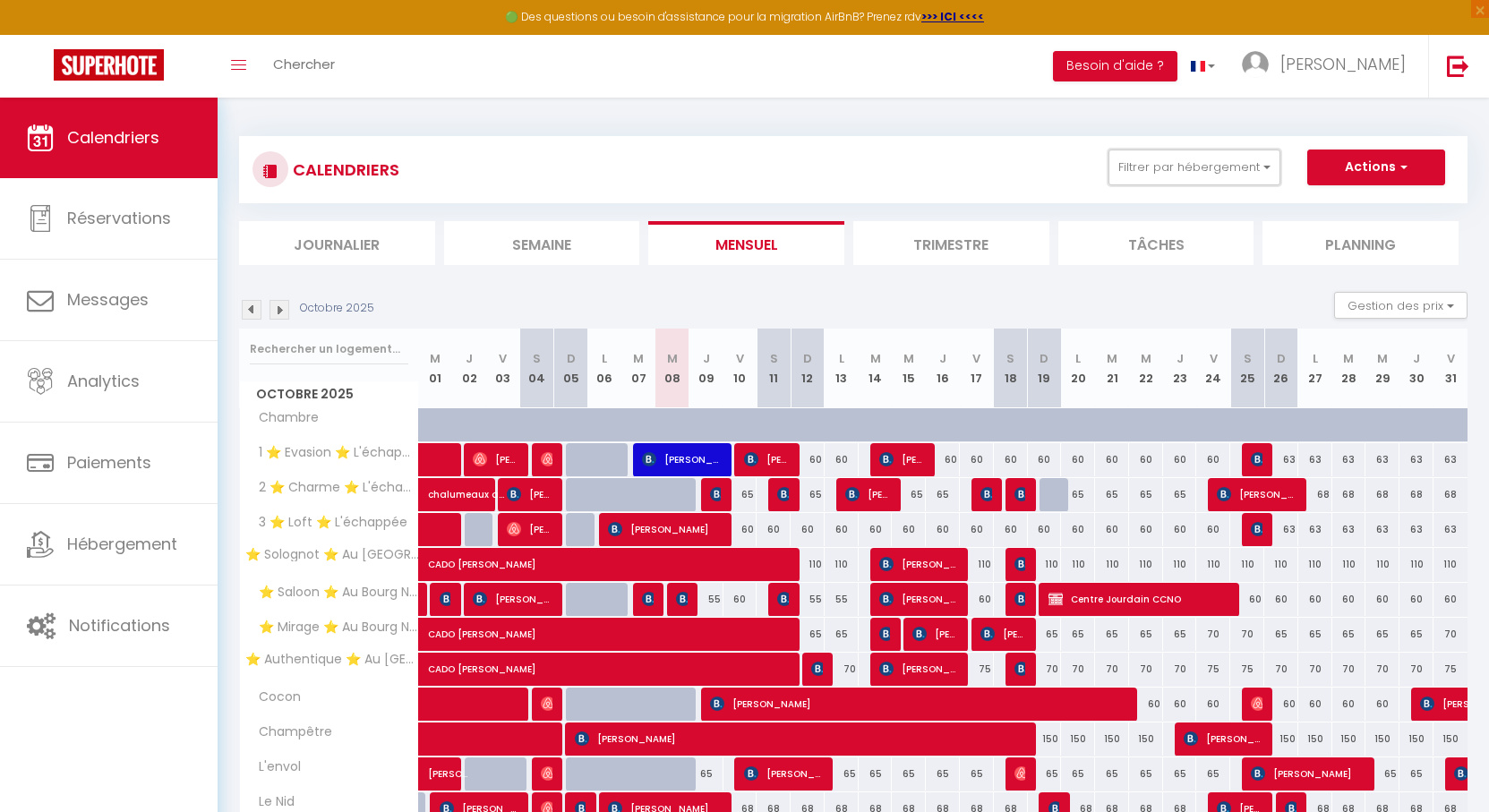
click at [1146, 175] on button "Filtrer par hébergement" at bounding box center [1195, 167] width 172 height 36
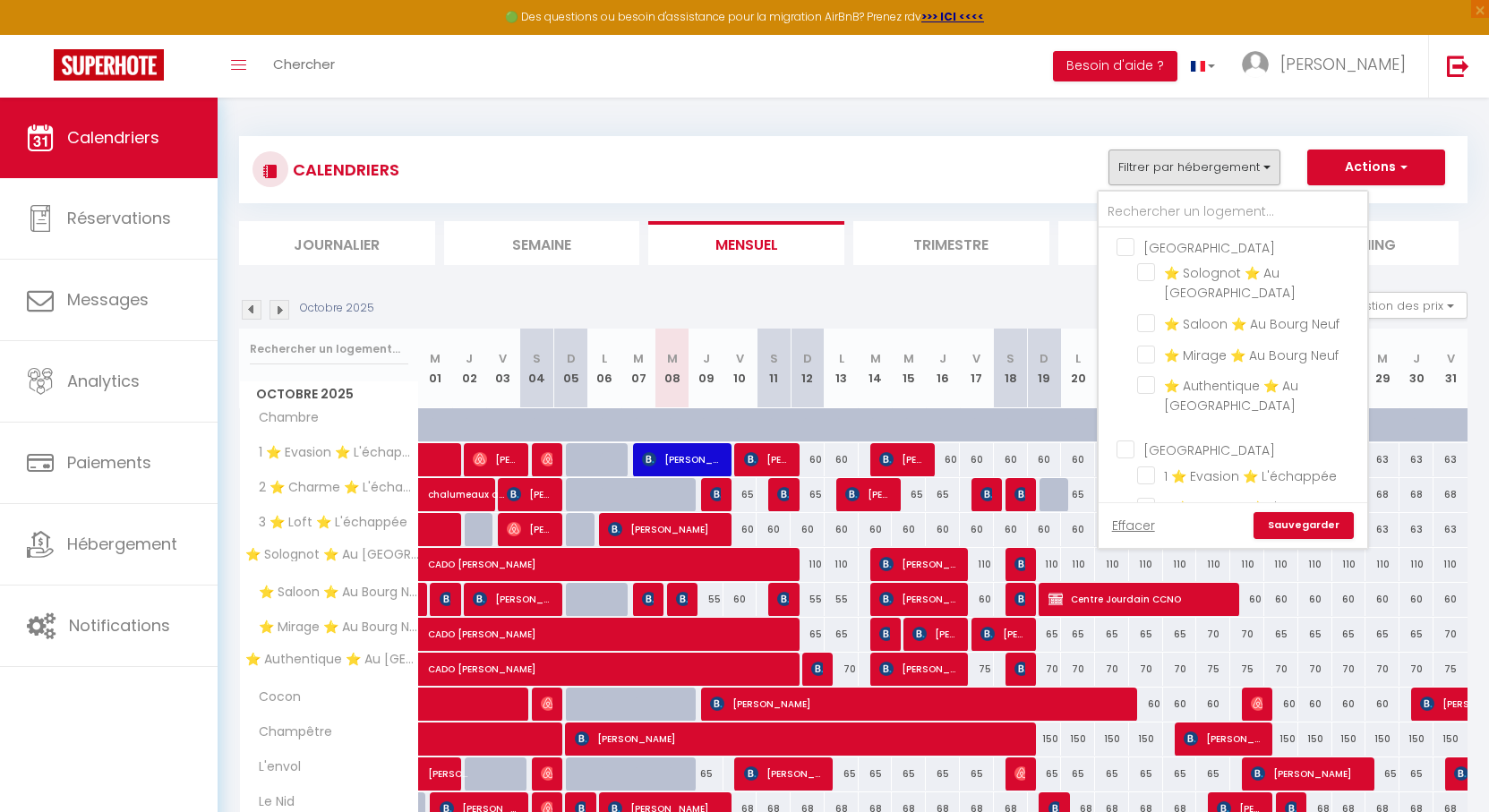
click at [1129, 439] on input "[GEOGRAPHIC_DATA]" at bounding box center [1251, 447] width 269 height 18
checkbox input "true"
checkbox input "false"
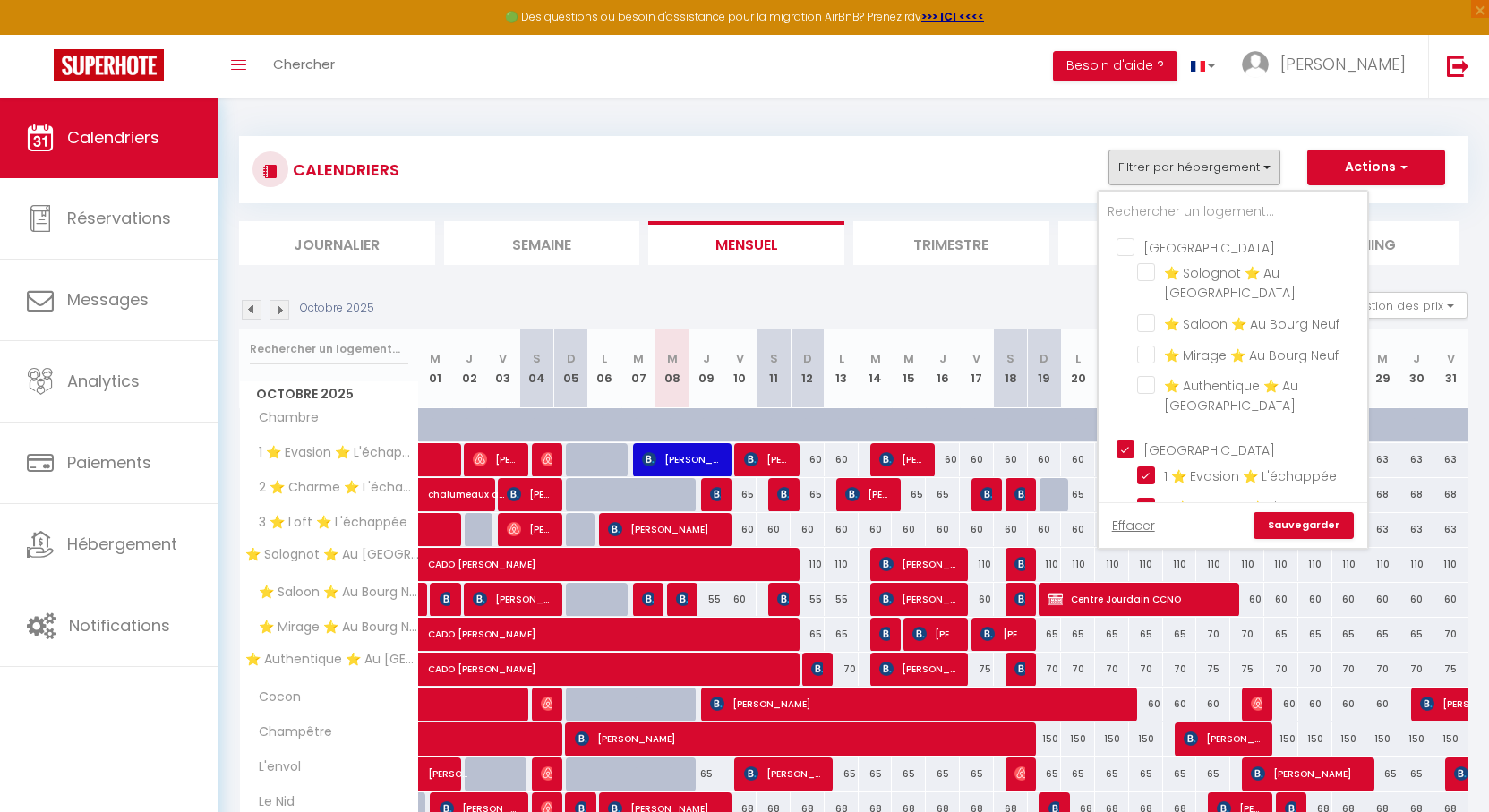
checkbox input "false"
checkbox input "true"
checkbox input "false"
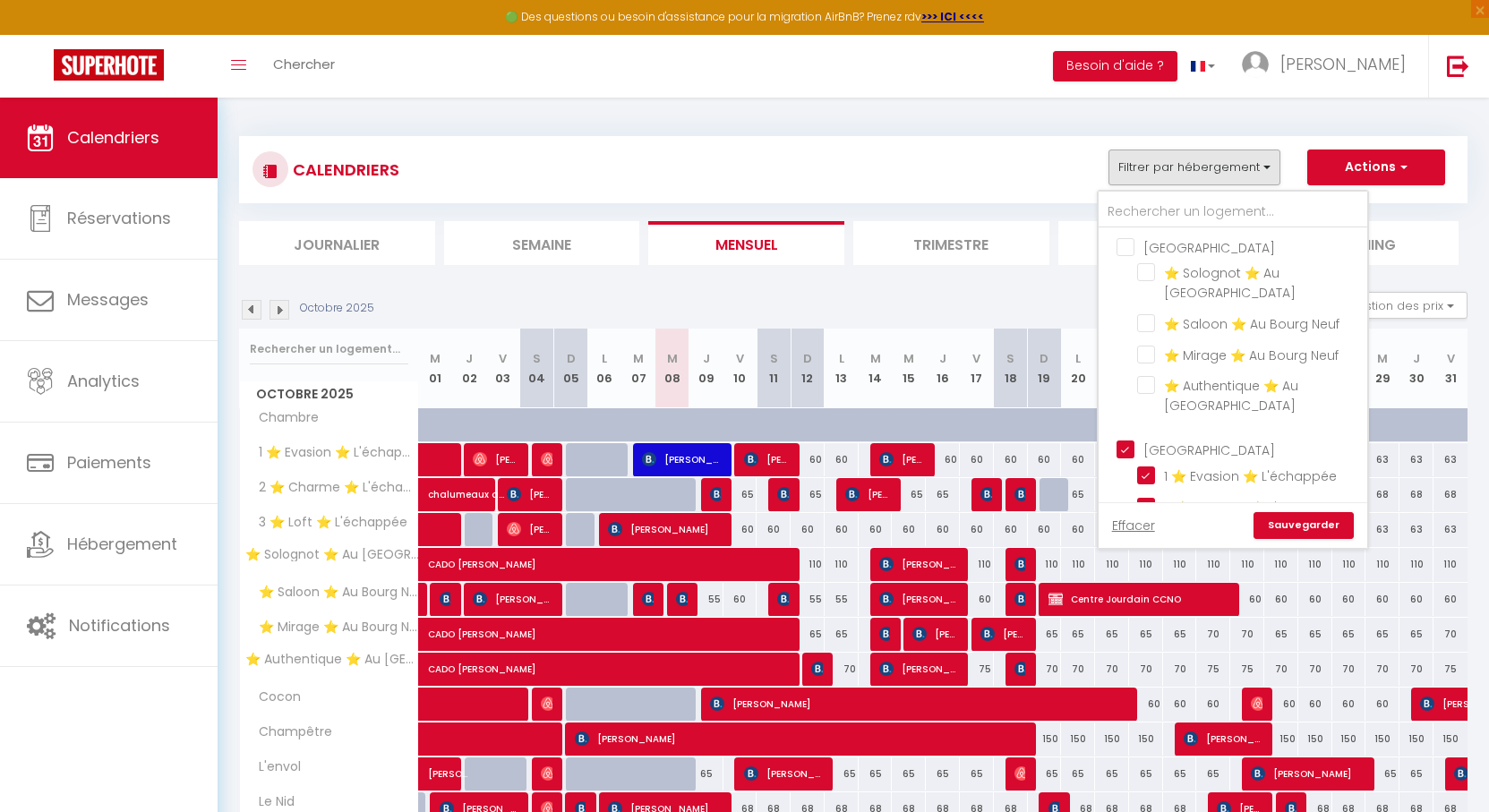
checkbox input "false"
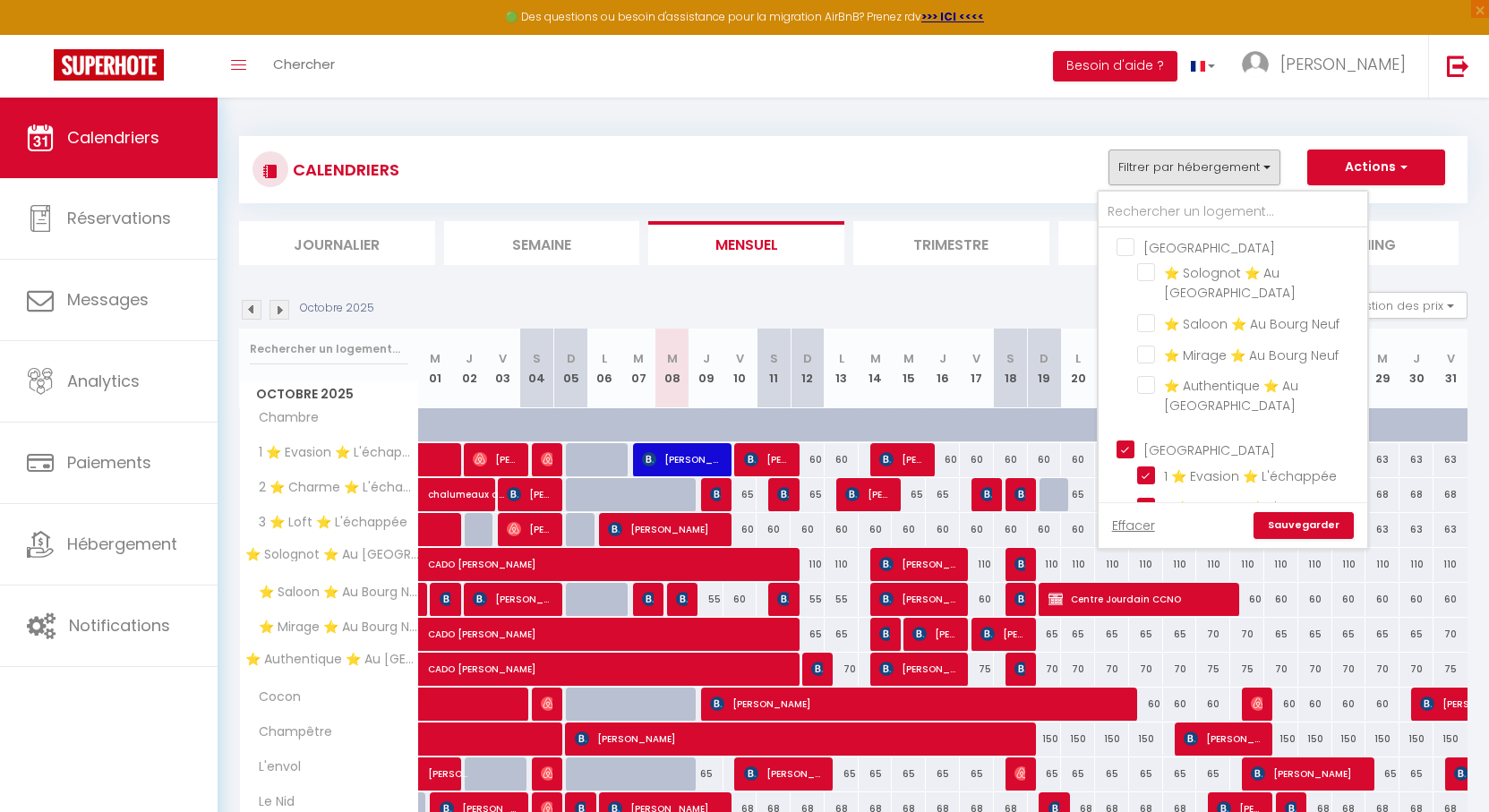
click at [1290, 524] on link "Sauvegarder" at bounding box center [1303, 525] width 100 height 27
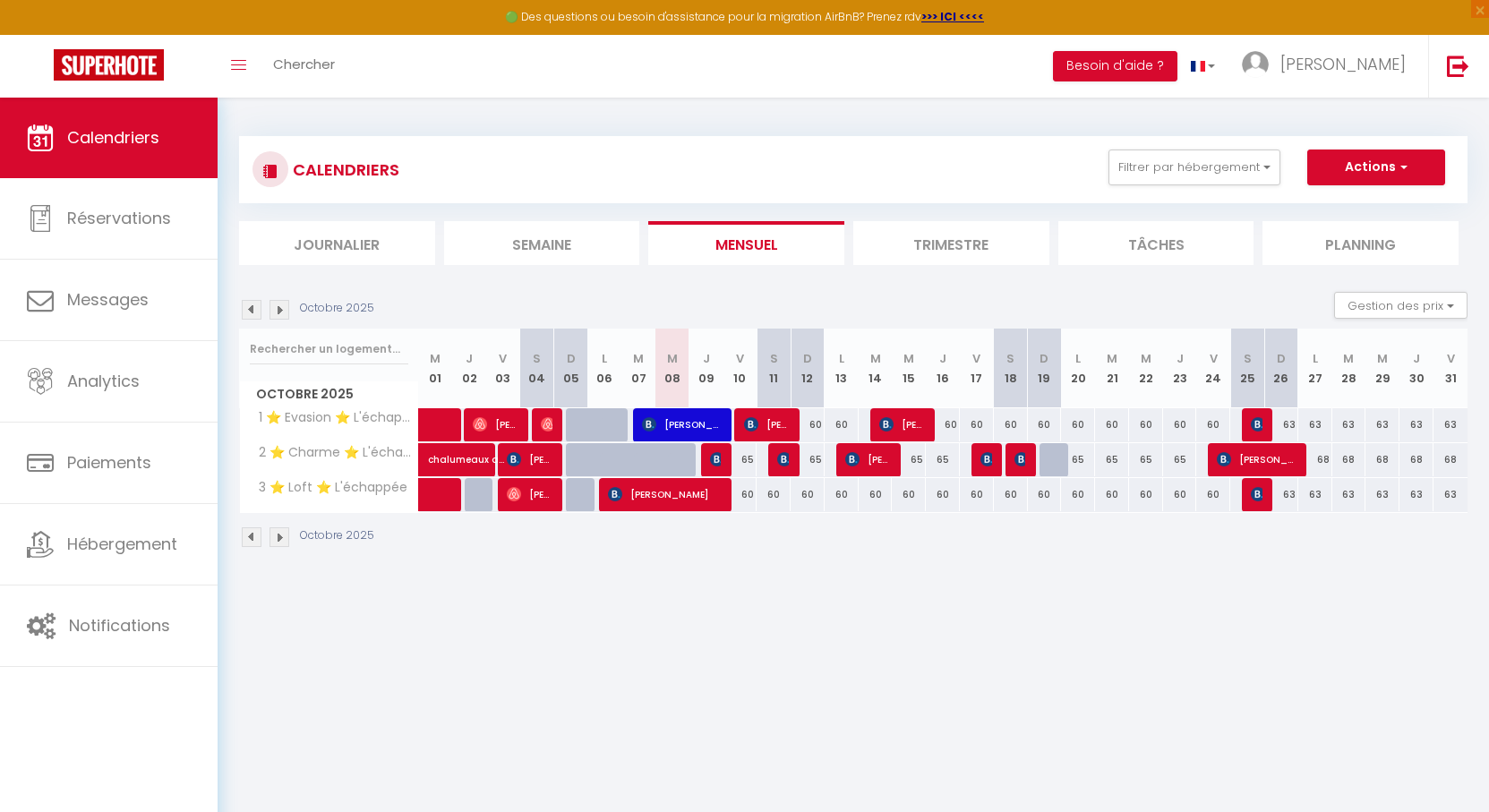
click at [281, 307] on img at bounding box center [280, 310] width 20 height 20
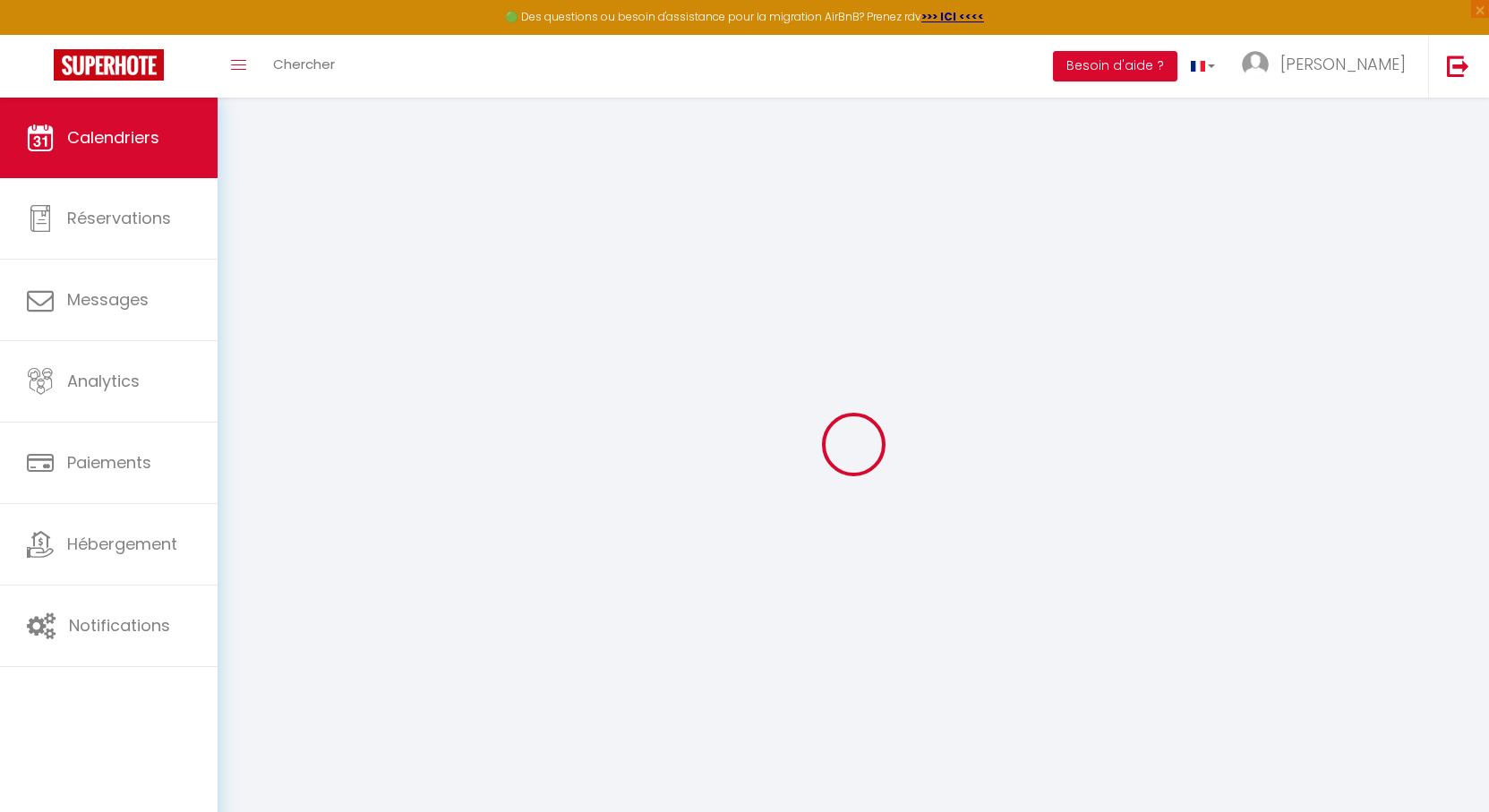
click at [281, 307] on div at bounding box center [853, 445] width 1228 height 651
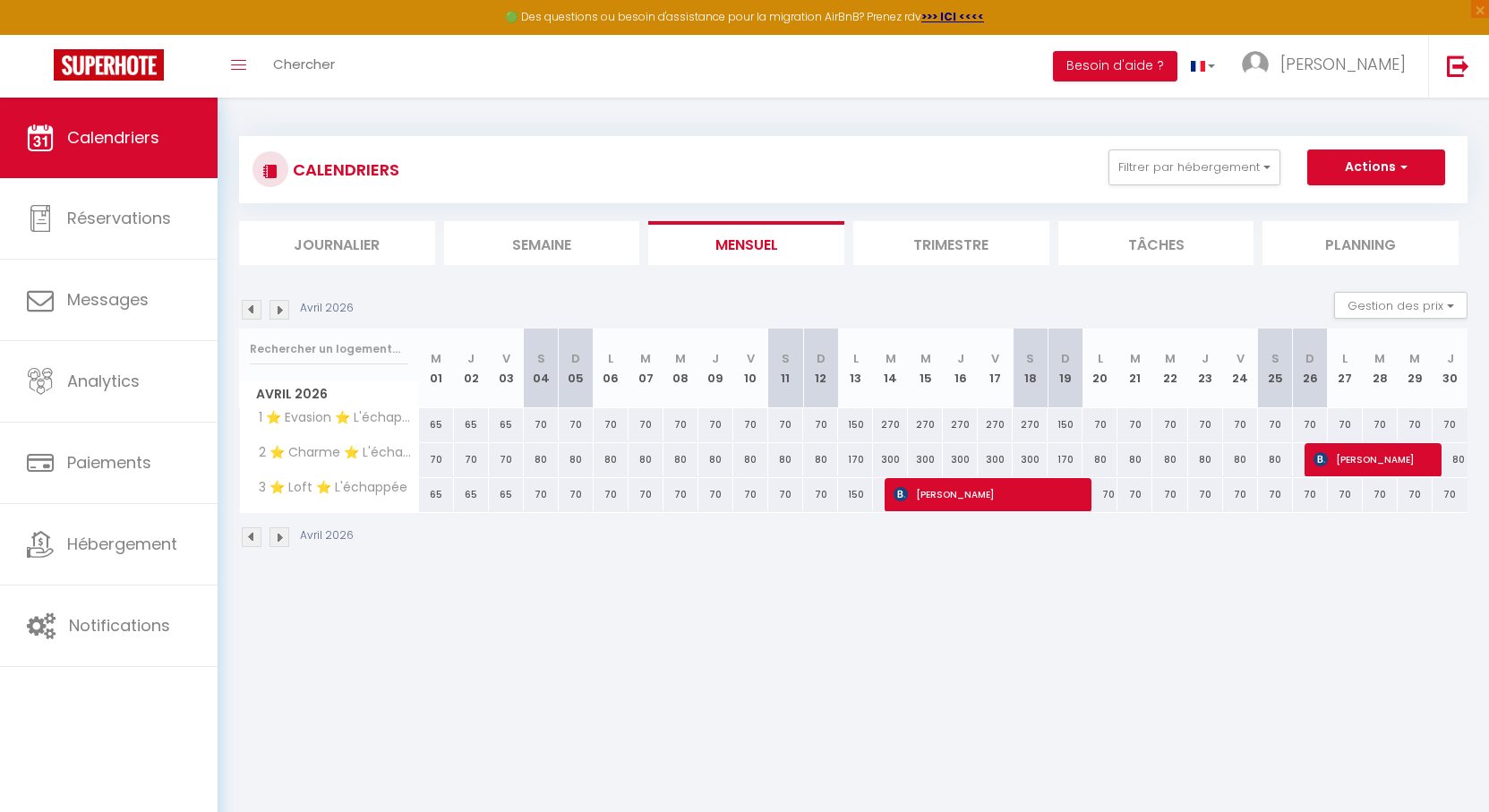
drag, startPoint x: 735, startPoint y: 308, endPoint x: 710, endPoint y: 299, distance: 26.6
click at [710, 299] on div "Avril 2026 Gestion des prix Nb Nuits minimum Règles Disponibilité" at bounding box center [853, 309] width 1228 height 37
click at [634, 203] on div "CALENDRIERS Filtrer par hébergement Orleans ⭐ Solognot ⭐ Au [GEOGRAPHIC_DATA] ⭐…" at bounding box center [853, 201] width 1228 height 128
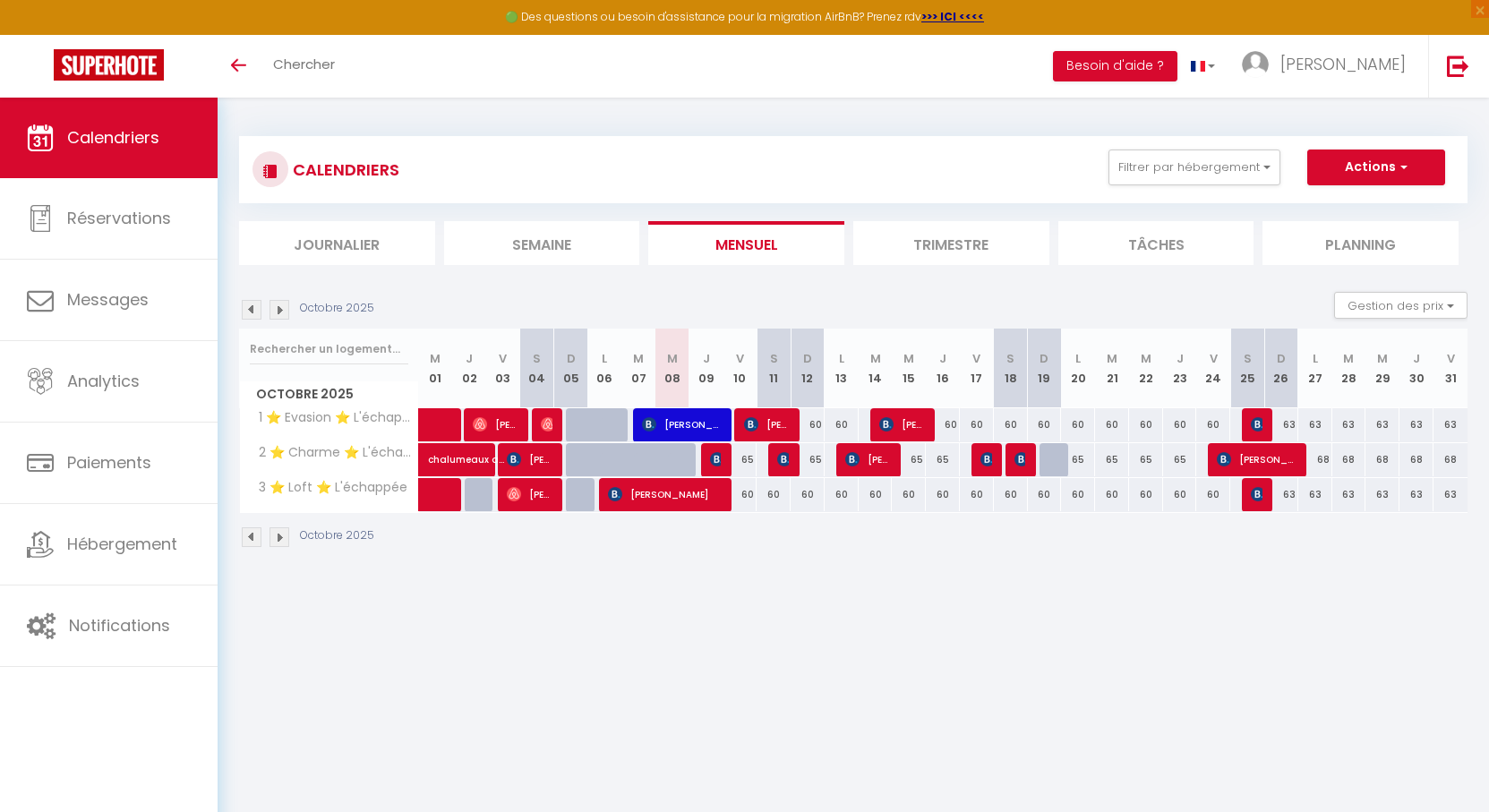
click at [281, 304] on img at bounding box center [280, 310] width 20 height 20
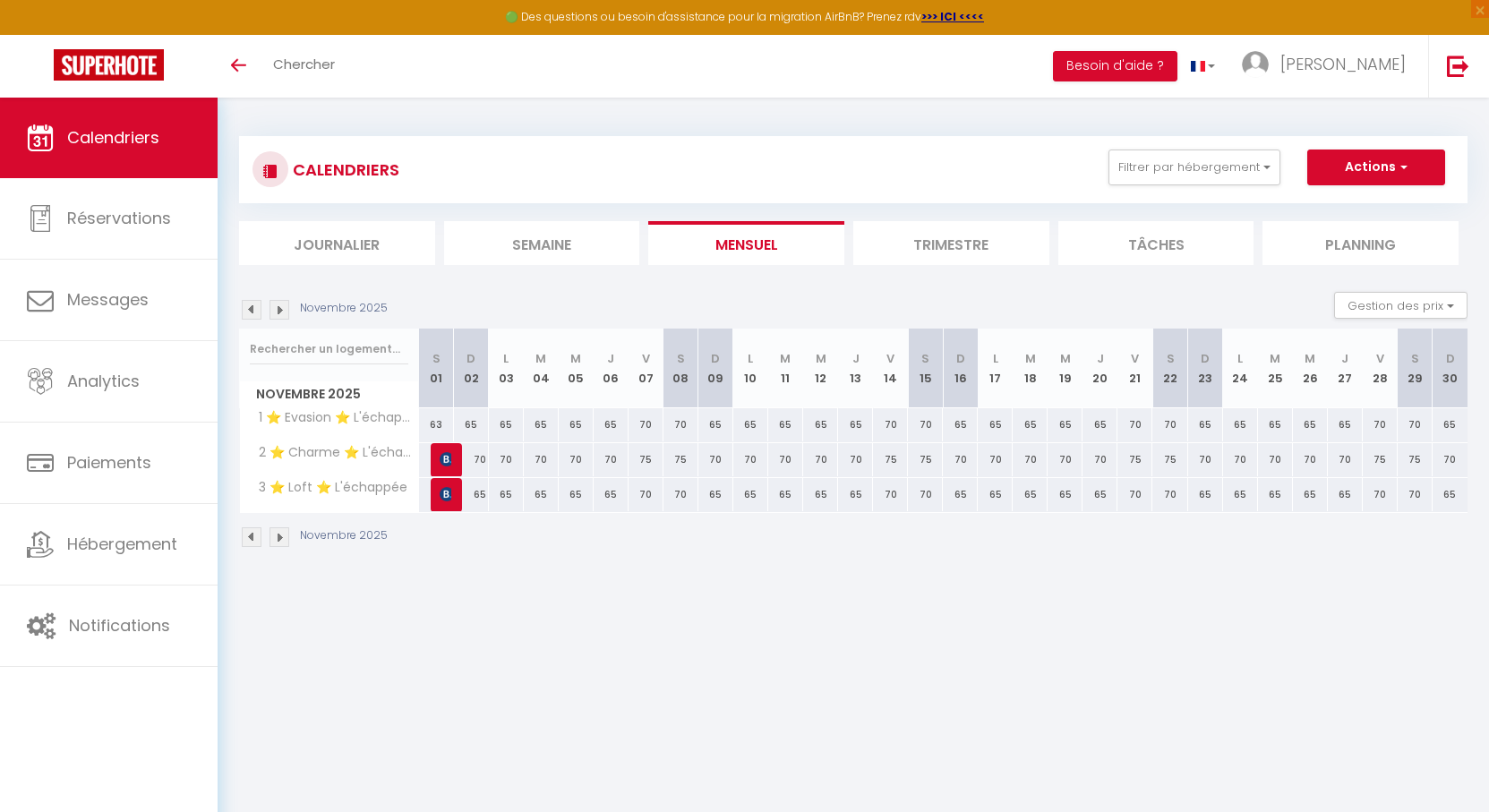
click at [281, 304] on img at bounding box center [280, 310] width 20 height 20
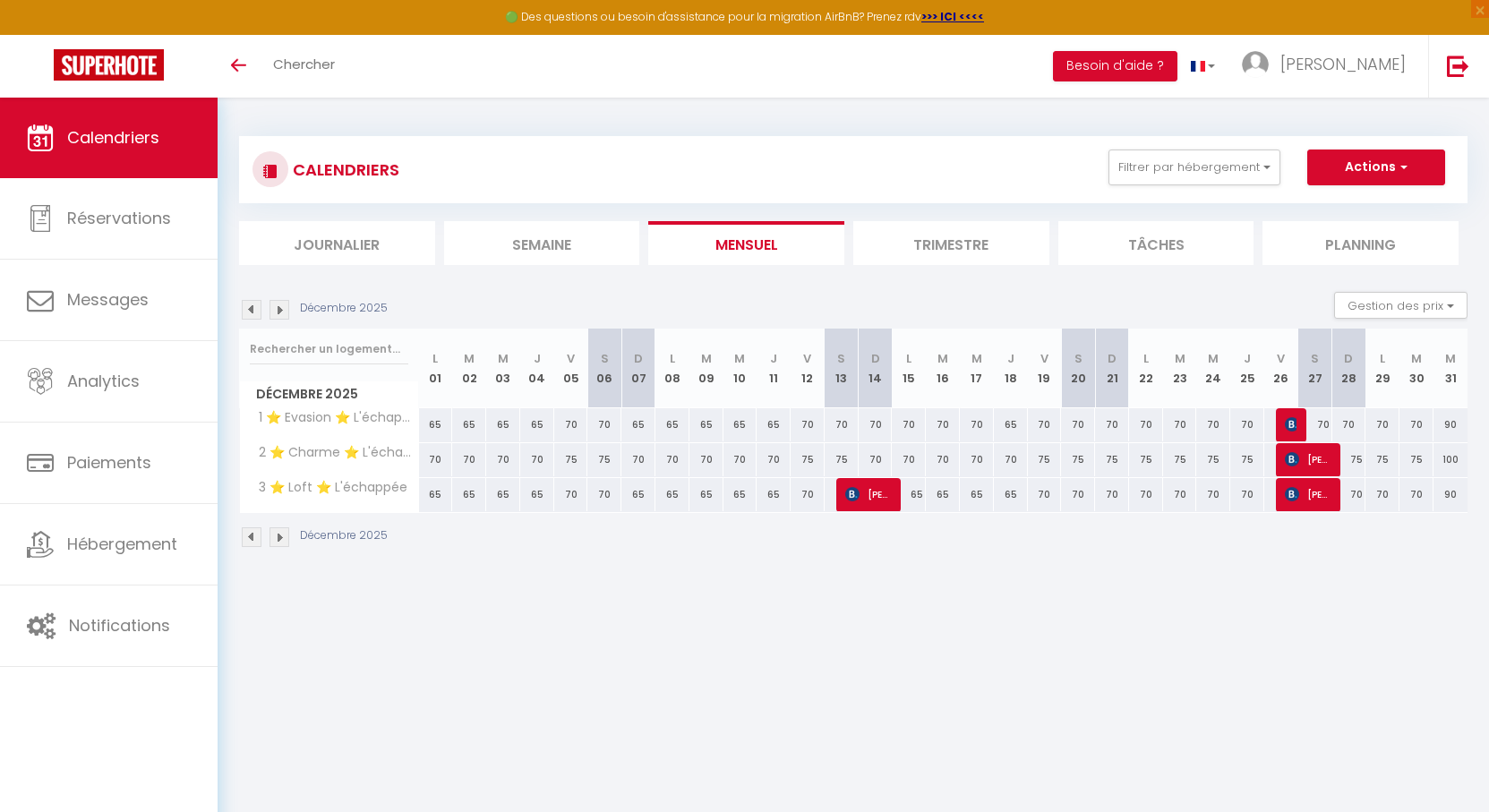
click at [281, 304] on img at bounding box center [280, 310] width 20 height 20
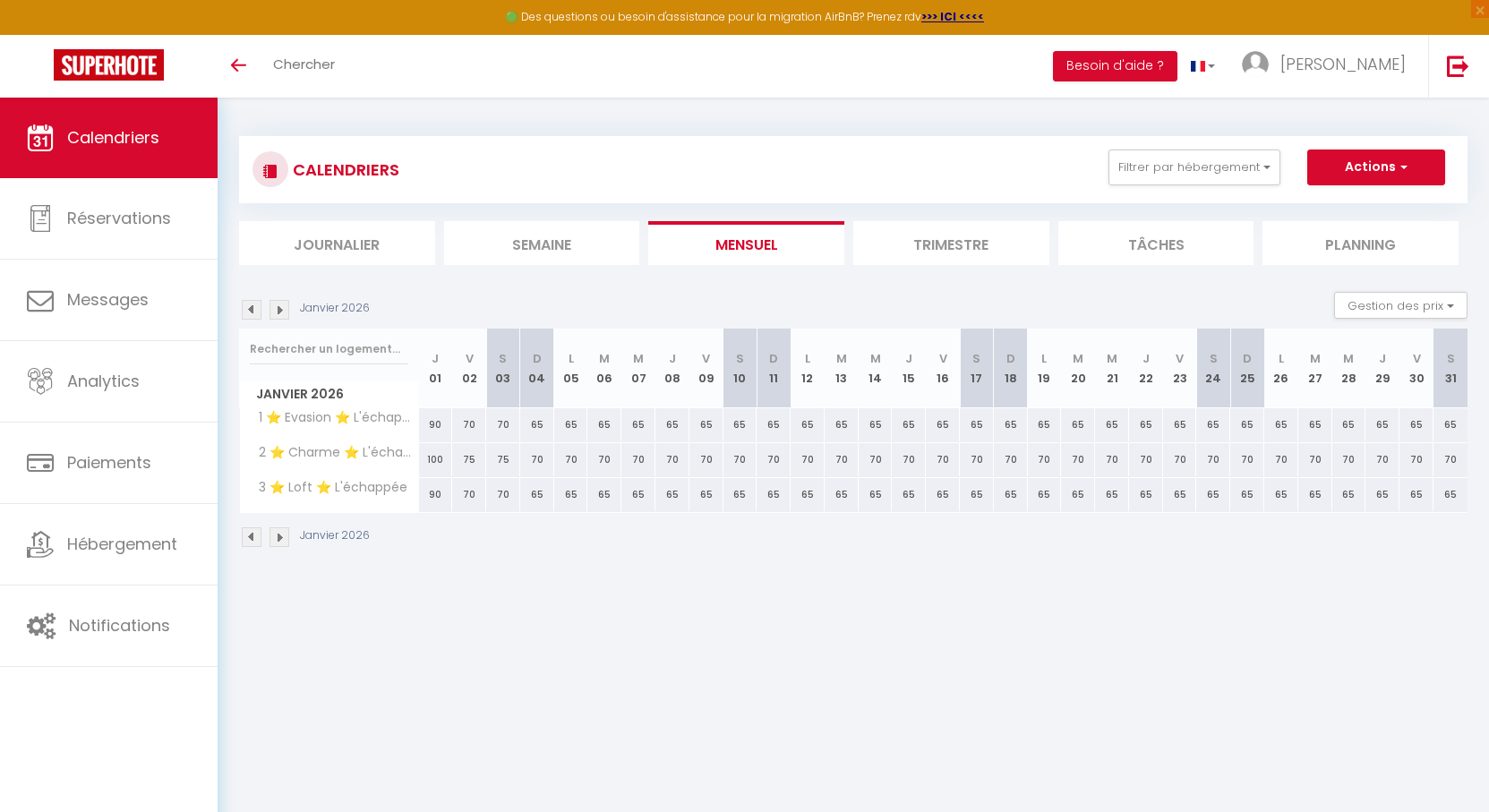
click at [281, 304] on img at bounding box center [280, 310] width 20 height 20
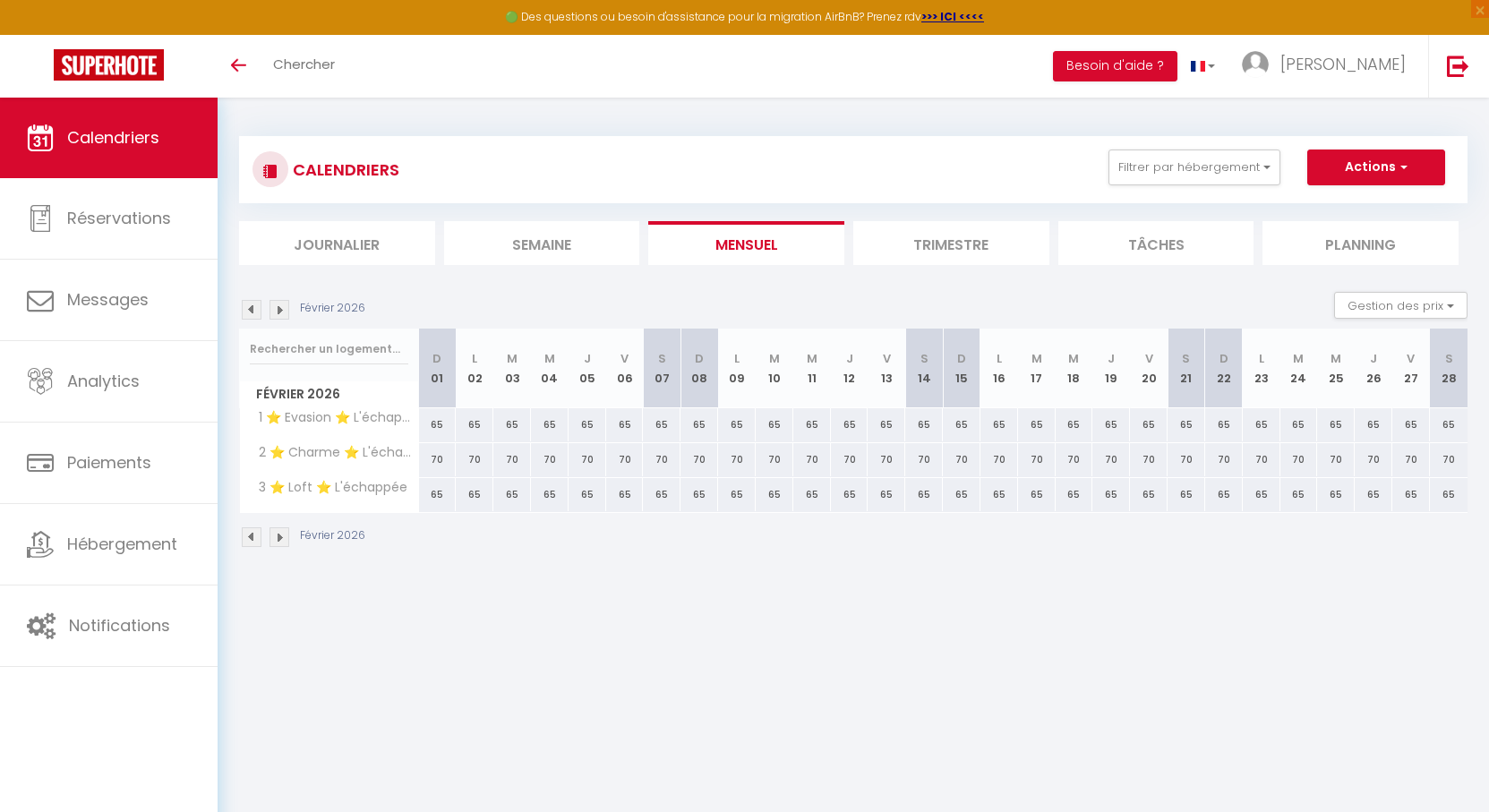
click at [281, 304] on img at bounding box center [280, 310] width 20 height 20
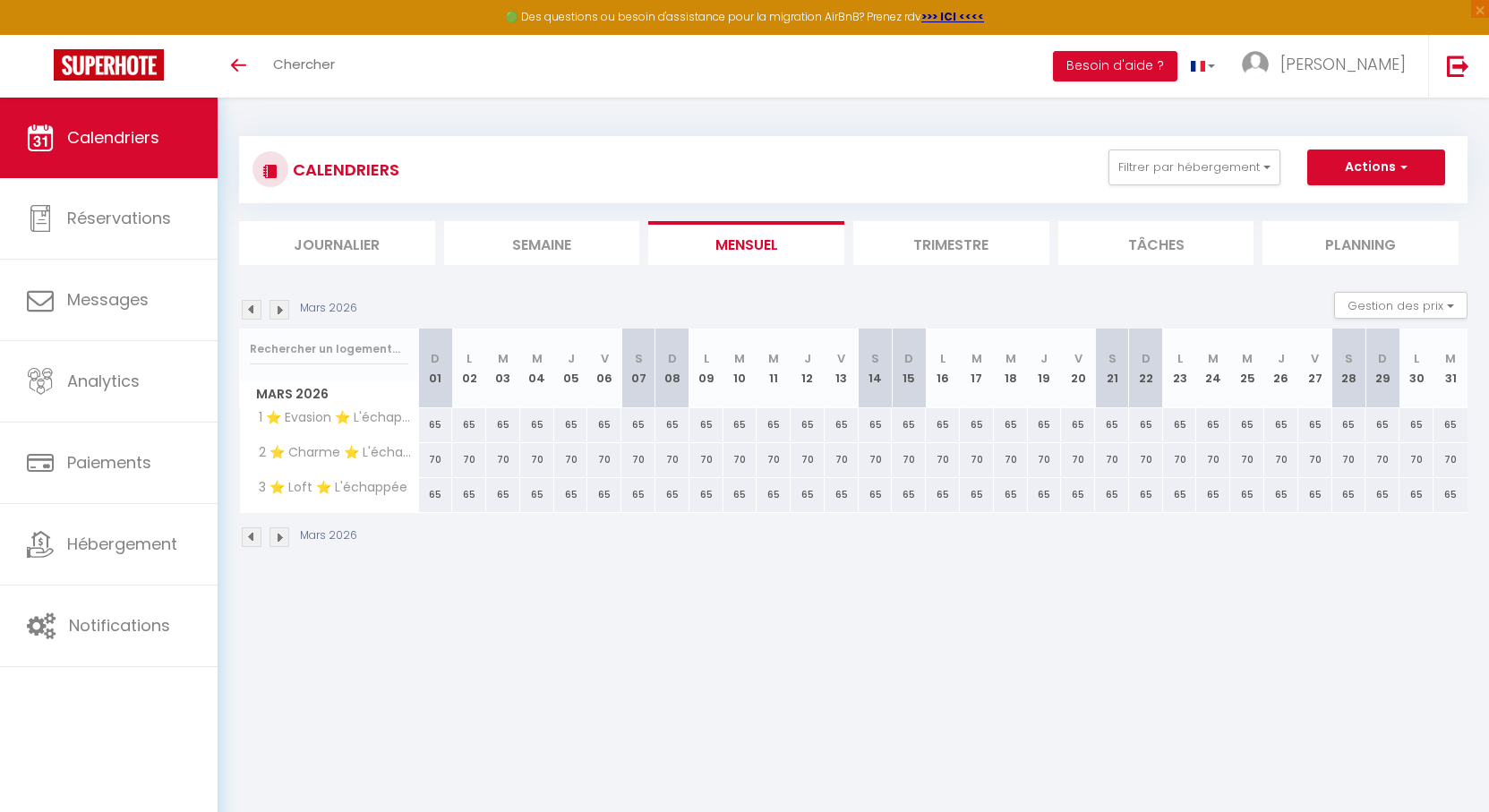
click at [281, 304] on img at bounding box center [280, 310] width 20 height 20
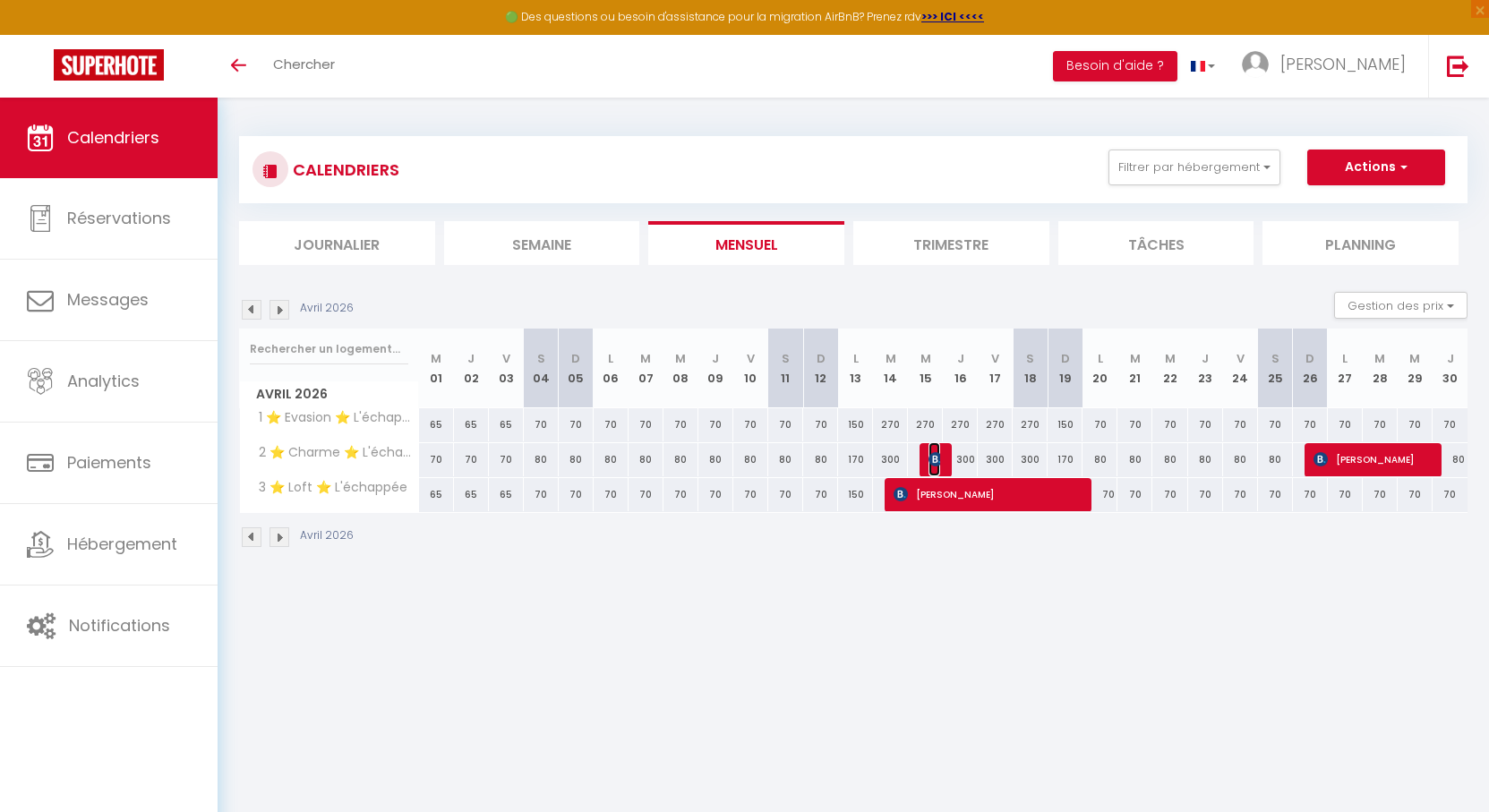
click at [938, 457] on img at bounding box center [936, 459] width 14 height 14
select select "OK"
select select "KO"
select select "0"
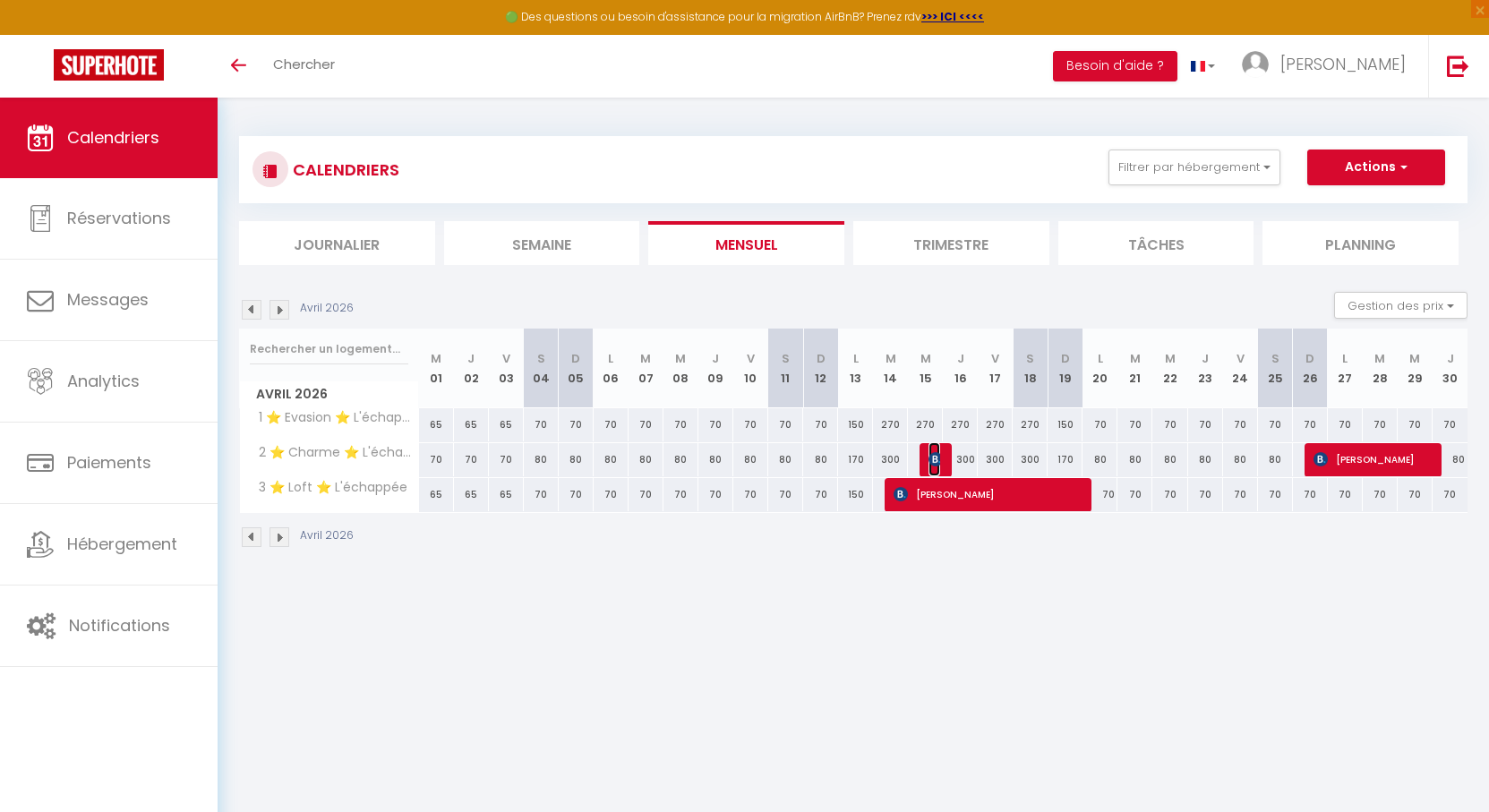
select select "1"
select select
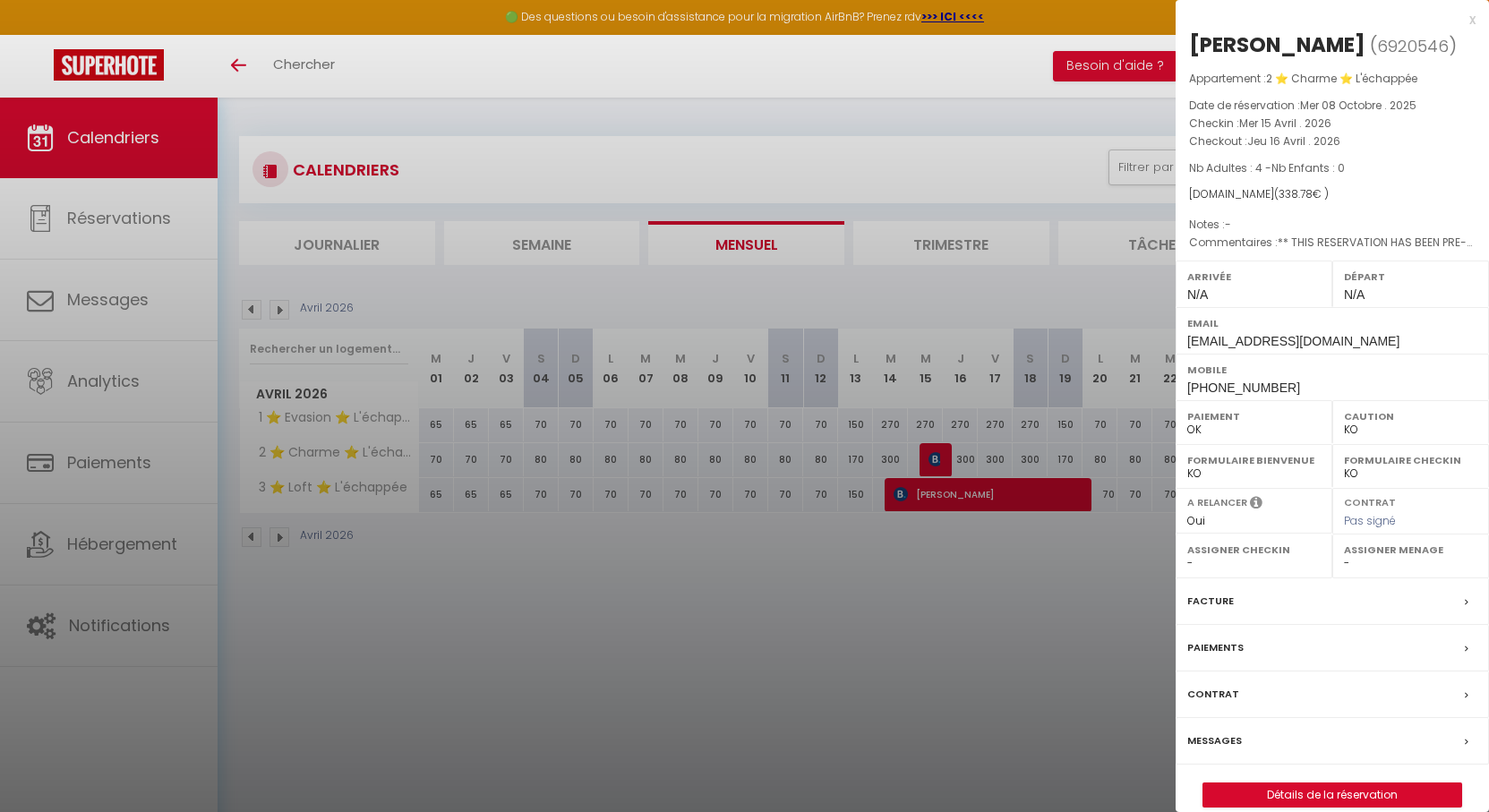
drag, startPoint x: 891, startPoint y: 364, endPoint x: 895, endPoint y: 355, distance: 9.8
click at [891, 361] on div at bounding box center [744, 406] width 1489 height 812
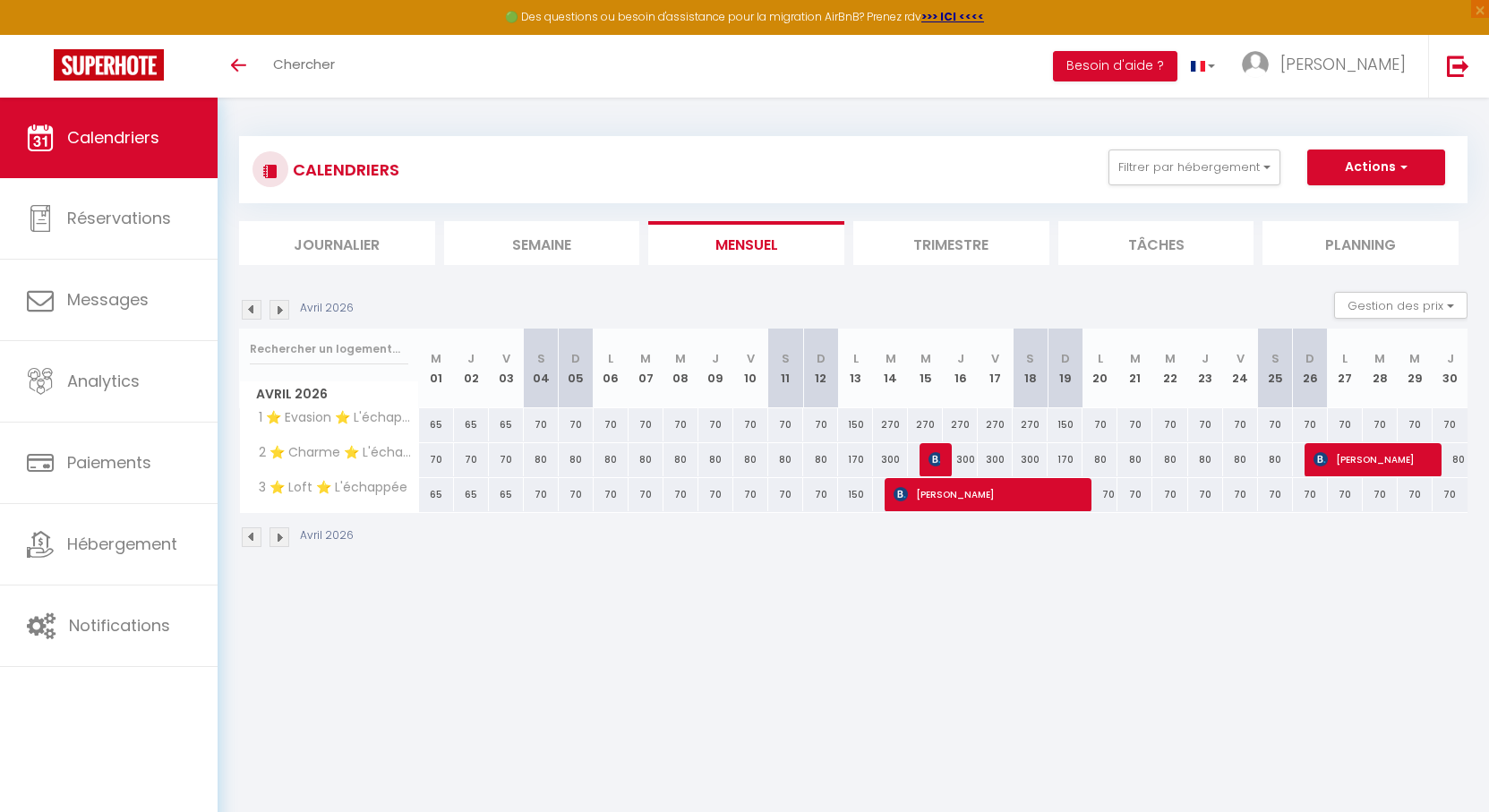
drag, startPoint x: 813, startPoint y: 135, endPoint x: 796, endPoint y: 136, distance: 17.0
click at [796, 136] on div "CALENDRIERS Filtrer par hébergement Orleans ⭐ Solognot ⭐ Au Bourg Neuf ⭐ Saloon…" at bounding box center [853, 170] width 1228 height 67
